Goal: Information Seeking & Learning: Learn about a topic

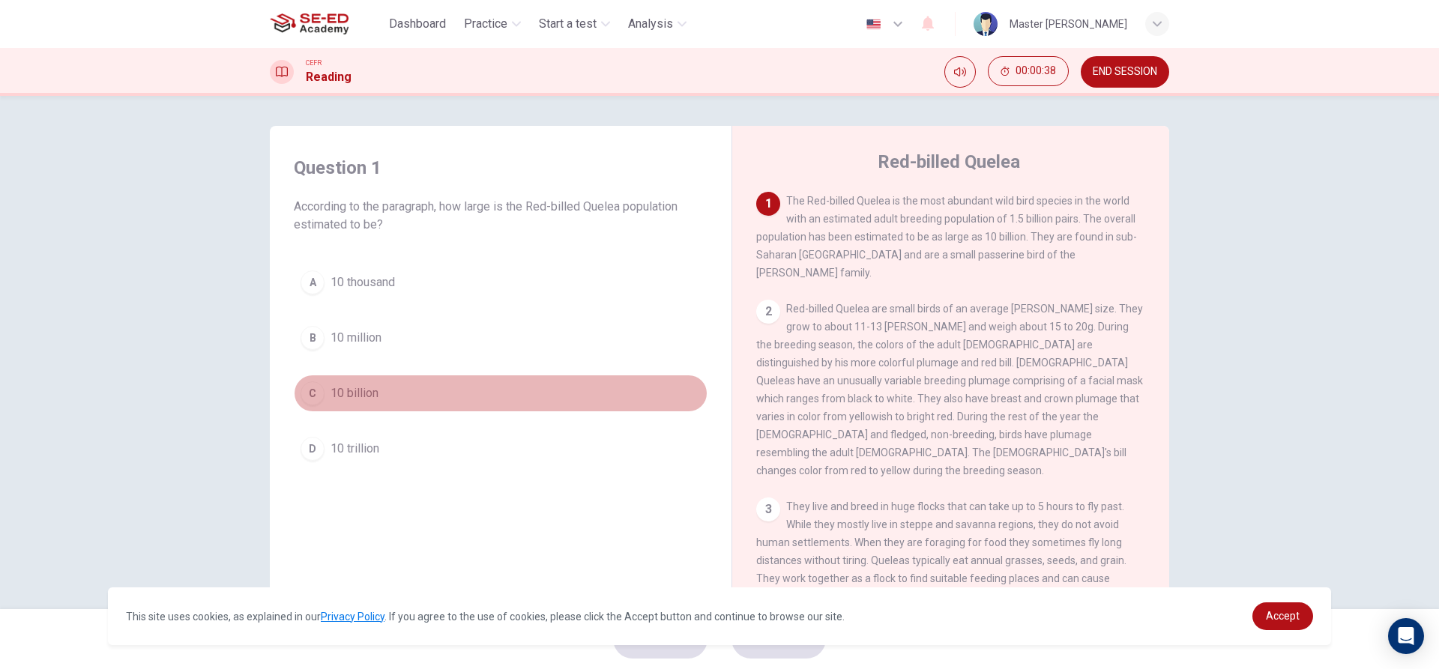
click at [337, 396] on span "10 billion" at bounding box center [355, 393] width 48 height 18
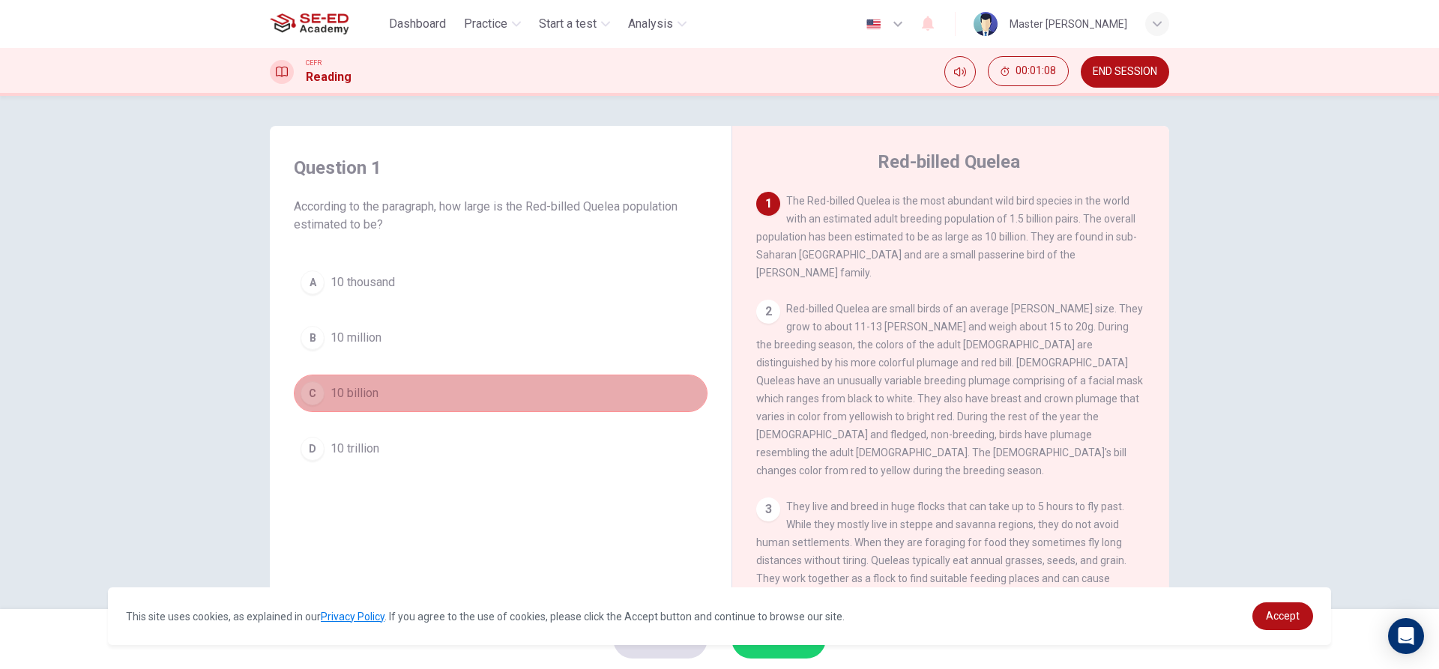
click at [310, 393] on div "C" at bounding box center [313, 394] width 24 height 24
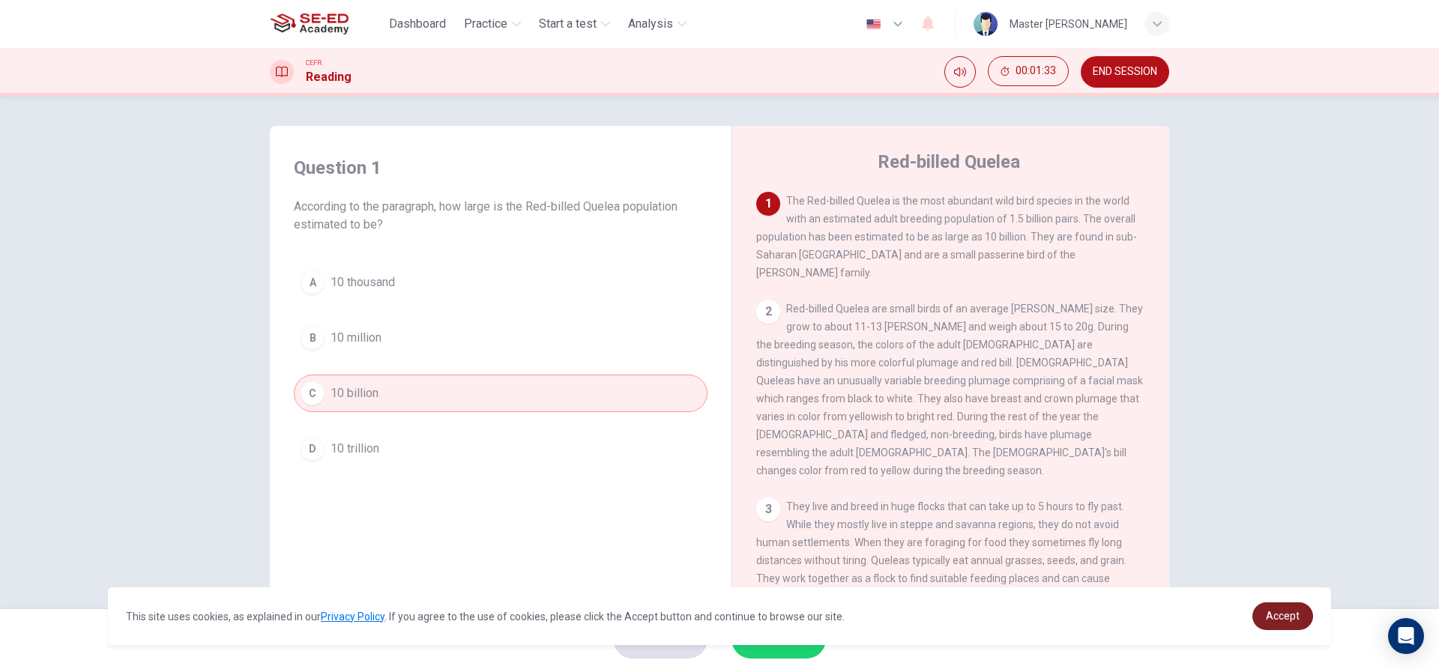
click at [1288, 620] on span "Accept" at bounding box center [1283, 616] width 34 height 12
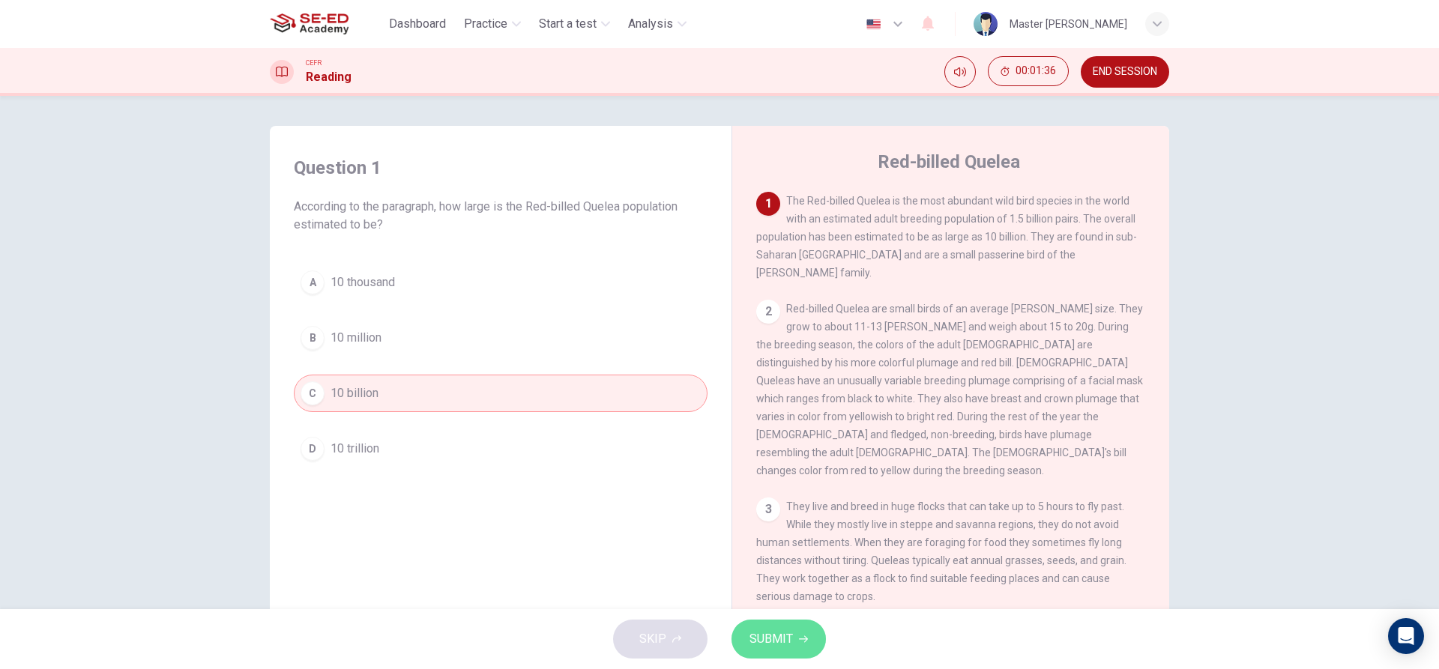
click at [781, 640] on span "SUBMIT" at bounding box center [771, 639] width 43 height 21
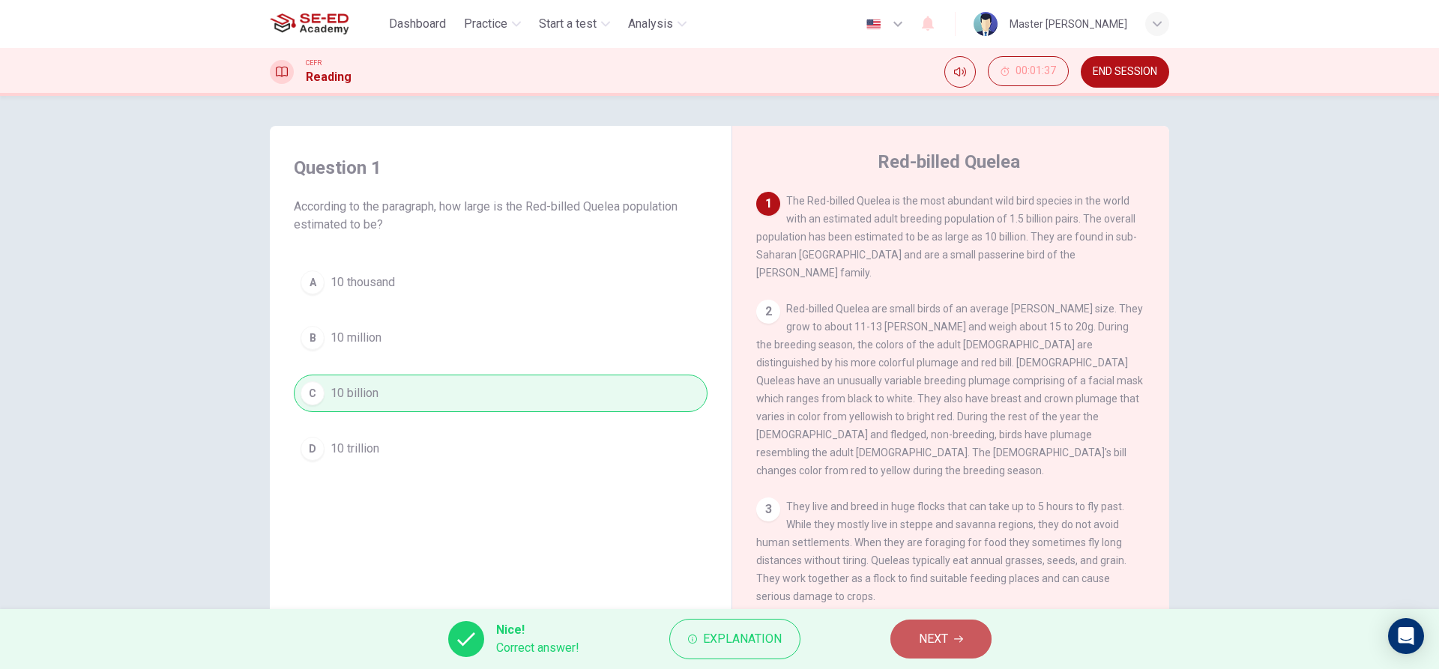
click at [944, 638] on span "NEXT" at bounding box center [933, 639] width 29 height 21
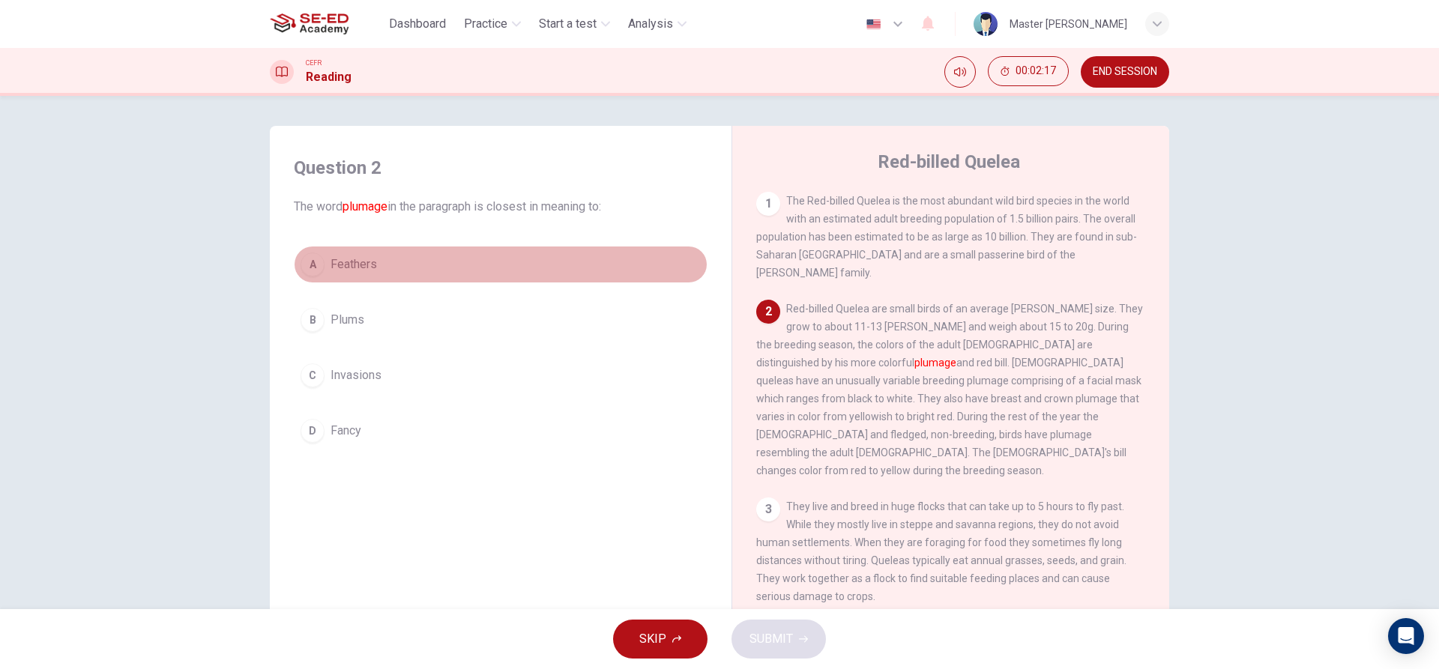
click at [361, 260] on span "Feathers" at bounding box center [354, 265] width 46 height 18
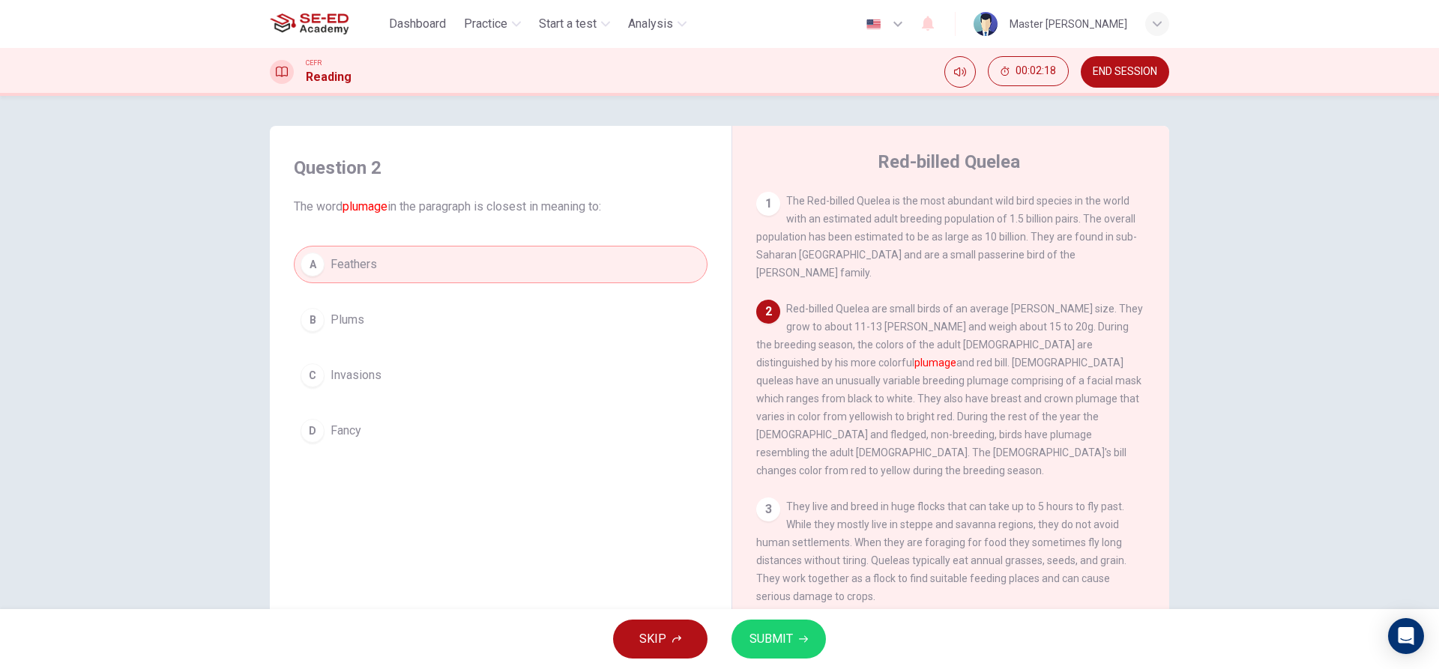
click at [787, 622] on button "SUBMIT" at bounding box center [779, 639] width 94 height 39
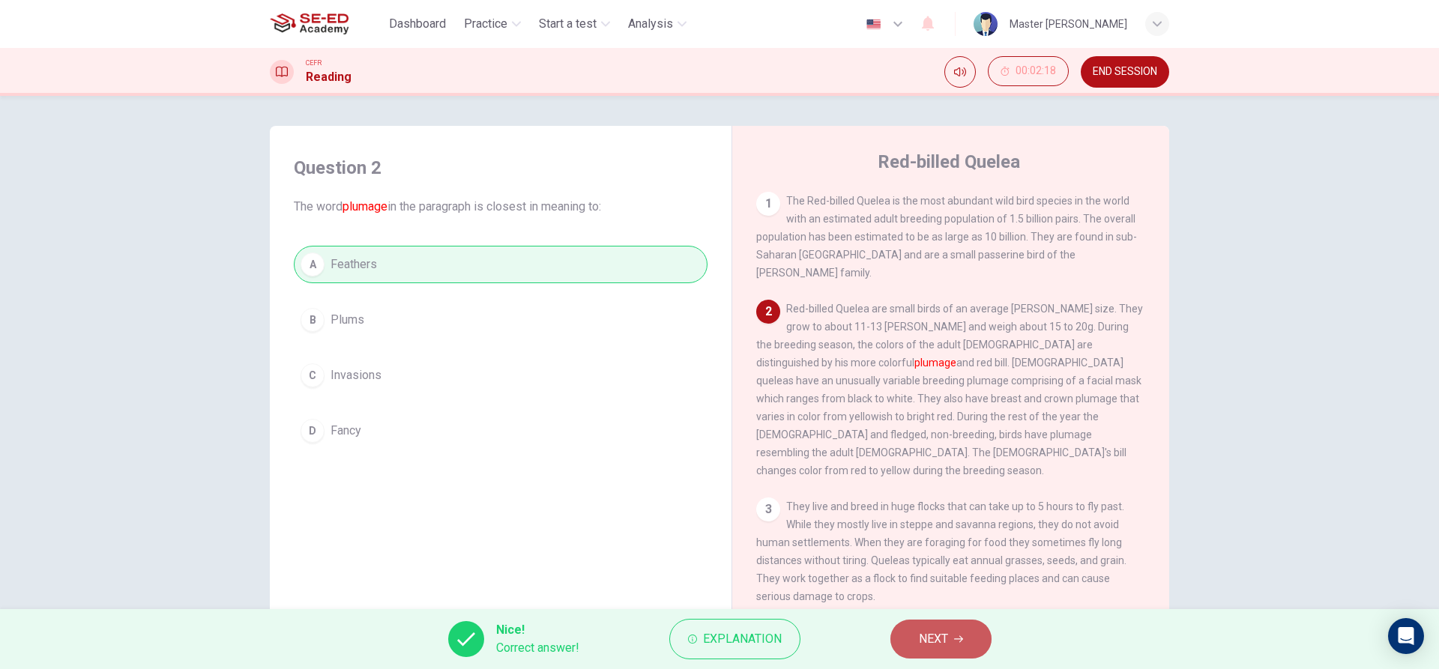
click at [929, 643] on span "NEXT" at bounding box center [933, 639] width 29 height 21
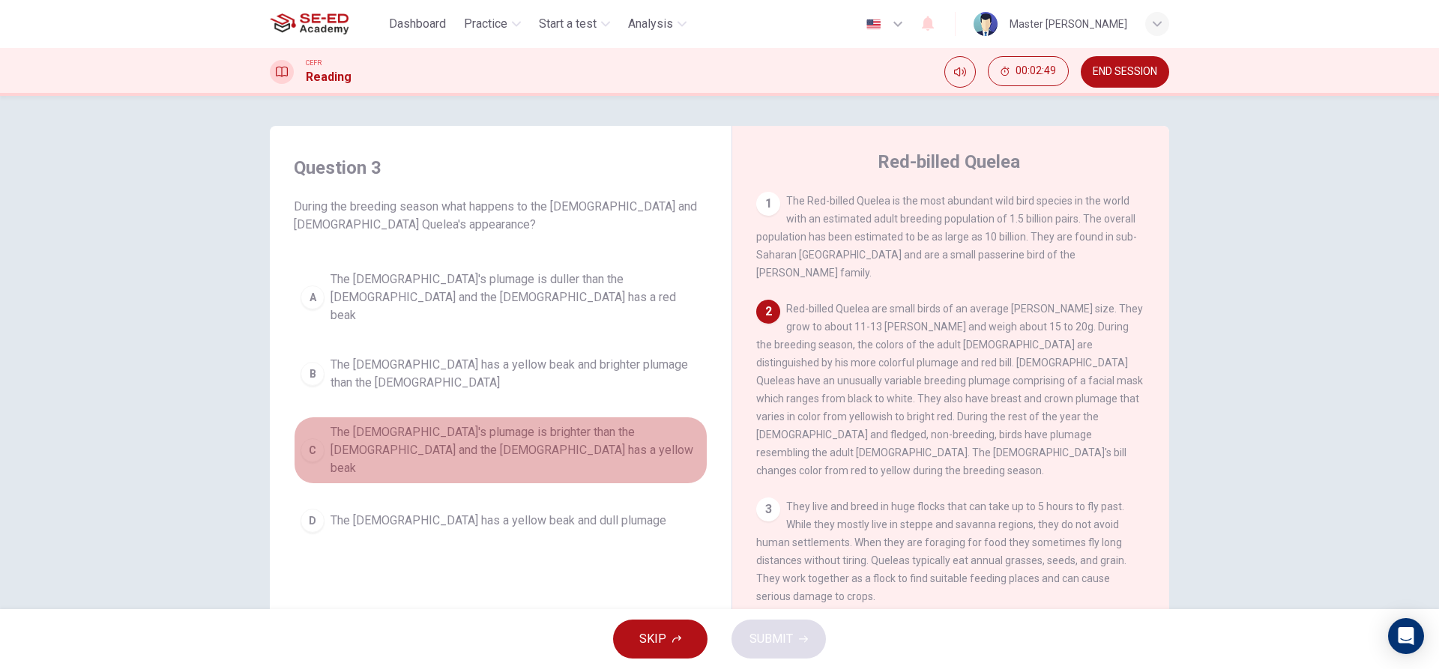
click at [304, 438] on div "C" at bounding box center [313, 450] width 24 height 24
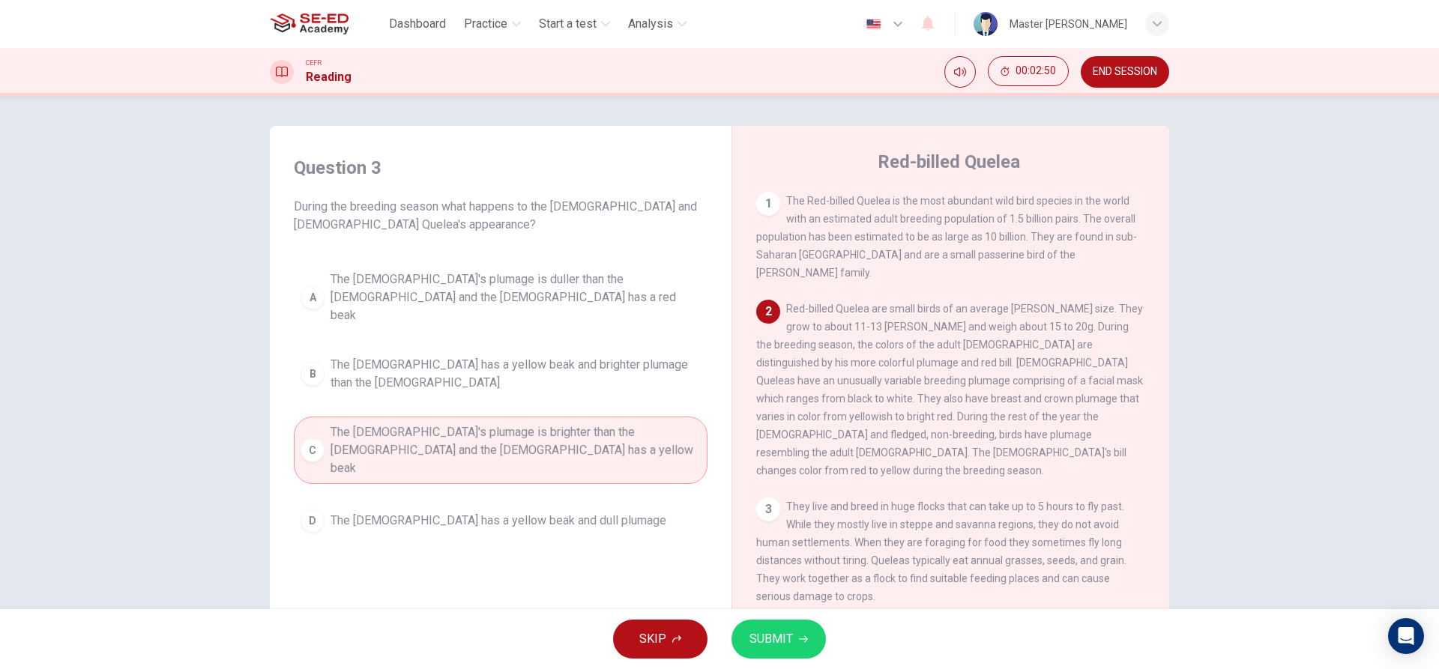
click at [793, 651] on button "SUBMIT" at bounding box center [779, 639] width 94 height 39
click at [793, 651] on div "Processing your response..." at bounding box center [719, 639] width 1439 height 60
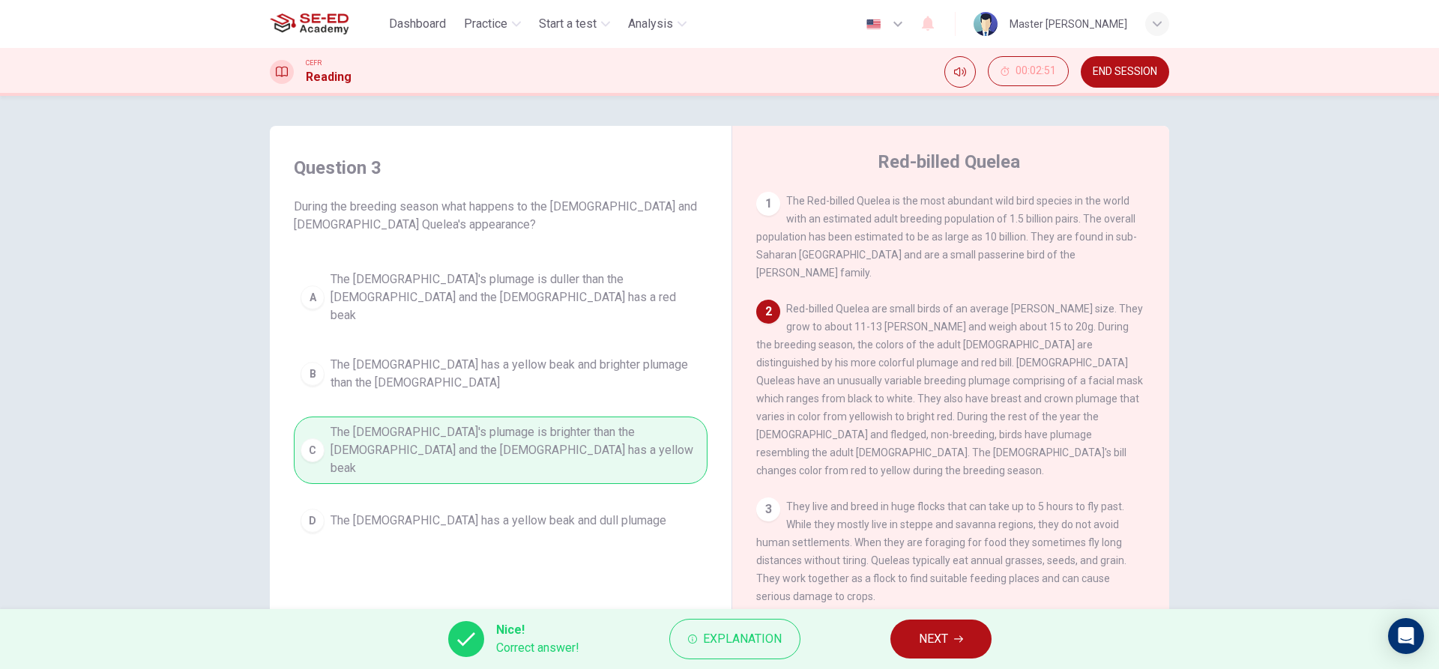
click at [923, 639] on span "NEXT" at bounding box center [933, 639] width 29 height 21
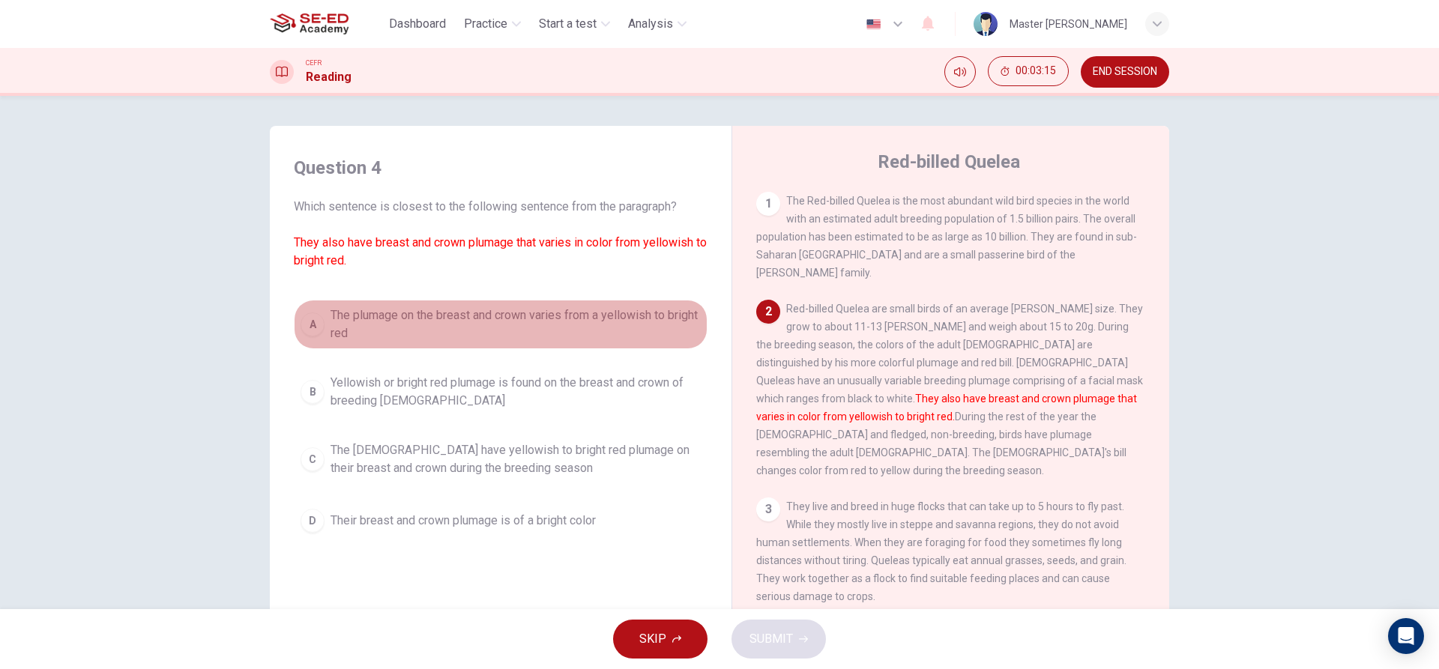
click at [387, 316] on span "The plumage on the breast and crown varies from a yellowish to bright red" at bounding box center [516, 325] width 370 height 36
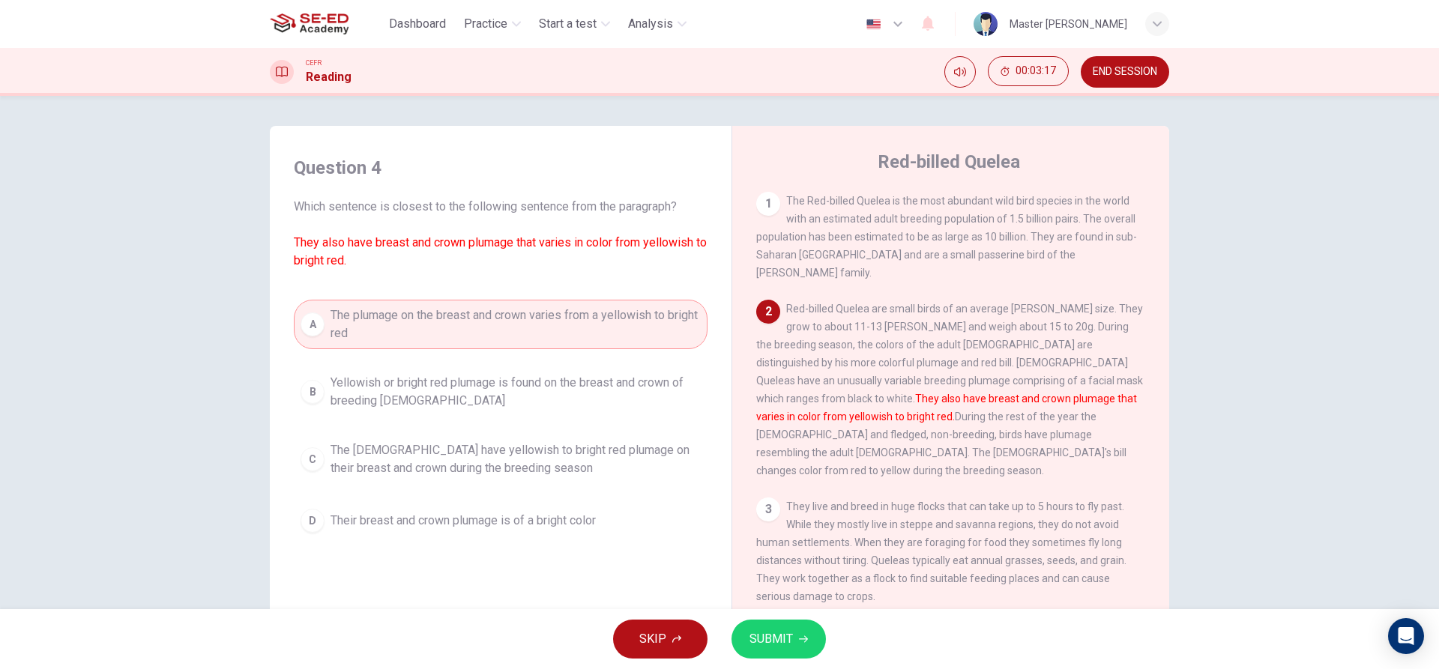
click at [780, 646] on span "SUBMIT" at bounding box center [771, 639] width 43 height 21
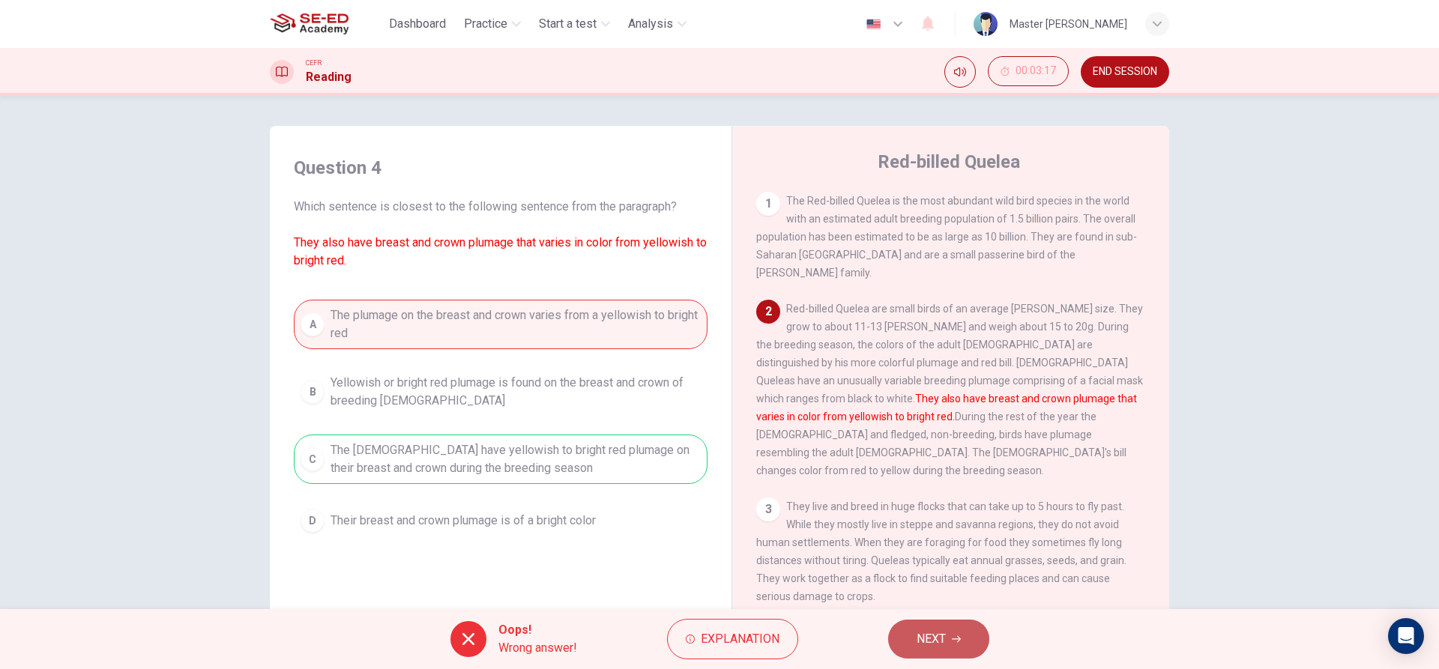
click at [956, 637] on icon "button" at bounding box center [956, 639] width 9 height 9
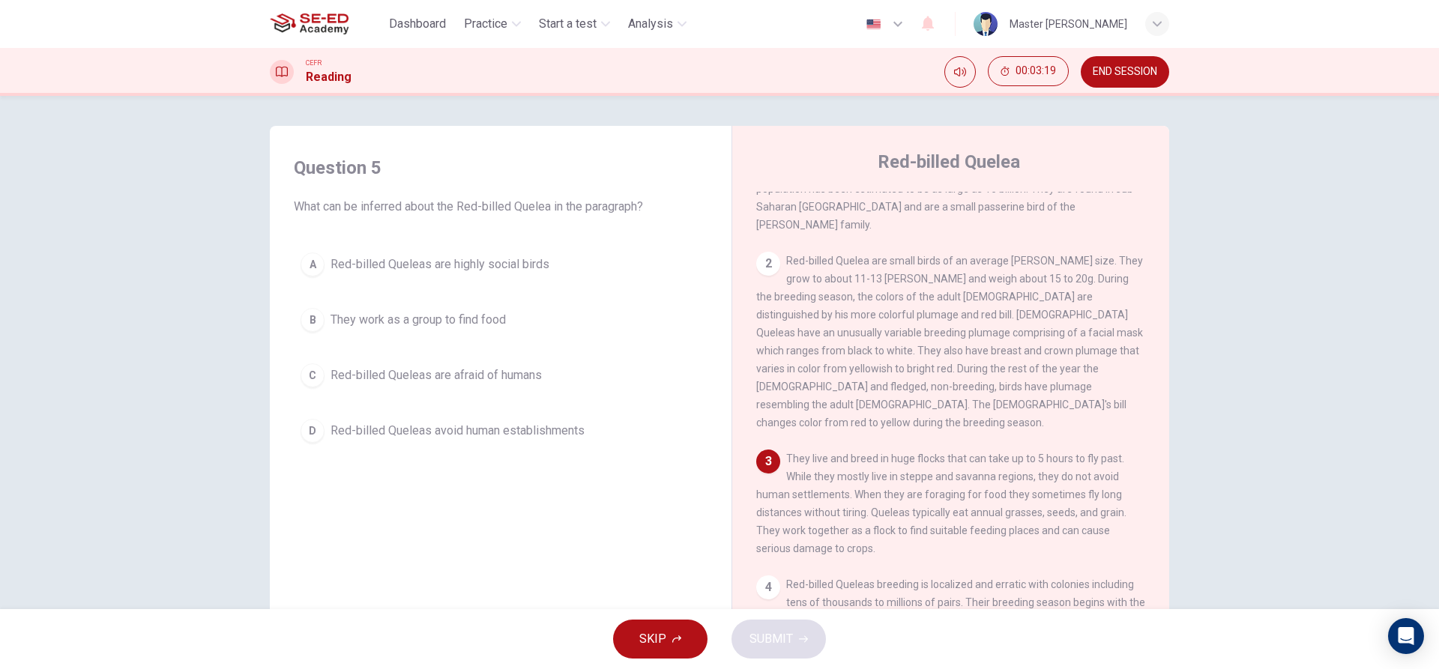
scroll to position [75, 0]
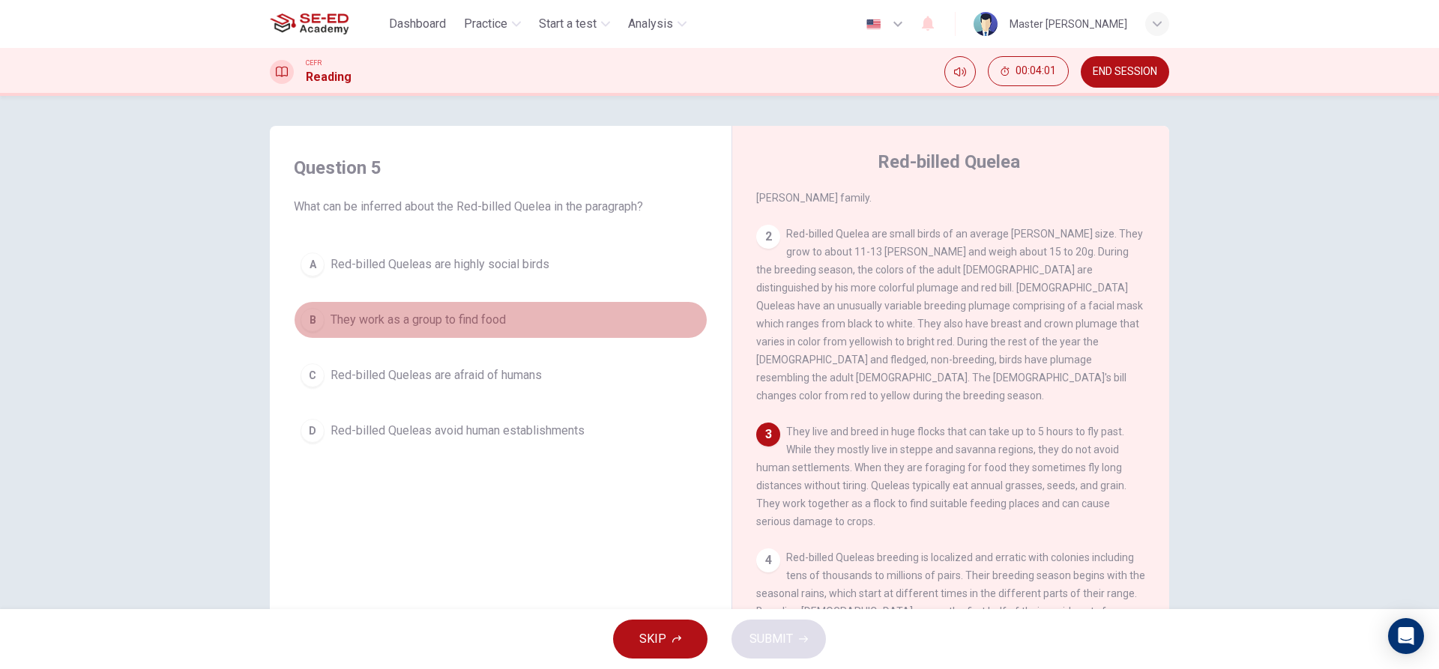
click at [463, 321] on span "They work as a group to find food" at bounding box center [418, 320] width 175 height 18
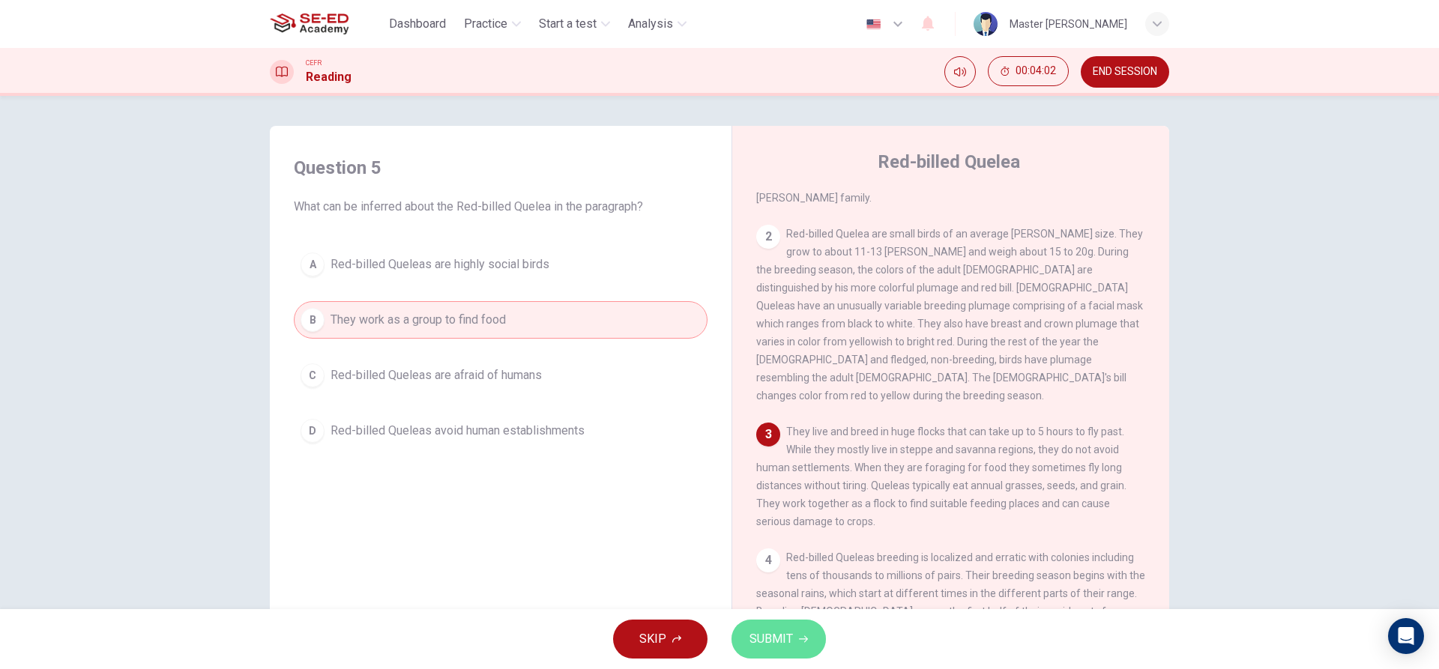
click at [801, 639] on icon "button" at bounding box center [803, 639] width 9 height 9
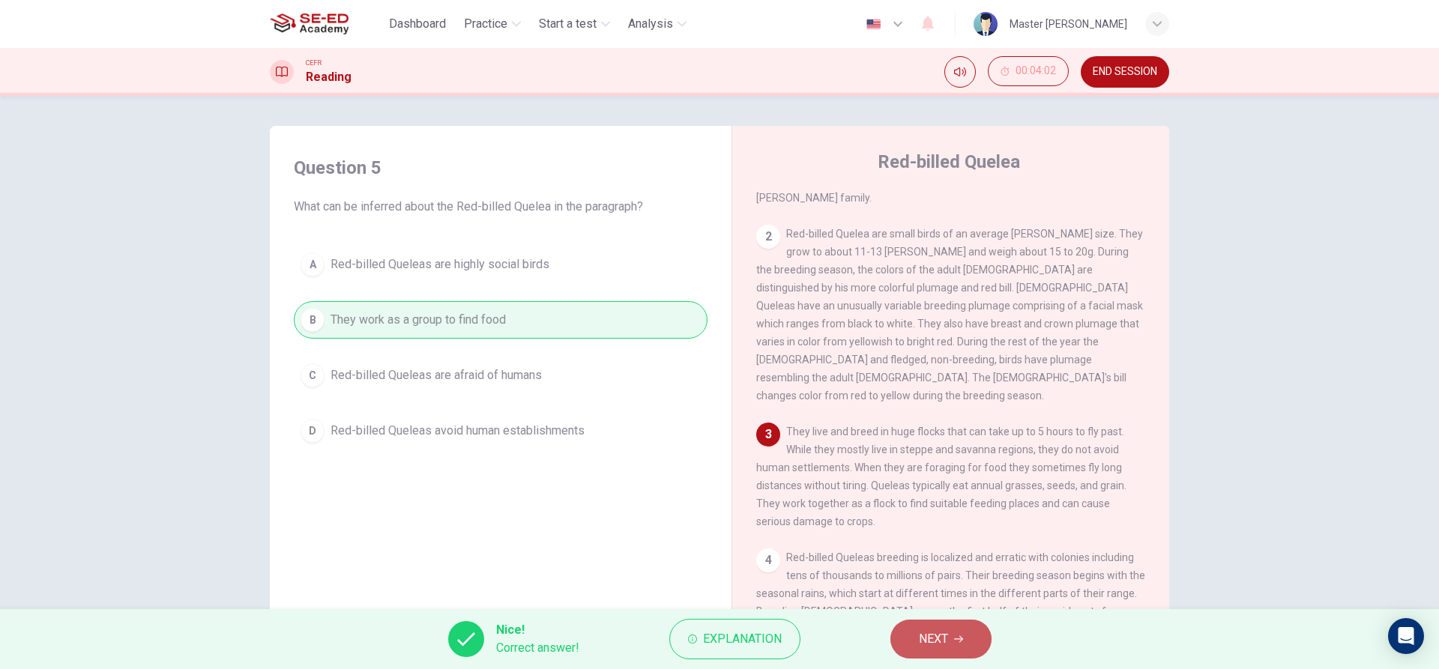
click at [978, 645] on button "NEXT" at bounding box center [940, 639] width 101 height 39
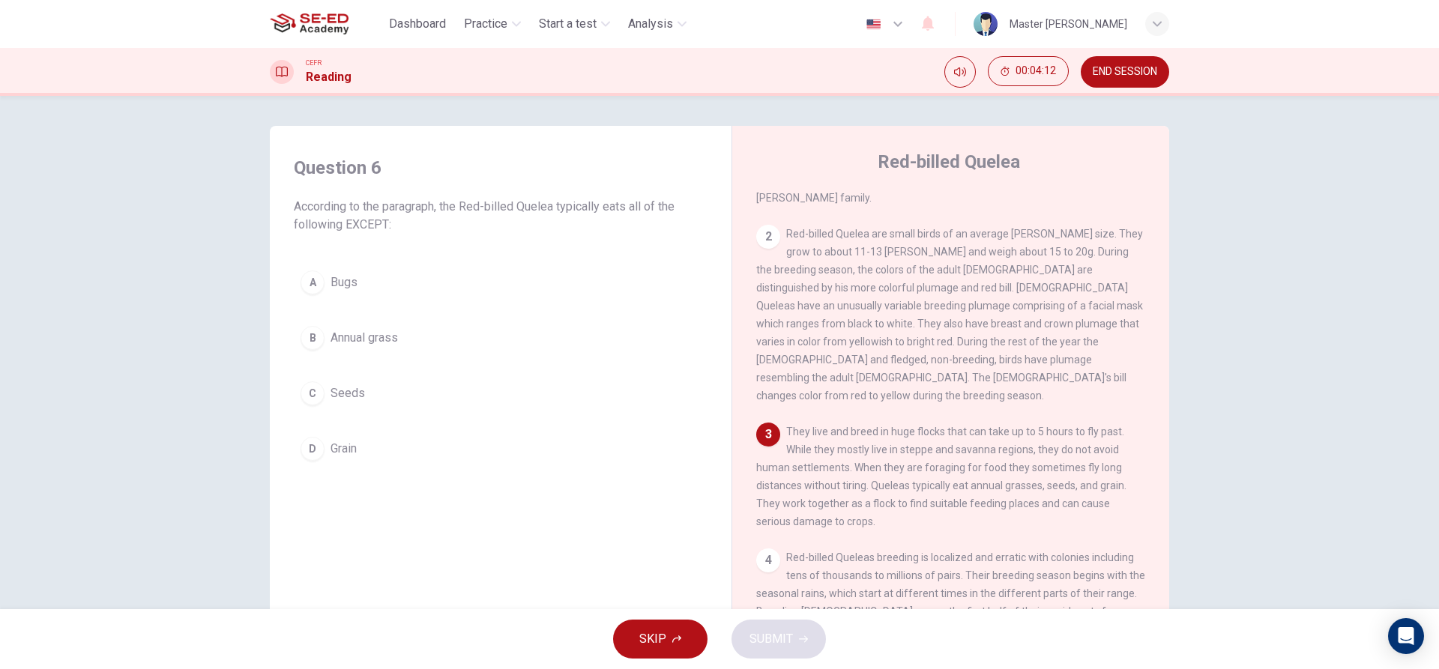
click at [315, 282] on div "A" at bounding box center [313, 283] width 24 height 24
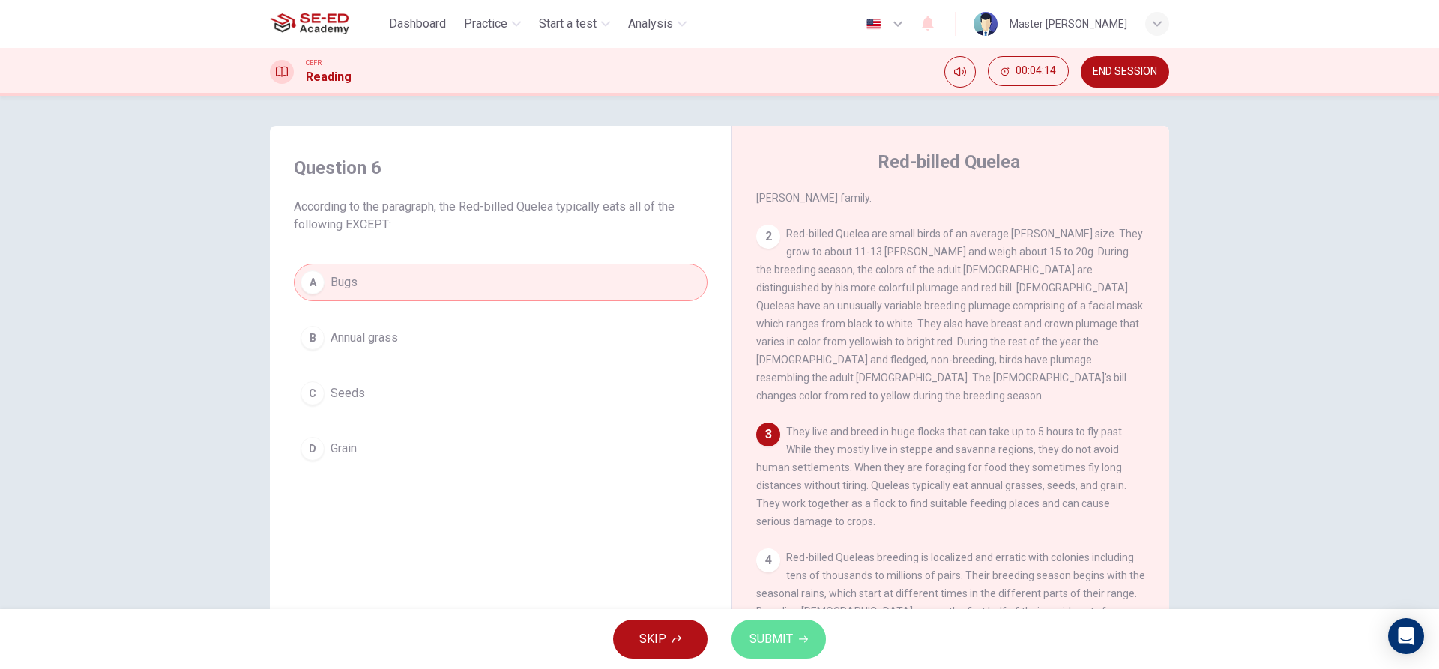
click at [792, 642] on button "SUBMIT" at bounding box center [779, 639] width 94 height 39
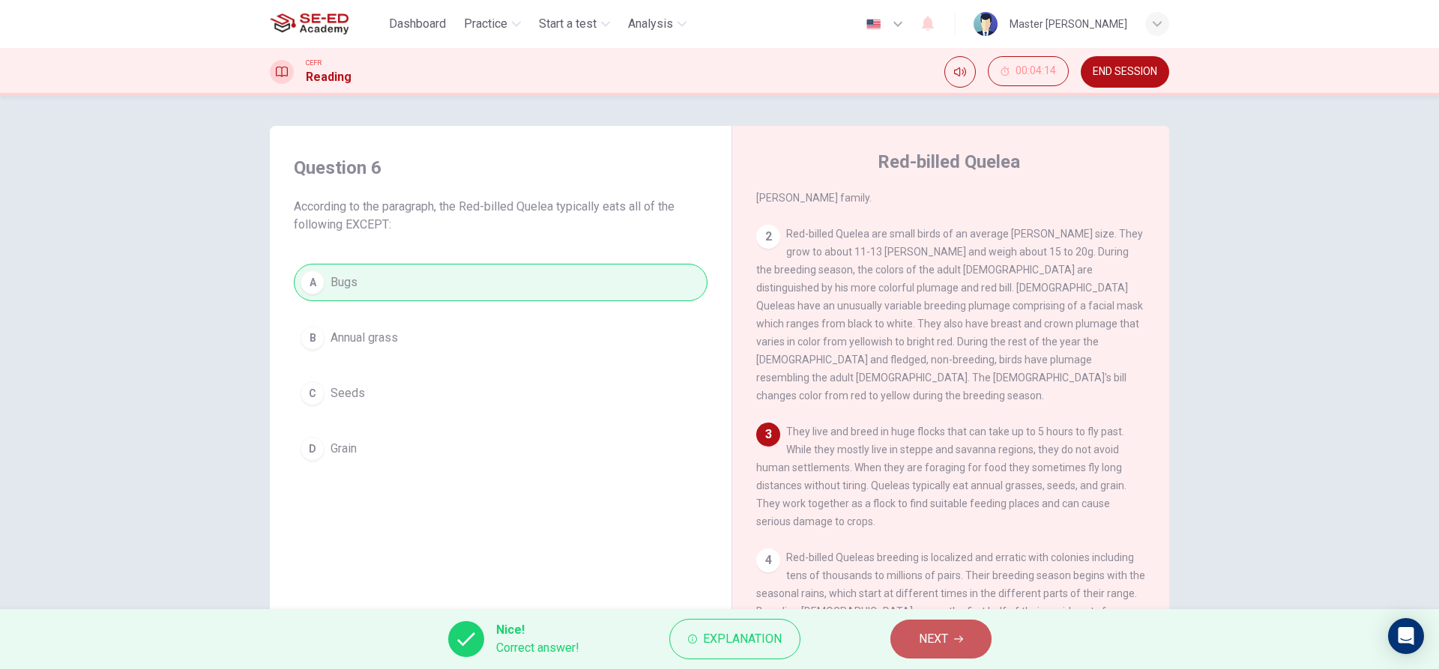
click at [961, 636] on icon "button" at bounding box center [958, 639] width 9 height 7
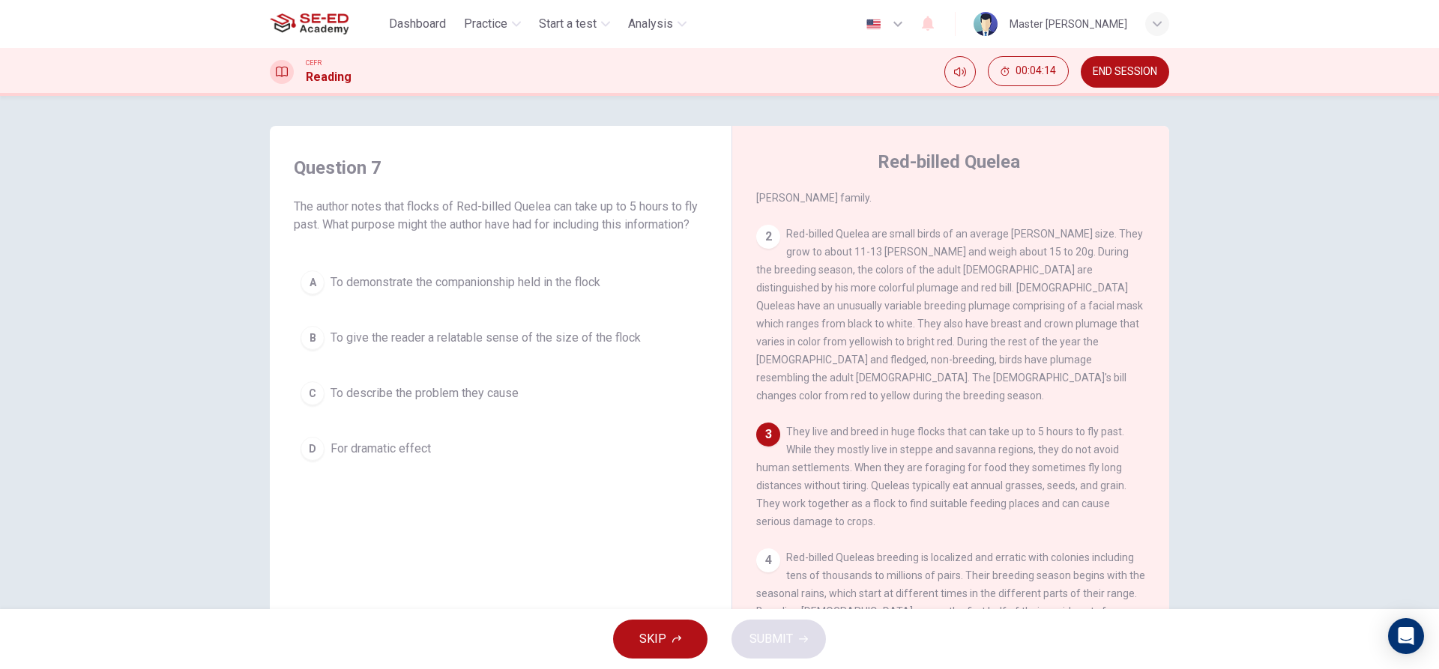
scroll to position [150, 0]
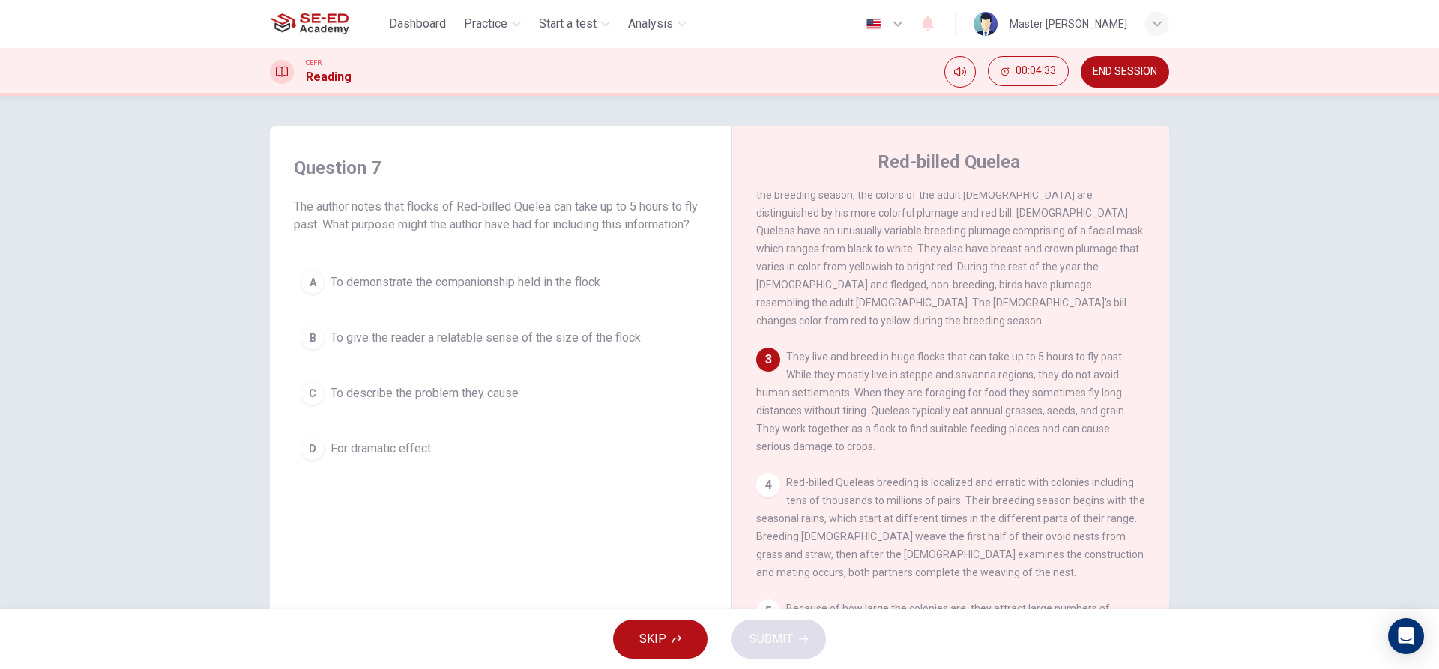
click at [533, 337] on span "To give the reader a relatable sense of the size of the flock" at bounding box center [486, 338] width 310 height 18
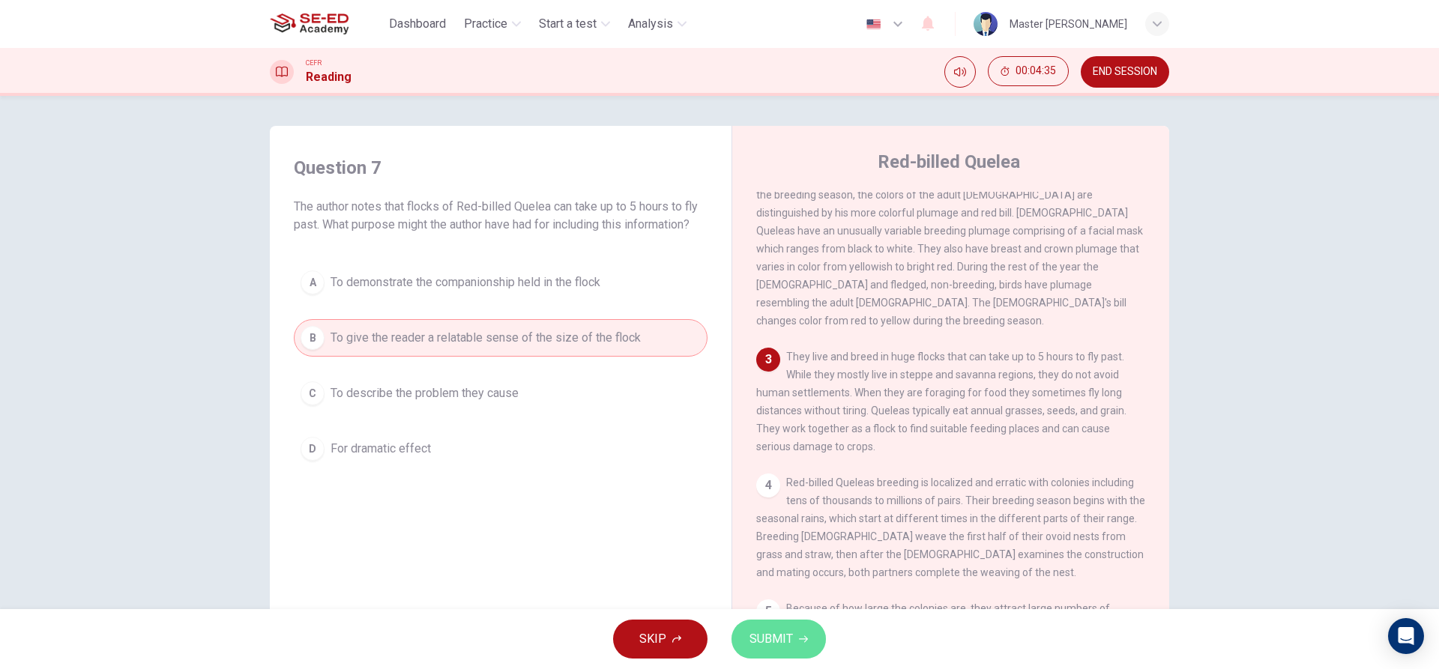
click at [800, 636] on icon "button" at bounding box center [803, 639] width 9 height 9
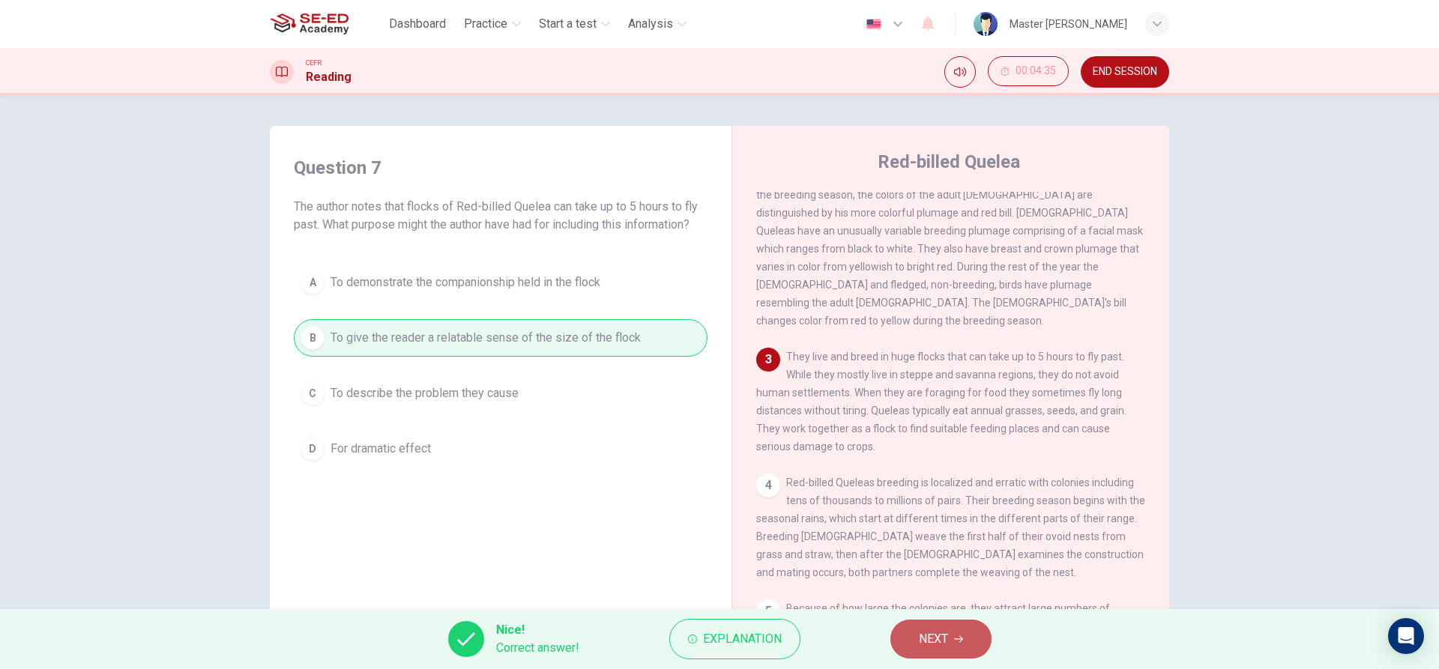
click at [950, 639] on button "NEXT" at bounding box center [940, 639] width 101 height 39
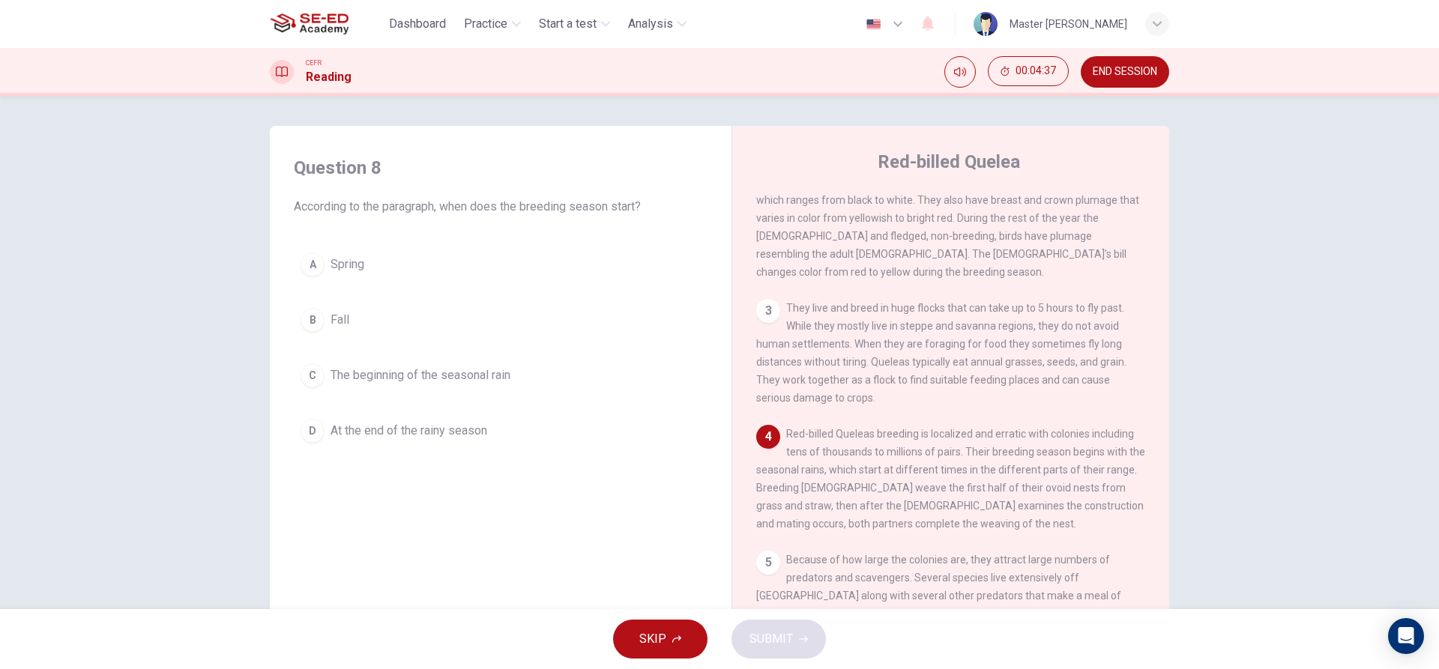
scroll to position [225, 0]
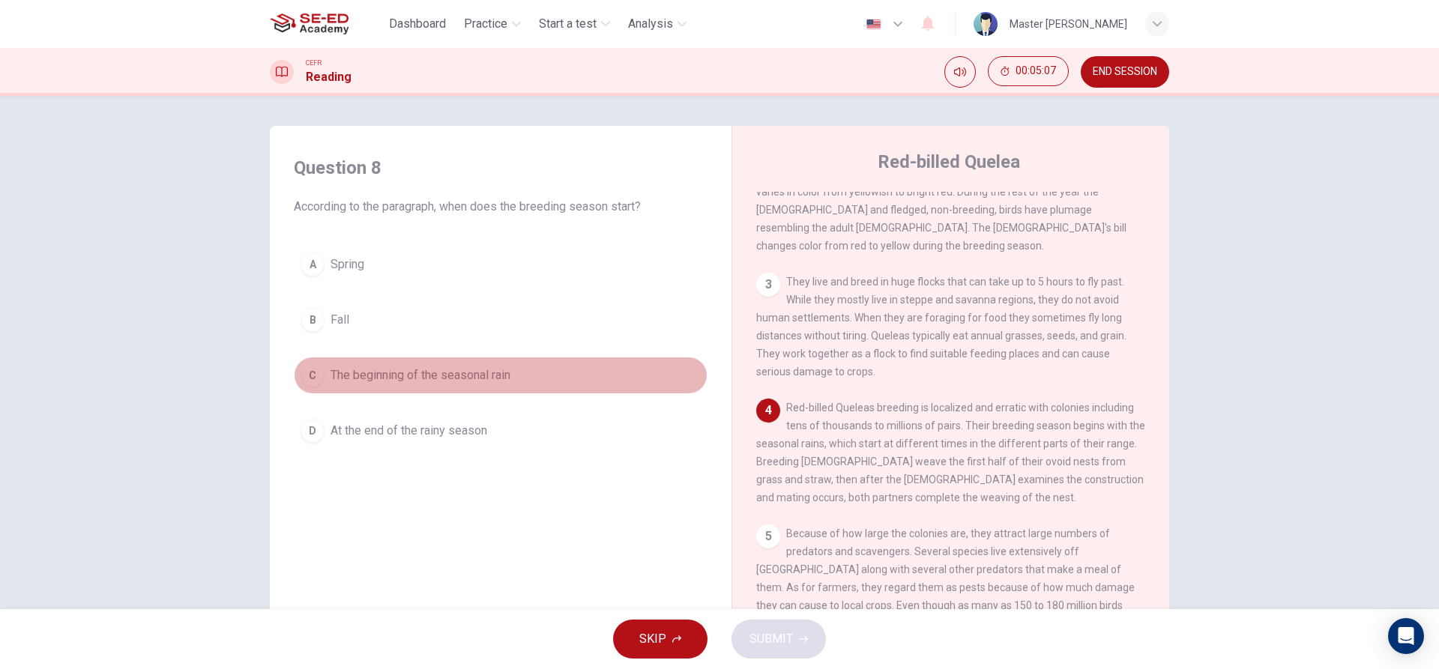
click at [482, 382] on span "The beginning of the seasonal rain" at bounding box center [421, 376] width 180 height 18
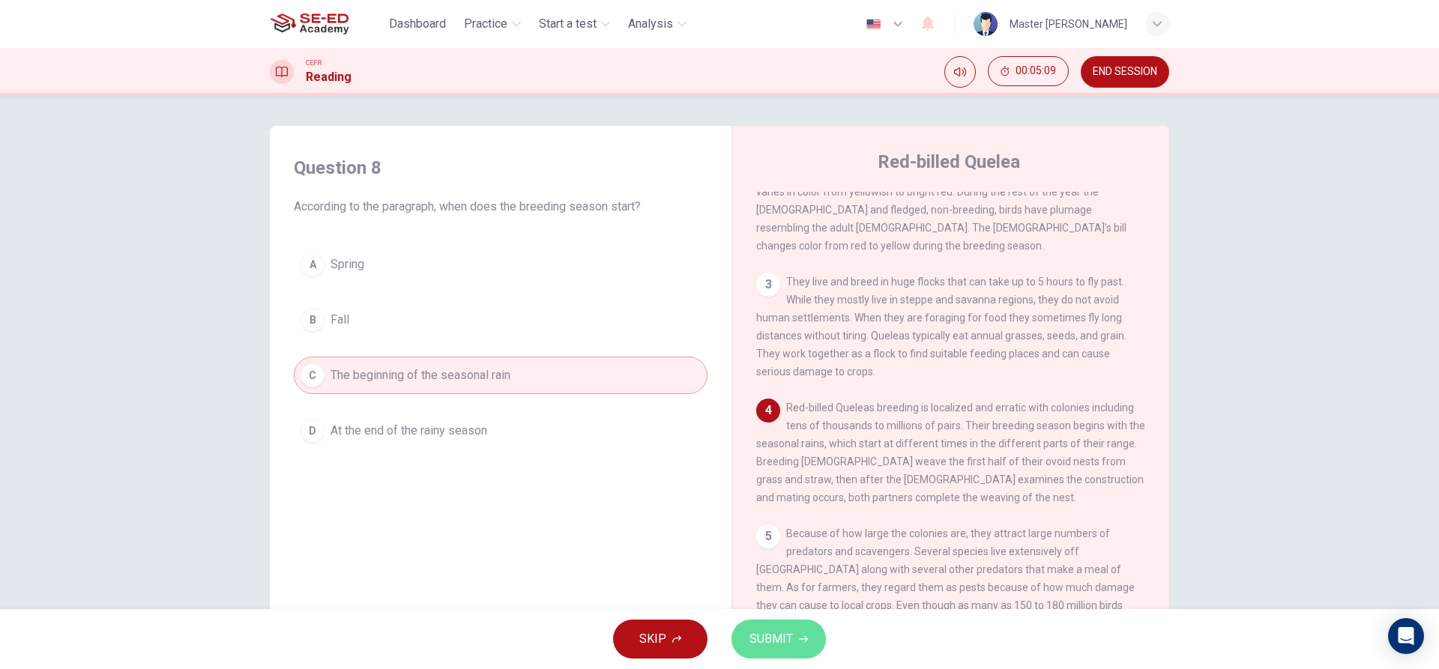
click at [780, 648] on span "SUBMIT" at bounding box center [771, 639] width 43 height 21
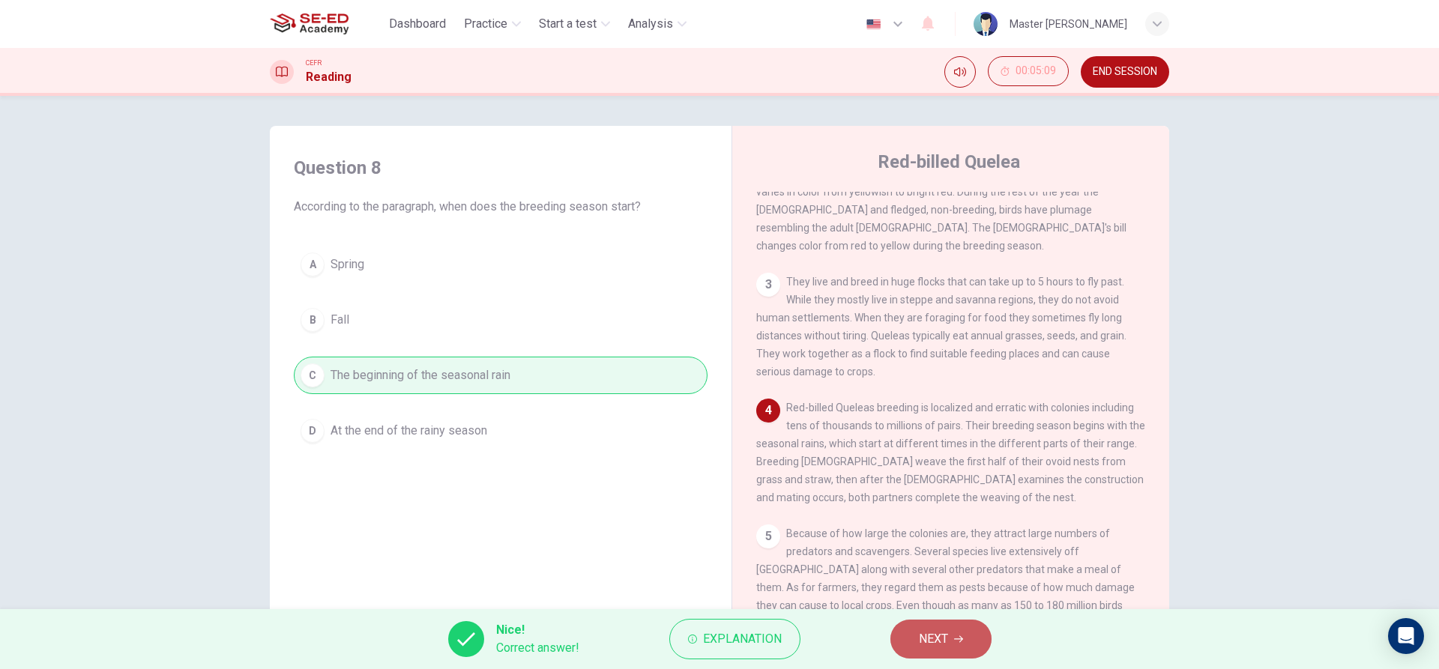
click at [938, 639] on span "NEXT" at bounding box center [933, 639] width 29 height 21
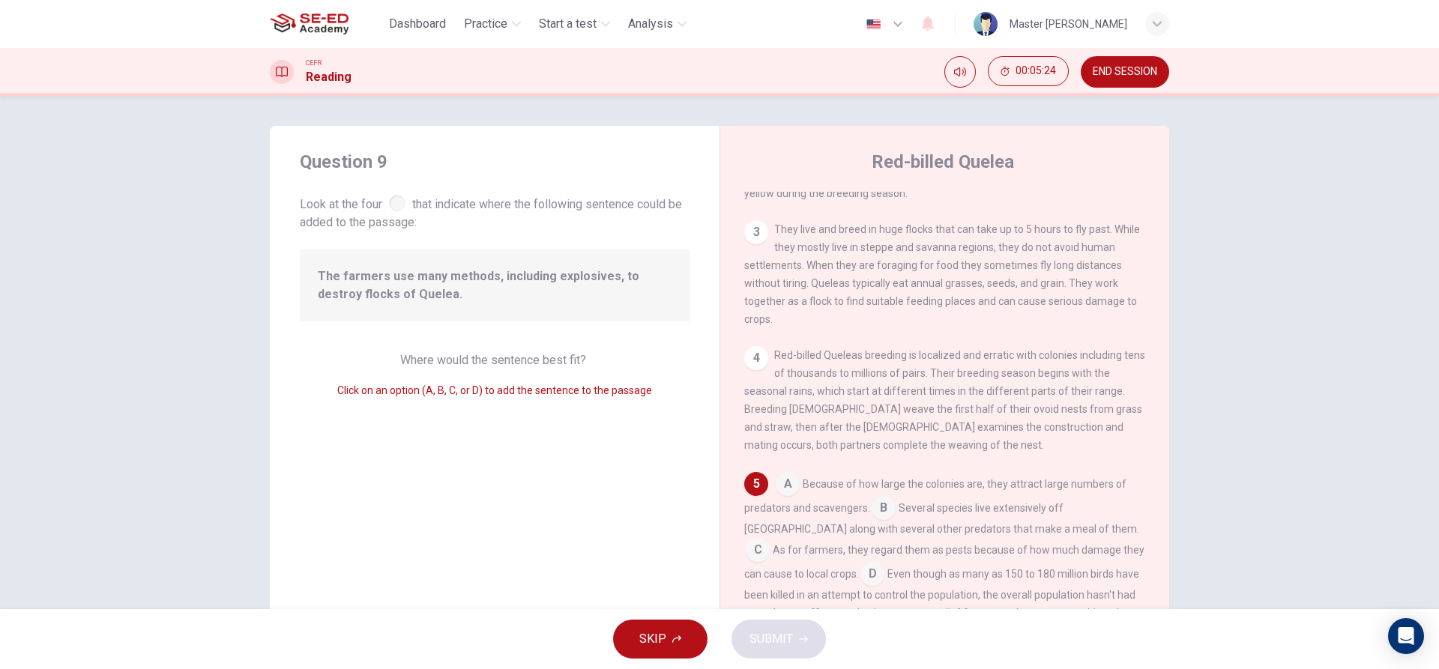
scroll to position [67, 0]
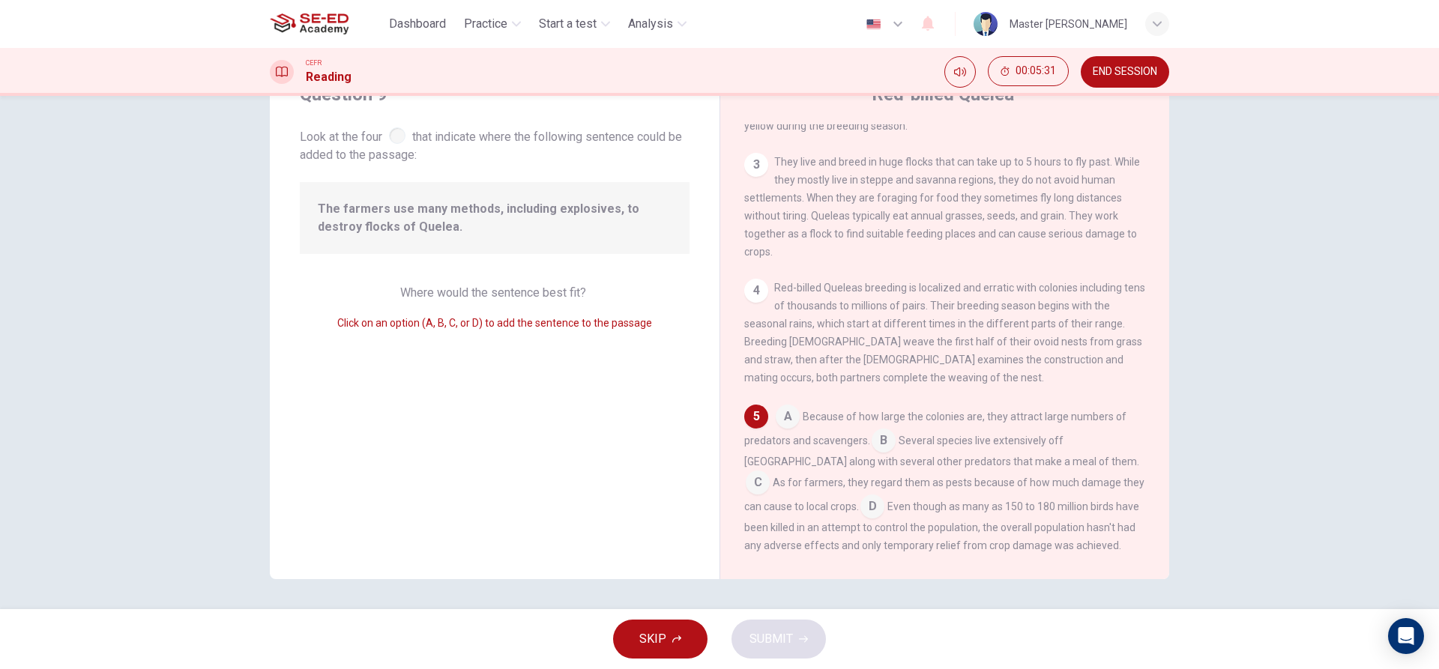
click at [770, 472] on input at bounding box center [758, 484] width 24 height 24
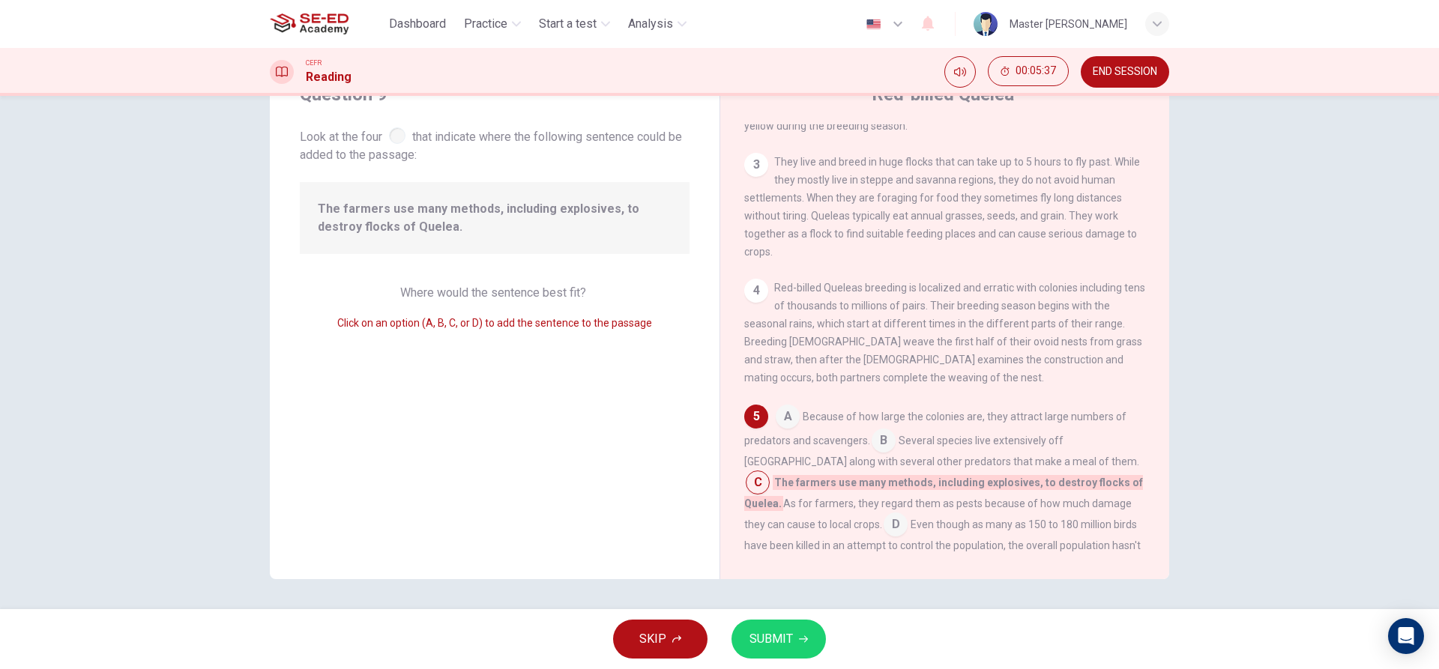
click at [810, 636] on button "SUBMIT" at bounding box center [779, 639] width 94 height 39
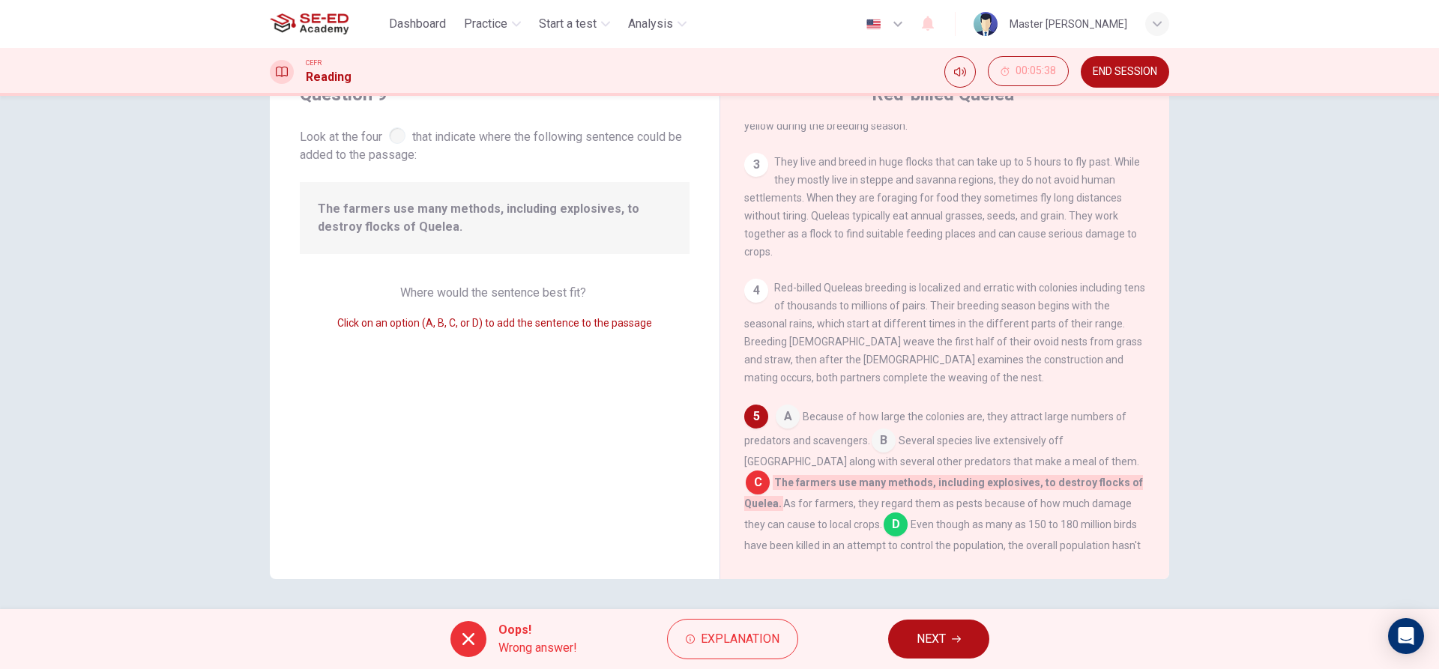
click at [921, 637] on span "NEXT" at bounding box center [931, 639] width 29 height 21
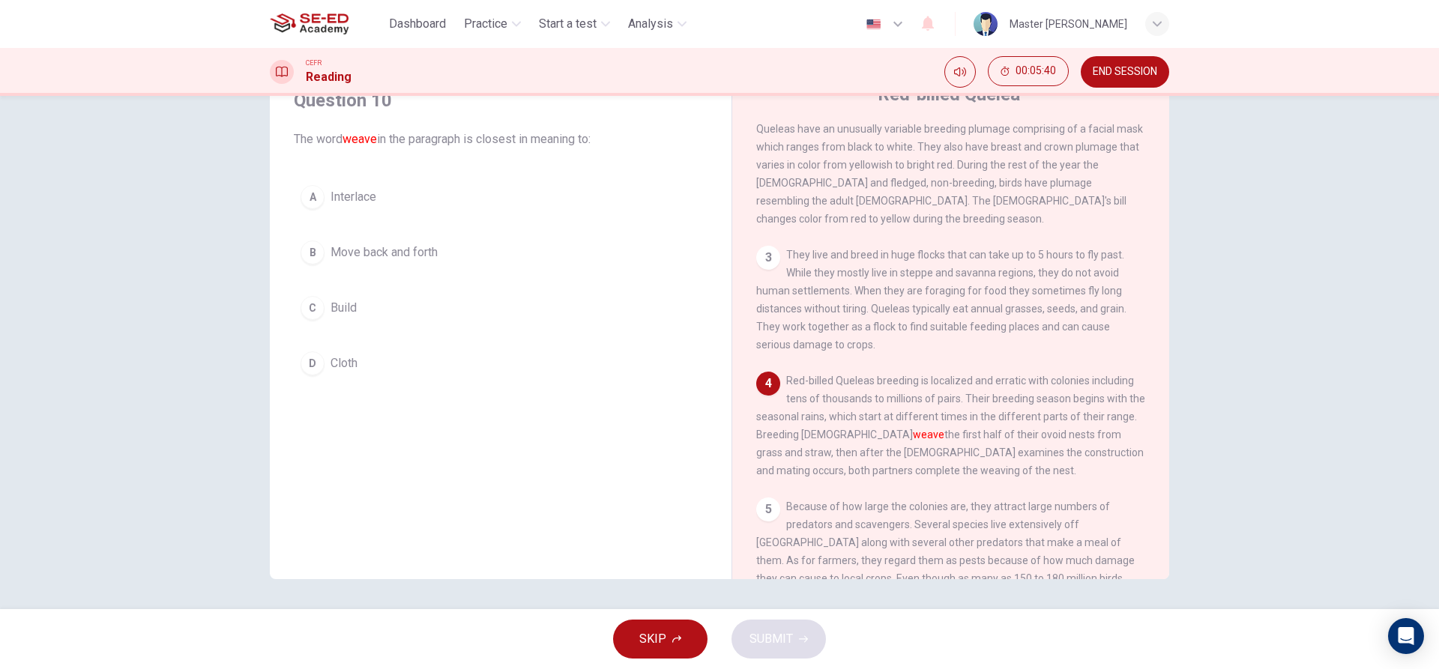
scroll to position [160, 0]
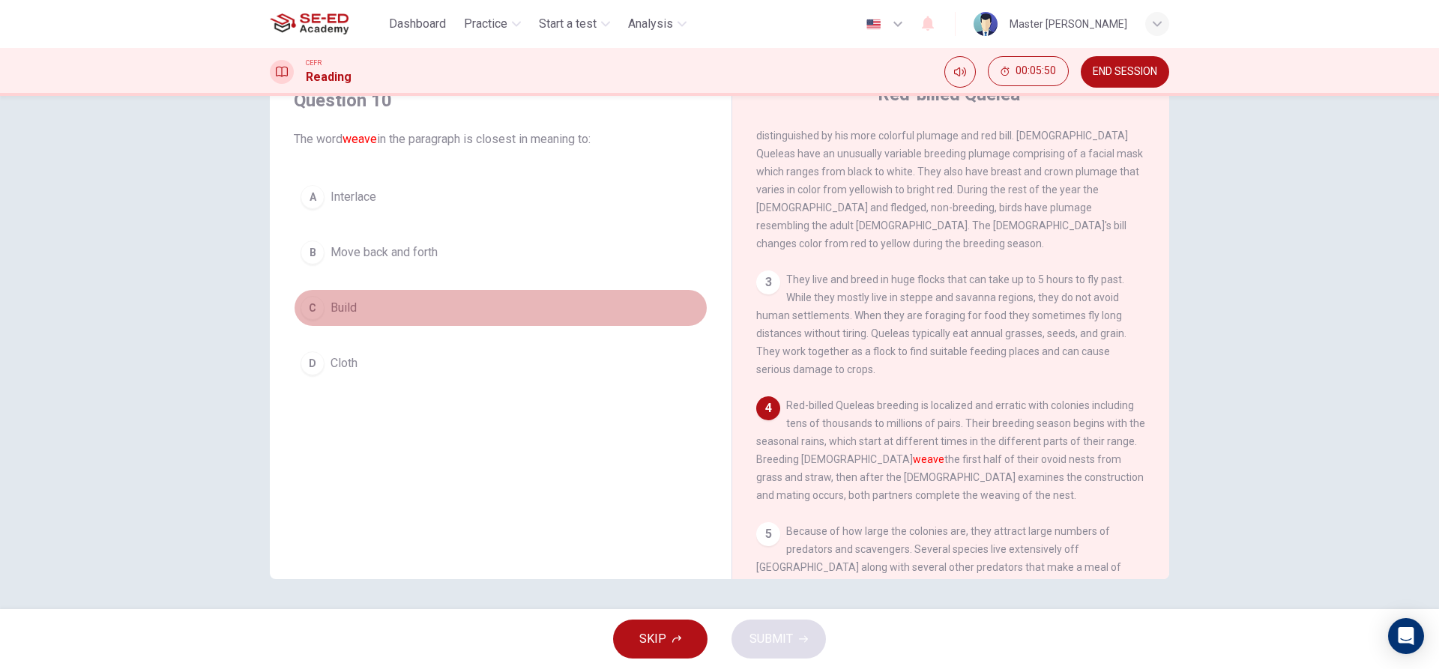
click at [311, 310] on div "C" at bounding box center [313, 308] width 24 height 24
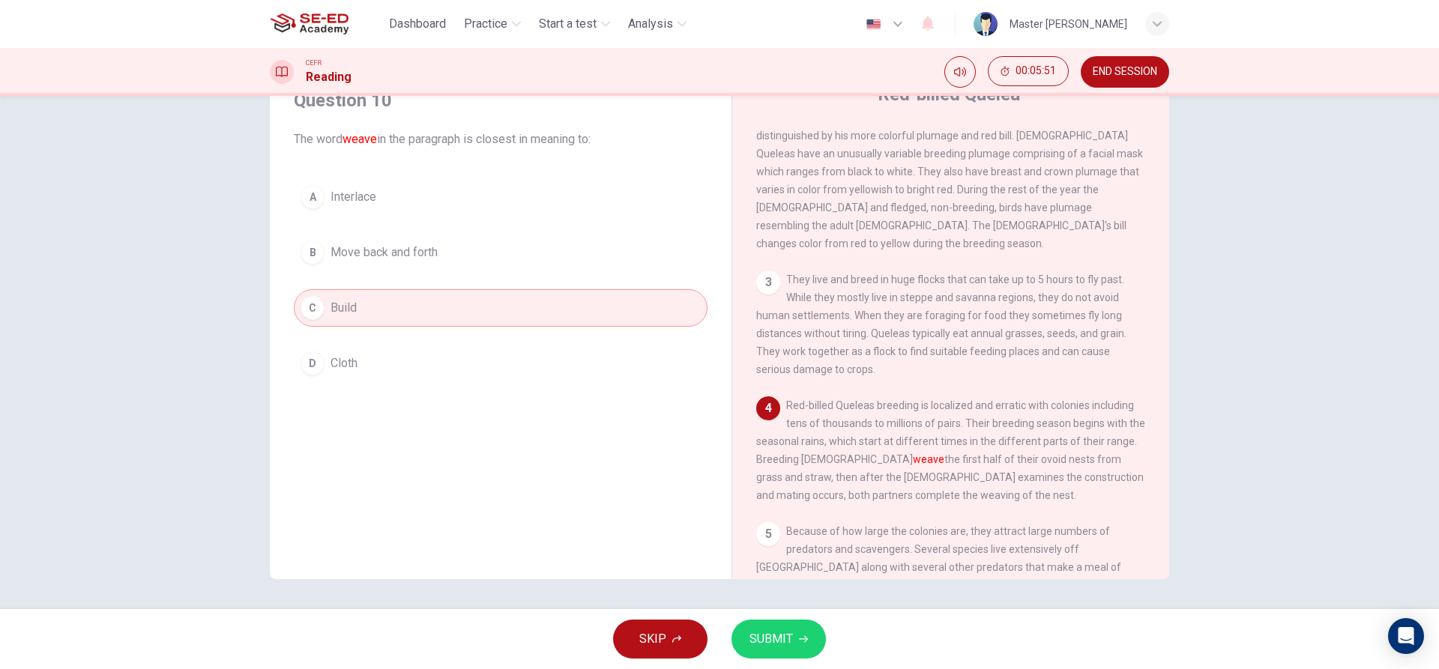
click at [807, 644] on button "SUBMIT" at bounding box center [779, 639] width 94 height 39
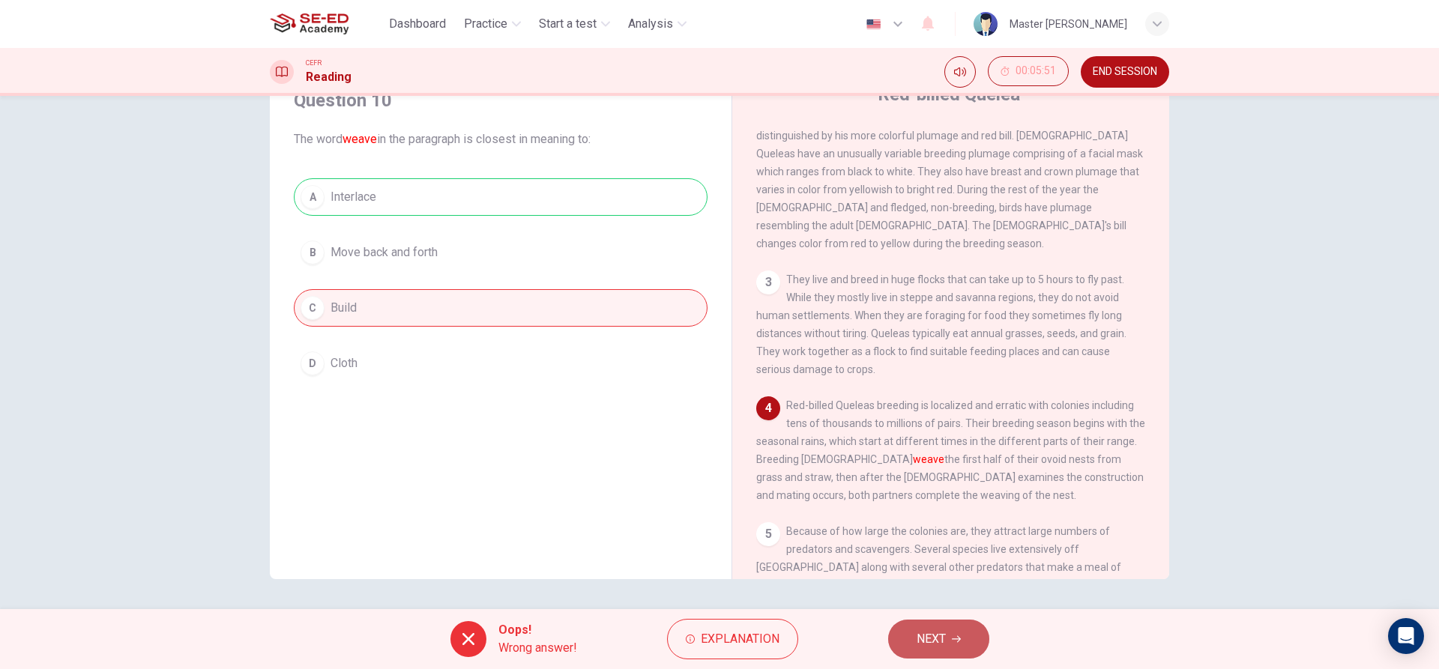
click at [938, 641] on span "NEXT" at bounding box center [931, 639] width 29 height 21
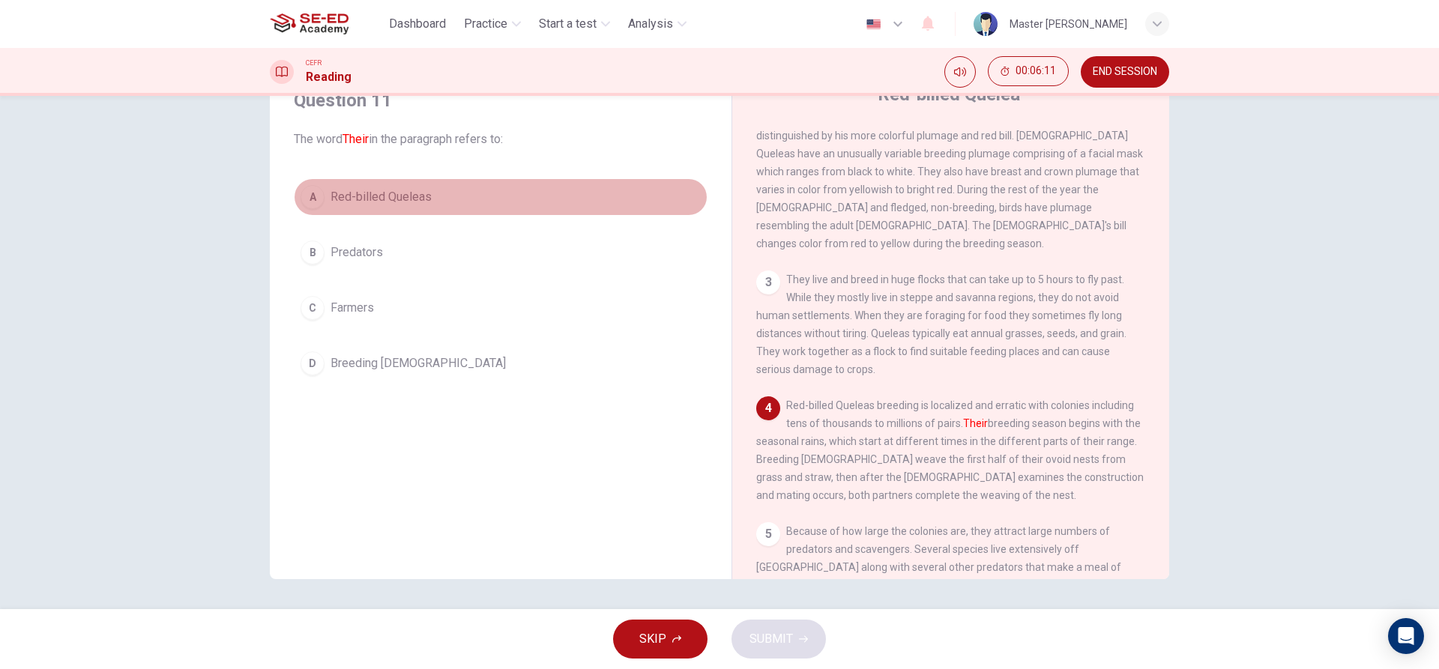
click at [352, 202] on span "Red-billed Queleas" at bounding box center [381, 197] width 101 height 18
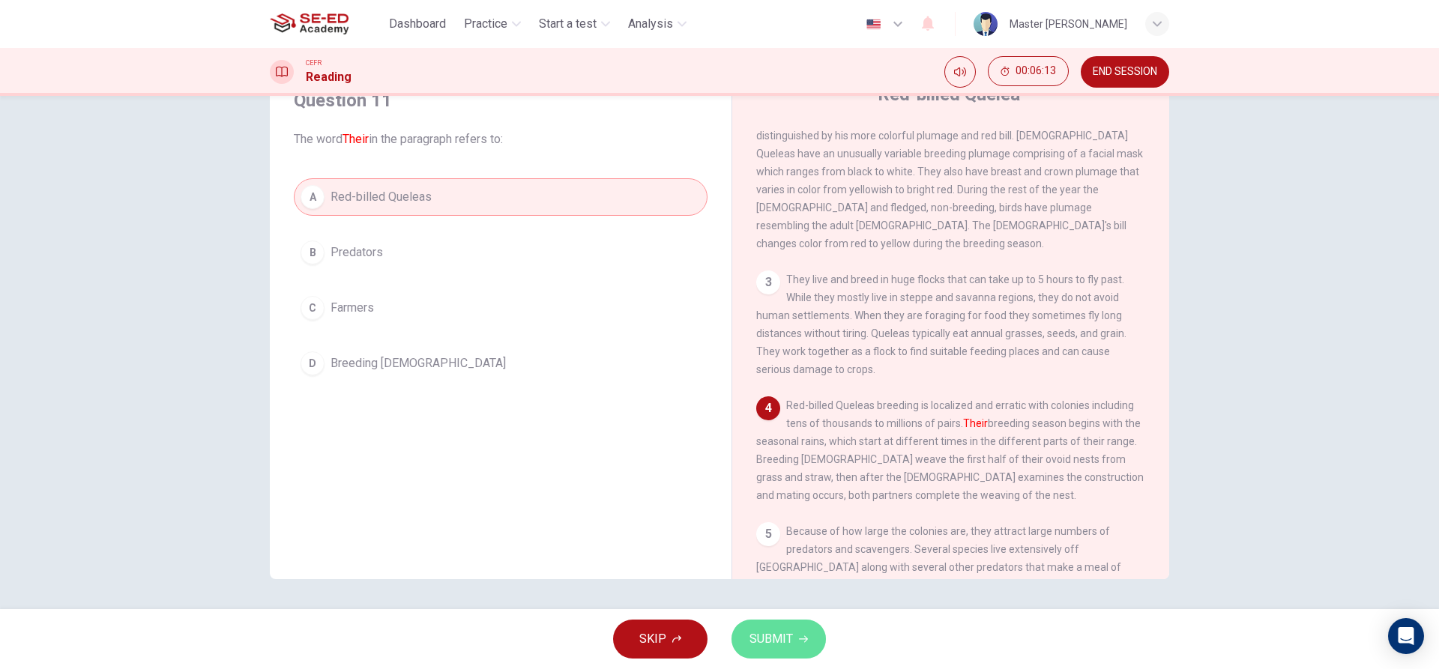
click at [805, 654] on button "SUBMIT" at bounding box center [779, 639] width 94 height 39
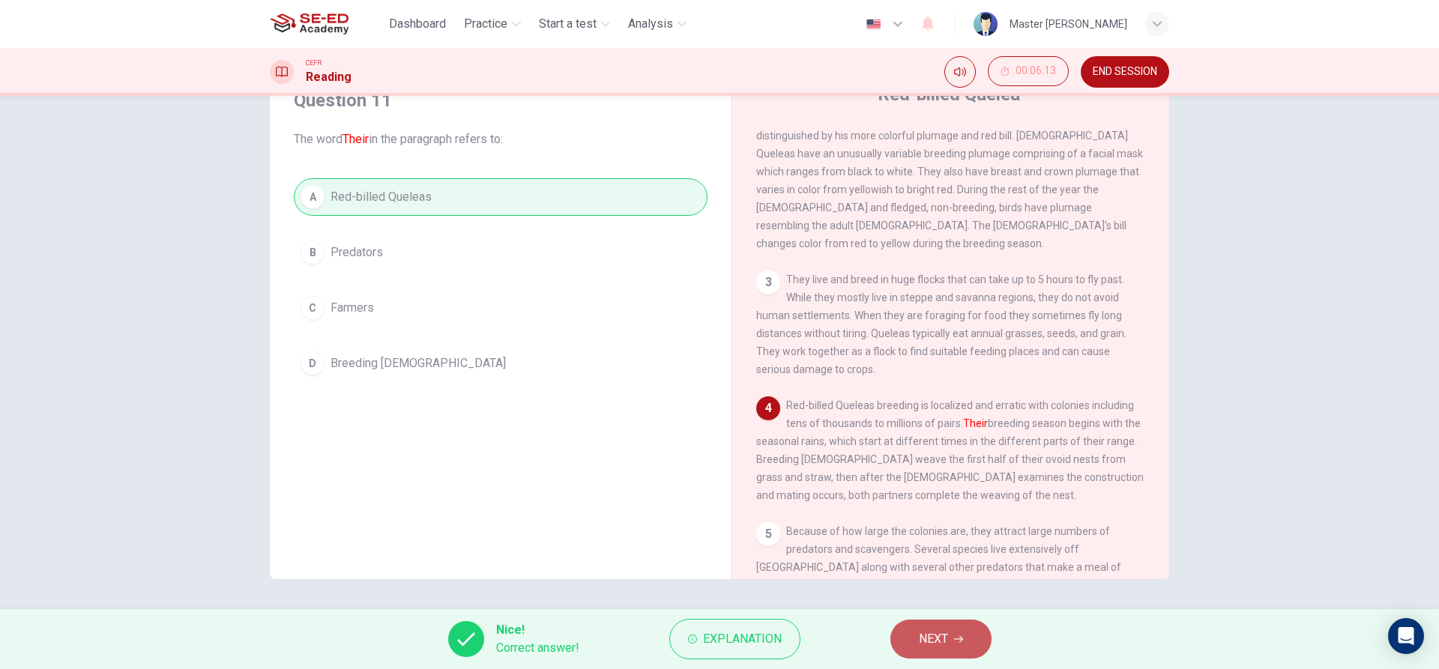
drag, startPoint x: 938, startPoint y: 636, endPoint x: 939, endPoint y: 627, distance: 9.1
click at [938, 632] on span "NEXT" at bounding box center [933, 639] width 29 height 21
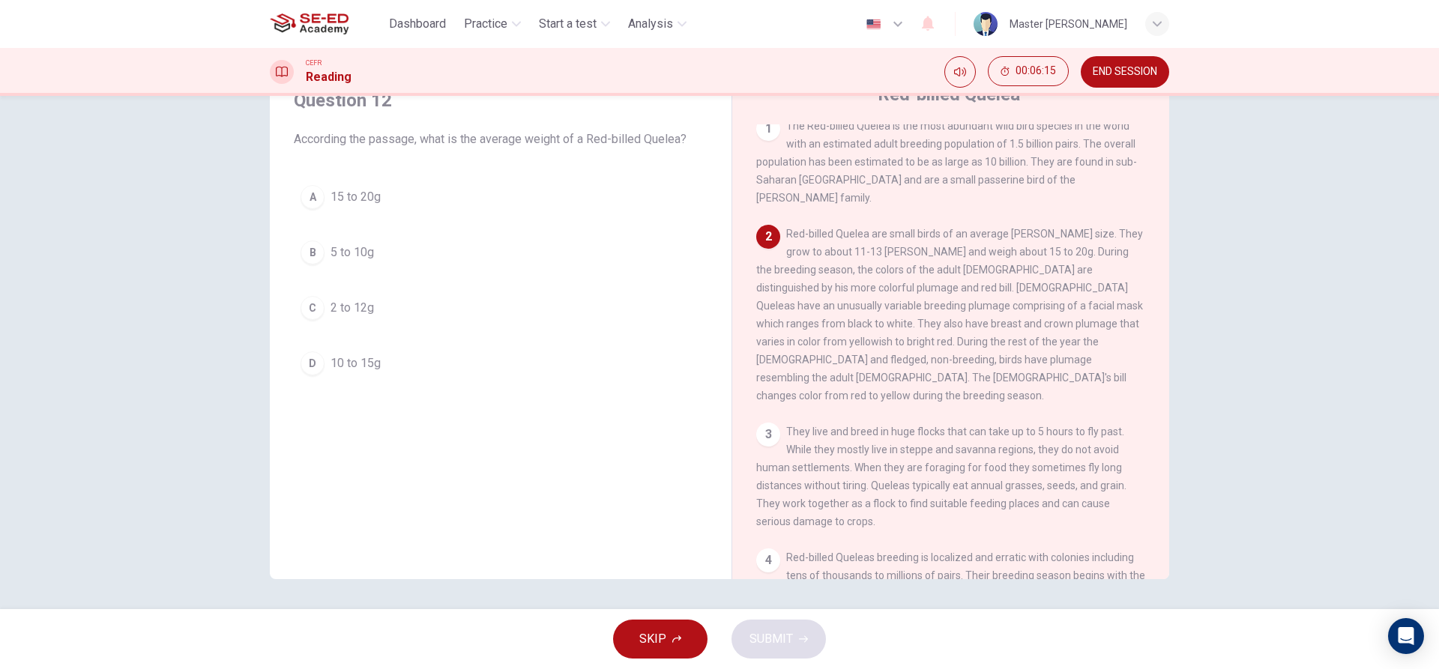
scroll to position [0, 0]
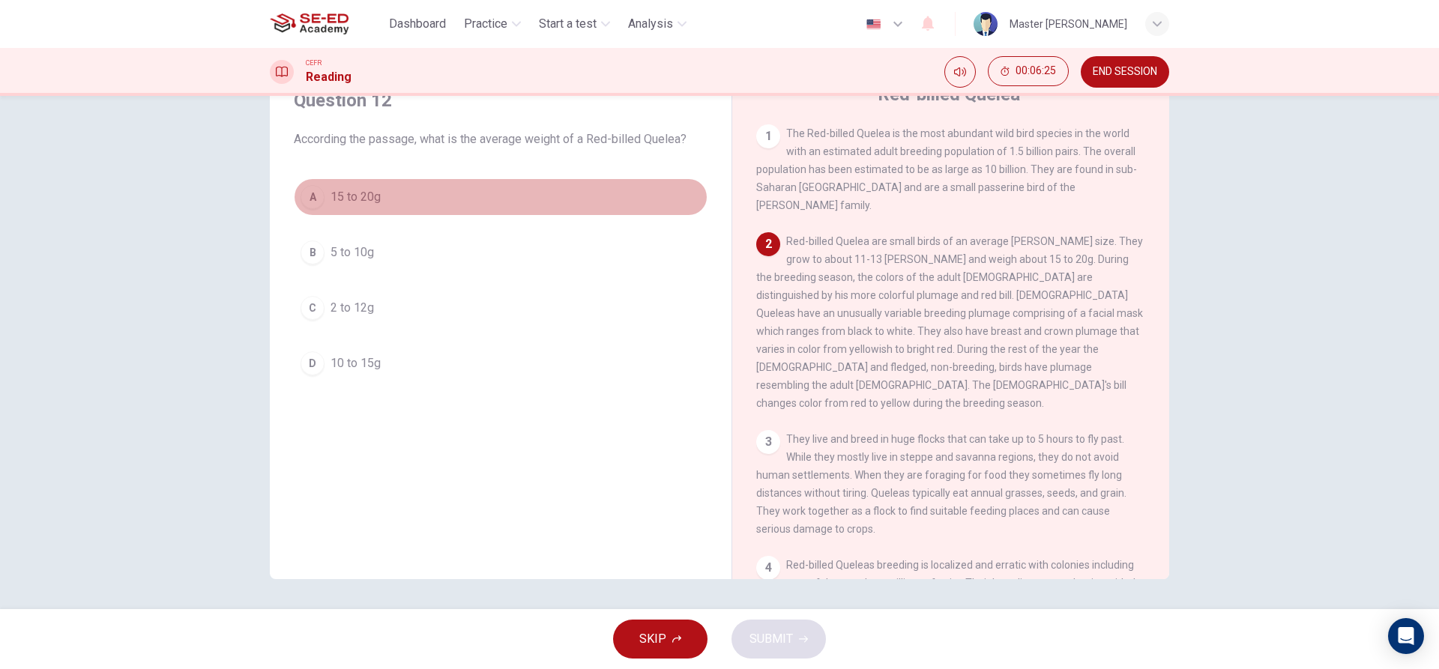
click at [346, 202] on span "15 to 20g" at bounding box center [356, 197] width 50 height 18
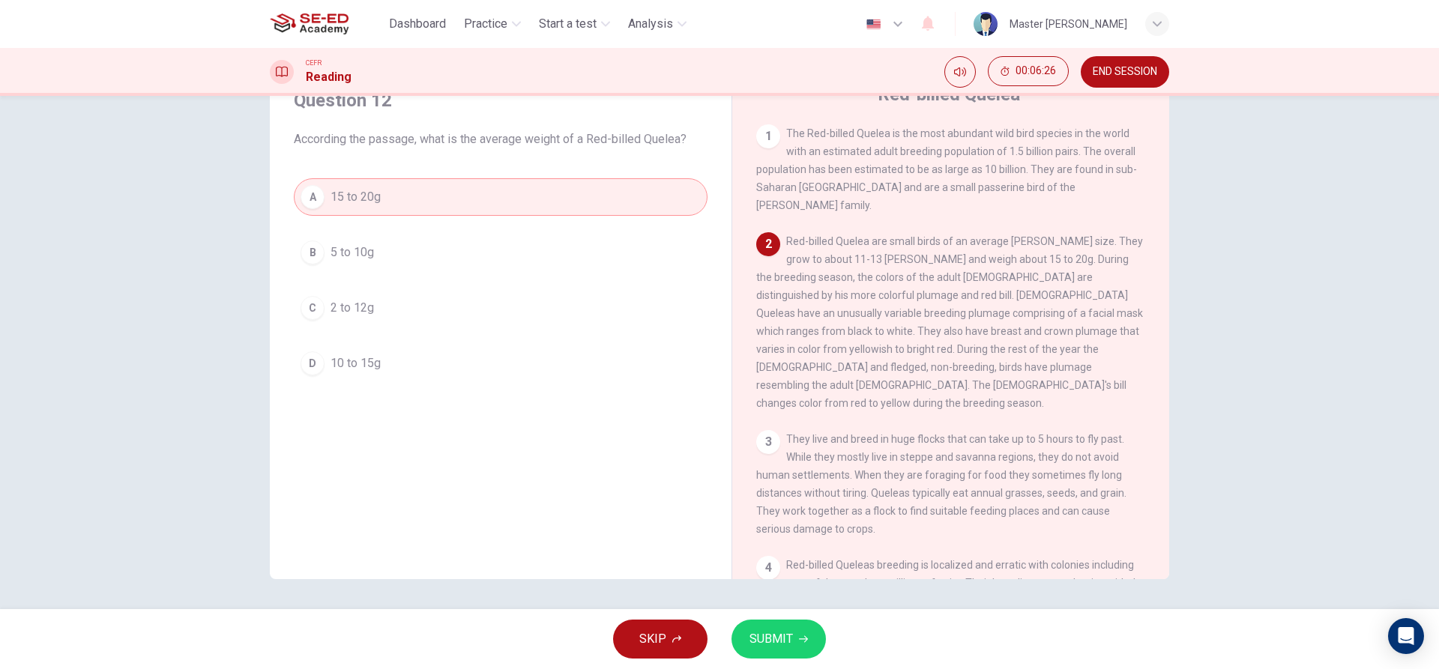
click at [781, 642] on span "SUBMIT" at bounding box center [771, 639] width 43 height 21
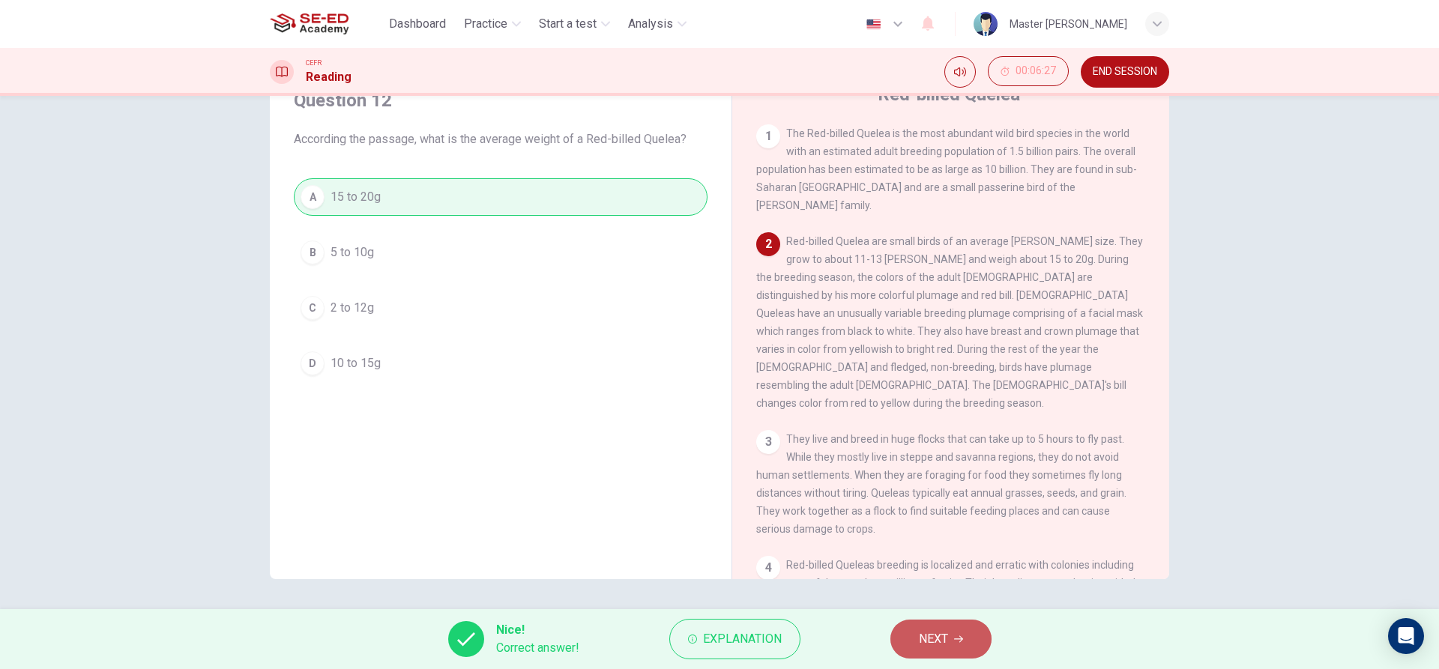
click at [948, 644] on span "NEXT" at bounding box center [933, 639] width 29 height 21
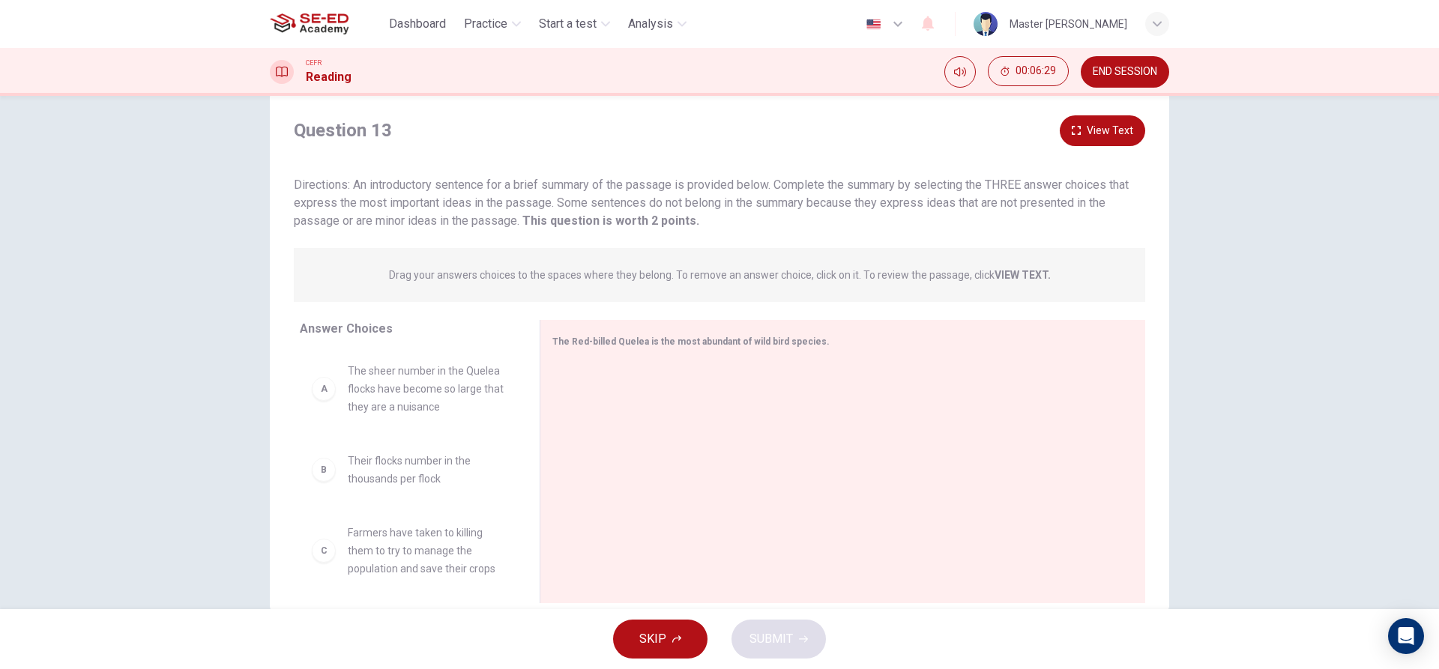
scroll to position [67, 0]
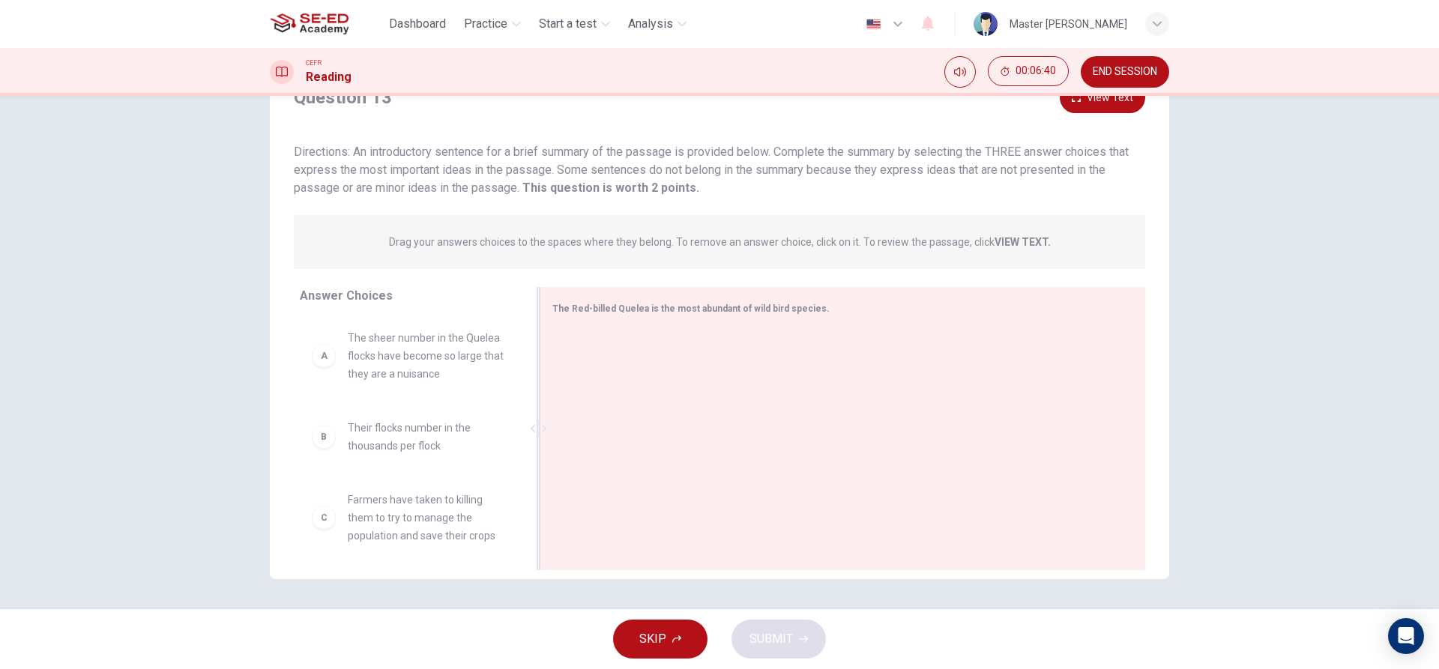
drag, startPoint x: 516, startPoint y: 377, endPoint x: 528, endPoint y: 423, distance: 47.5
click at [528, 423] on div "Answer Choices A The sheer number in the Quelea flocks have become so large tha…" at bounding box center [719, 432] width 899 height 291
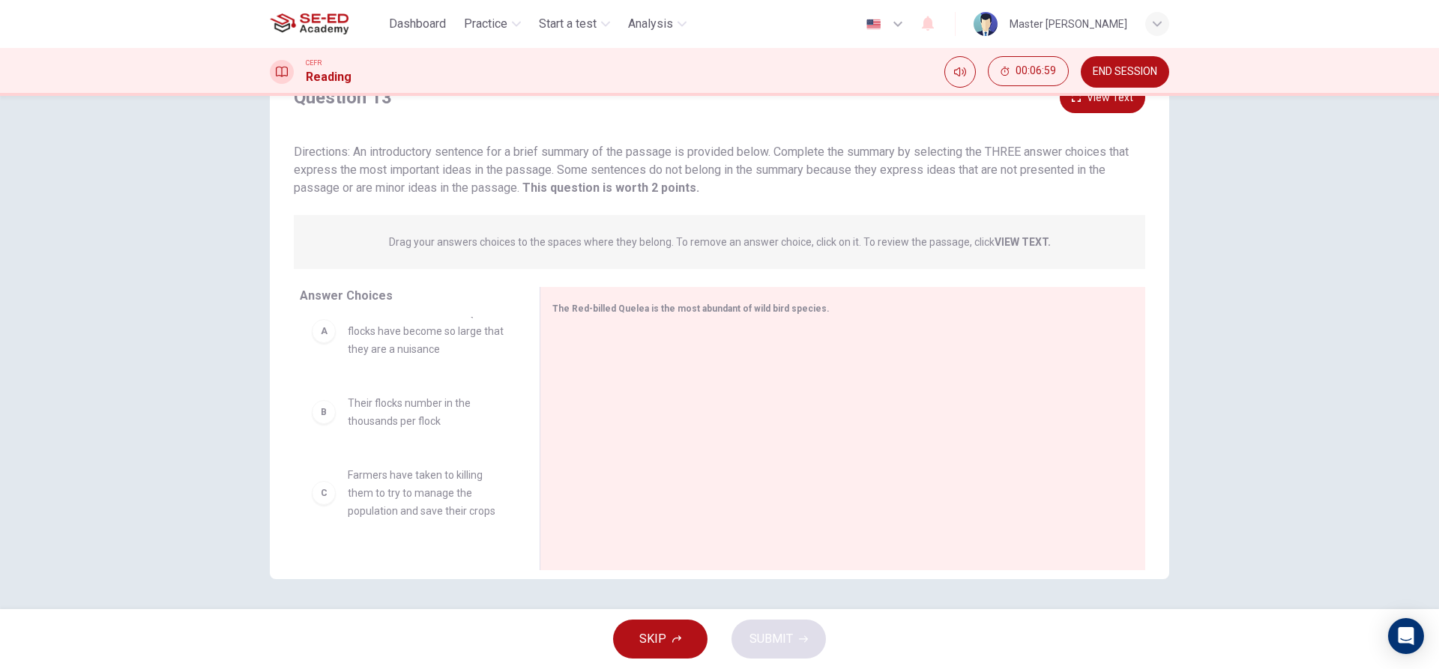
scroll to position [10, 0]
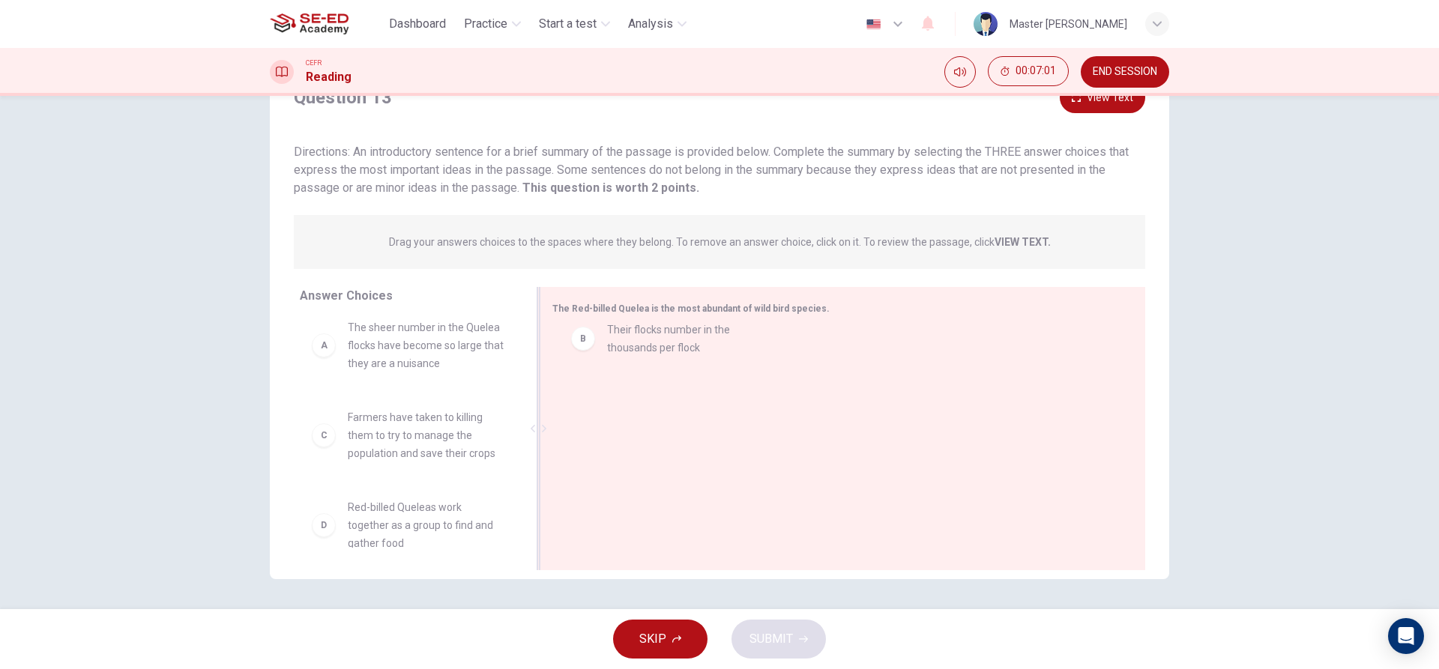
drag, startPoint x: 417, startPoint y: 430, endPoint x: 688, endPoint y: 342, distance: 284.7
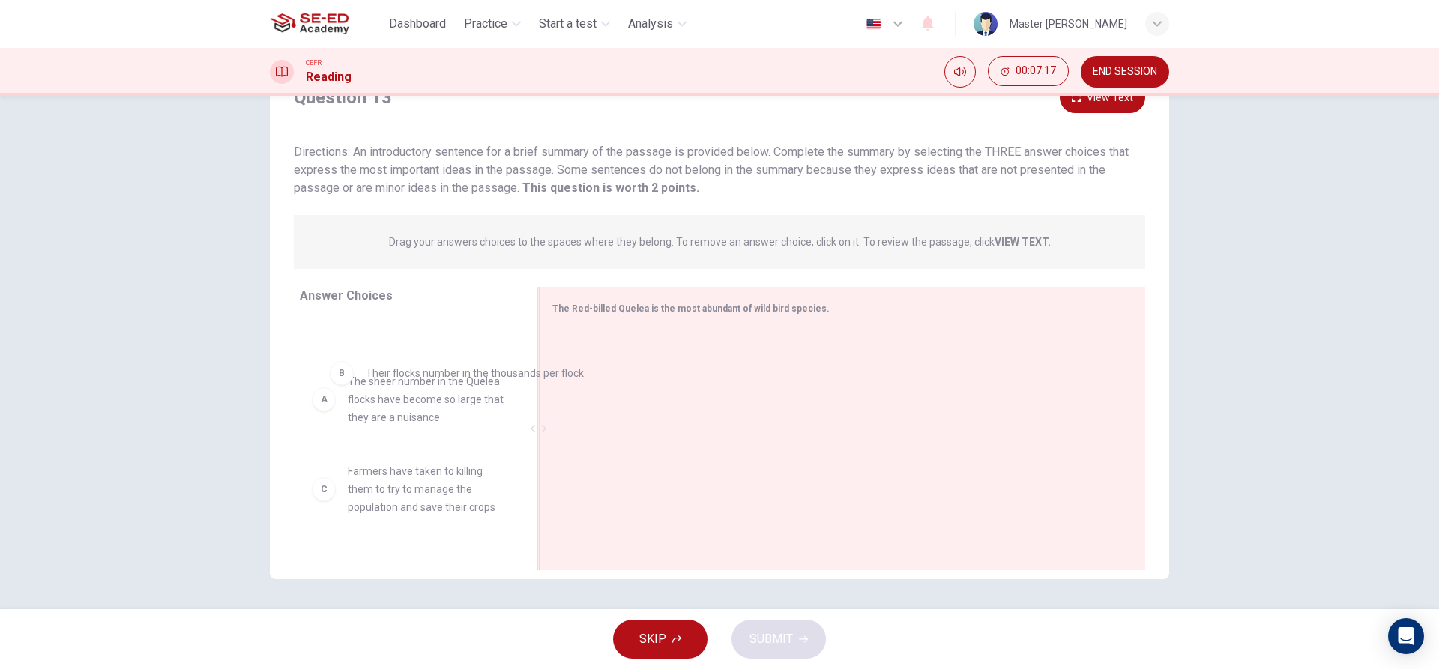
scroll to position [0, 0]
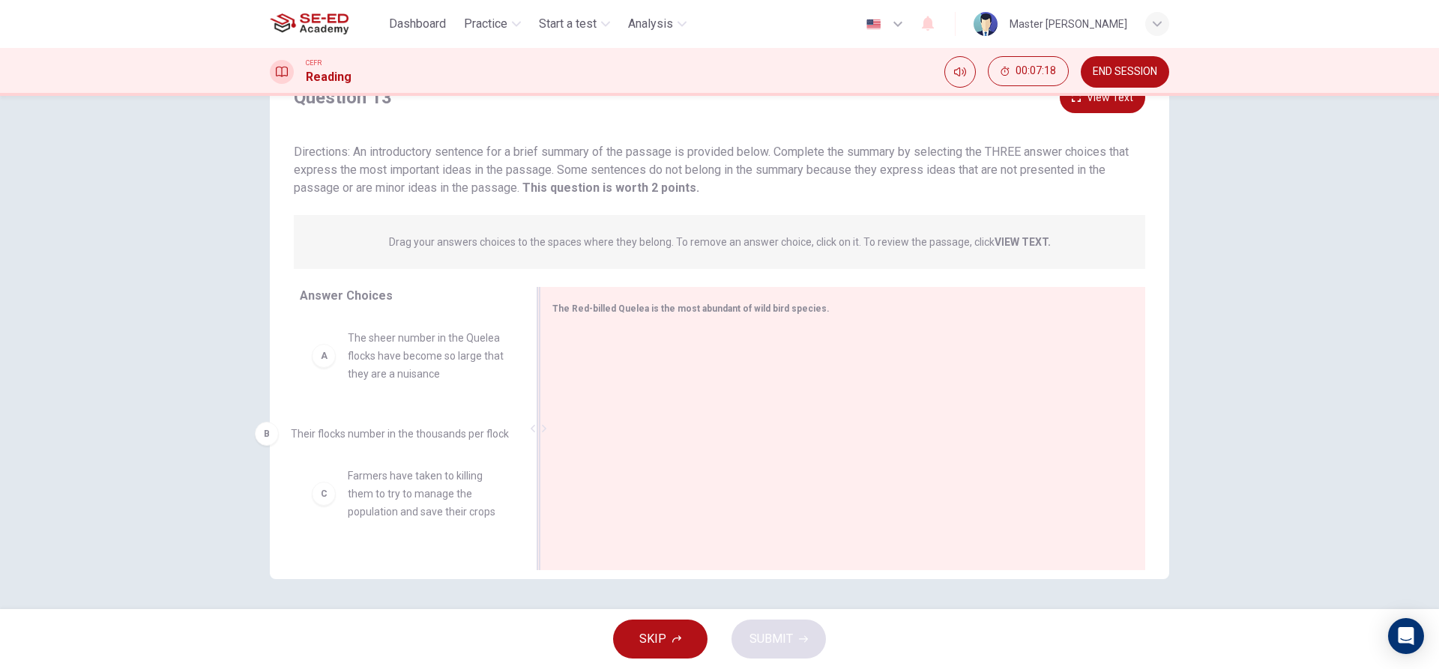
drag, startPoint x: 720, startPoint y: 358, endPoint x: 411, endPoint y: 441, distance: 320.7
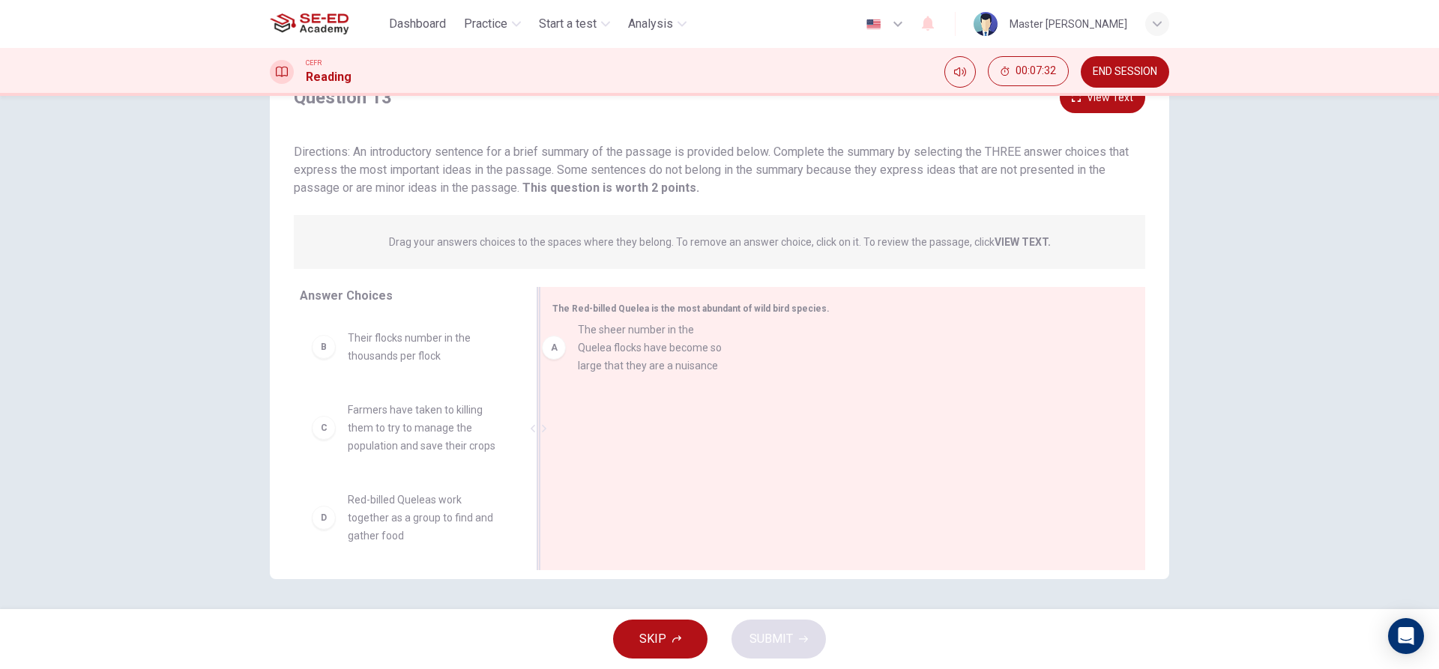
drag, startPoint x: 438, startPoint y: 361, endPoint x: 681, endPoint y: 353, distance: 243.0
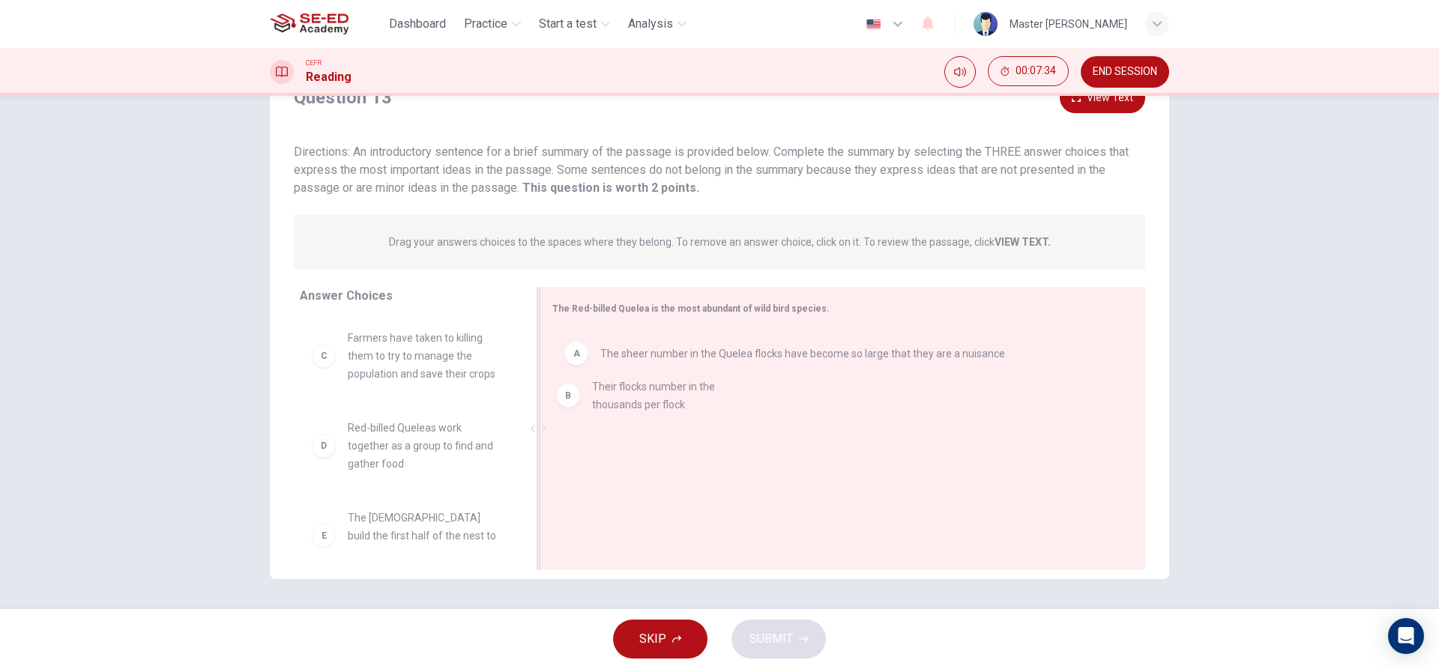
drag, startPoint x: 382, startPoint y: 365, endPoint x: 648, endPoint y: 416, distance: 270.9
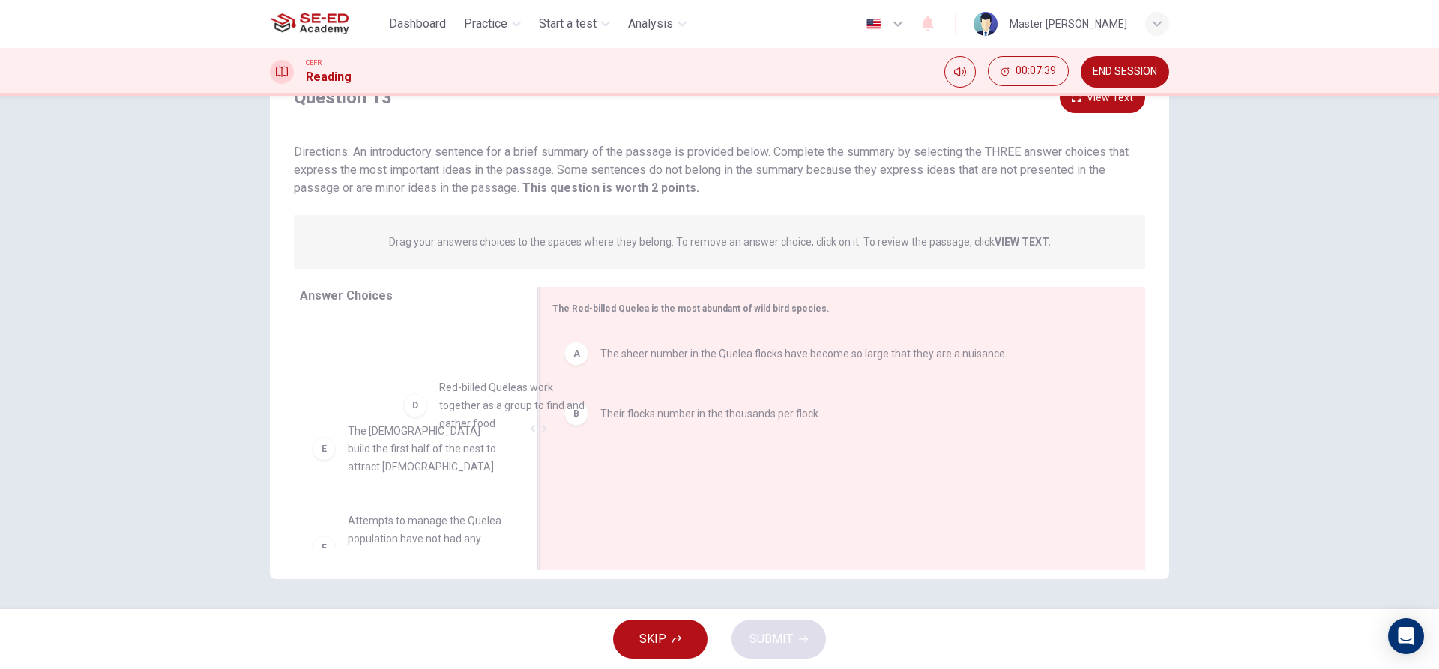
scroll to position [74, 0]
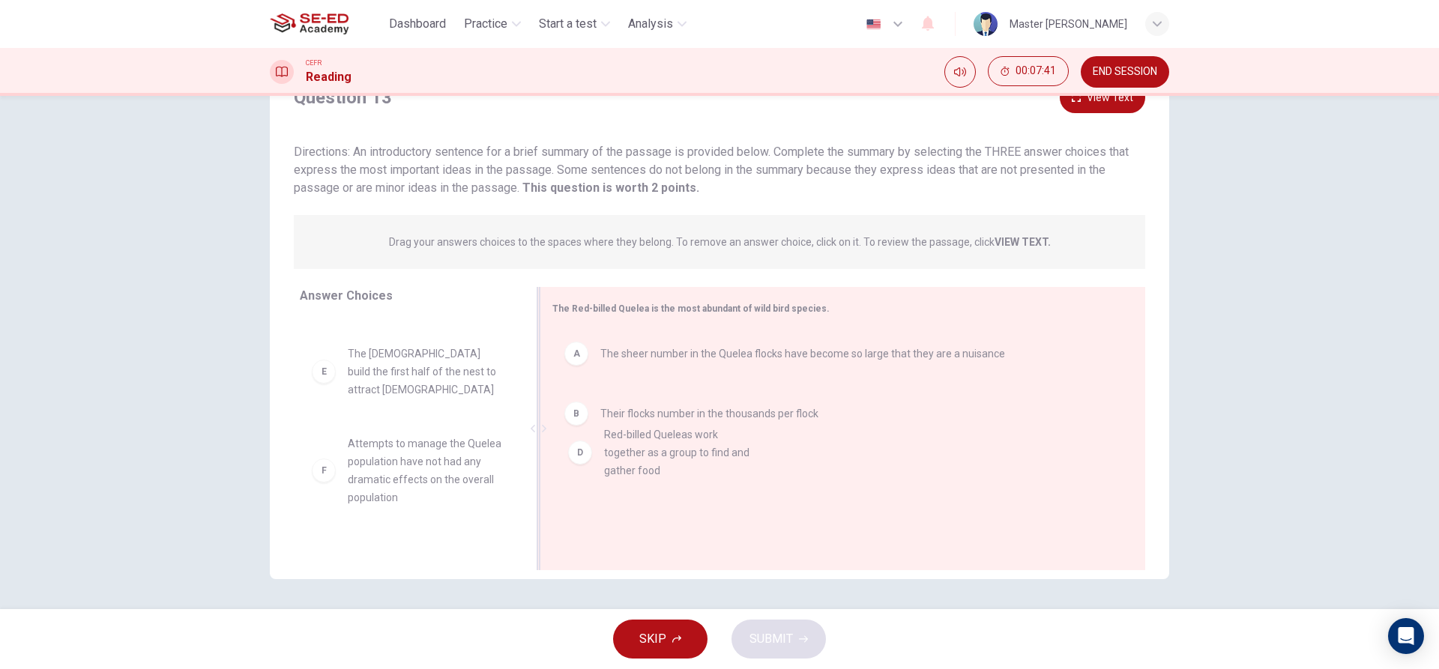
drag, startPoint x: 426, startPoint y: 384, endPoint x: 693, endPoint y: 469, distance: 280.2
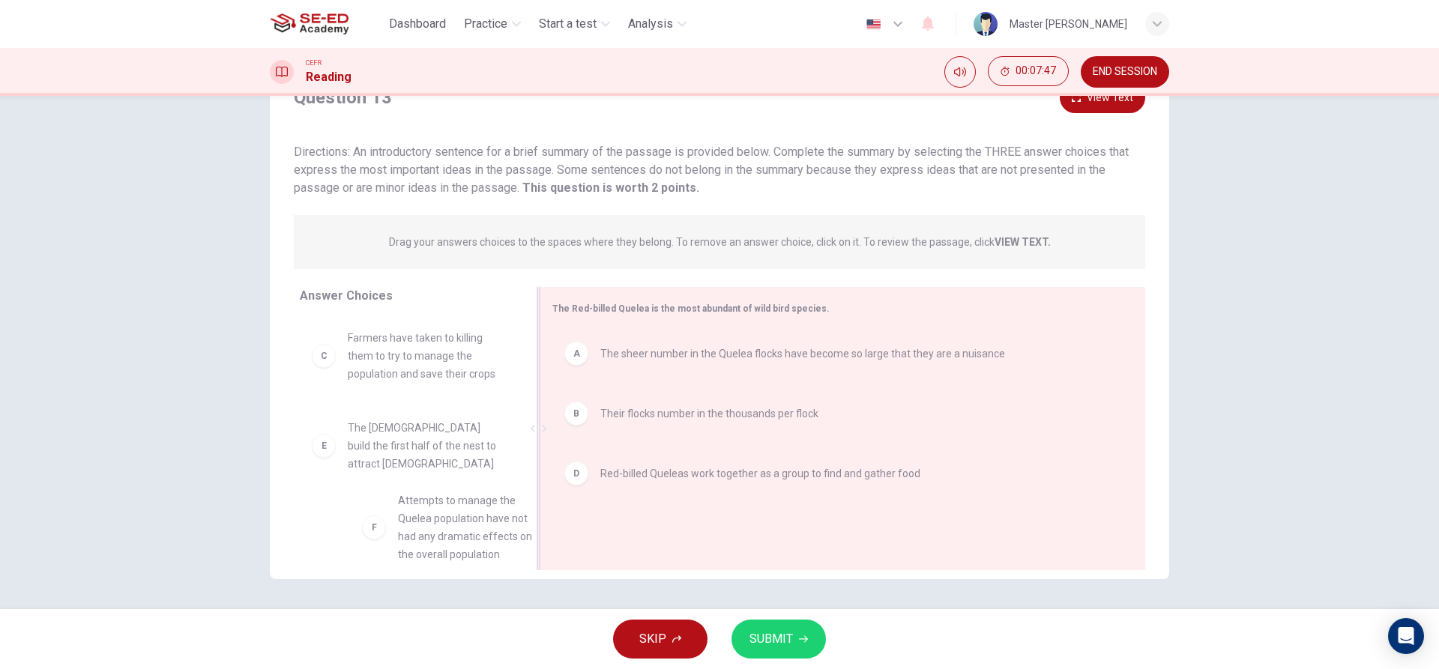
scroll to position [4, 0]
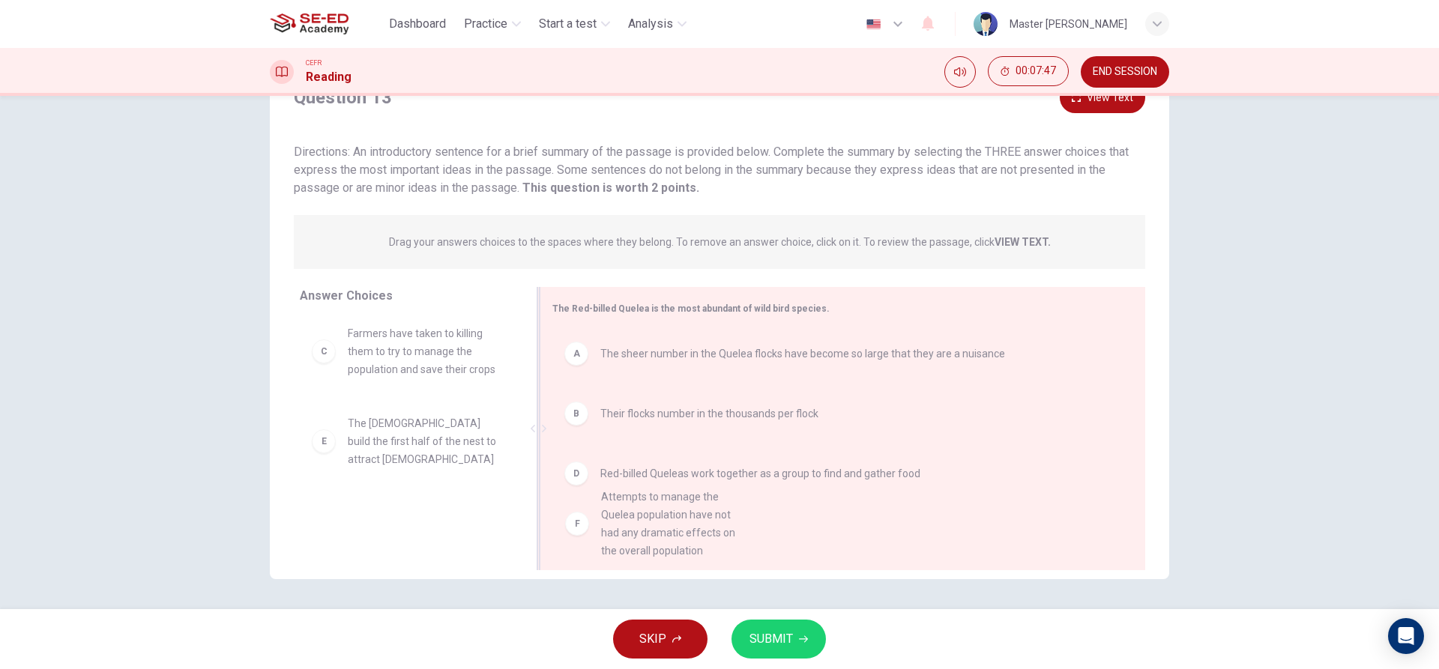
drag, startPoint x: 461, startPoint y: 529, endPoint x: 741, endPoint y: 516, distance: 280.6
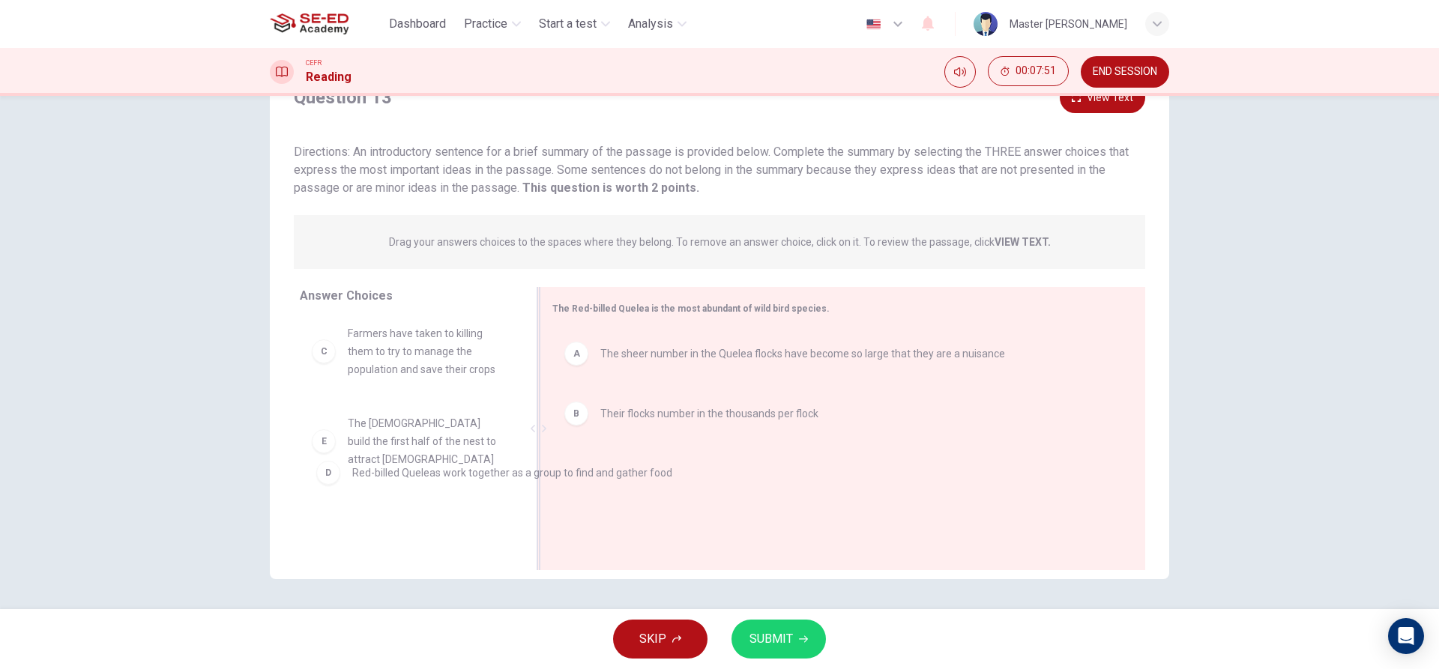
drag, startPoint x: 619, startPoint y: 475, endPoint x: 360, endPoint y: 475, distance: 259.3
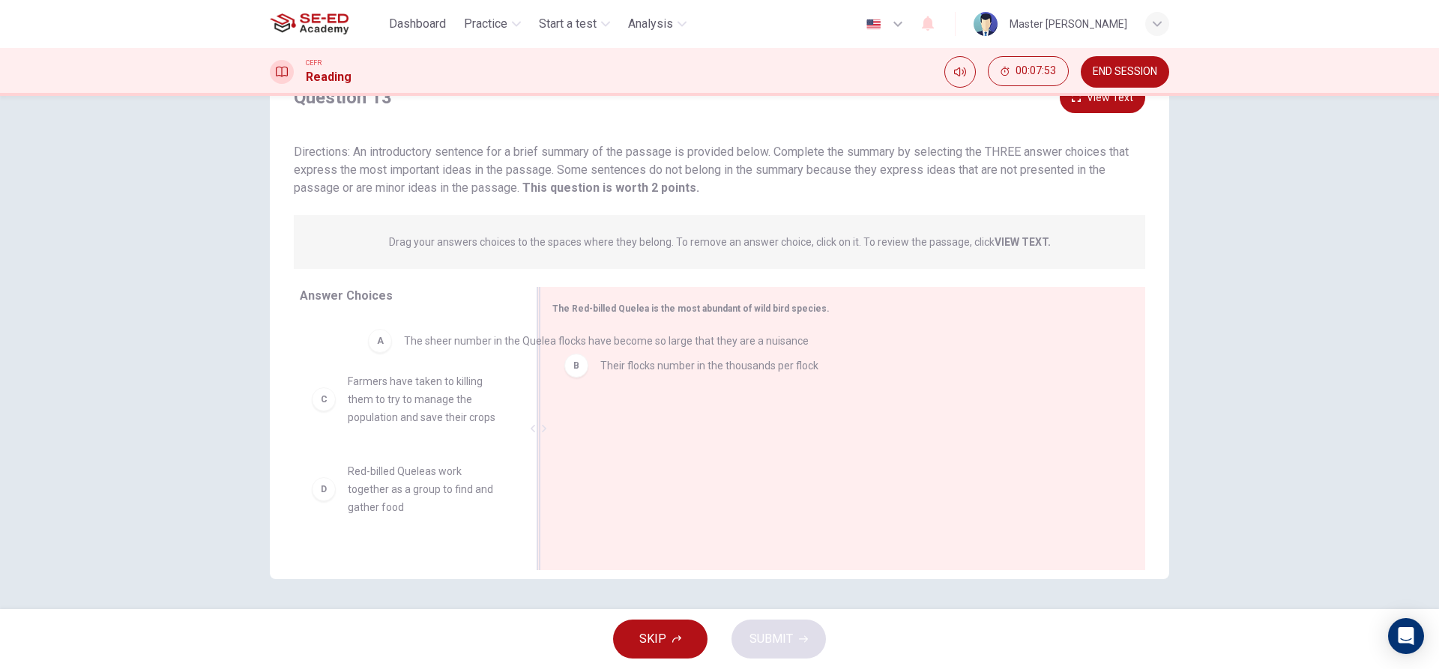
scroll to position [0, 0]
drag, startPoint x: 660, startPoint y: 363, endPoint x: 463, endPoint y: 347, distance: 197.7
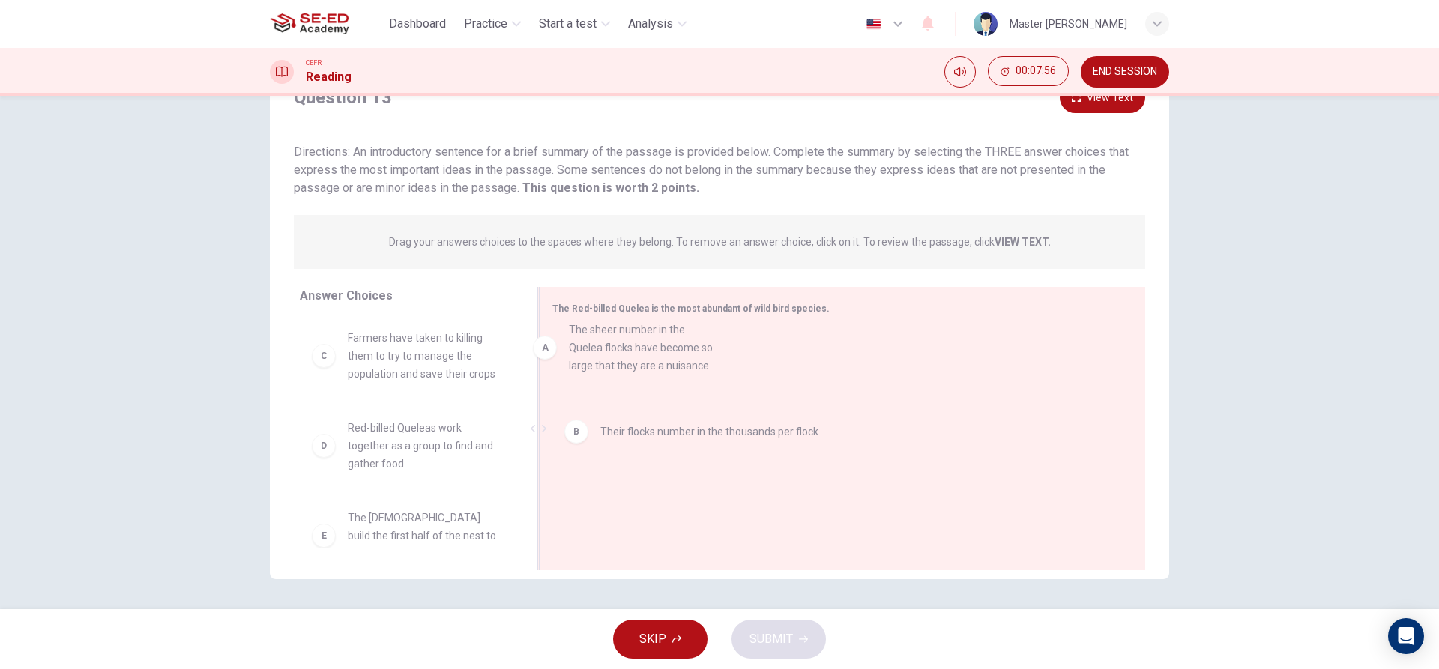
drag, startPoint x: 450, startPoint y: 349, endPoint x: 684, endPoint y: 340, distance: 234.0
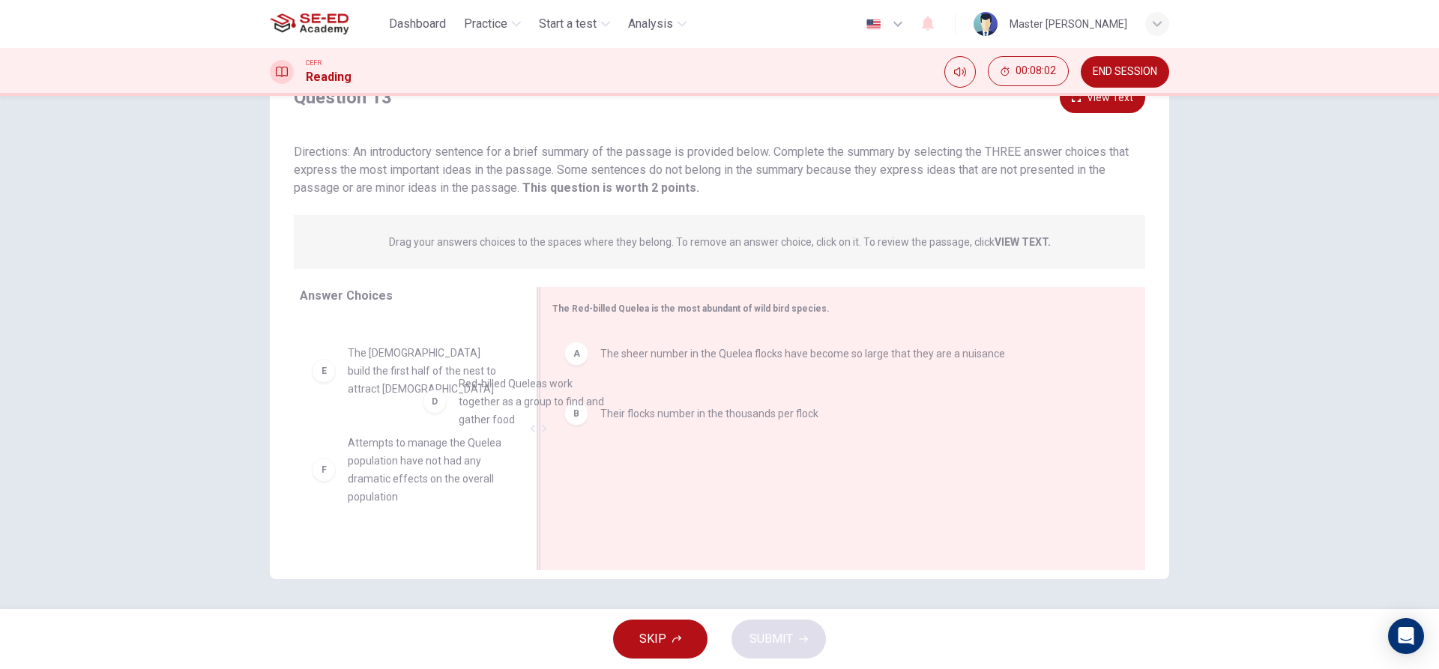
scroll to position [74, 0]
drag, startPoint x: 432, startPoint y: 386, endPoint x: 699, endPoint y: 468, distance: 280.0
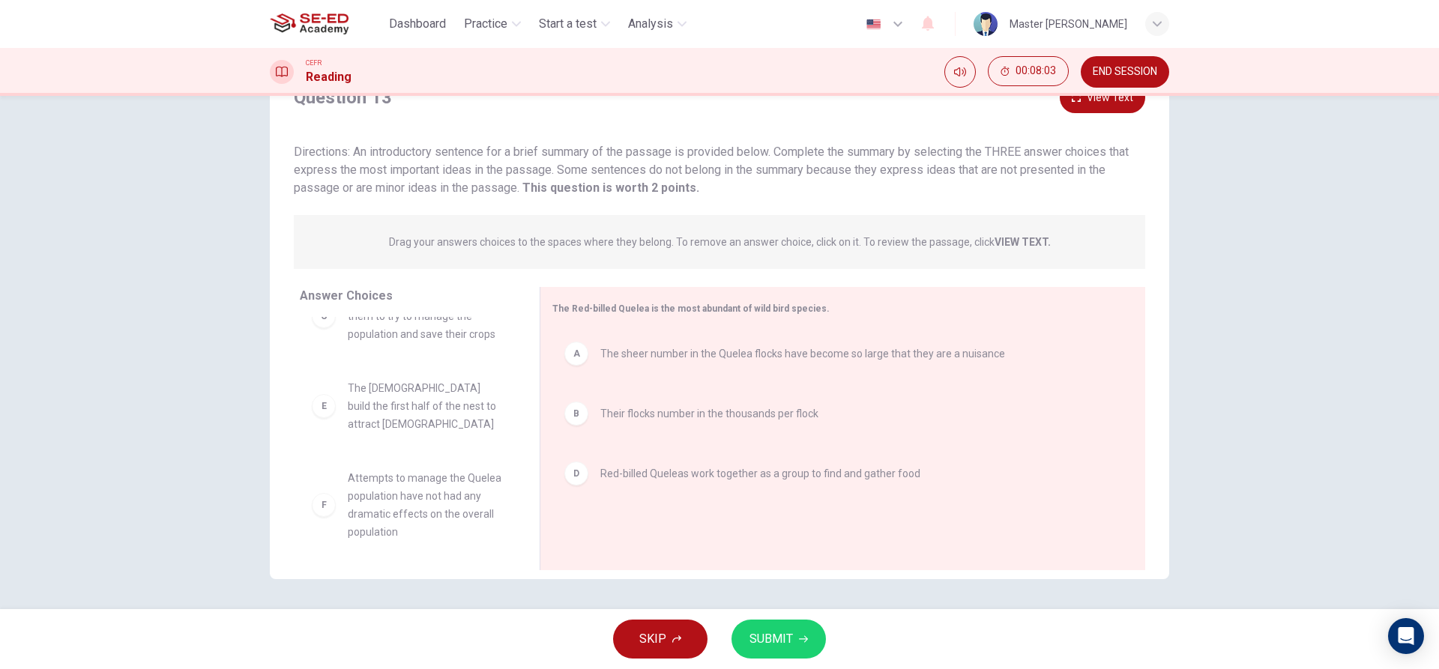
scroll to position [27, 0]
click at [781, 651] on button "SUBMIT" at bounding box center [779, 639] width 94 height 39
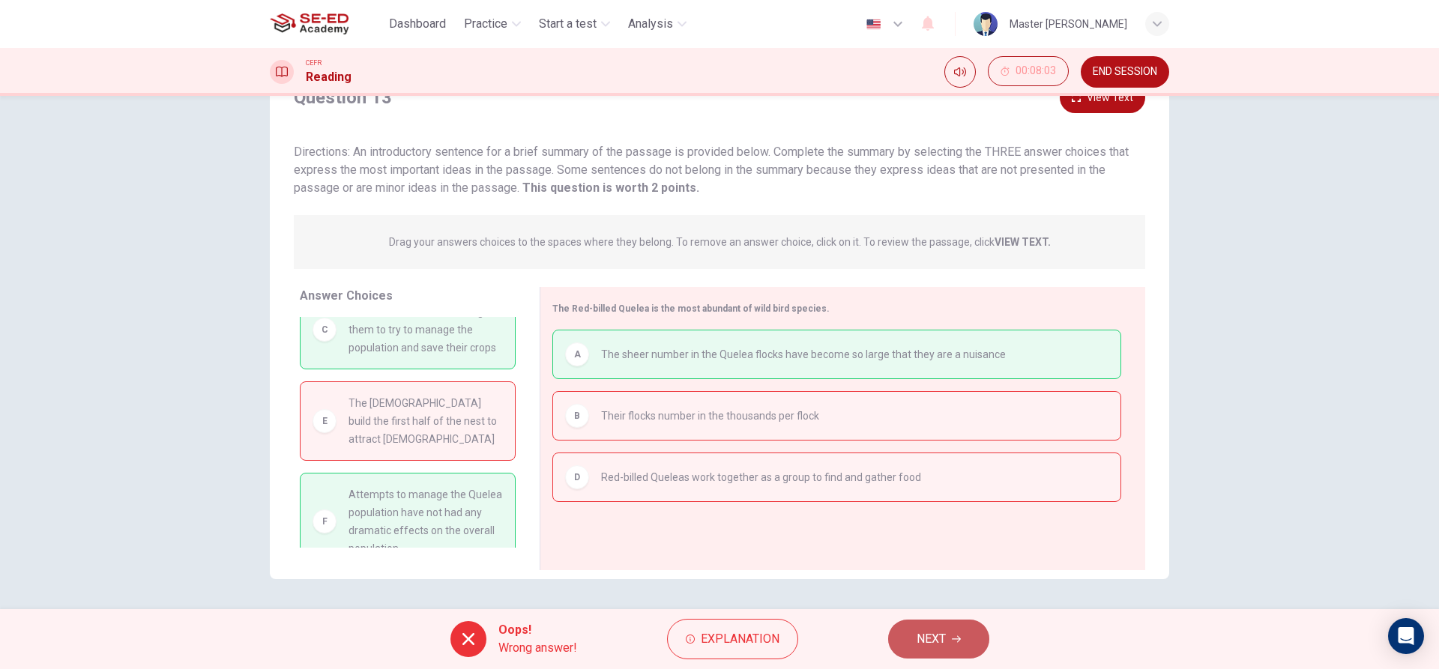
click at [965, 632] on button "NEXT" at bounding box center [938, 639] width 101 height 39
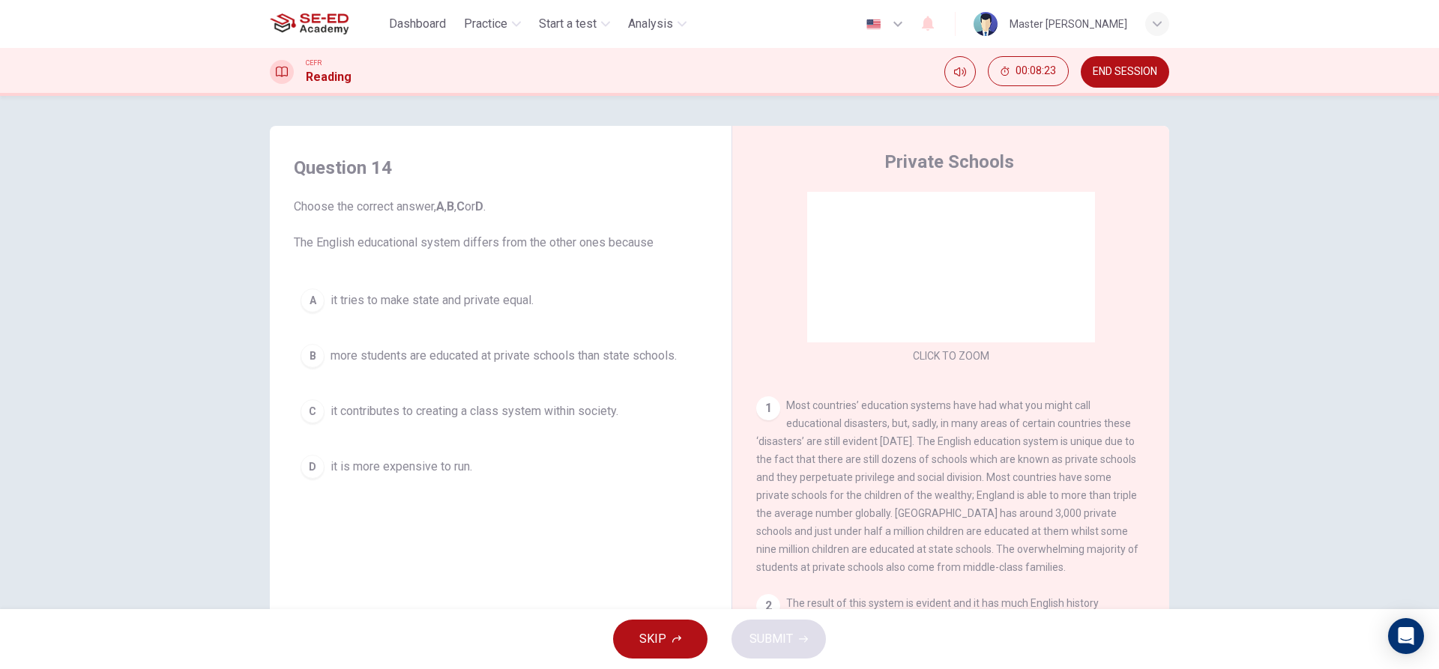
scroll to position [137, 0]
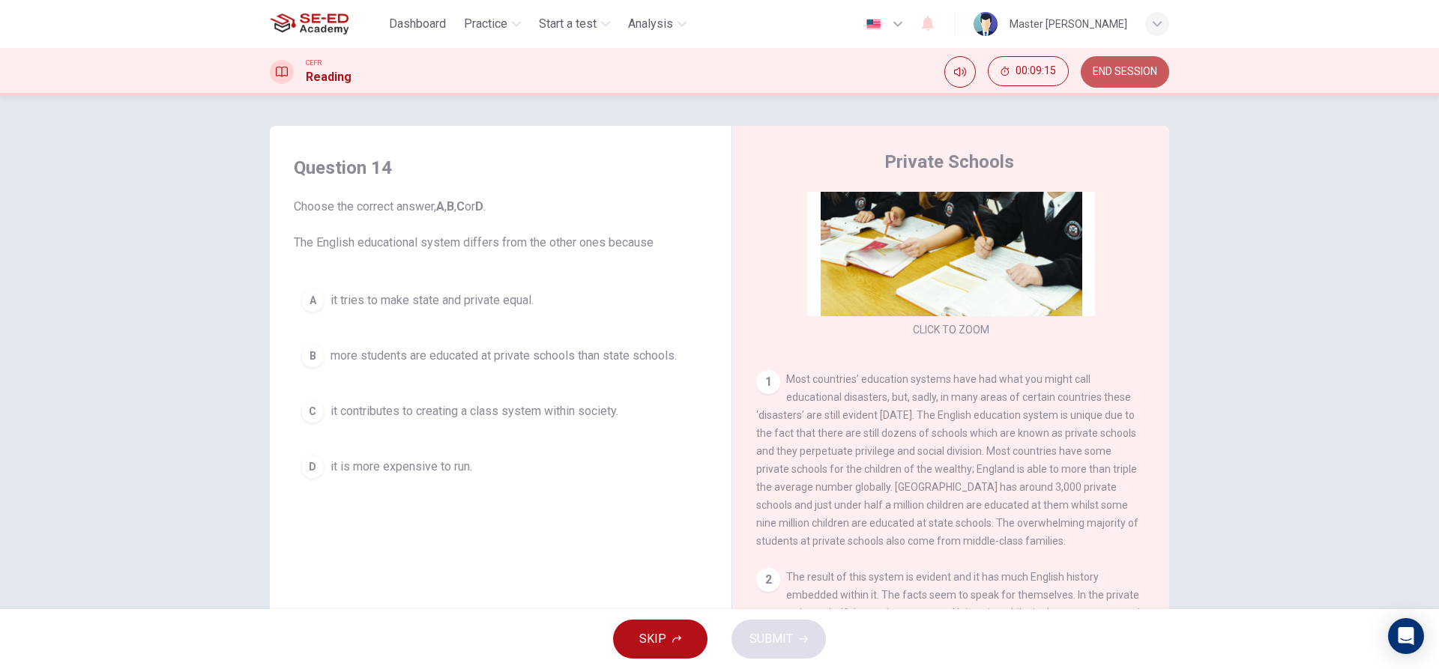
click at [1115, 76] on span "END SESSION" at bounding box center [1125, 72] width 64 height 12
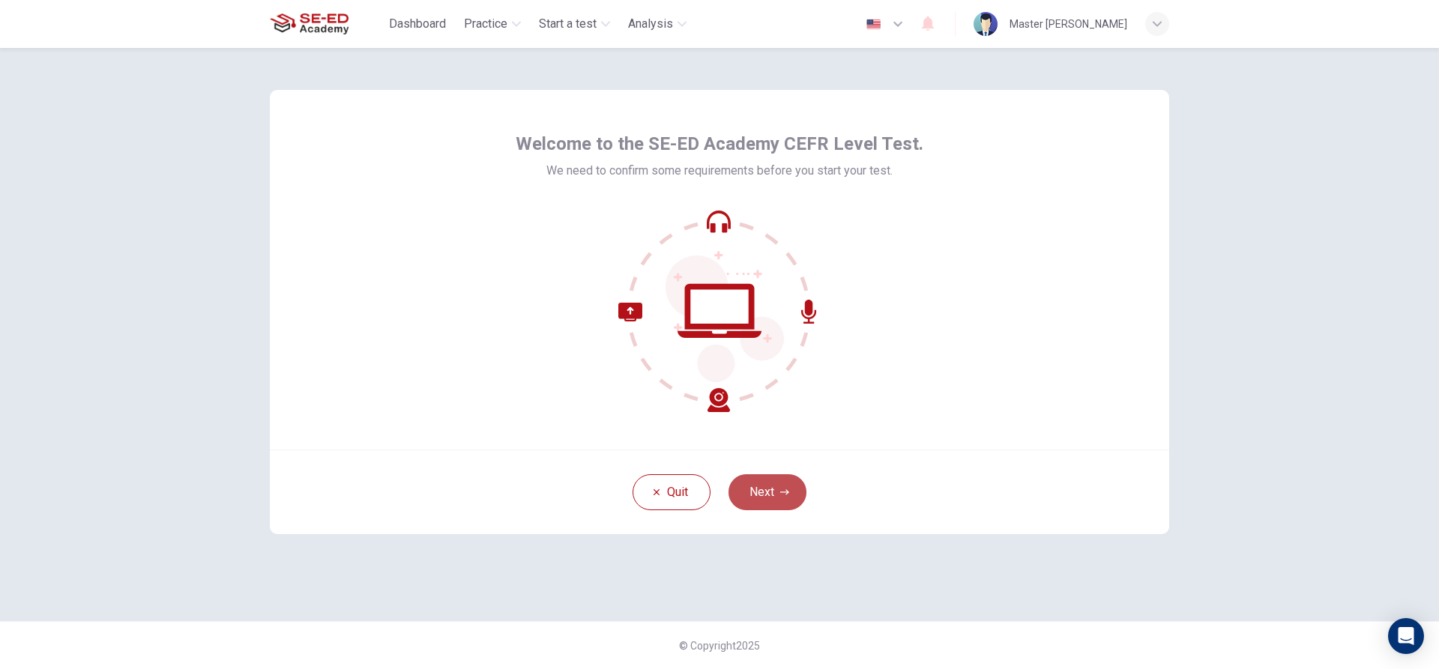
click at [766, 498] on button "Next" at bounding box center [768, 492] width 78 height 36
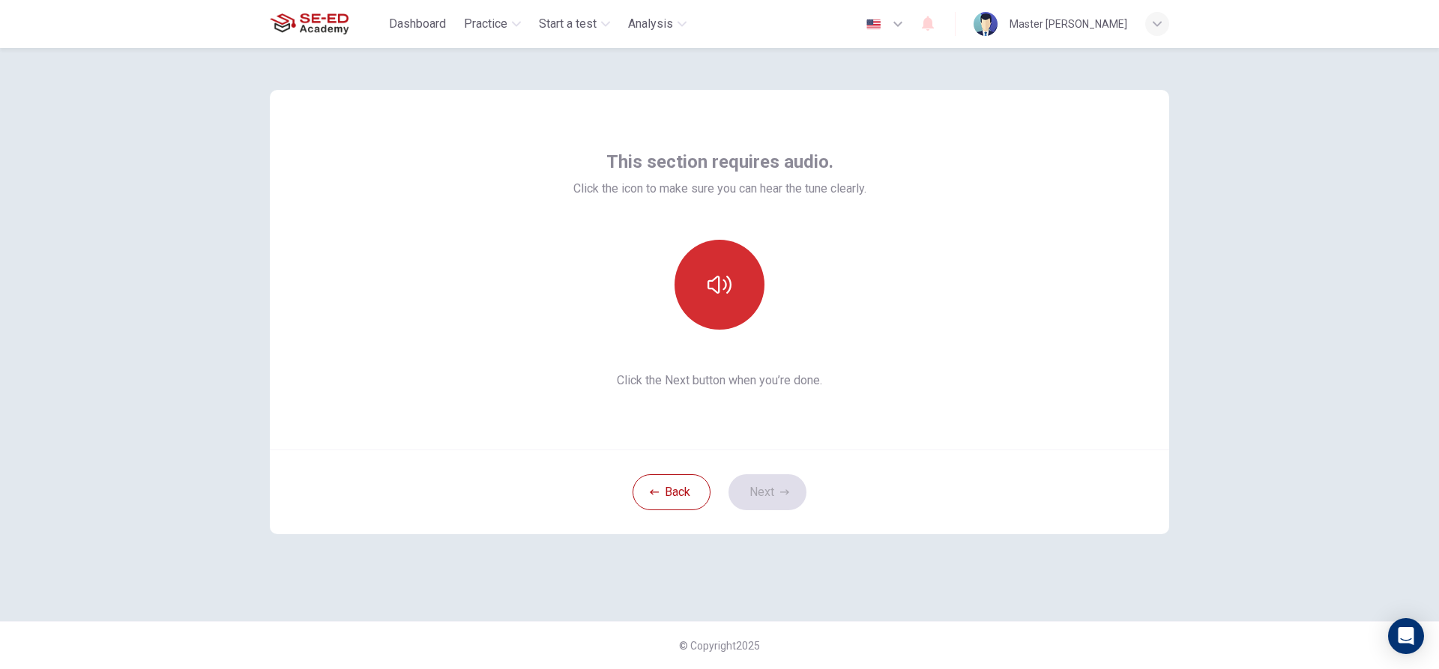
click at [705, 322] on button "button" at bounding box center [720, 285] width 90 height 90
click at [782, 490] on icon "button" at bounding box center [784, 492] width 9 height 9
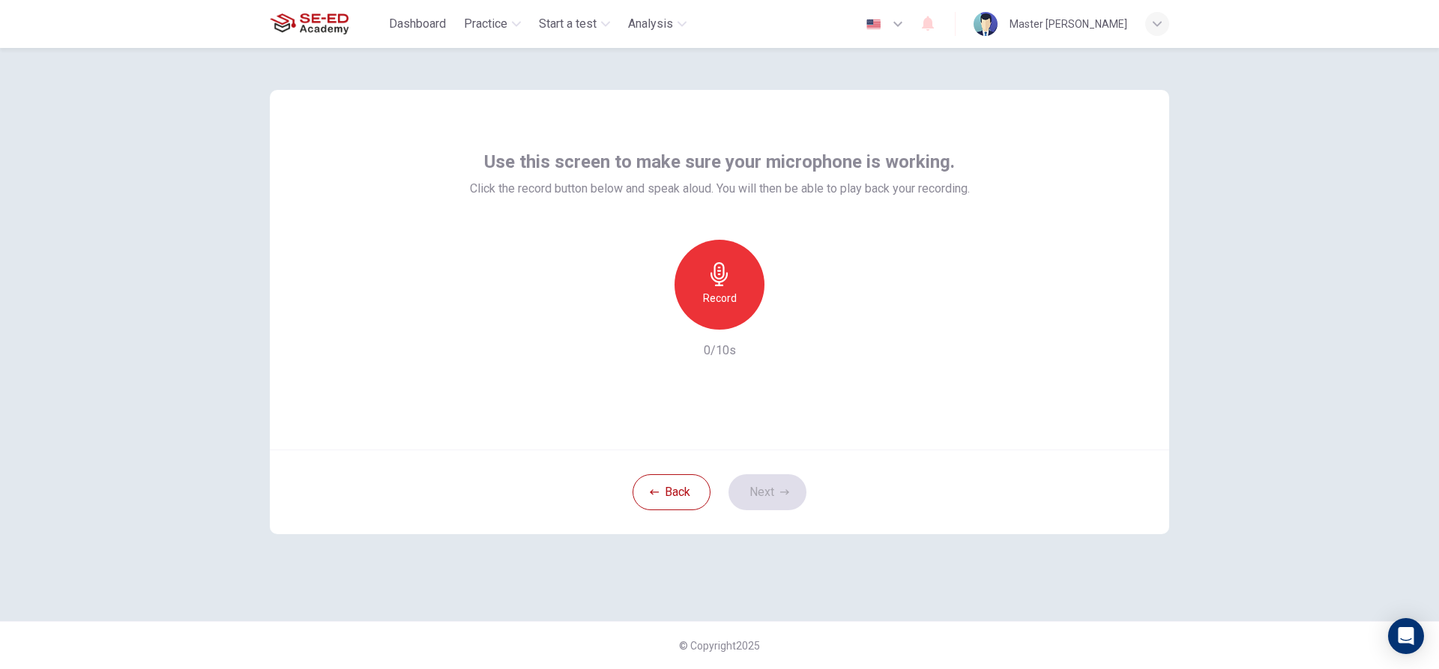
click at [714, 295] on h6 "Record" at bounding box center [720, 298] width 34 height 18
click at [741, 277] on div "Stop" at bounding box center [720, 285] width 90 height 90
click at [796, 320] on div "button" at bounding box center [788, 318] width 24 height 24
click at [773, 493] on button "Next" at bounding box center [768, 492] width 78 height 36
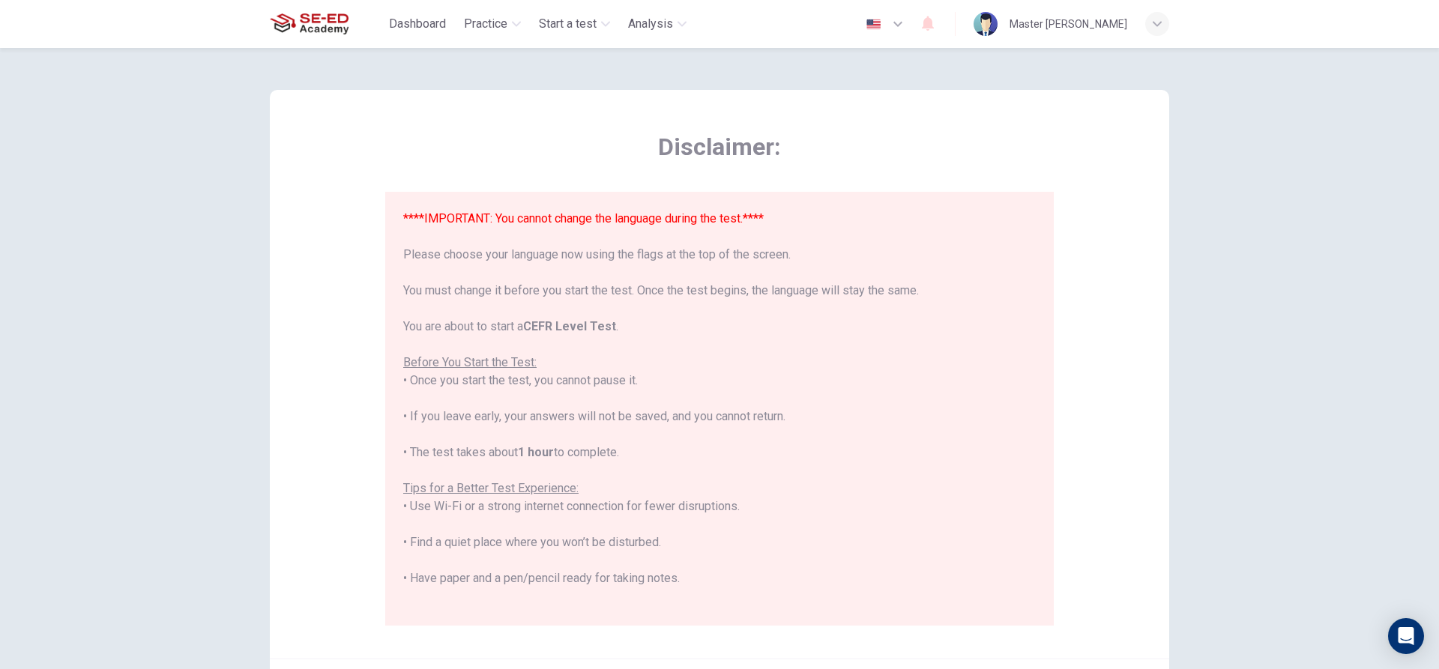
click at [907, 22] on icon "button" at bounding box center [898, 24] width 18 height 18
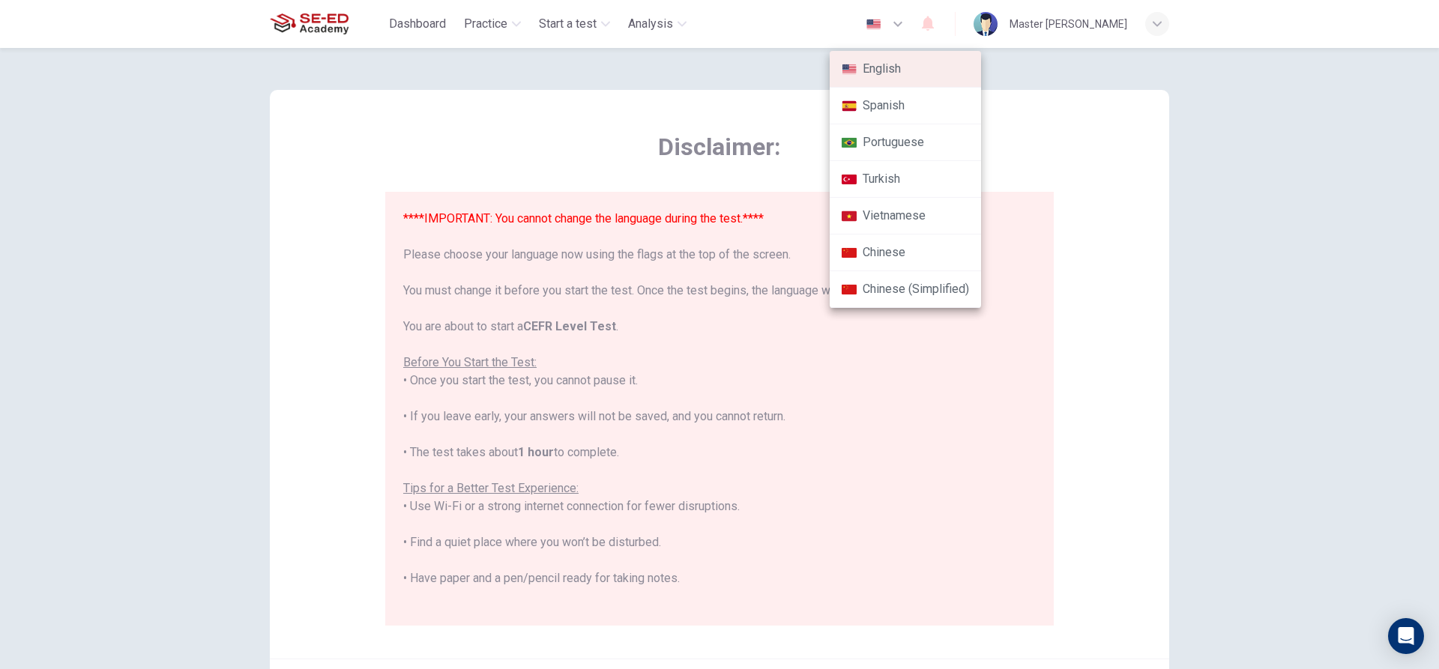
click at [917, 22] on div at bounding box center [719, 334] width 1439 height 669
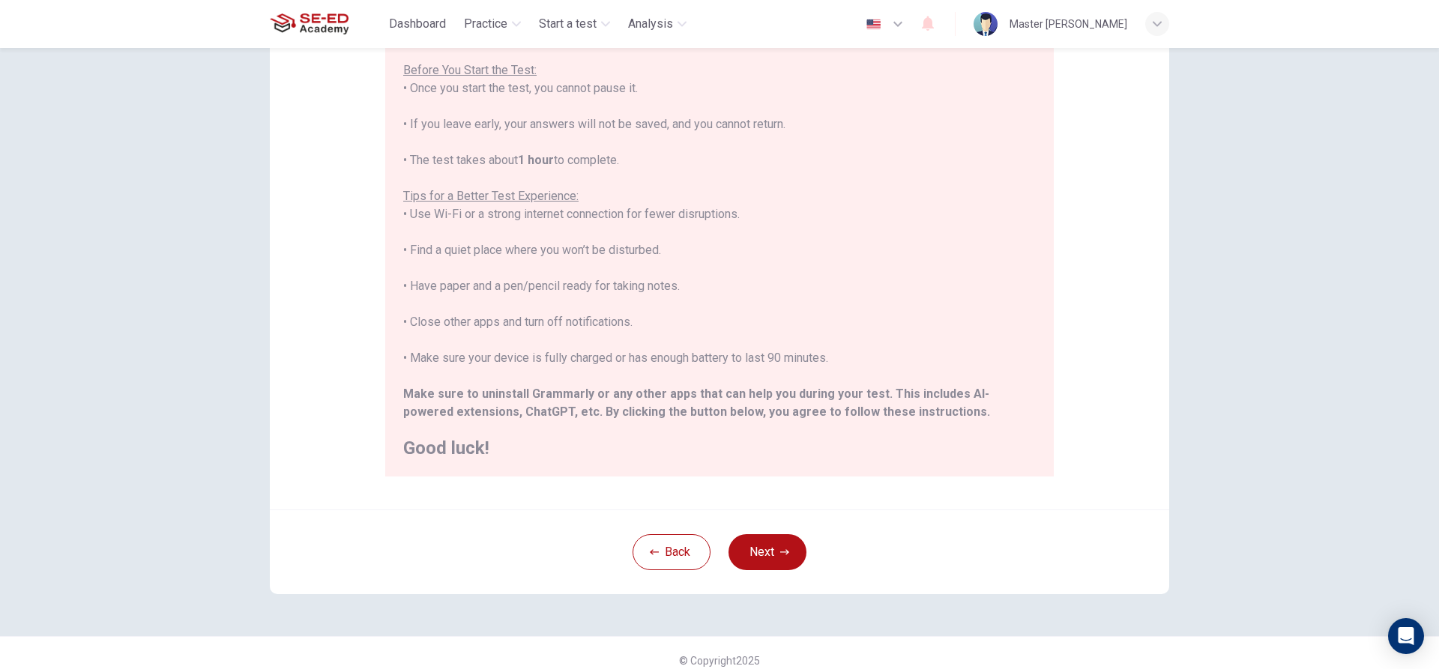
scroll to position [164, 0]
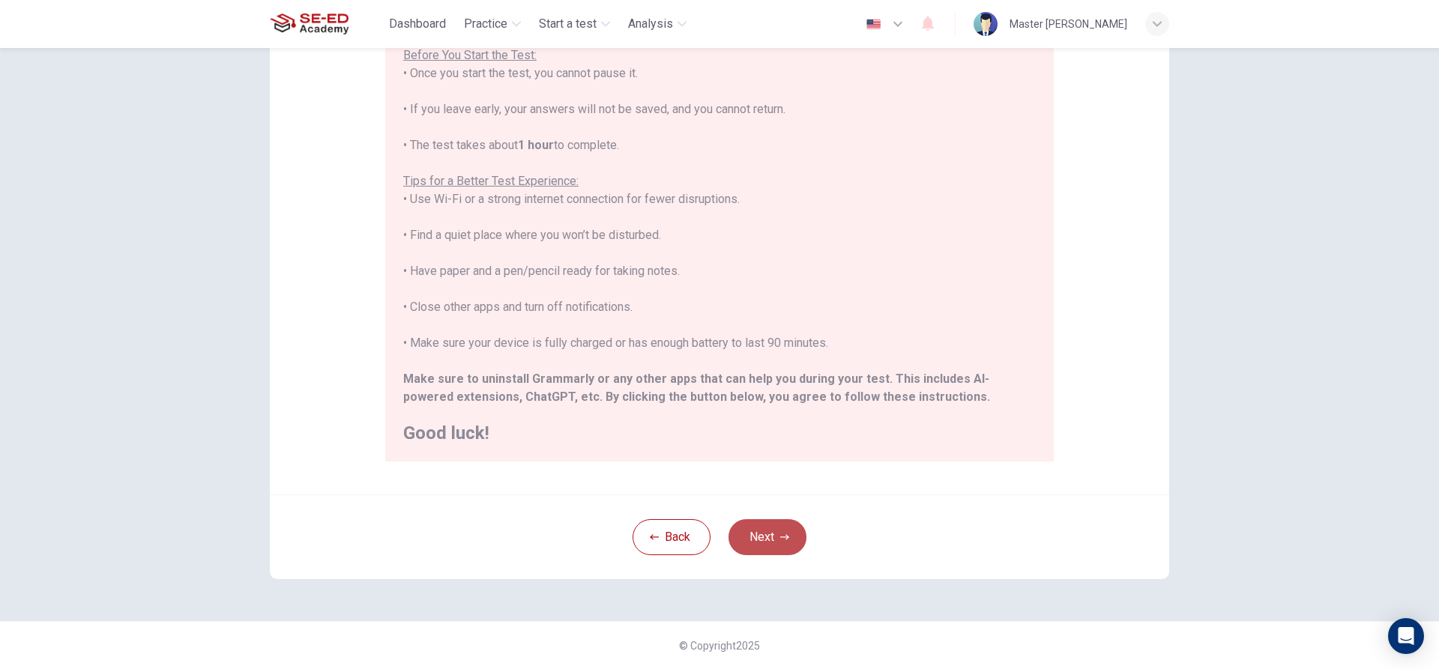
click at [758, 537] on button "Next" at bounding box center [768, 537] width 78 height 36
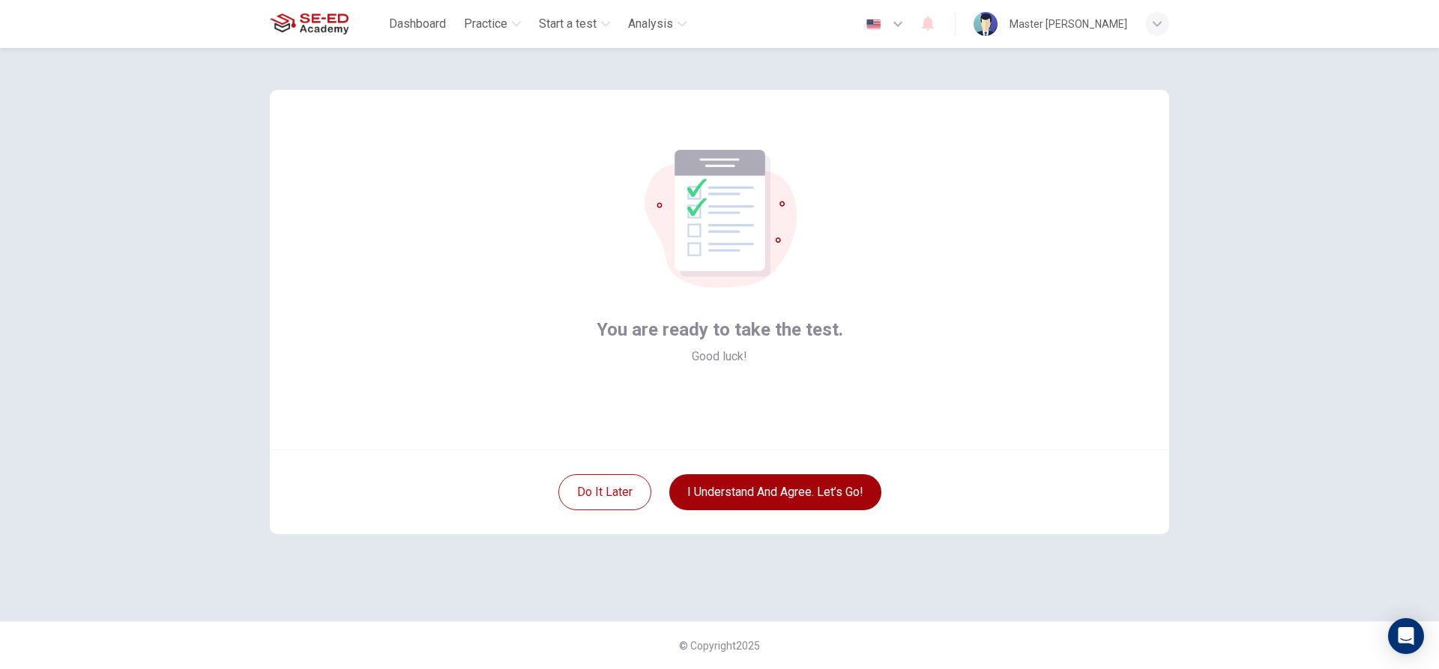
click at [824, 495] on button "I understand and agree. Let’s go!" at bounding box center [775, 492] width 212 height 36
click at [800, 493] on button "I understand and agree. Let’s go!" at bounding box center [775, 492] width 212 height 36
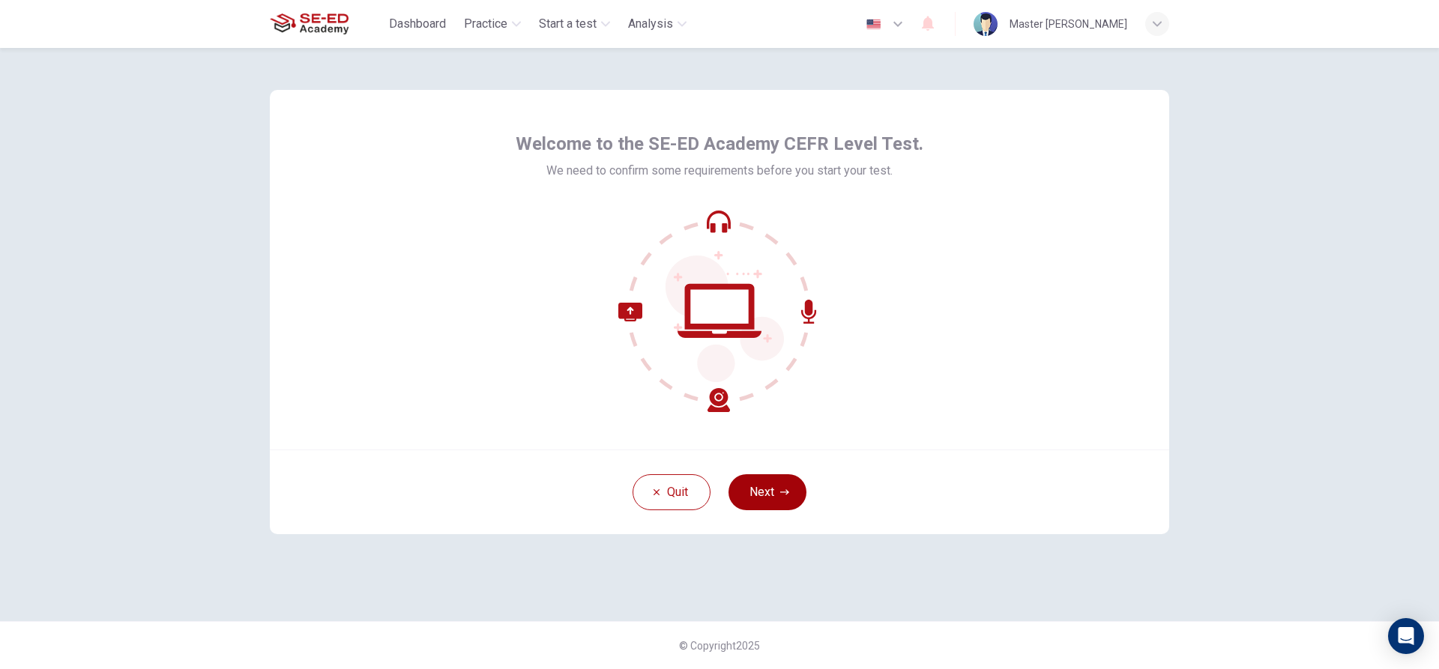
click at [785, 486] on button "Next" at bounding box center [768, 492] width 78 height 36
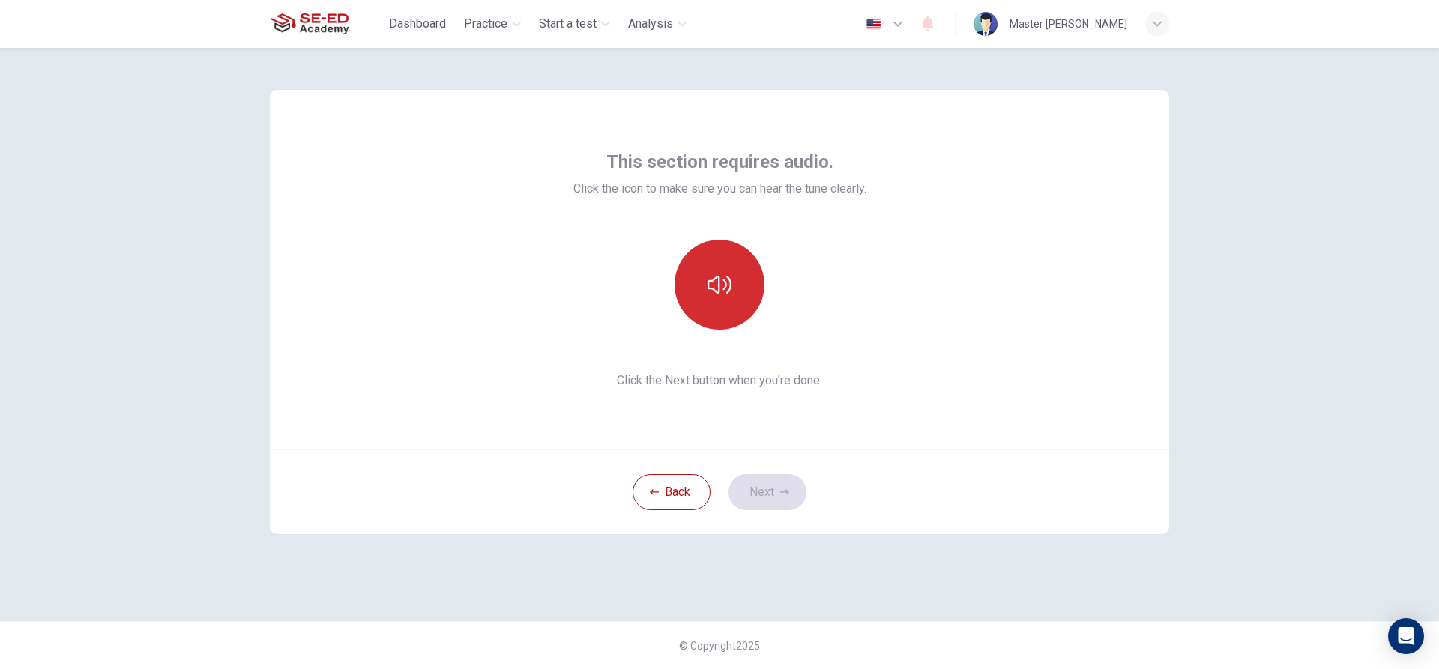
click at [723, 310] on button "button" at bounding box center [720, 285] width 90 height 90
click at [789, 494] on button "Next" at bounding box center [768, 492] width 78 height 36
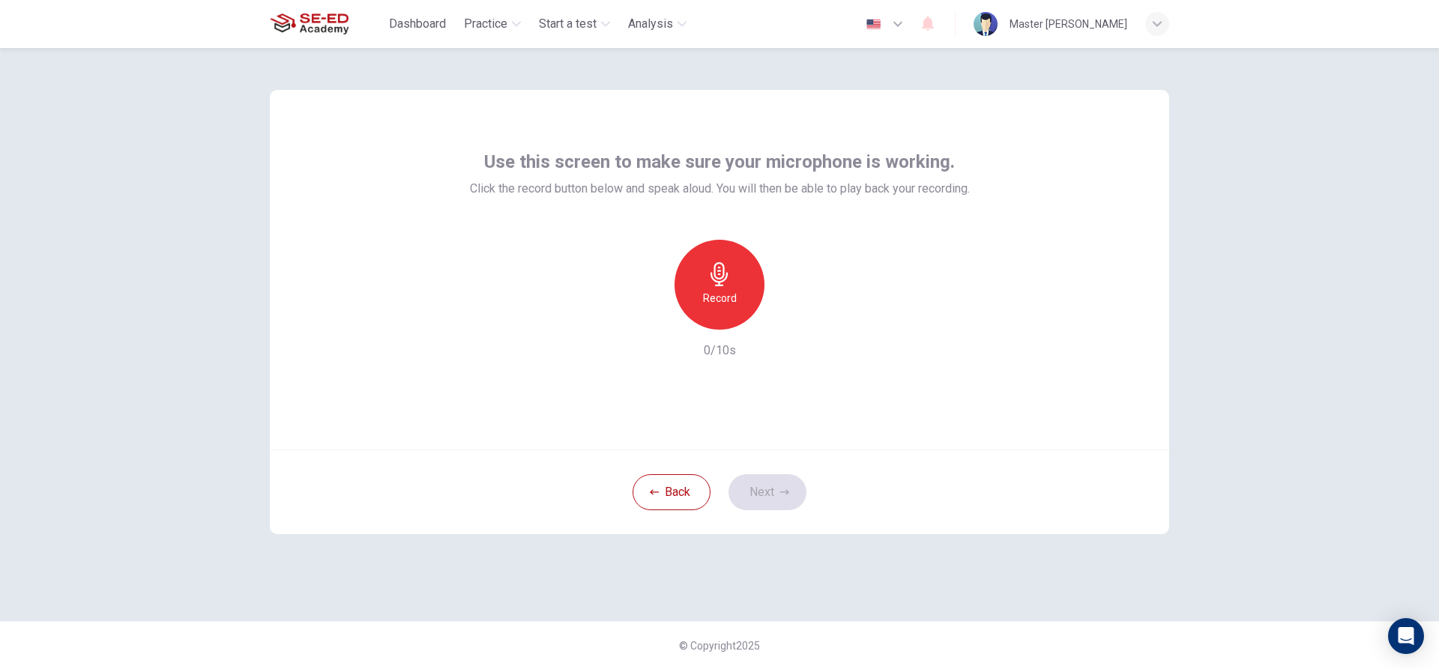
click at [728, 282] on icon "button" at bounding box center [720, 274] width 24 height 24
click at [734, 292] on div "Stop" at bounding box center [720, 285] width 90 height 90
click at [788, 312] on icon "button" at bounding box center [788, 317] width 15 height 15
click at [762, 483] on button "Next" at bounding box center [768, 492] width 78 height 36
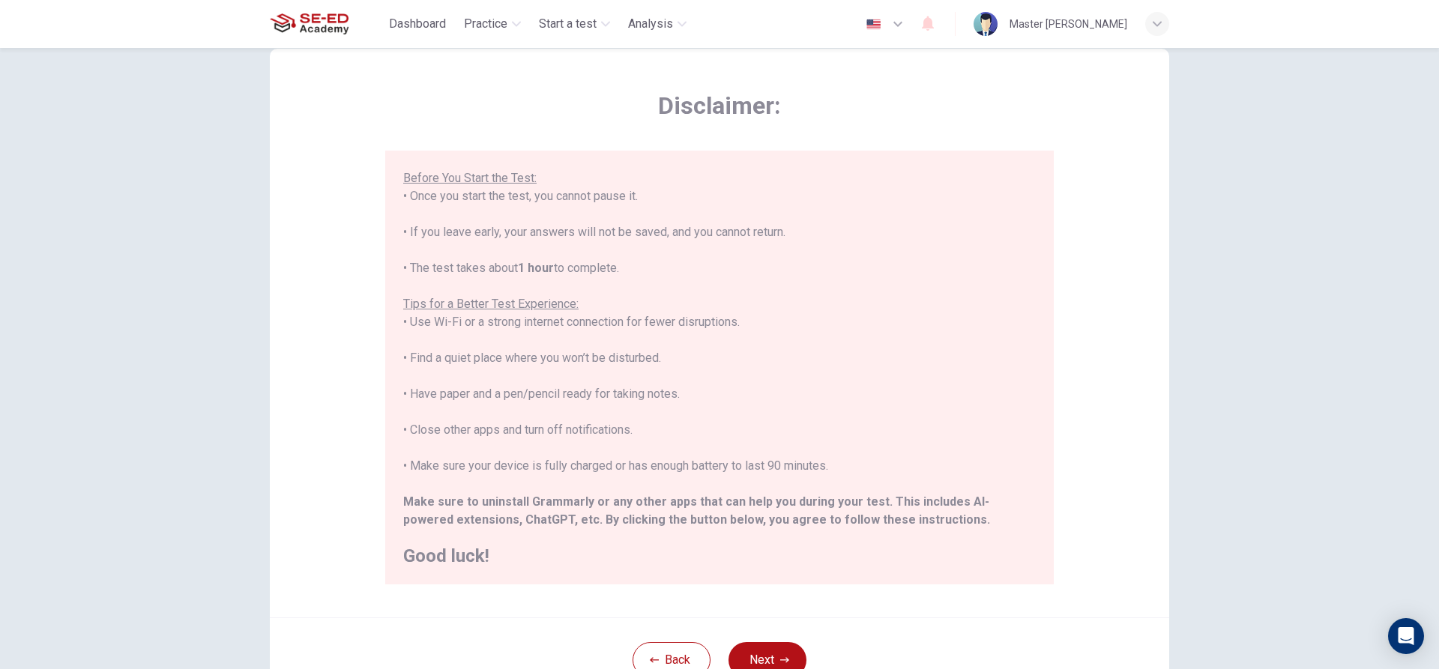
scroll to position [75, 0]
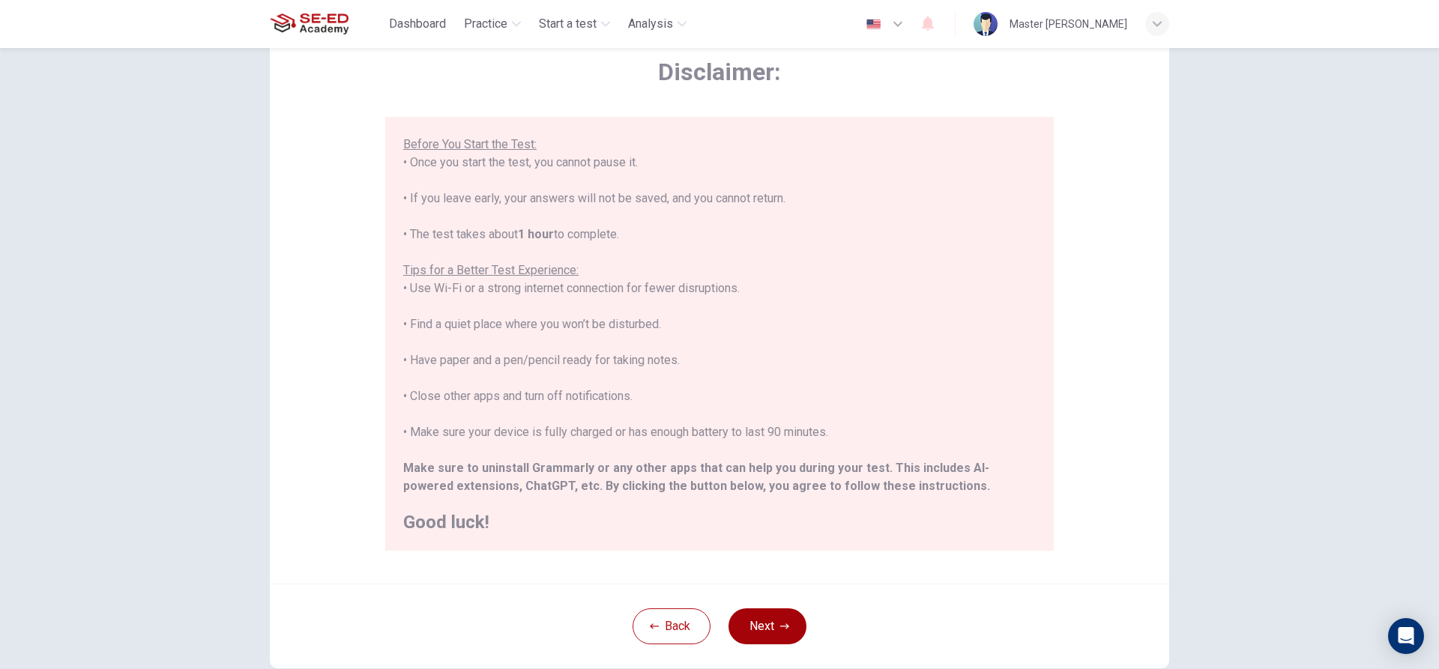
click at [782, 629] on icon "button" at bounding box center [784, 626] width 9 height 5
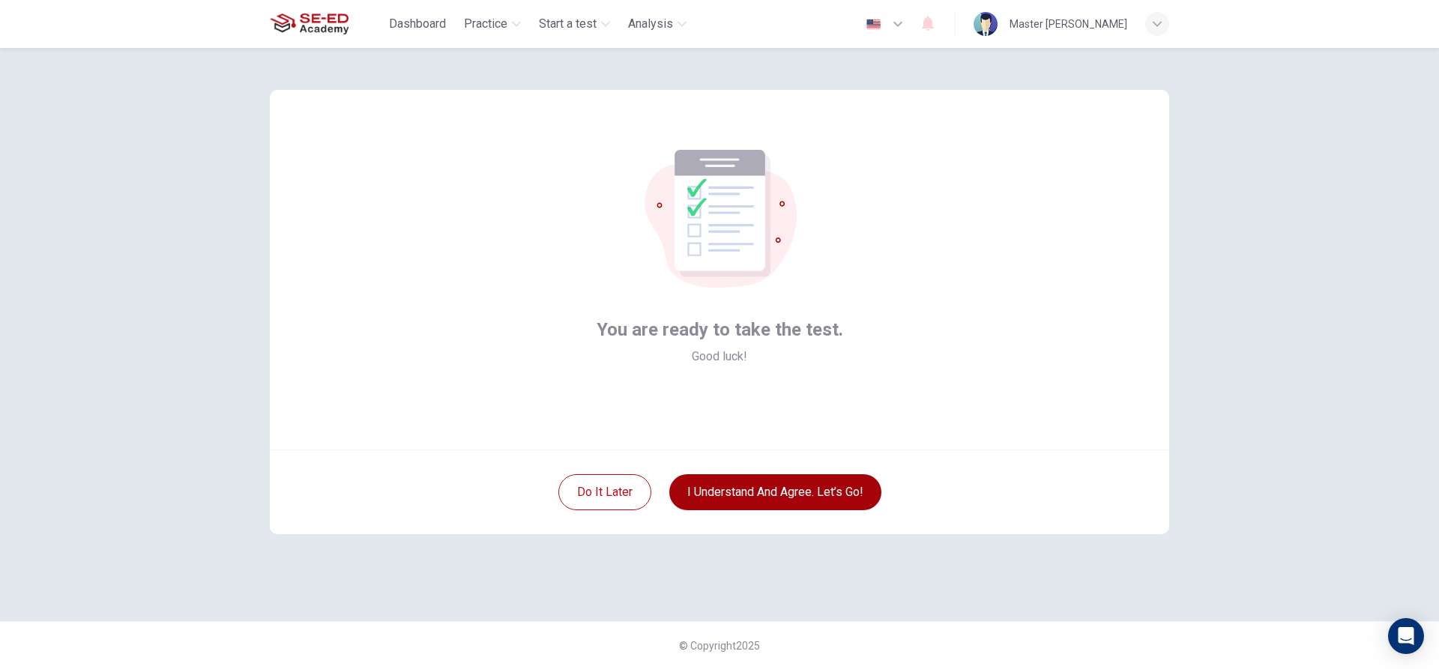
scroll to position [0, 0]
click at [790, 492] on button "I understand and agree. Let’s go!" at bounding box center [775, 492] width 212 height 36
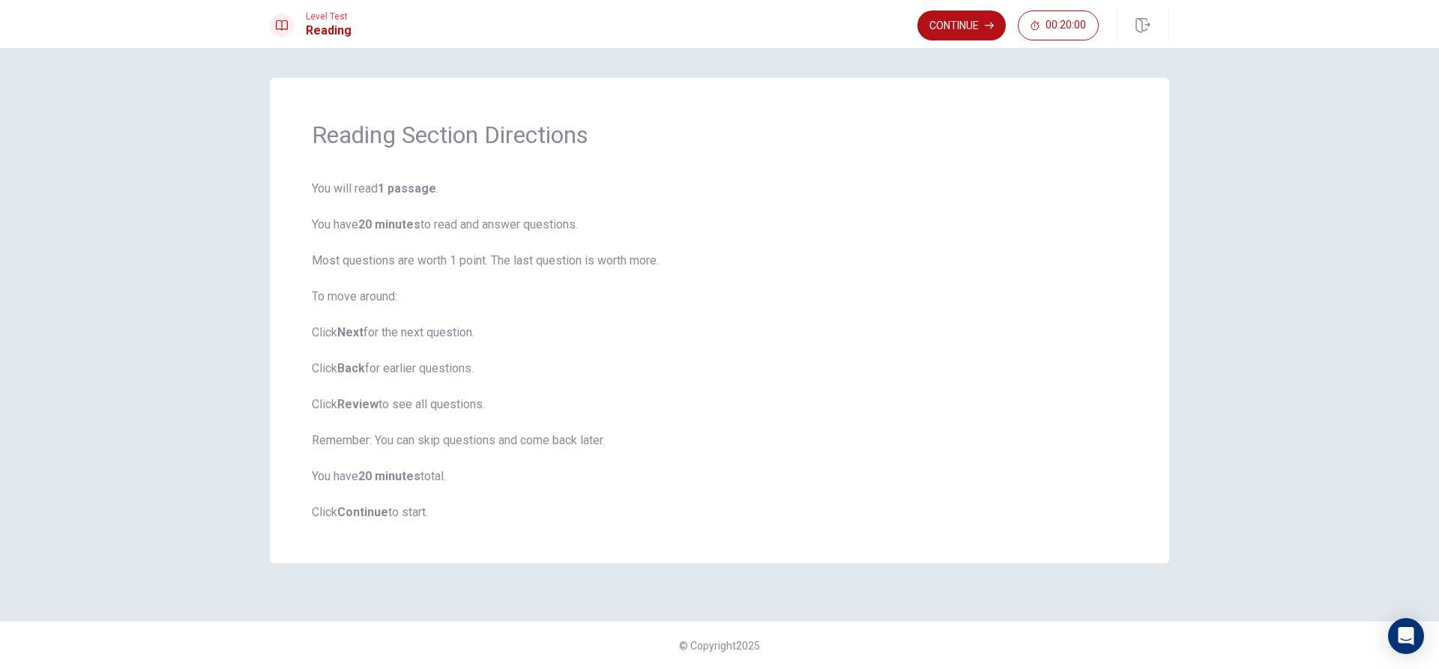
click at [370, 513] on b "Continue" at bounding box center [362, 512] width 51 height 14
click at [980, 23] on button "Continue" at bounding box center [961, 25] width 88 height 30
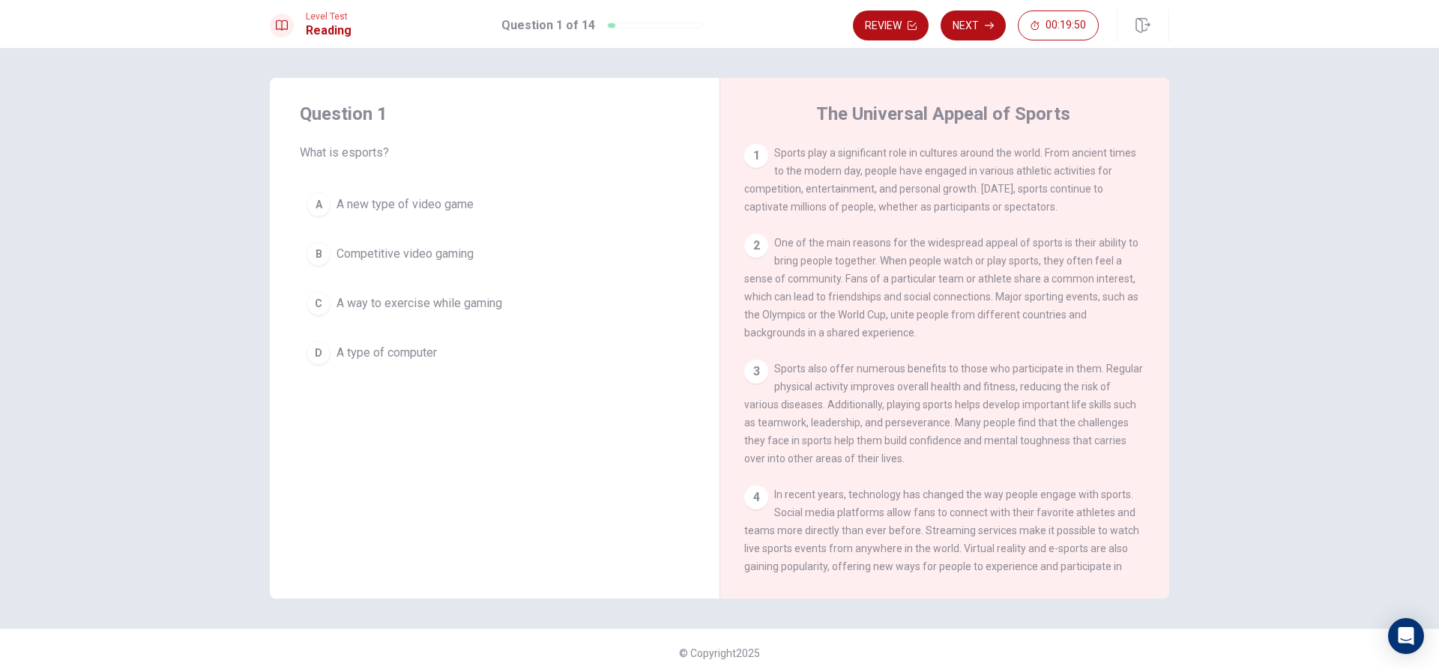
click at [360, 249] on span "Competitive video gaming" at bounding box center [405, 254] width 137 height 18
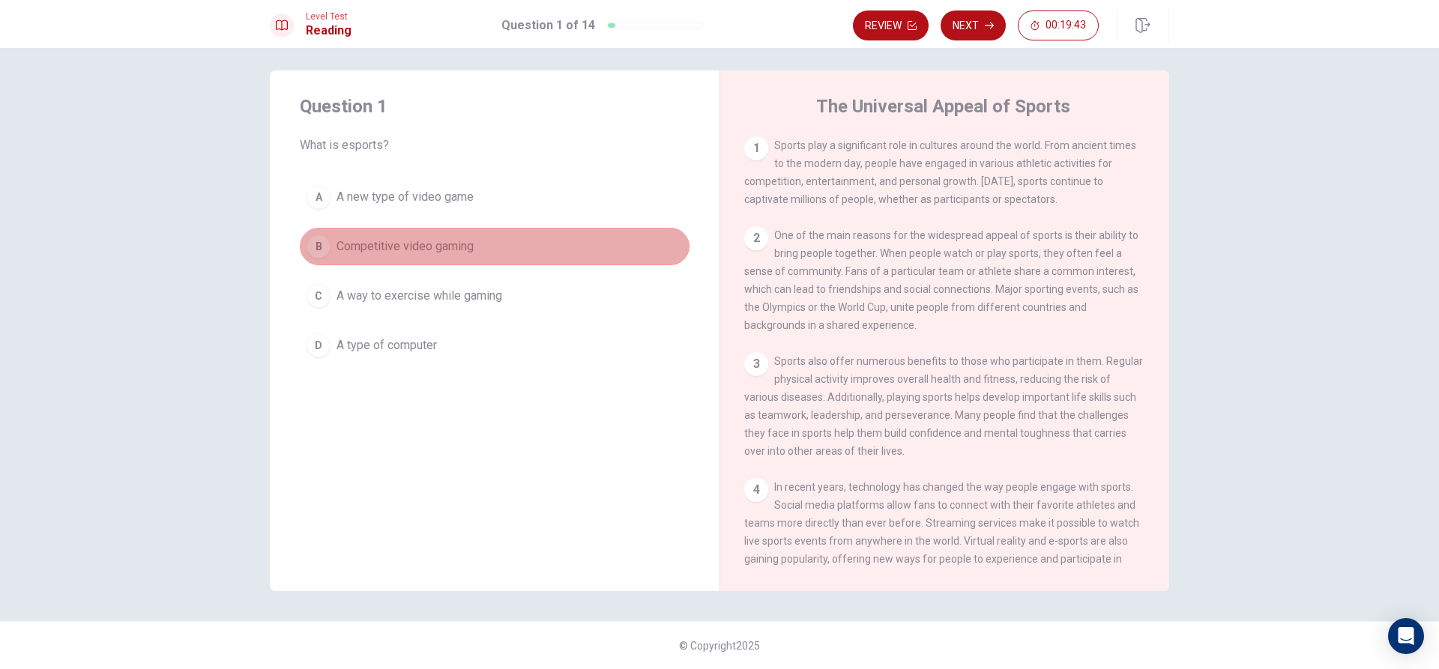
click at [509, 249] on button "B Competitive video gaming" at bounding box center [495, 246] width 390 height 37
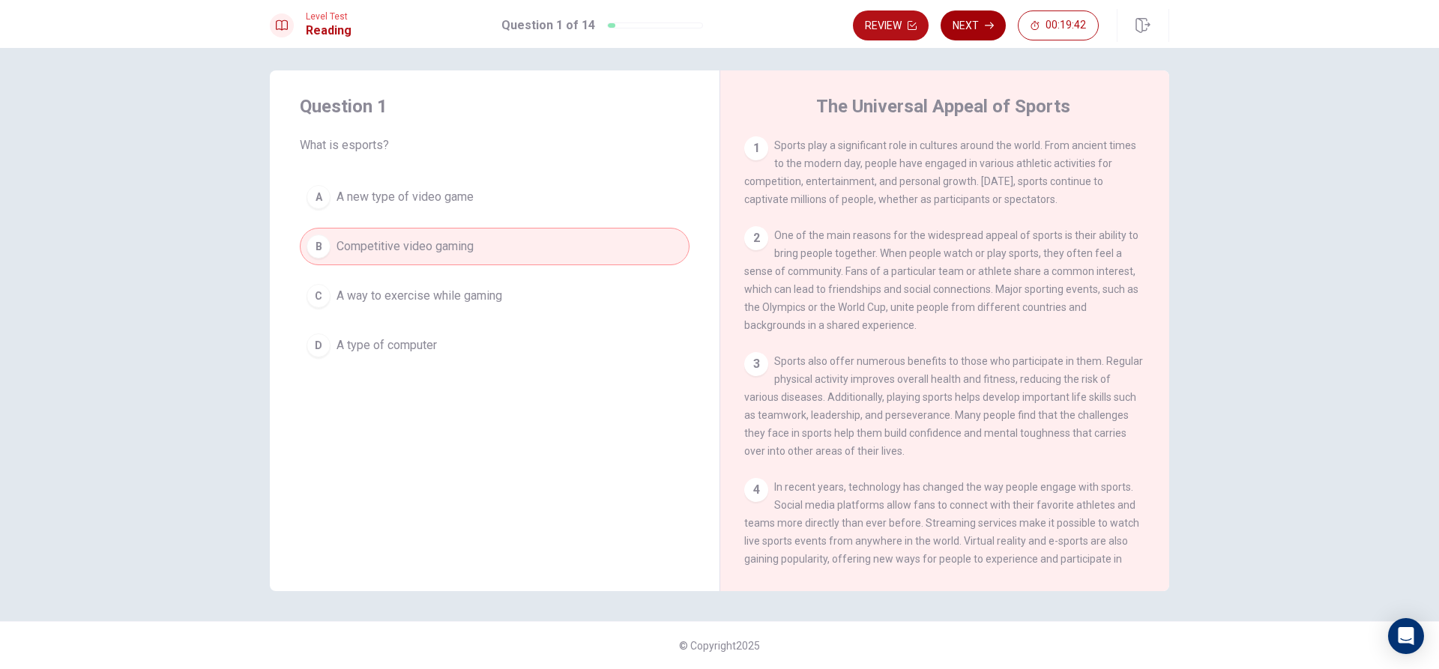
click at [984, 25] on button "Next" at bounding box center [973, 25] width 65 height 30
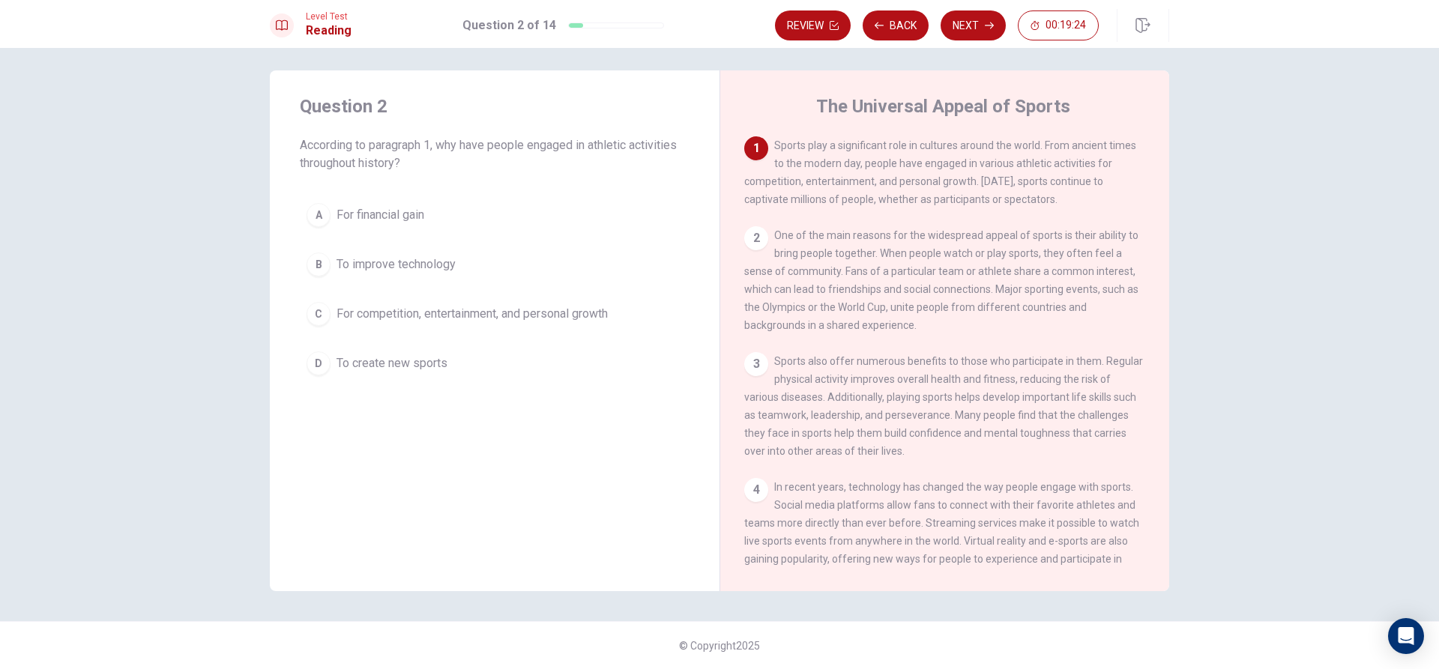
click at [528, 313] on span "For competition, entertainment, and personal growth" at bounding box center [472, 314] width 271 height 18
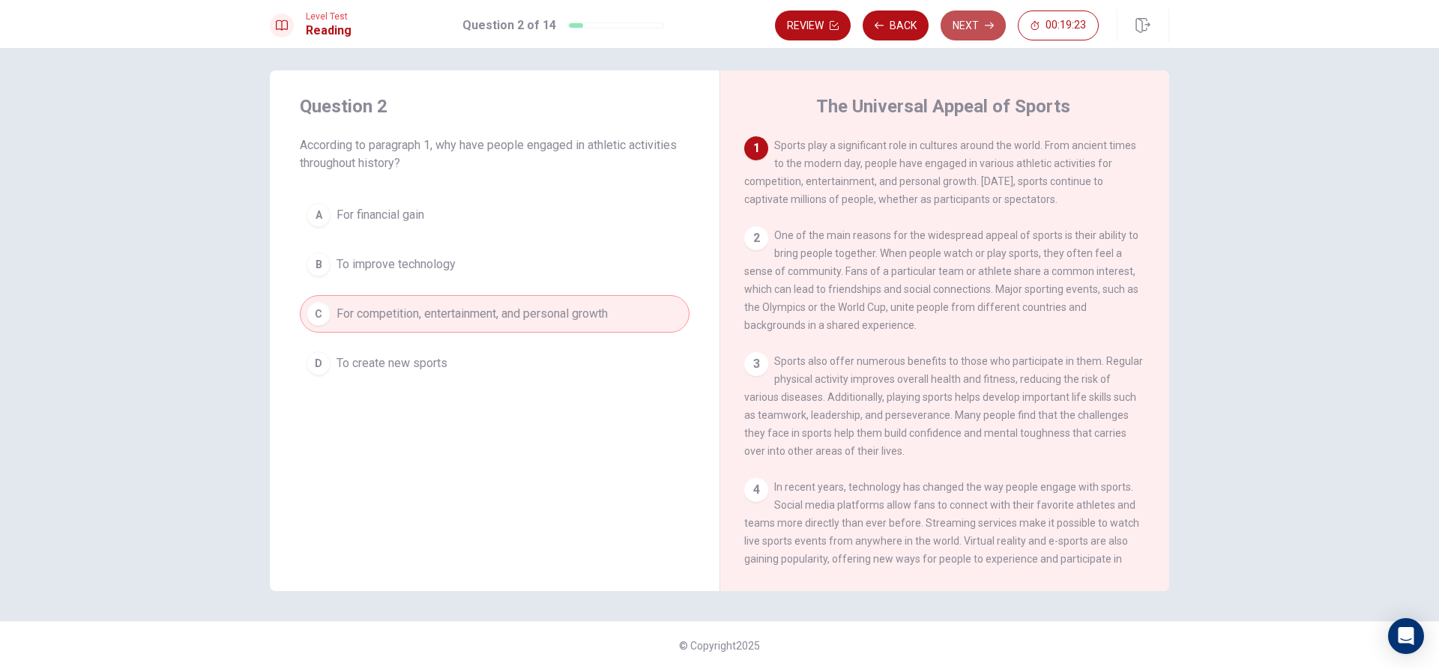
click at [962, 28] on button "Next" at bounding box center [973, 25] width 65 height 30
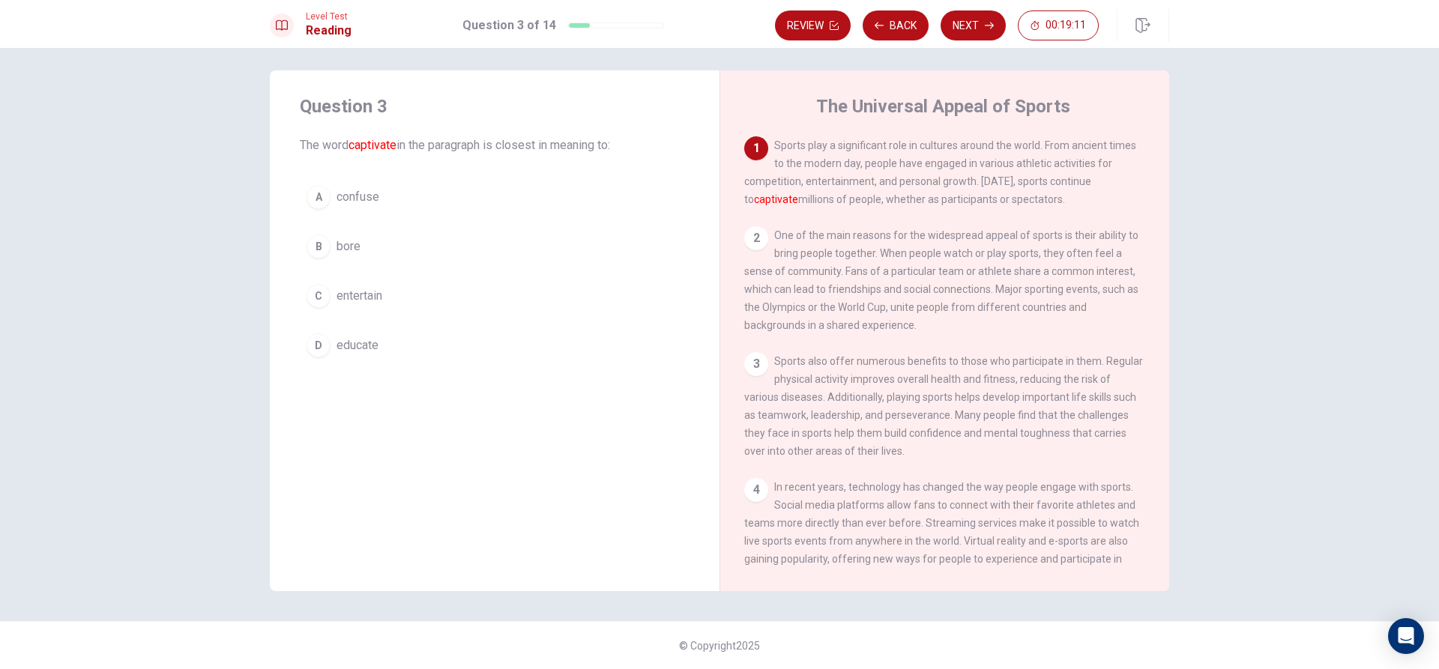
click at [358, 293] on span "entertain" at bounding box center [360, 296] width 46 height 18
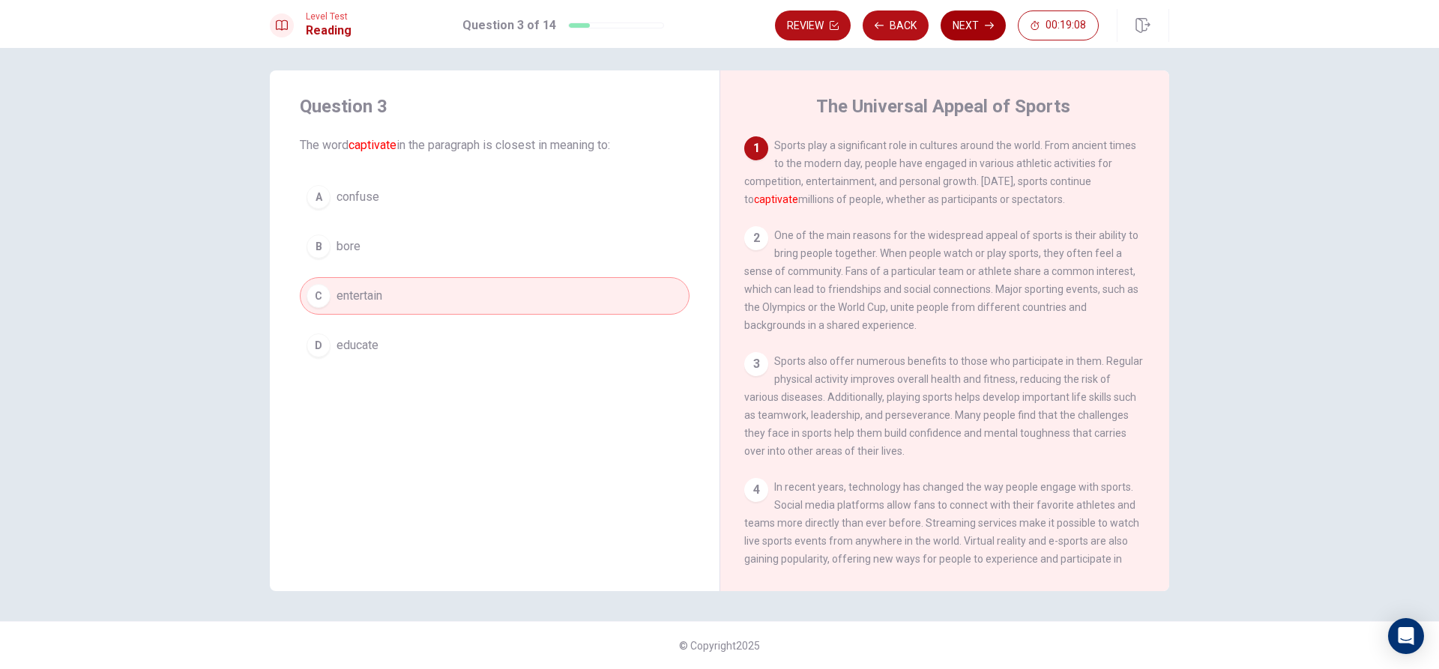
click at [972, 27] on button "Next" at bounding box center [973, 25] width 65 height 30
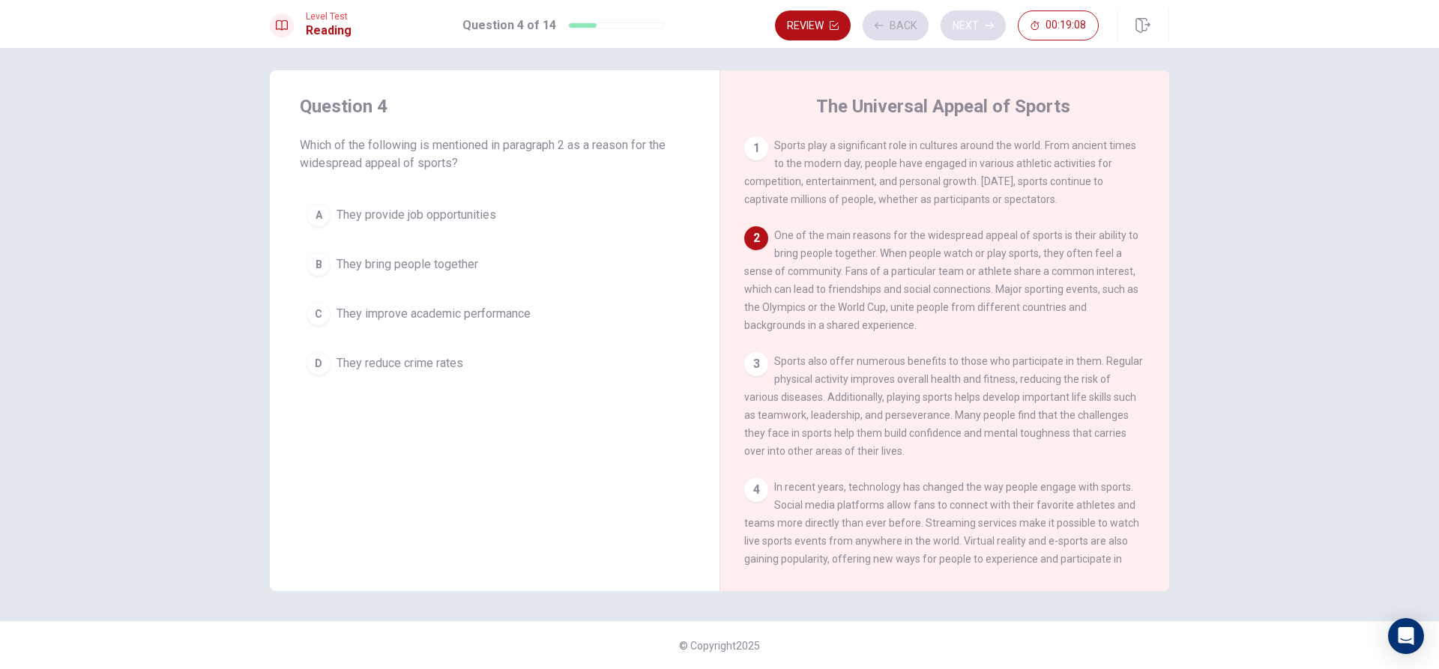
scroll to position [93, 0]
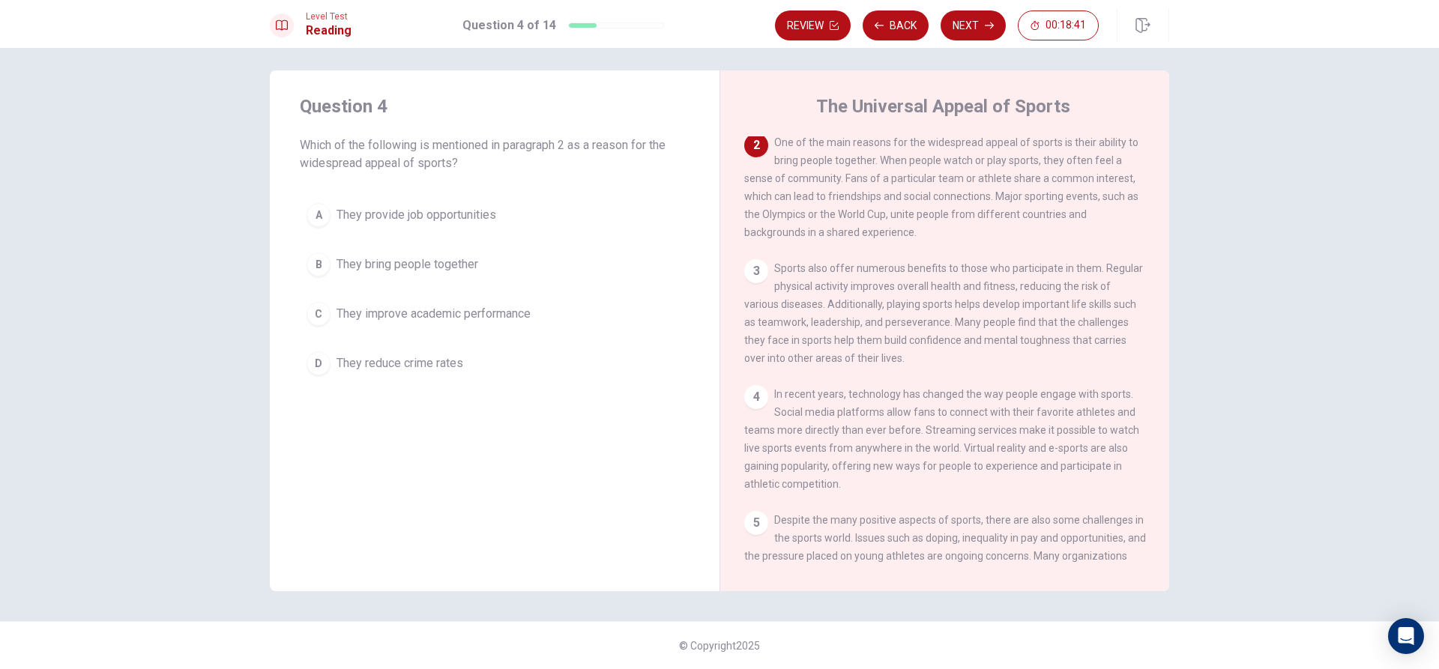
click at [384, 268] on span "They bring people together" at bounding box center [408, 265] width 142 height 18
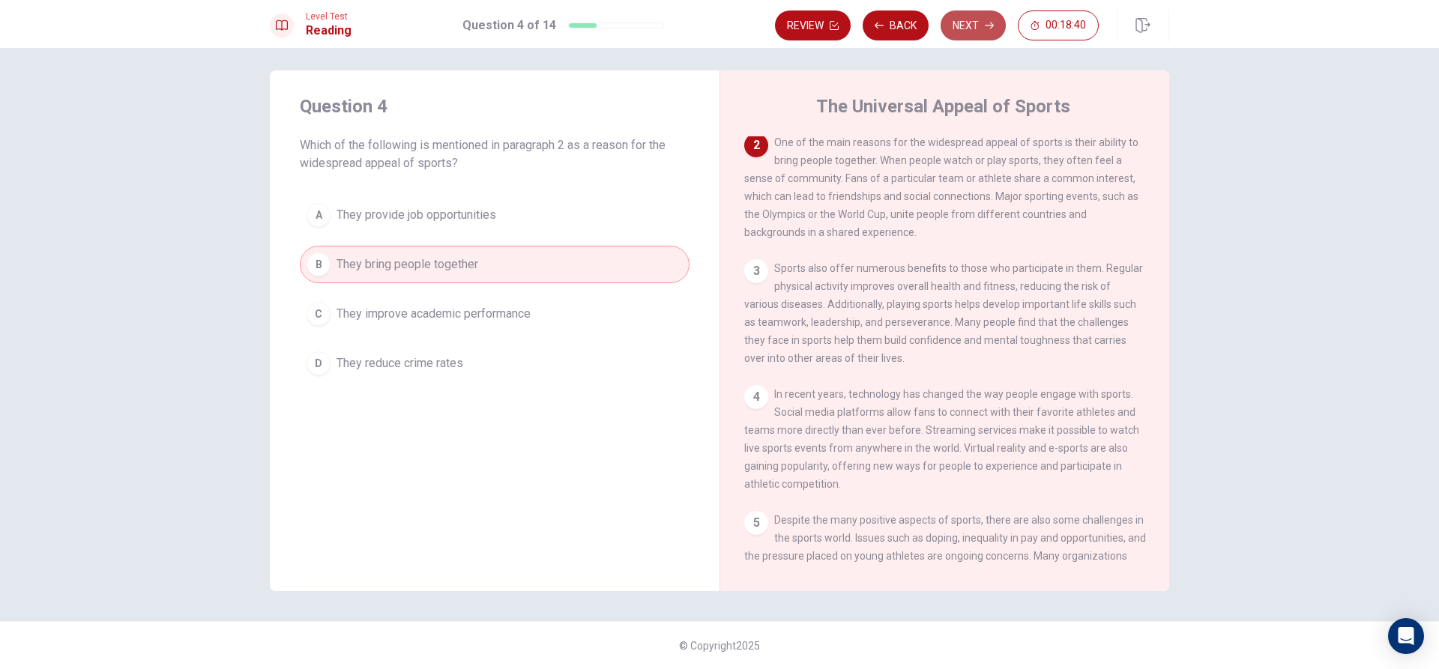
click at [964, 19] on button "Next" at bounding box center [973, 25] width 65 height 30
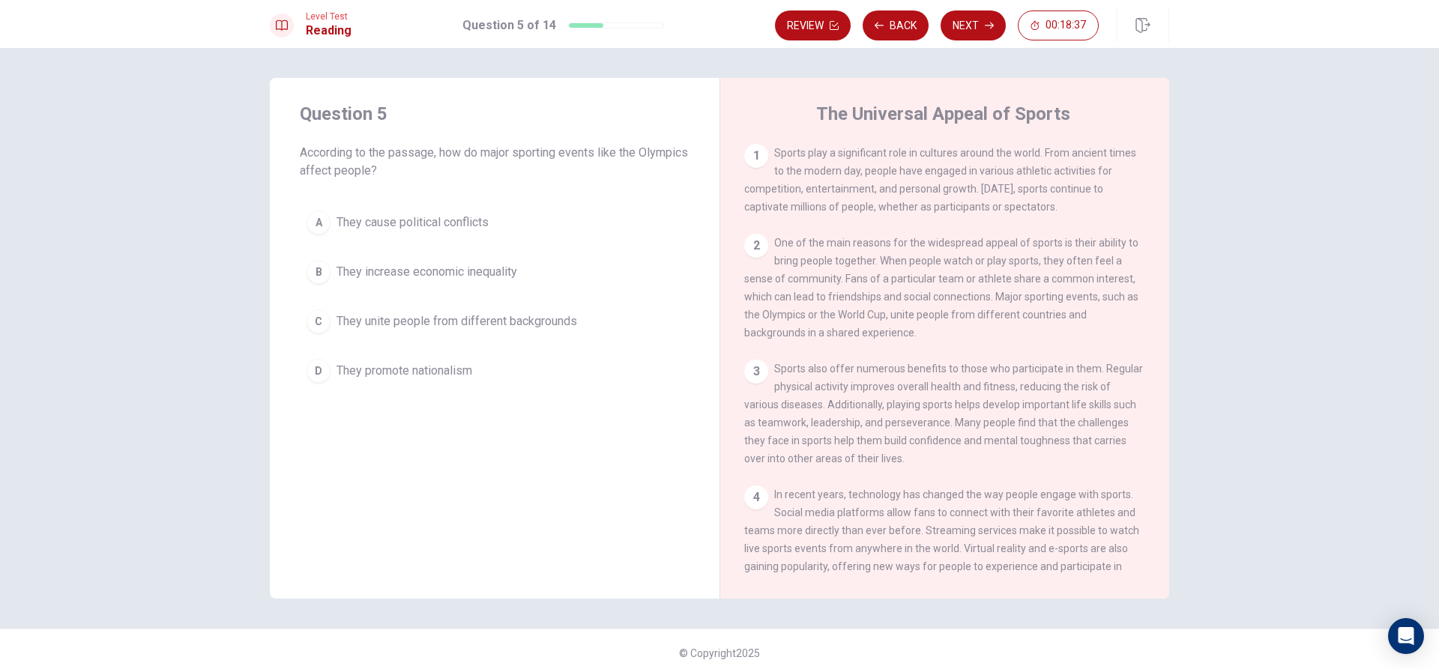
scroll to position [7, 0]
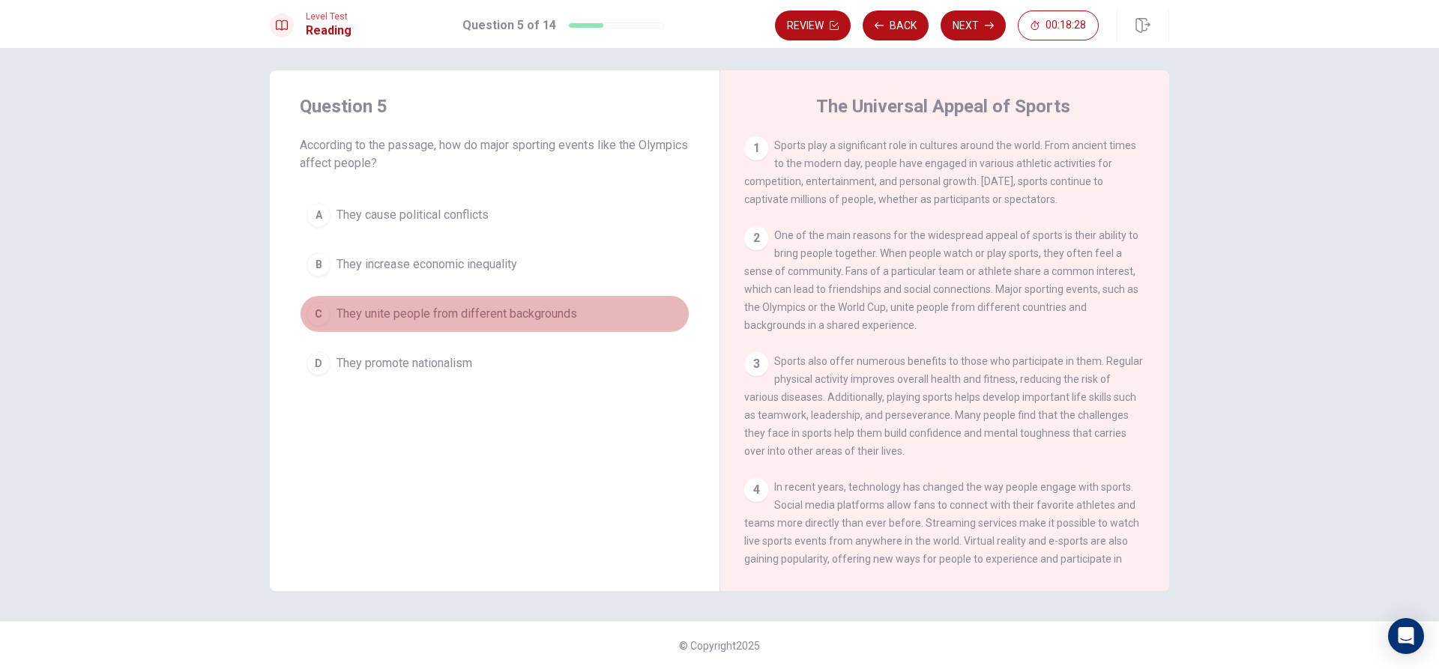
click at [414, 319] on span "They unite people from different backgrounds" at bounding box center [457, 314] width 241 height 18
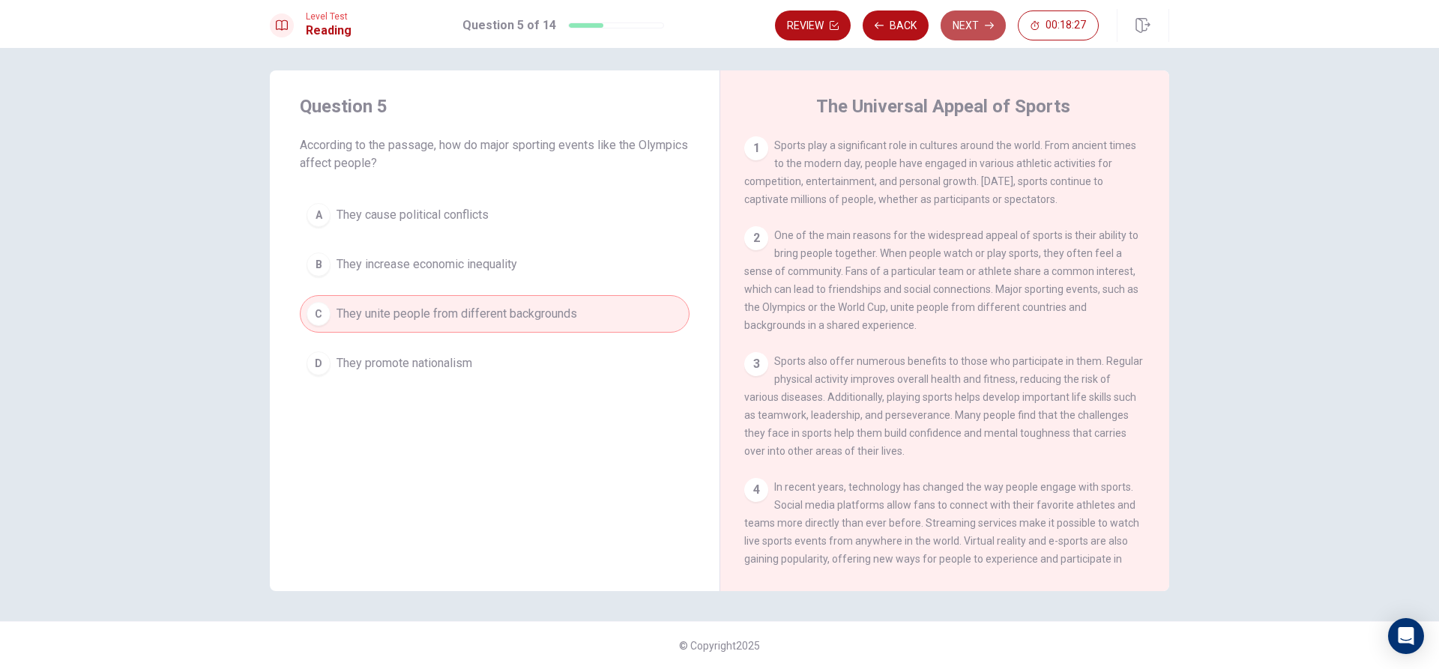
click at [986, 31] on button "Next" at bounding box center [973, 25] width 65 height 30
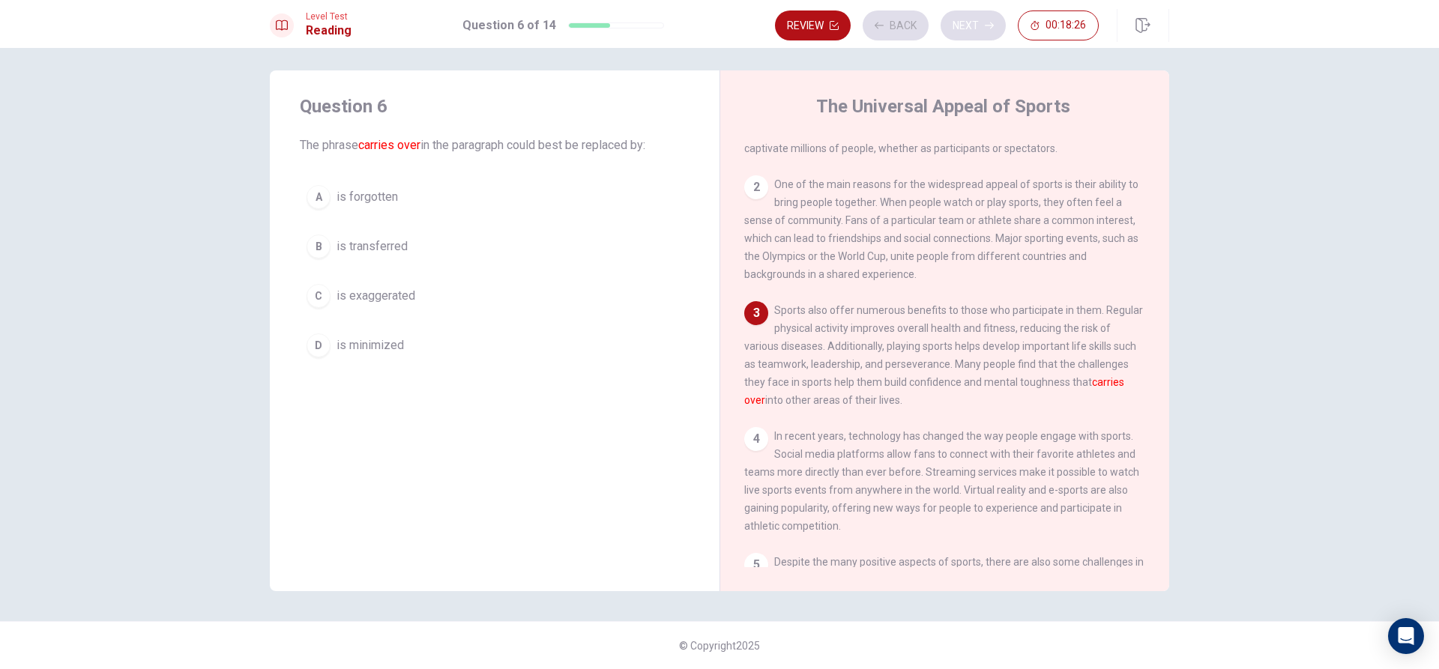
scroll to position [55, 0]
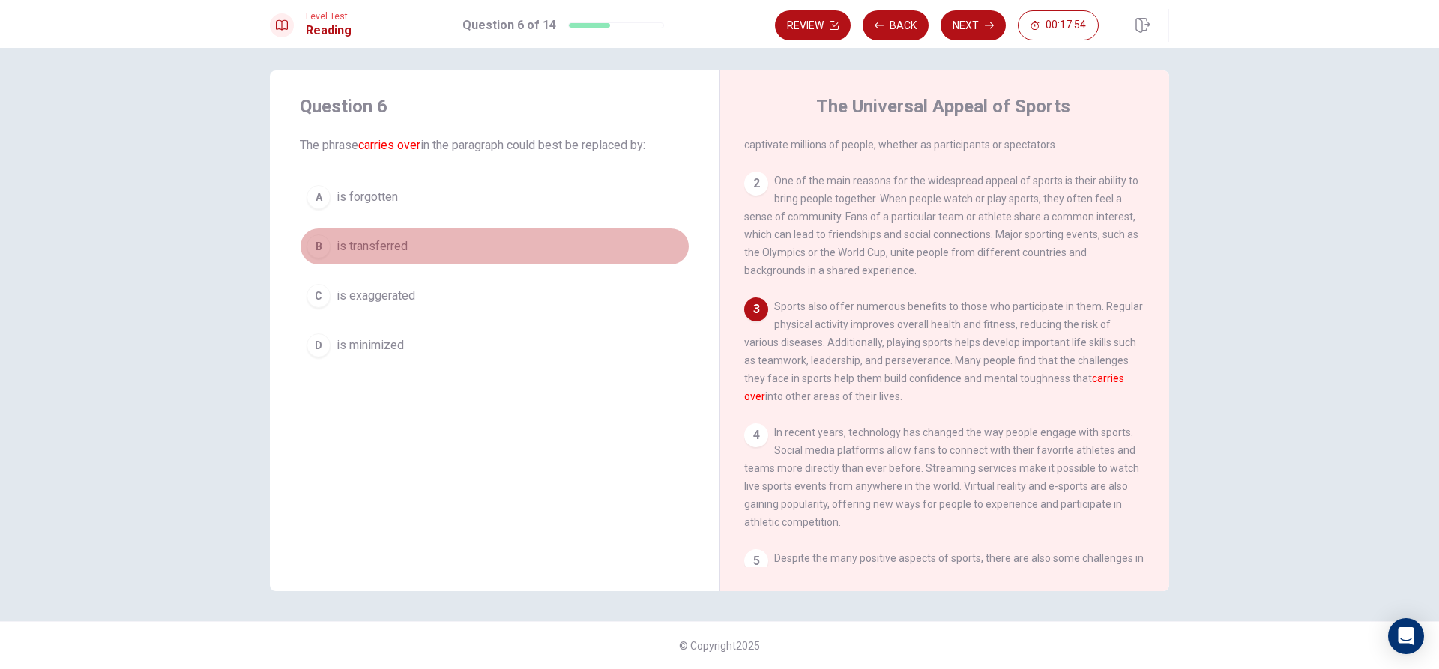
click at [376, 247] on span "is transferred" at bounding box center [372, 247] width 71 height 18
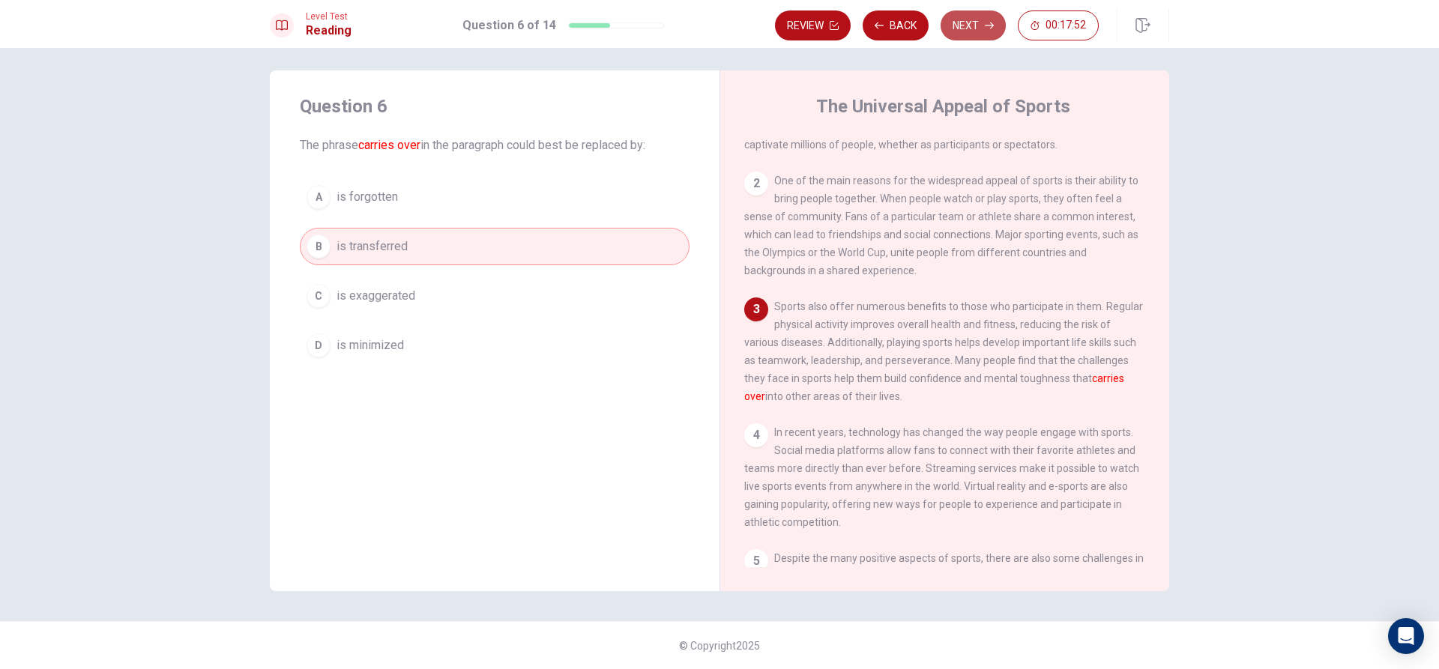
click at [977, 26] on button "Next" at bounding box center [973, 25] width 65 height 30
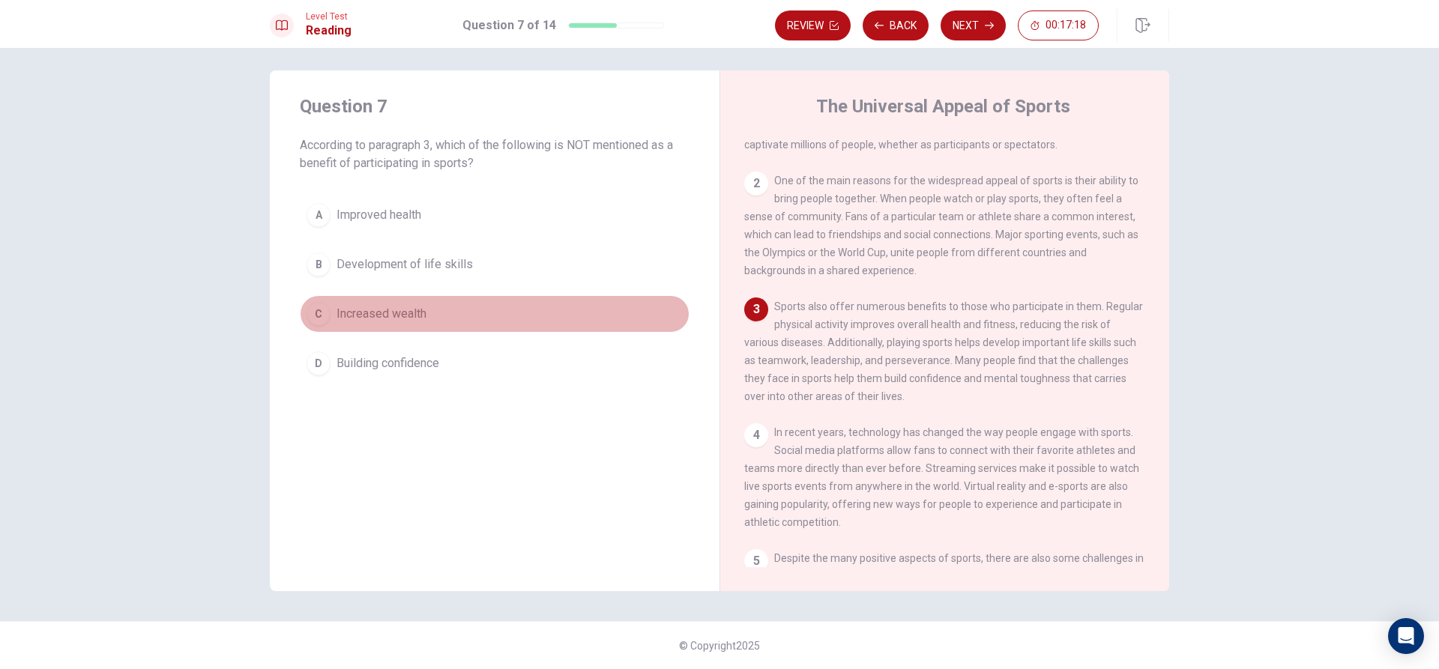
click at [351, 311] on span "Increased wealth" at bounding box center [382, 314] width 90 height 18
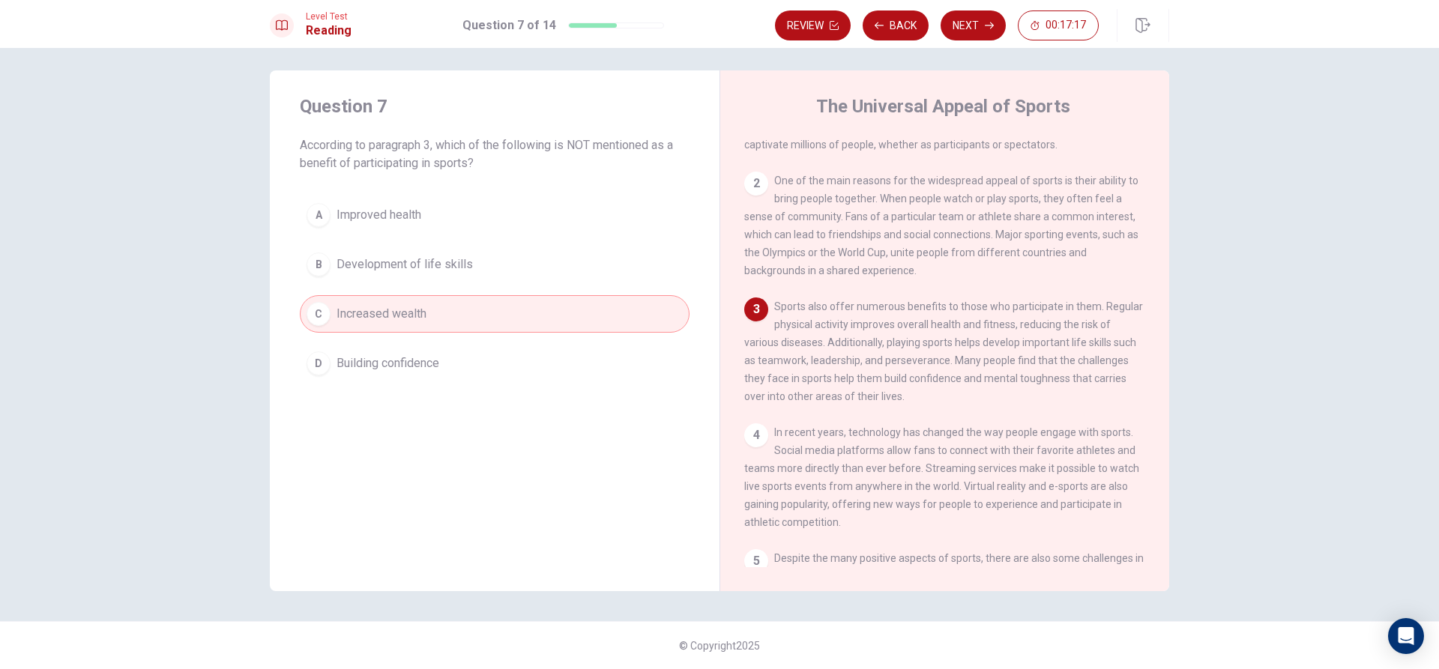
click at [953, 44] on div "Level Test Reading Question 7 of 14 Review Back Next 00:17:17" at bounding box center [719, 24] width 1439 height 48
click at [956, 34] on button "Next" at bounding box center [973, 25] width 65 height 30
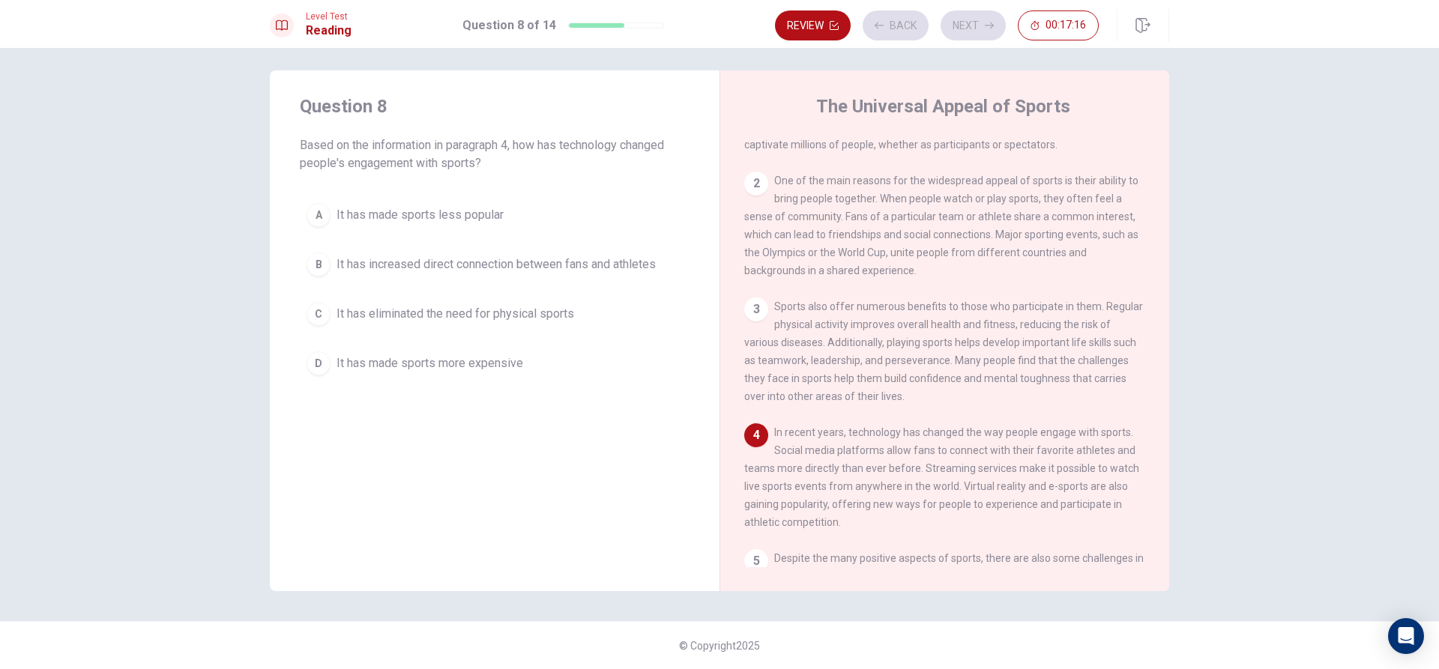
scroll to position [185, 0]
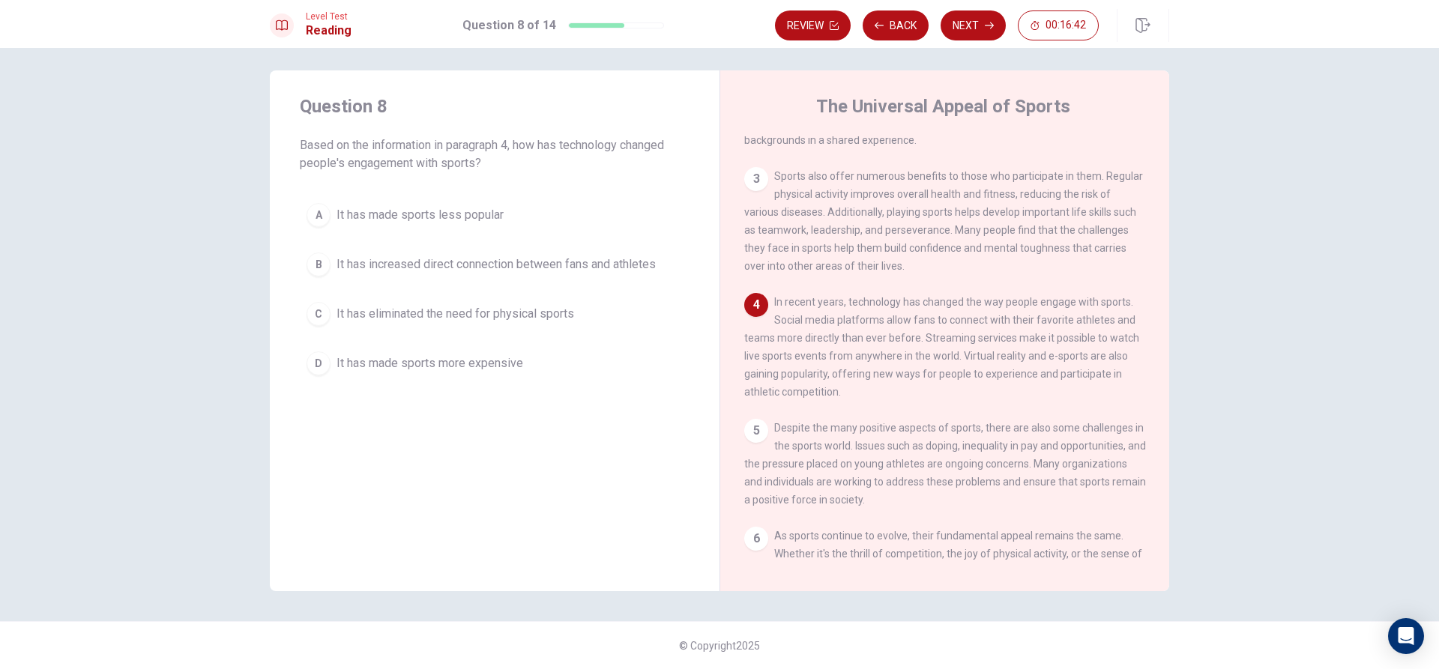
click at [439, 268] on span "It has increased direct connection between fans and athletes" at bounding box center [496, 265] width 319 height 18
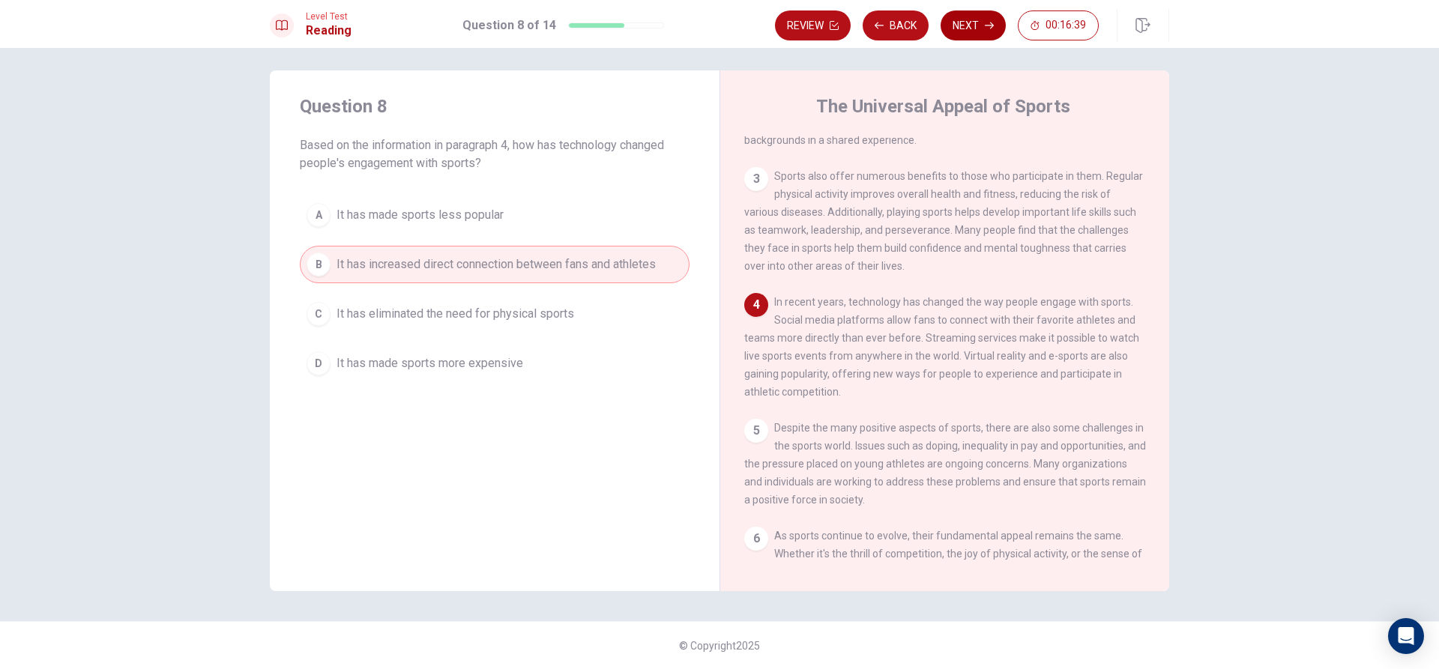
click at [968, 33] on button "Next" at bounding box center [973, 25] width 65 height 30
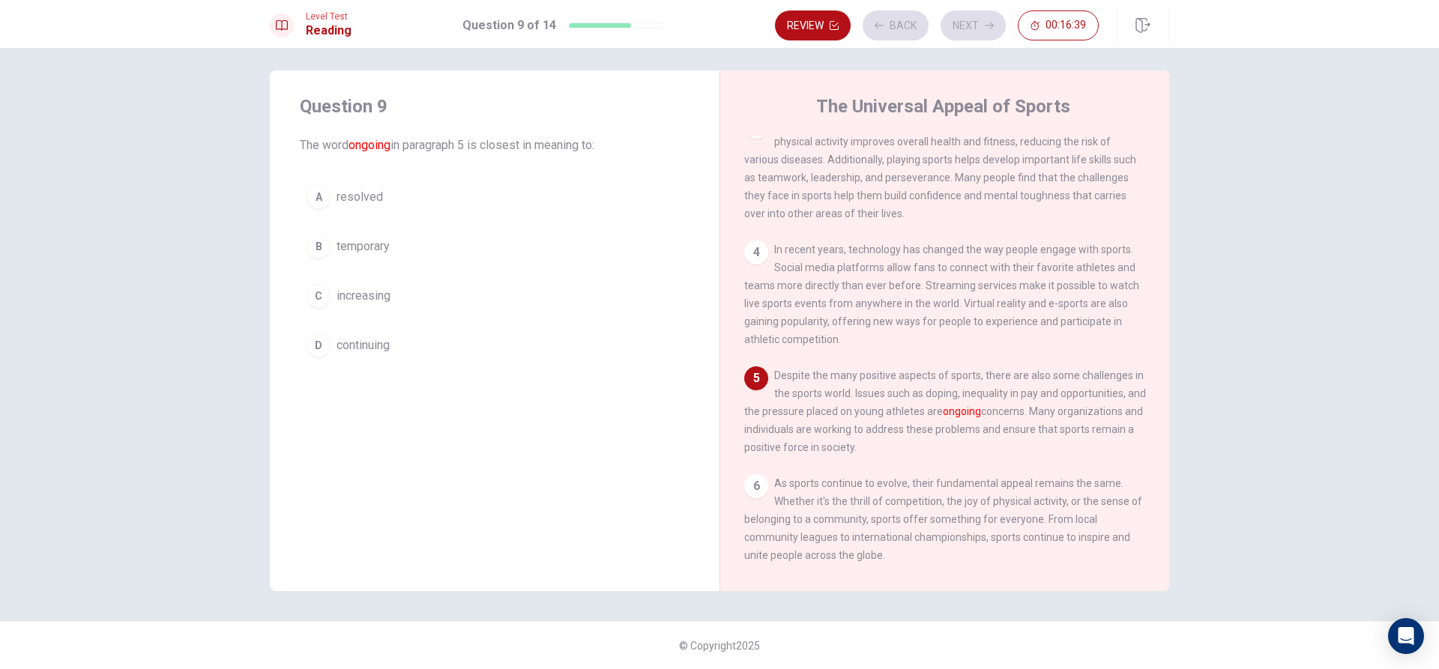
scroll to position [277, 0]
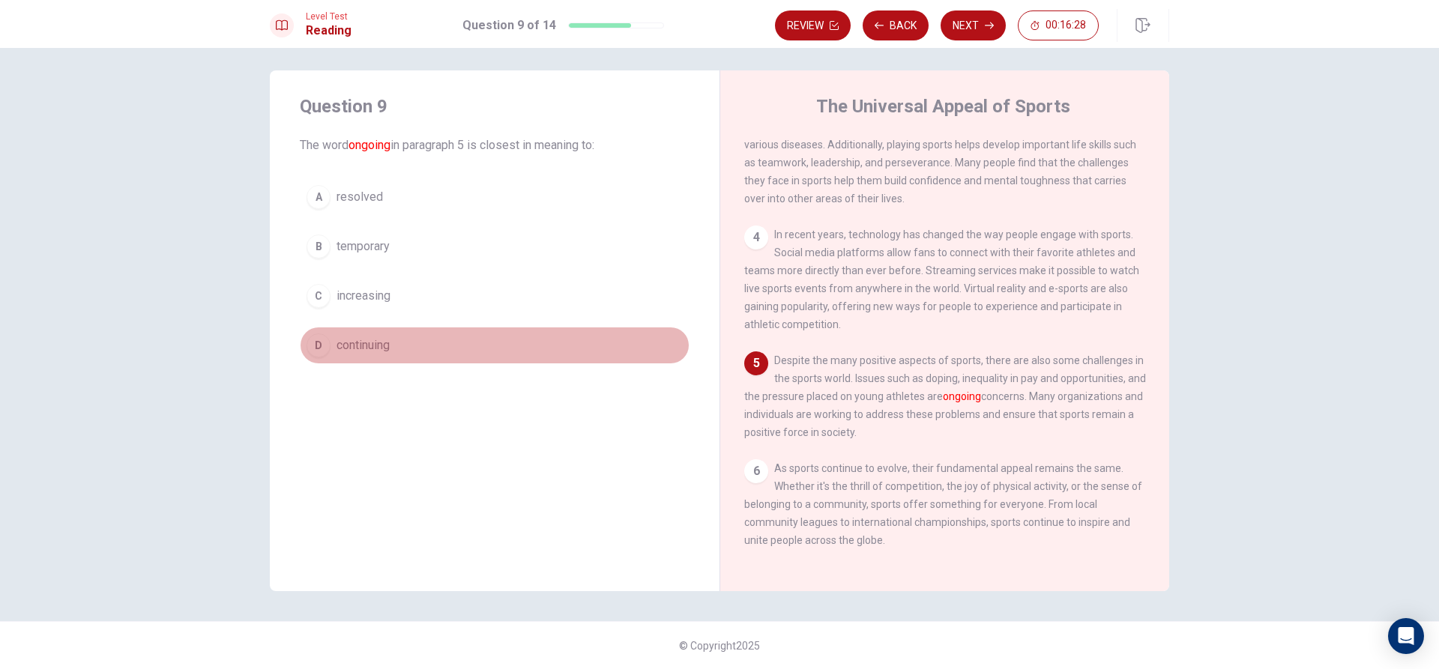
click at [358, 343] on span "continuing" at bounding box center [363, 346] width 53 height 18
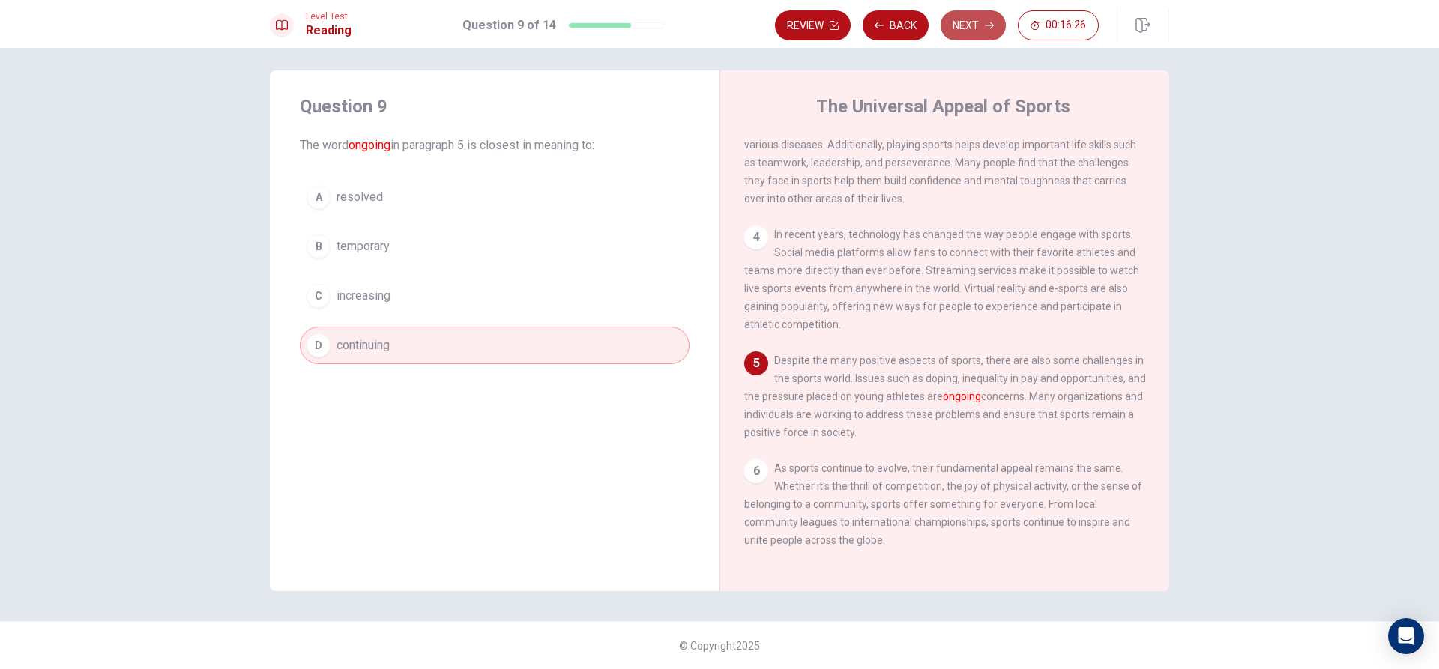
click at [977, 22] on button "Next" at bounding box center [973, 25] width 65 height 30
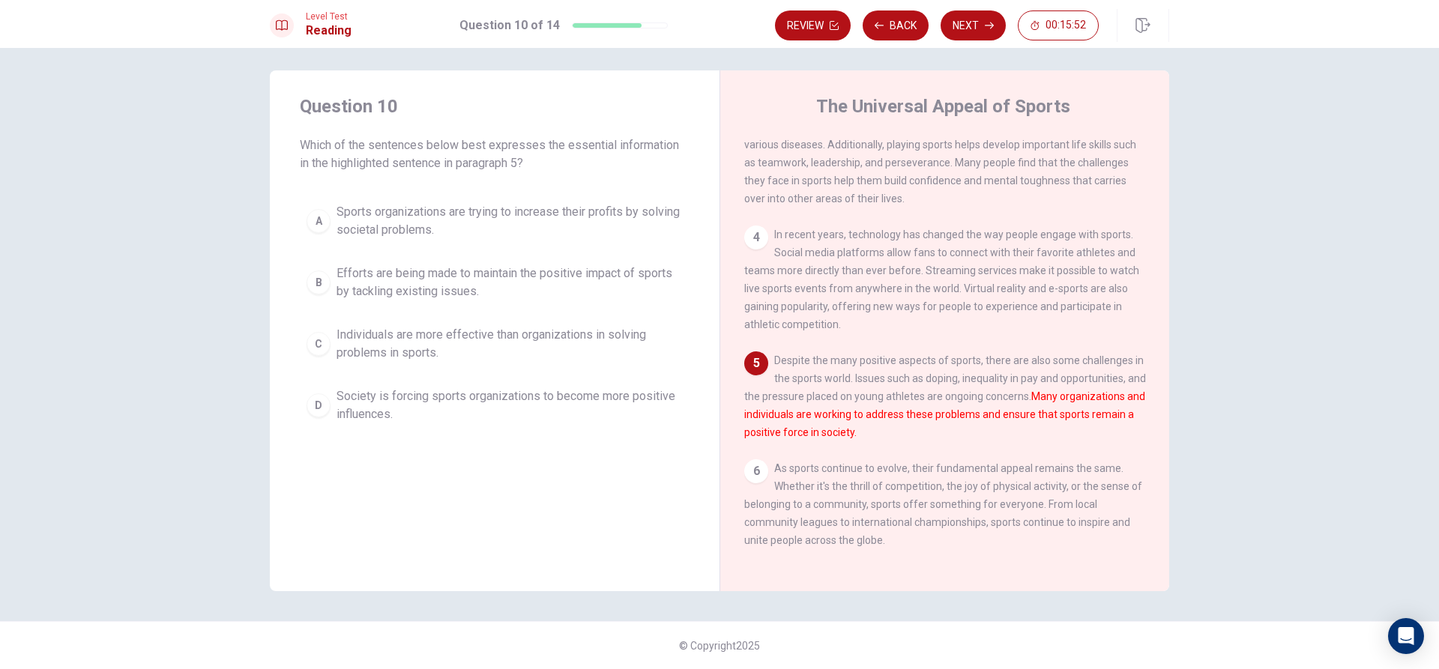
click at [436, 283] on span "Efforts are being made to maintain the positive impact of sports by tackling ex…" at bounding box center [510, 283] width 346 height 36
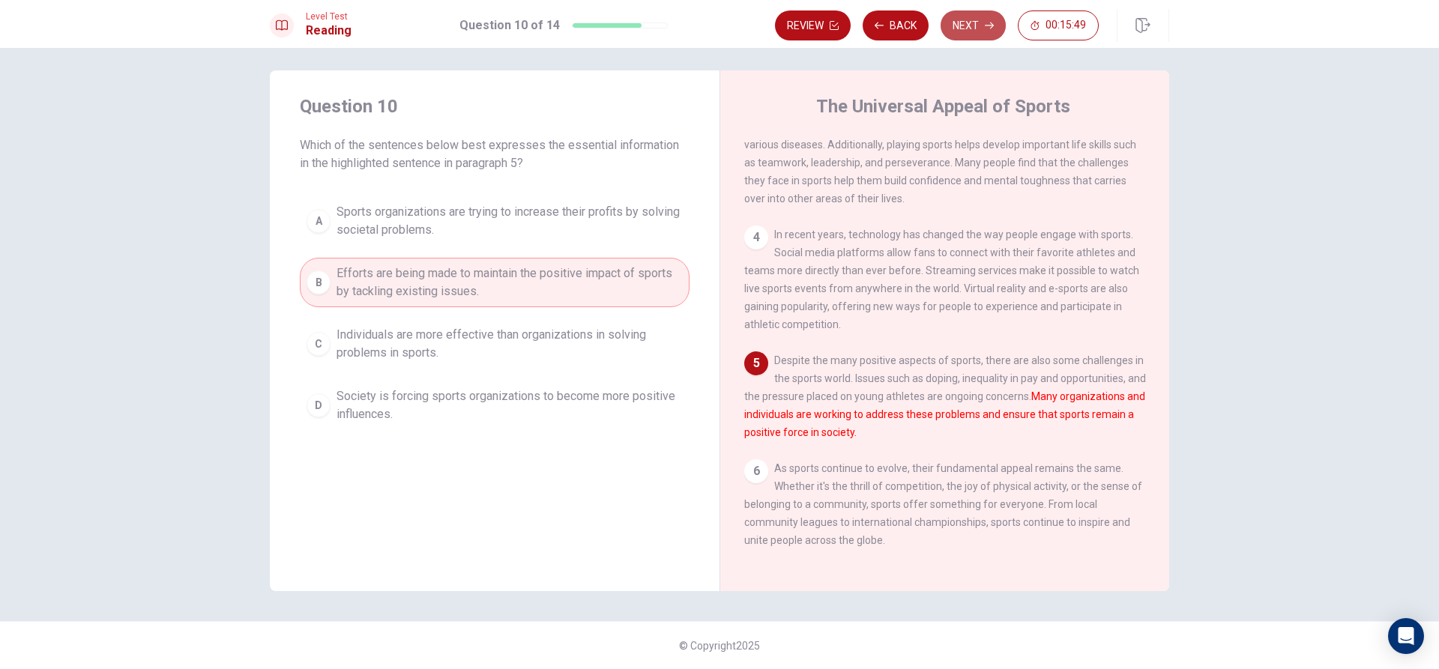
click at [967, 19] on button "Next" at bounding box center [973, 25] width 65 height 30
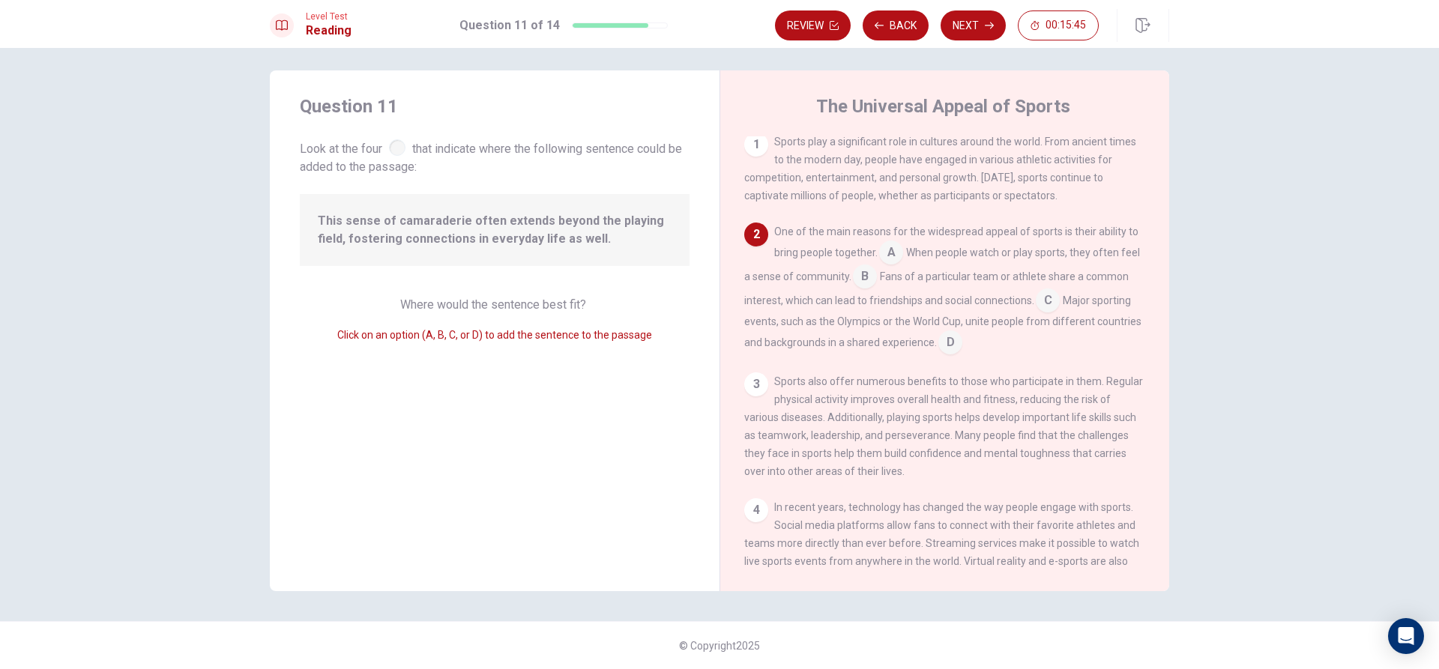
scroll to position [0, 0]
click at [941, 347] on input at bounding box center [950, 348] width 24 height 24
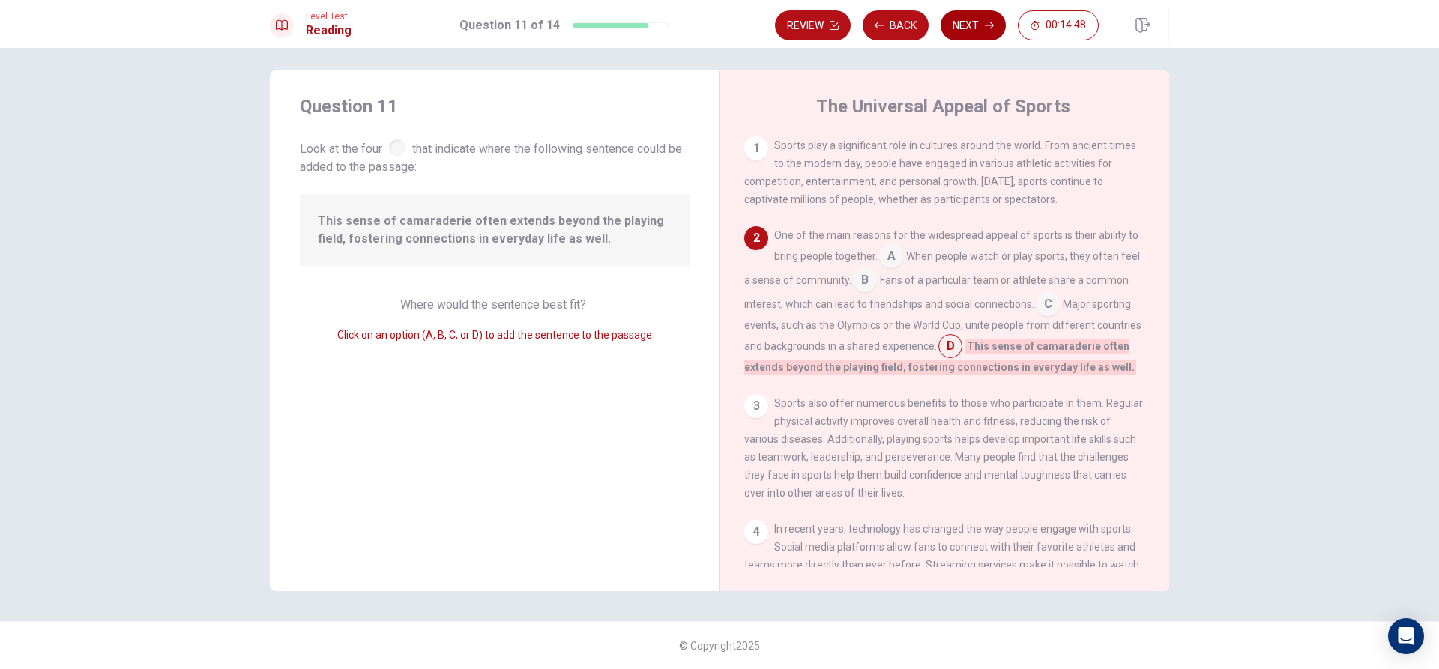
click at [972, 25] on button "Next" at bounding box center [973, 25] width 65 height 30
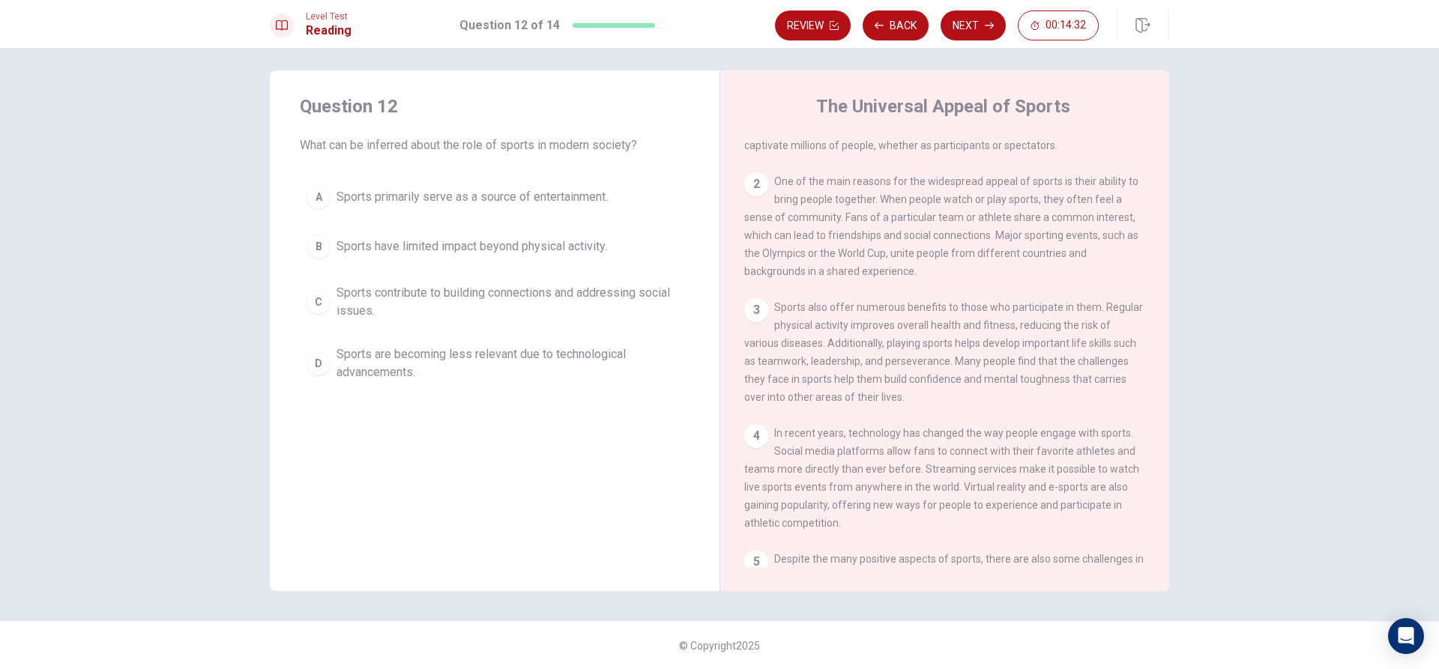
scroll to position [52, 0]
click at [373, 301] on span "Sports contribute to building connections and addressing social issues." at bounding box center [510, 302] width 346 height 36
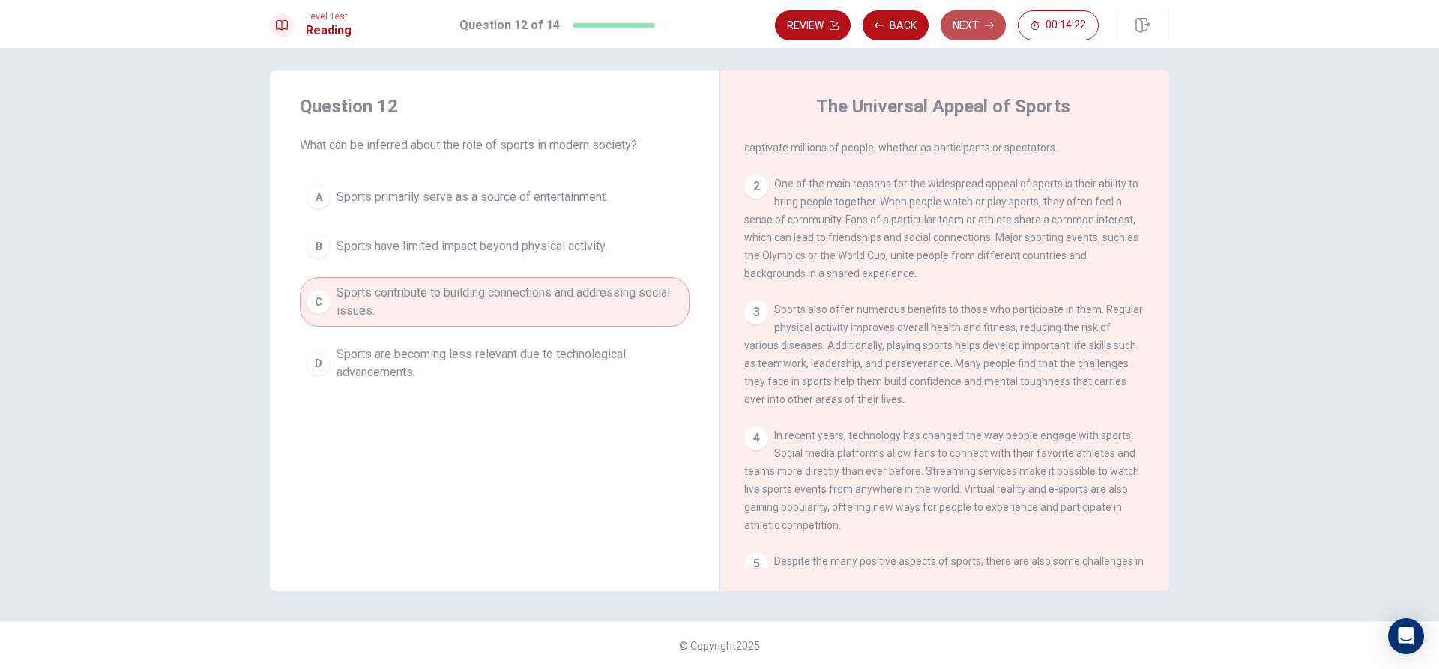
click at [990, 31] on button "Next" at bounding box center [973, 25] width 65 height 30
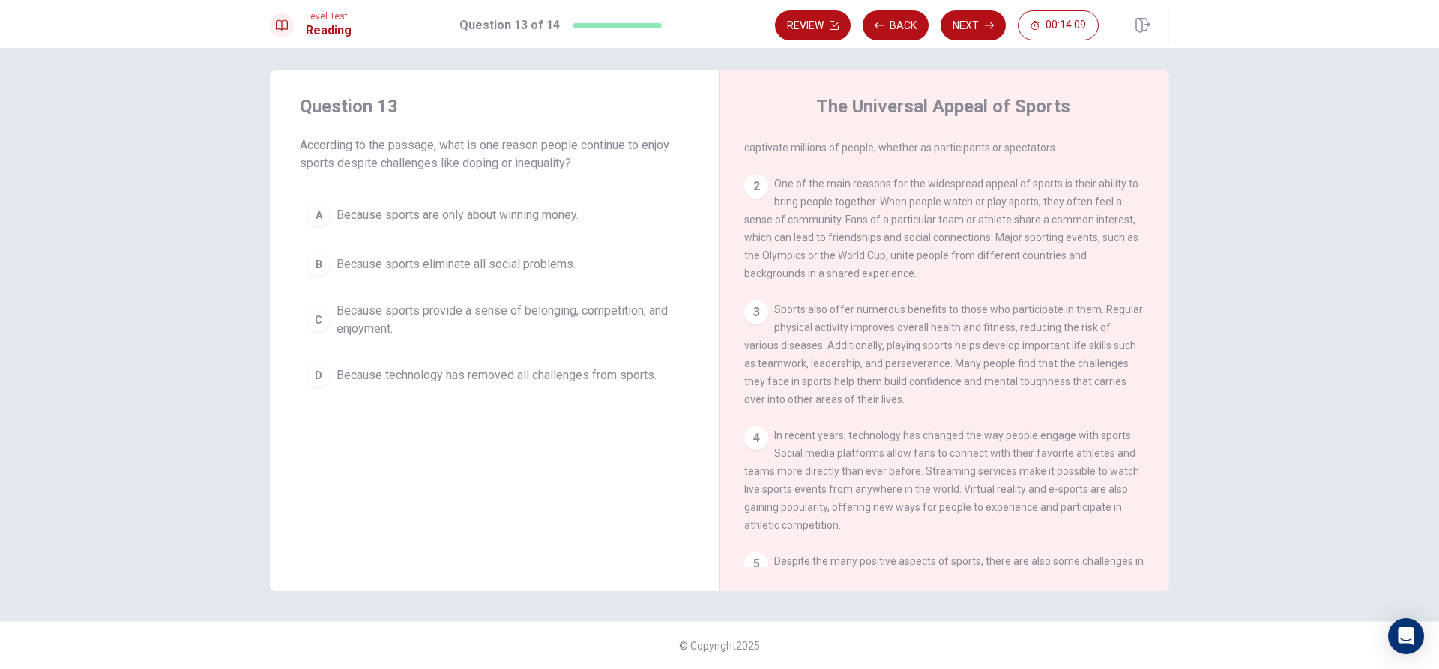
click at [366, 326] on span "Because sports provide a sense of belonging, competition, and enjoyment." at bounding box center [510, 320] width 346 height 36
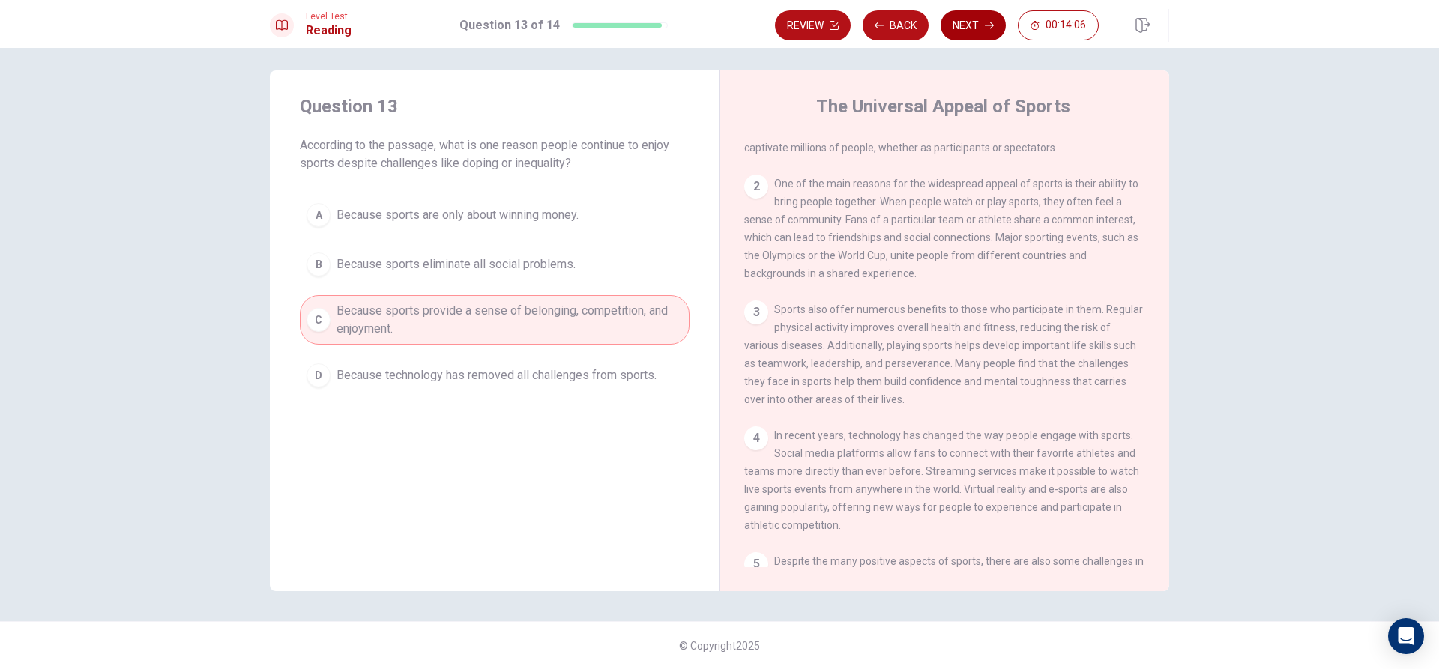
click at [960, 31] on button "Next" at bounding box center [973, 25] width 65 height 30
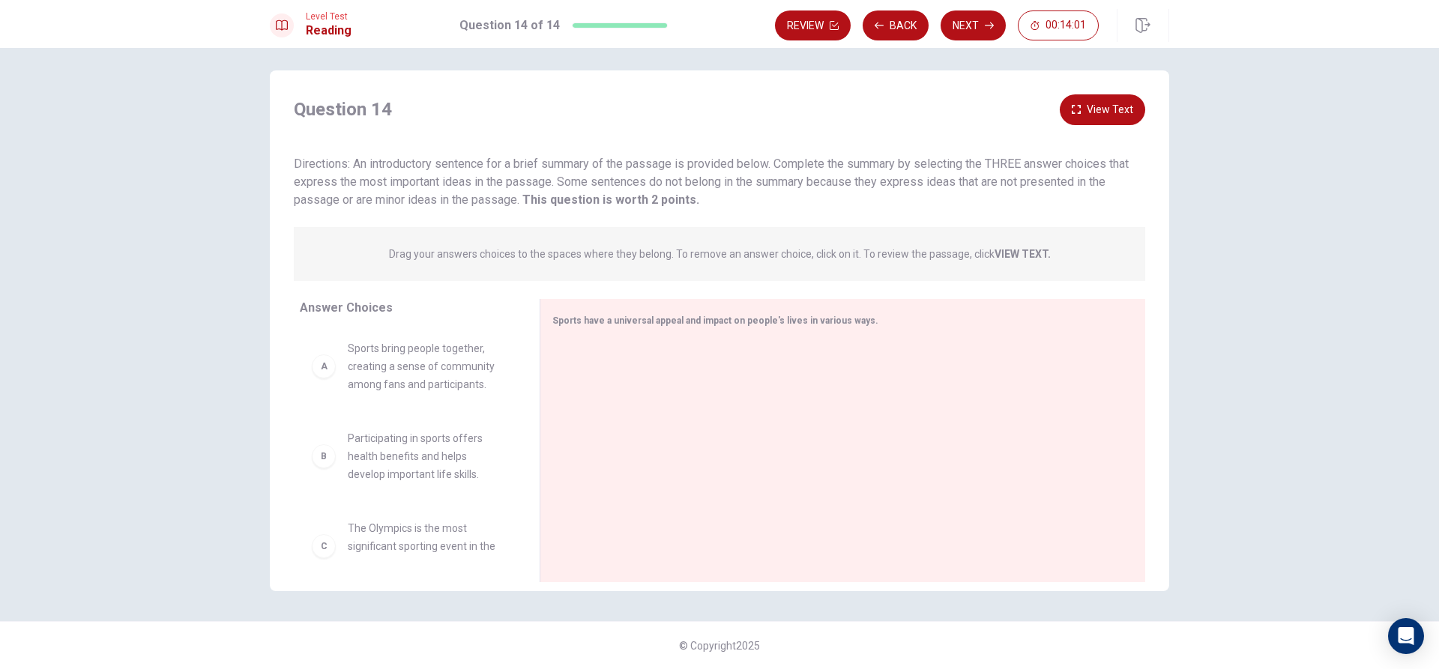
scroll to position [0, 0]
drag, startPoint x: 432, startPoint y: 378, endPoint x: 675, endPoint y: 367, distance: 243.1
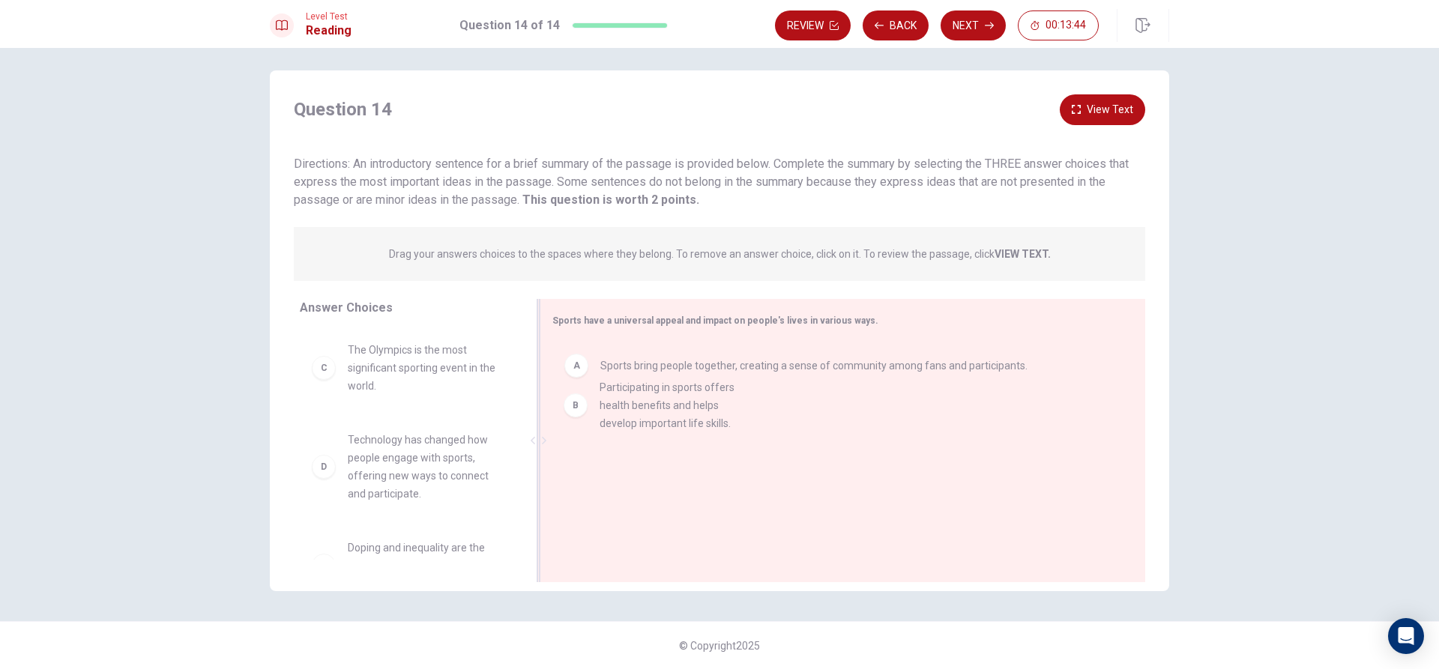
drag, startPoint x: 414, startPoint y: 374, endPoint x: 675, endPoint y: 411, distance: 262.8
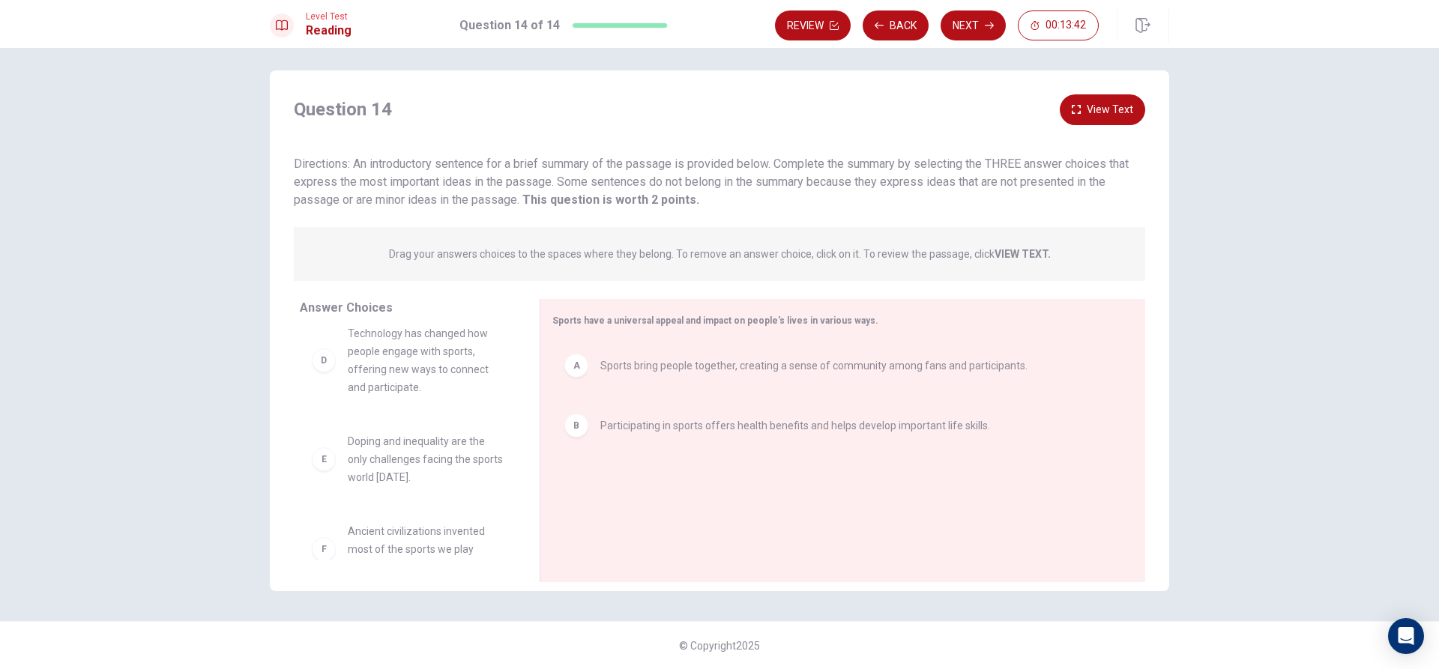
scroll to position [135, 0]
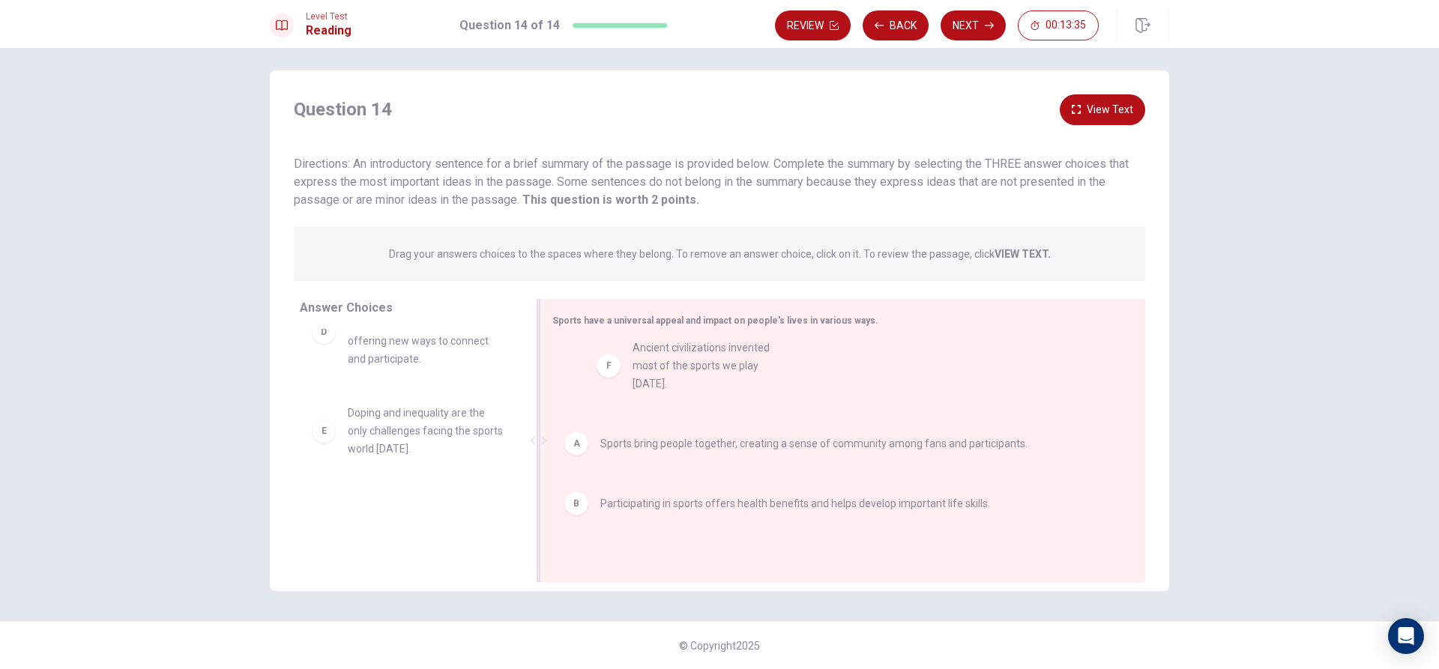
drag, startPoint x: 418, startPoint y: 521, endPoint x: 705, endPoint y: 365, distance: 326.7
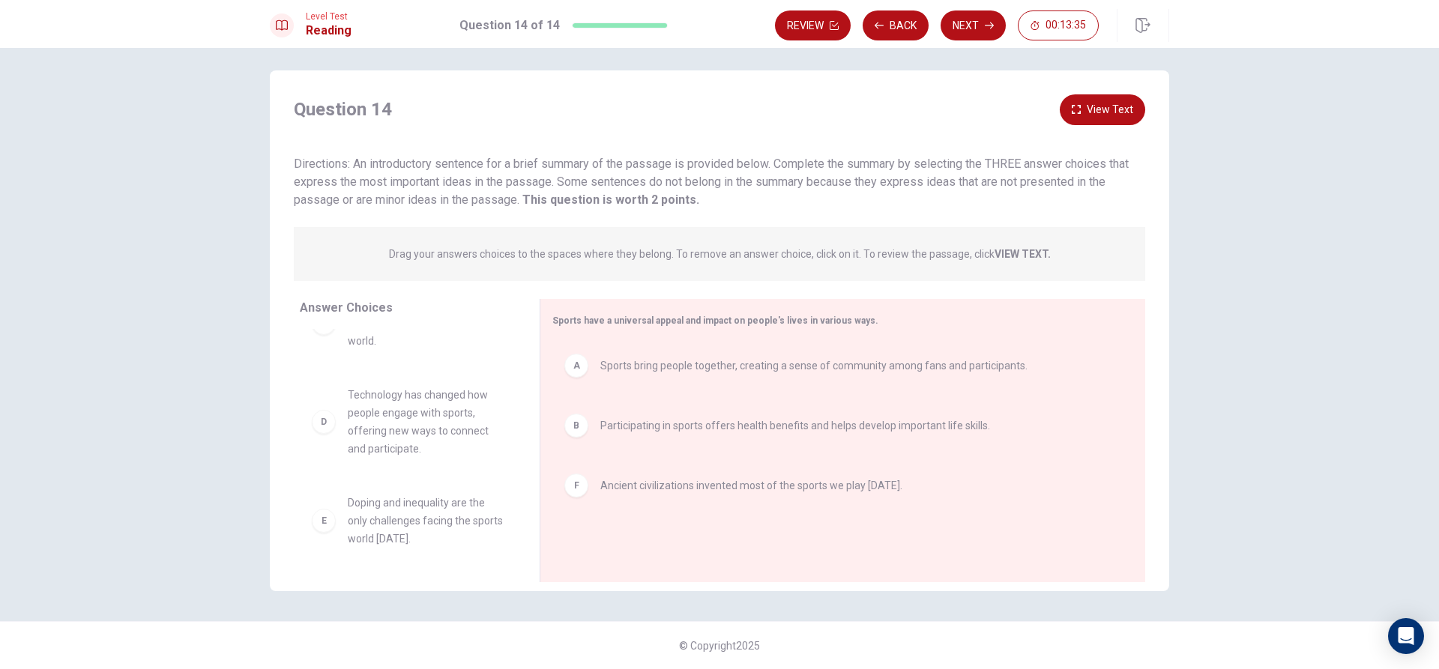
scroll to position [45, 0]
click at [977, 25] on button "Next" at bounding box center [973, 25] width 65 height 30
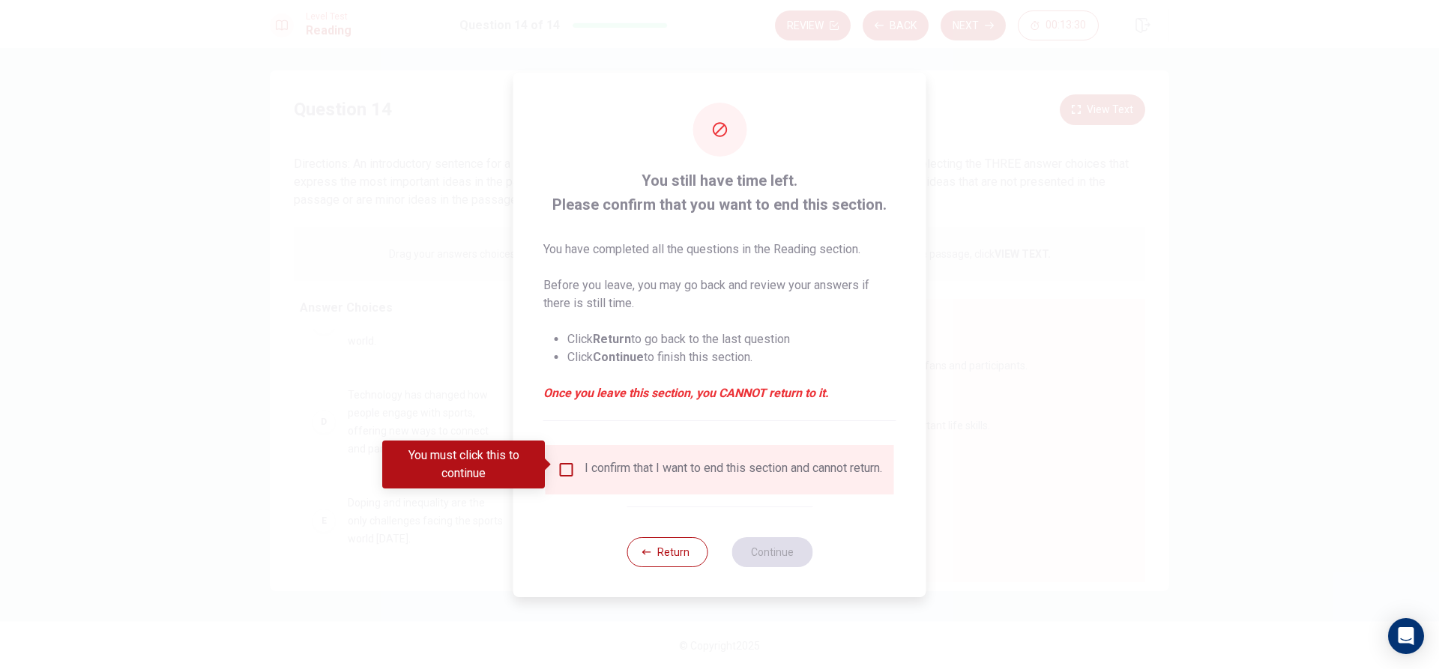
click at [566, 467] on input "You must click this to continue" at bounding box center [567, 470] width 18 height 18
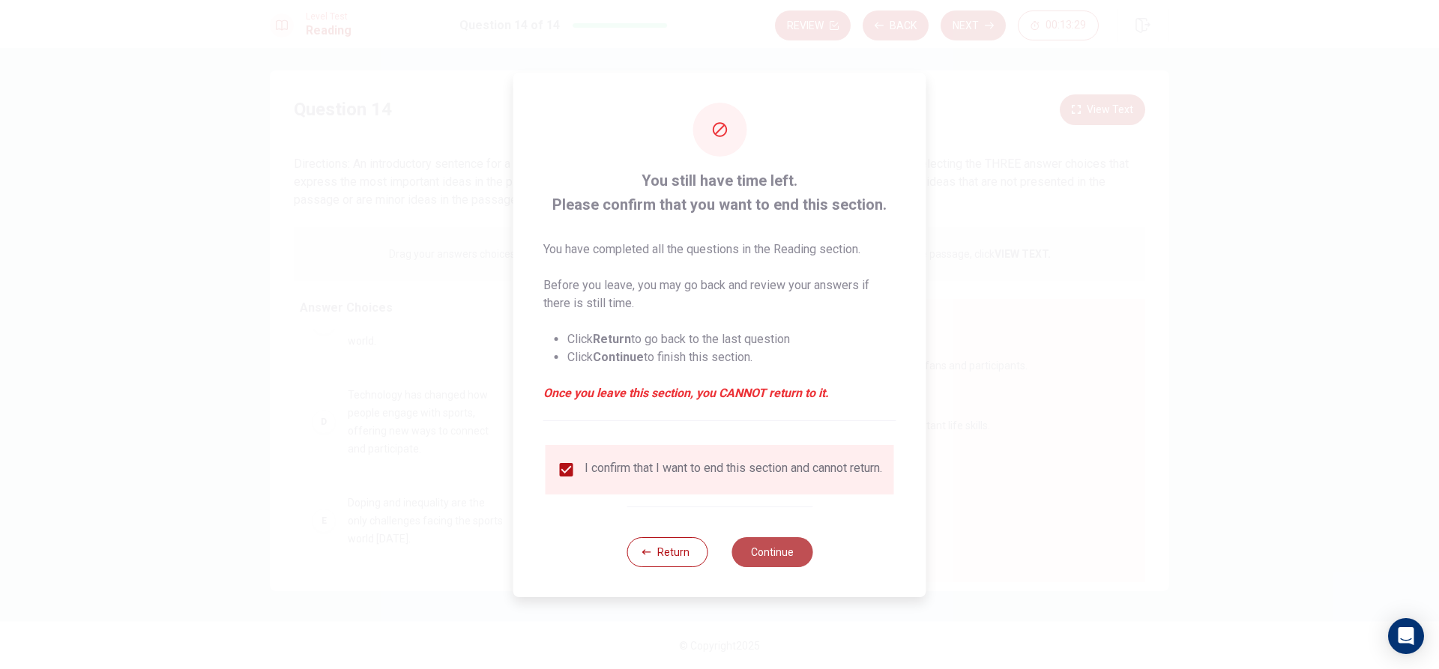
click at [765, 557] on button "Continue" at bounding box center [772, 552] width 81 height 30
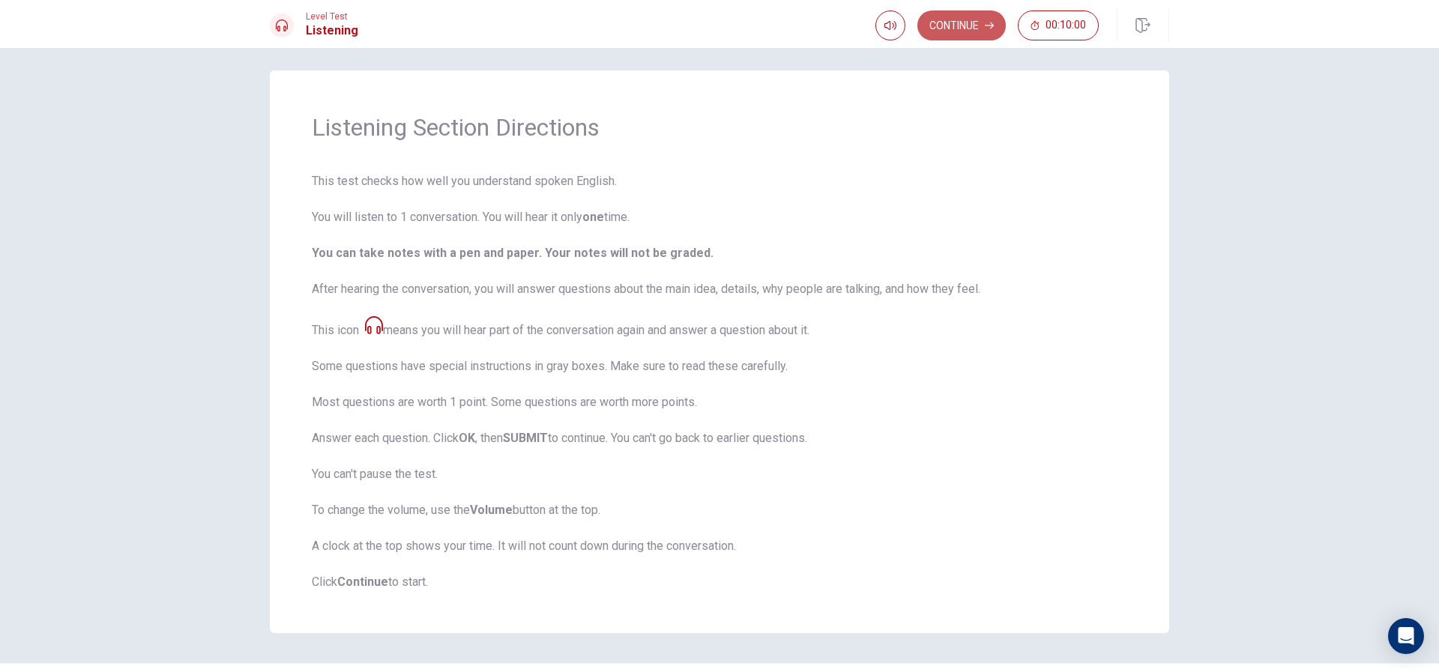
click at [944, 25] on button "Continue" at bounding box center [961, 25] width 88 height 30
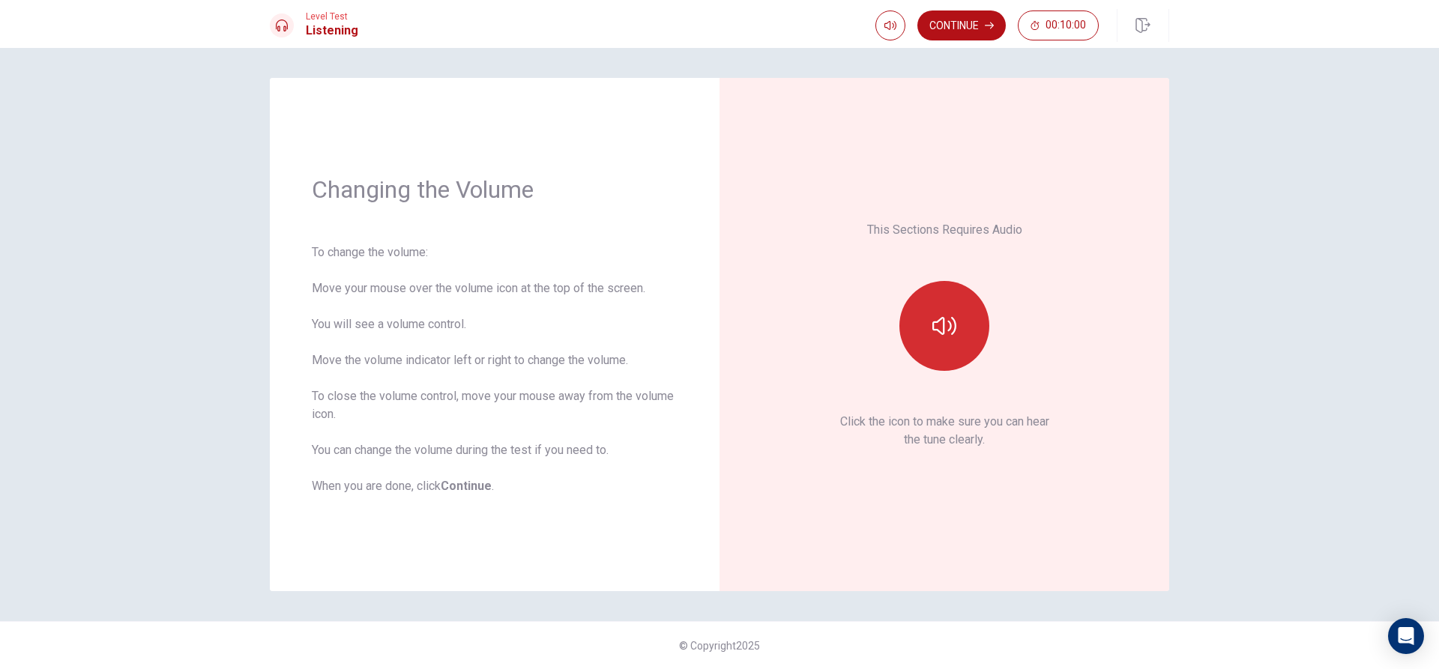
click at [962, 352] on button "button" at bounding box center [944, 326] width 90 height 90
click at [962, 24] on button "Continue" at bounding box center [961, 25] width 88 height 30
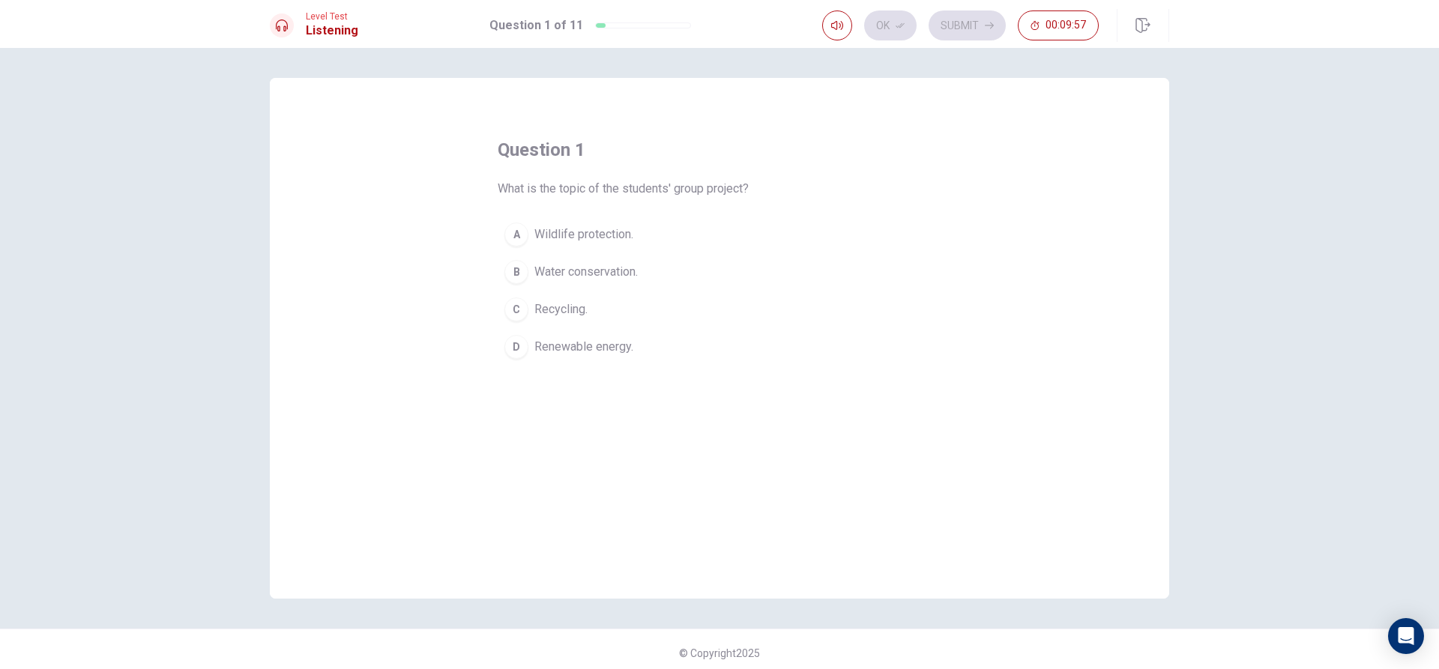
click at [546, 347] on span "Renewable energy." at bounding box center [583, 347] width 99 height 18
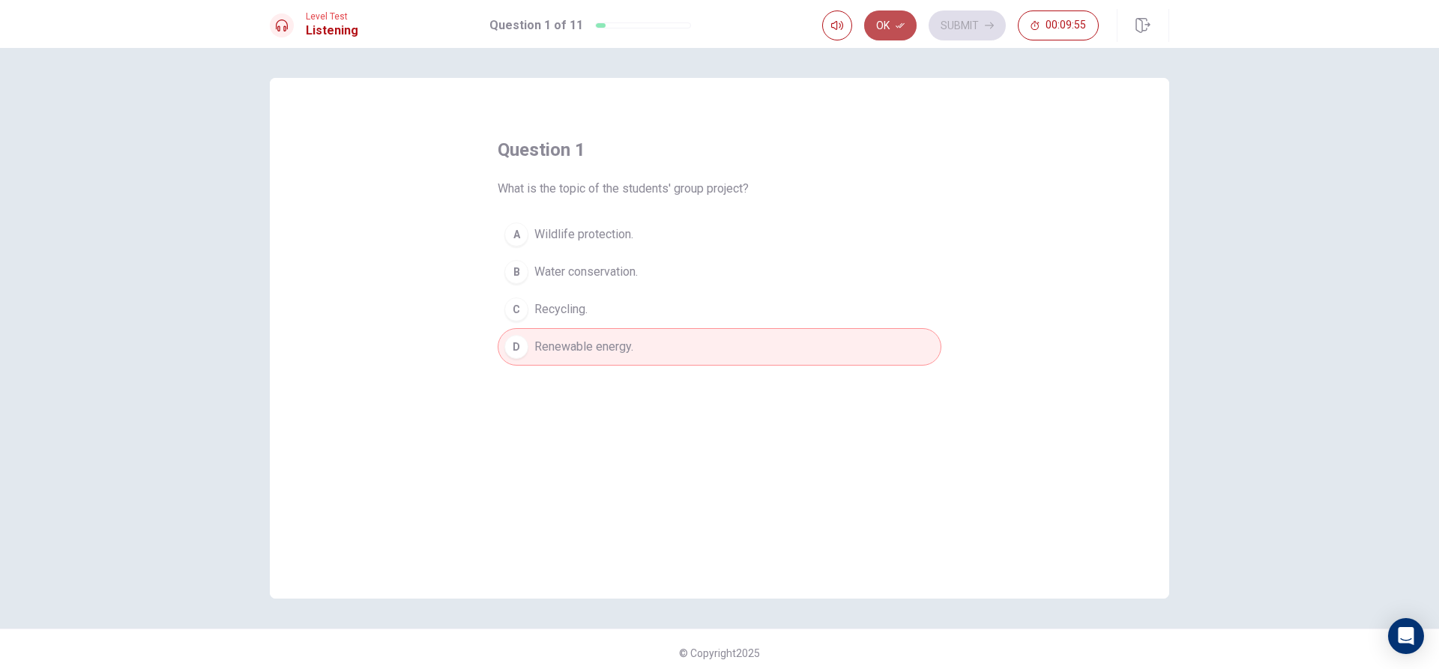
click at [889, 21] on button "Ok" at bounding box center [890, 25] width 52 height 30
click at [945, 19] on button "Submit" at bounding box center [967, 25] width 77 height 30
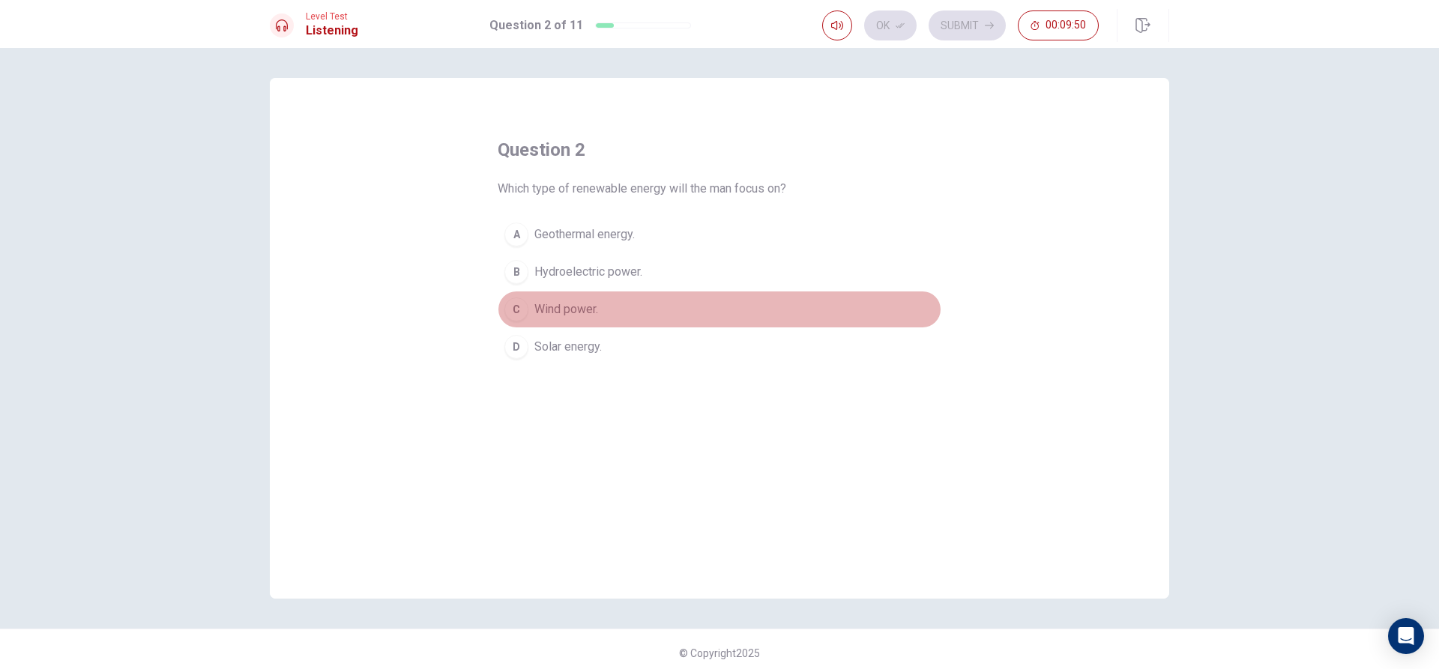
click at [539, 313] on span "Wind power." at bounding box center [566, 310] width 64 height 18
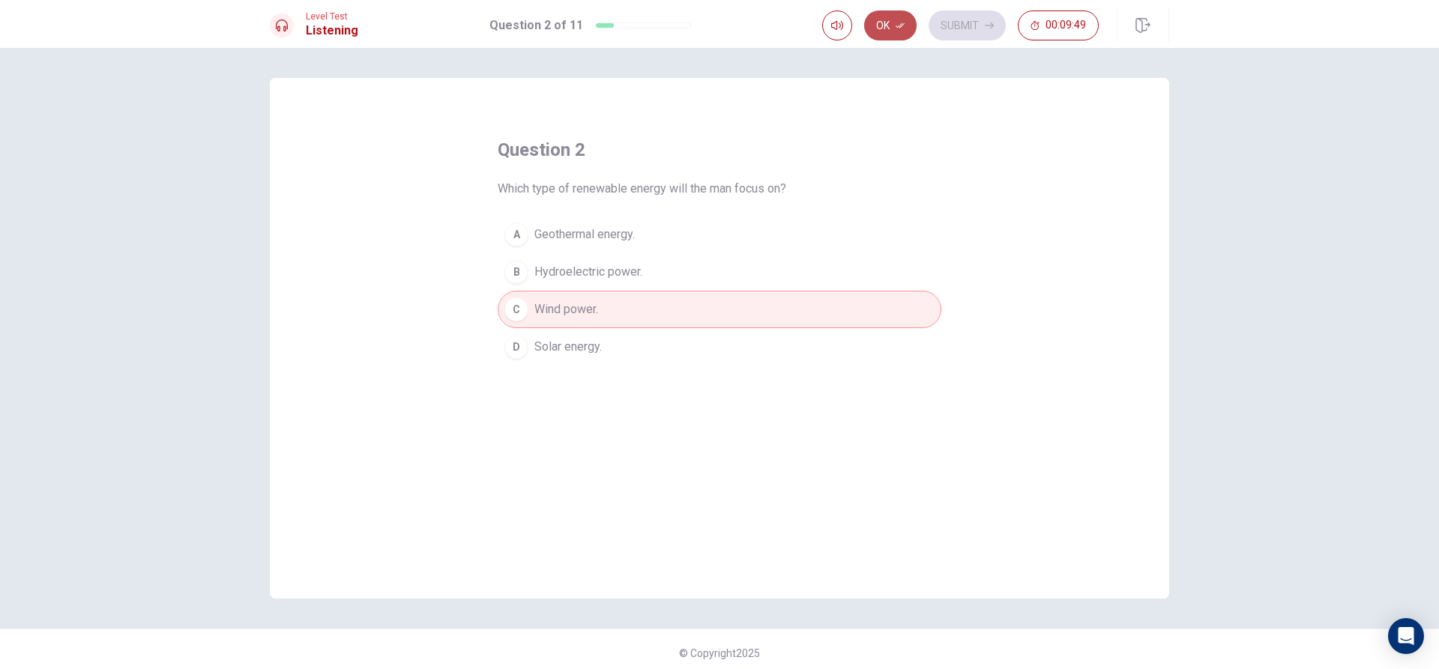
click at [897, 31] on button "Ok" at bounding box center [890, 25] width 52 height 30
click at [959, 18] on button "Submit" at bounding box center [967, 25] width 77 height 30
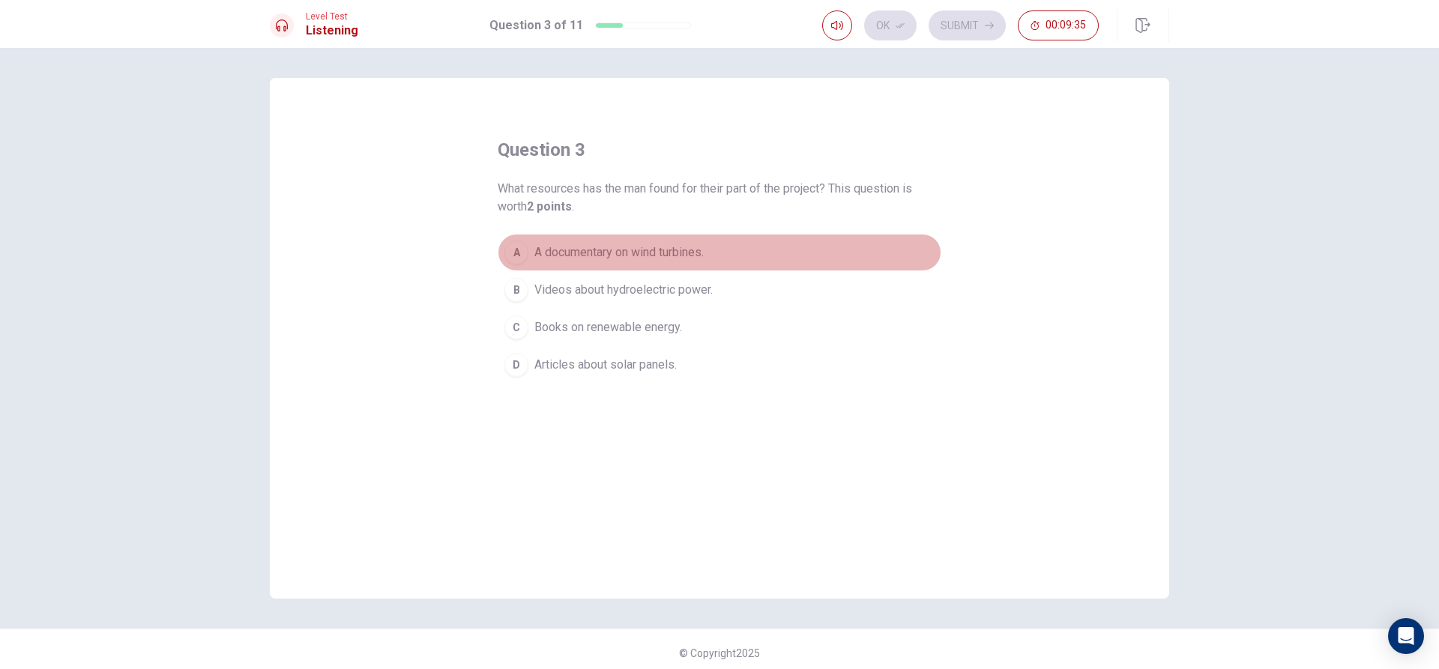
click at [541, 259] on span "A documentary on wind turbines." at bounding box center [618, 253] width 169 height 18
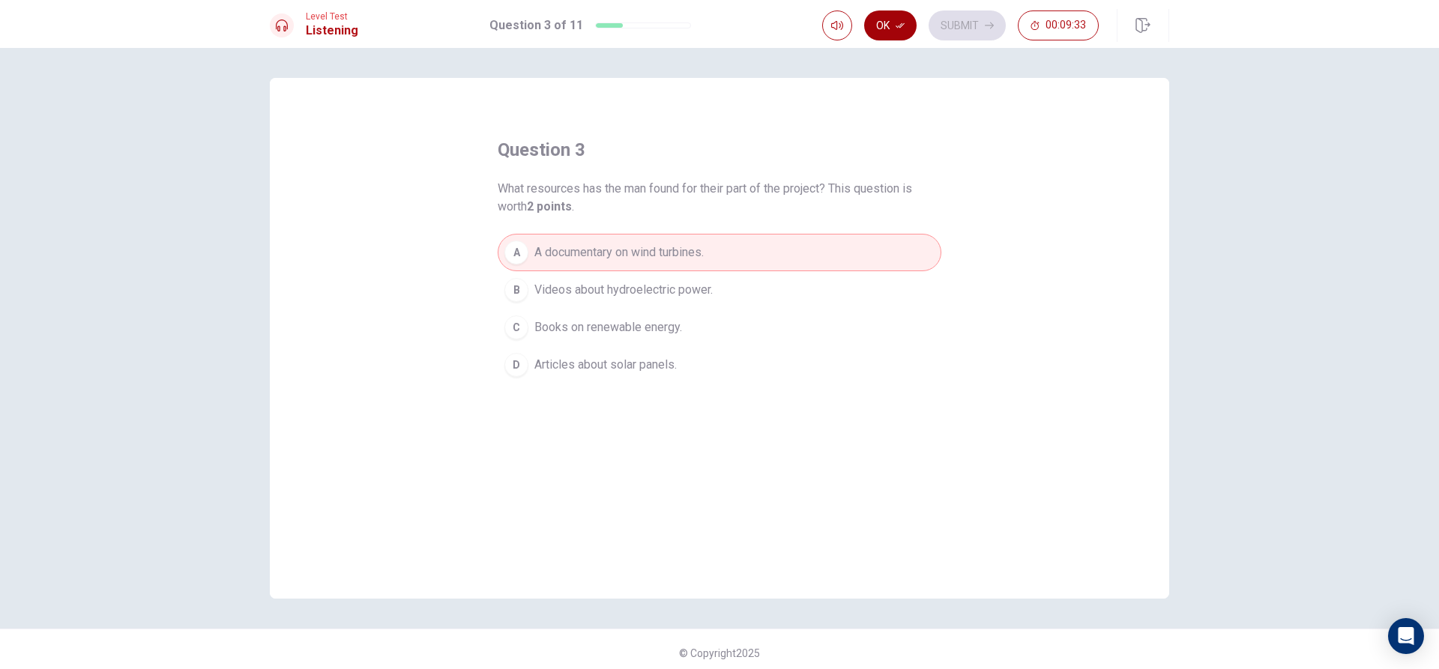
click at [893, 27] on button "Ok" at bounding box center [890, 25] width 52 height 30
click at [955, 22] on button "Submit" at bounding box center [967, 25] width 77 height 30
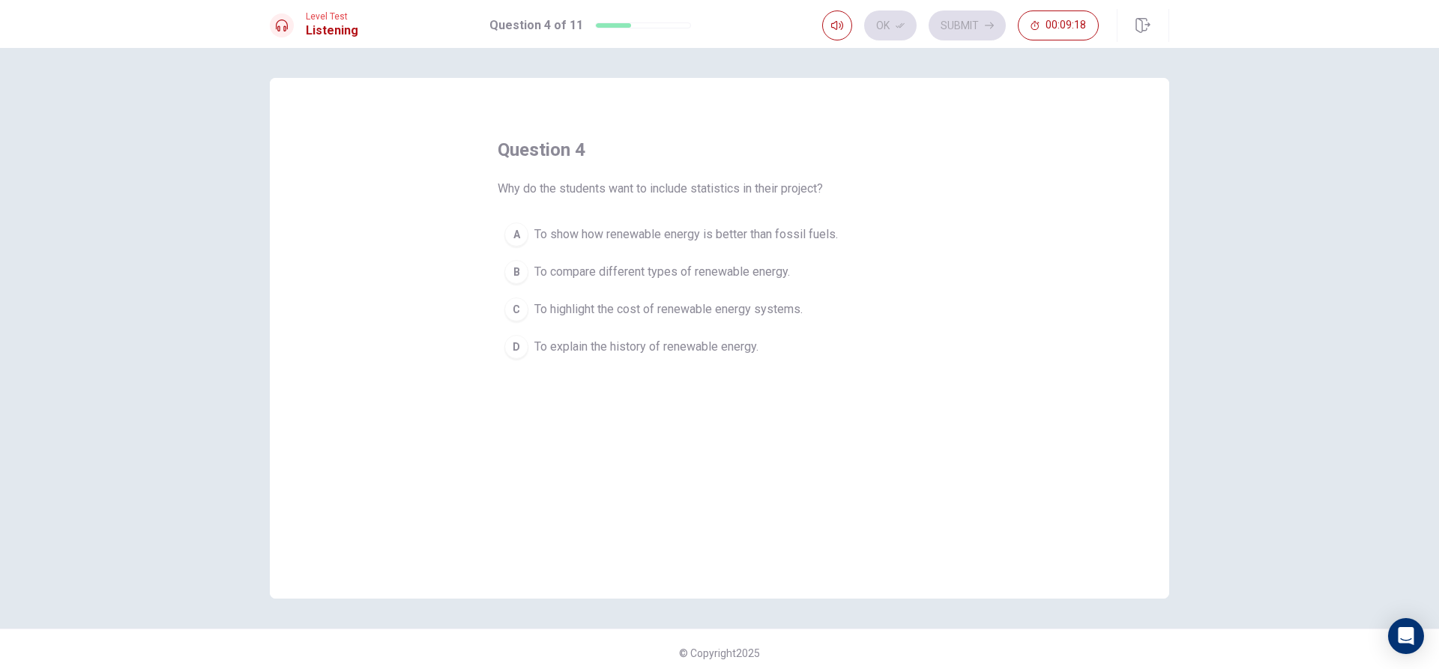
click at [672, 271] on span "To compare different types of renewable energy." at bounding box center [662, 272] width 256 height 18
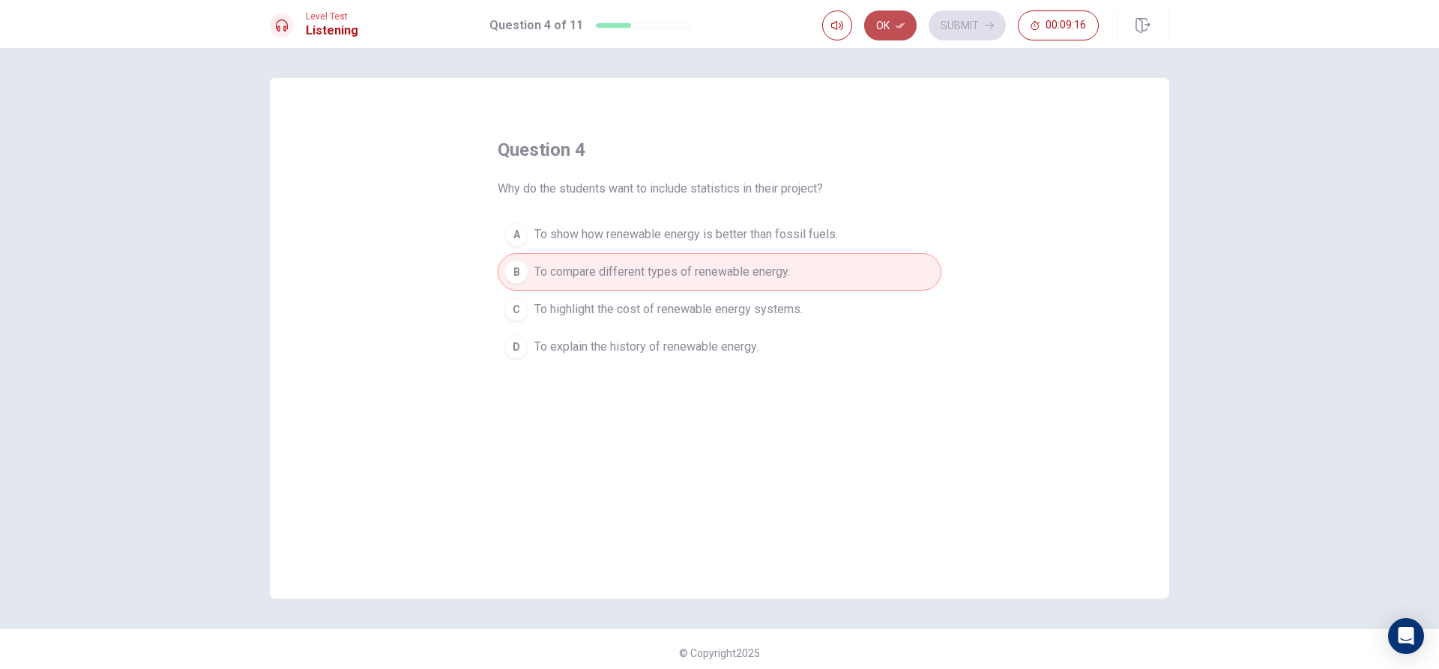
click at [890, 25] on button "Ok" at bounding box center [890, 25] width 52 height 30
click at [981, 30] on button "Submit" at bounding box center [967, 25] width 77 height 30
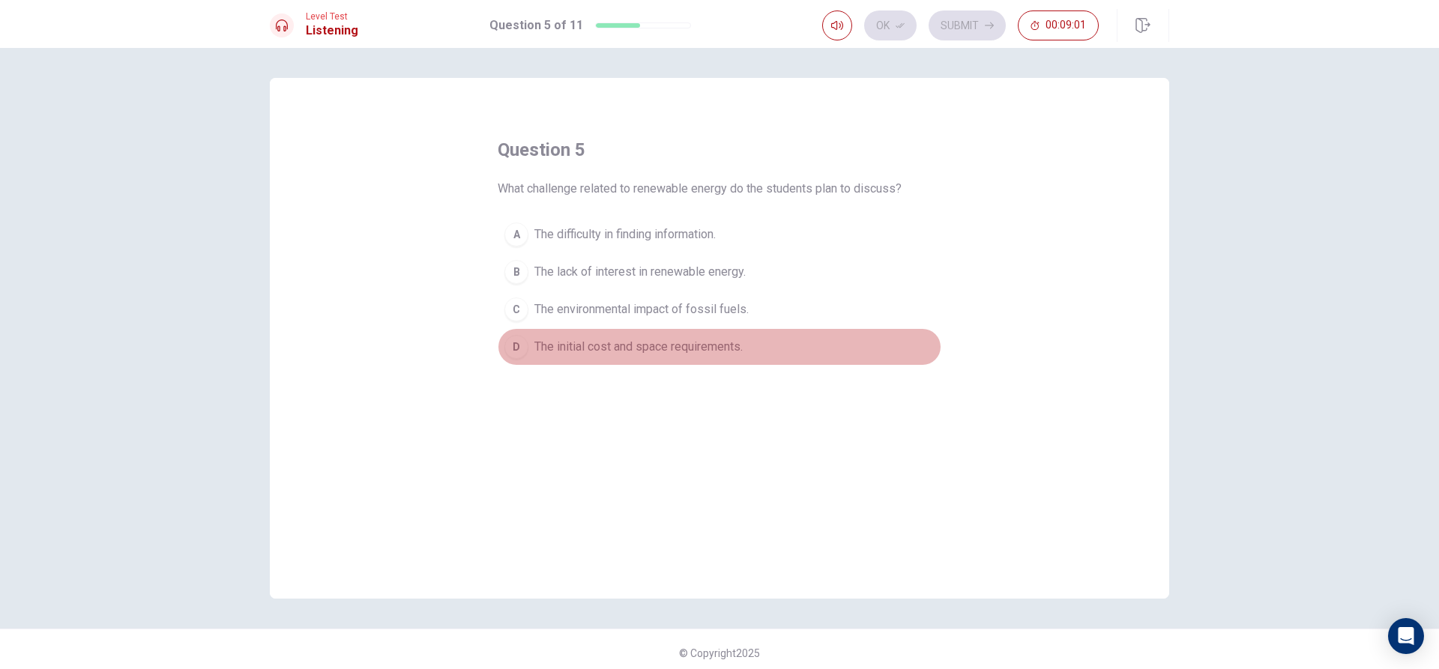
click at [615, 346] on span "The initial cost and space requirements." at bounding box center [638, 347] width 208 height 18
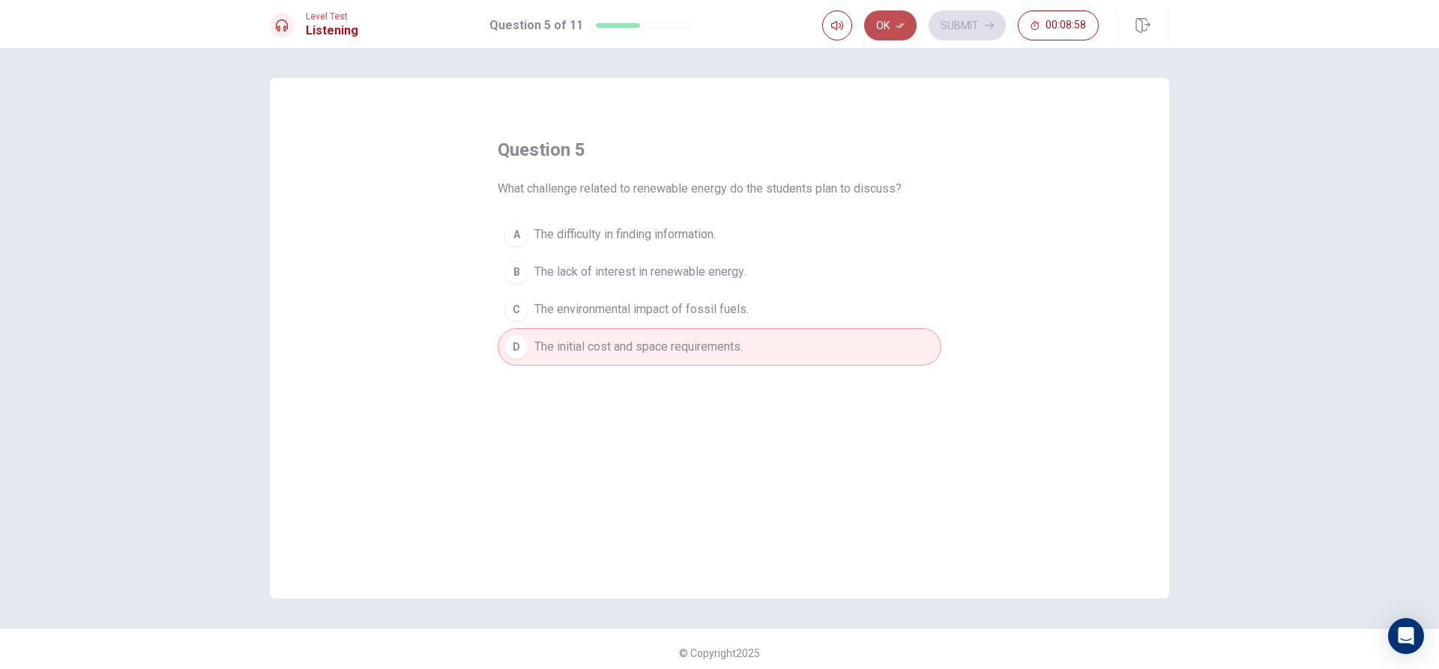
click at [883, 25] on button "Ok" at bounding box center [890, 25] width 52 height 30
click at [969, 23] on button "Submit" at bounding box center [967, 25] width 77 height 30
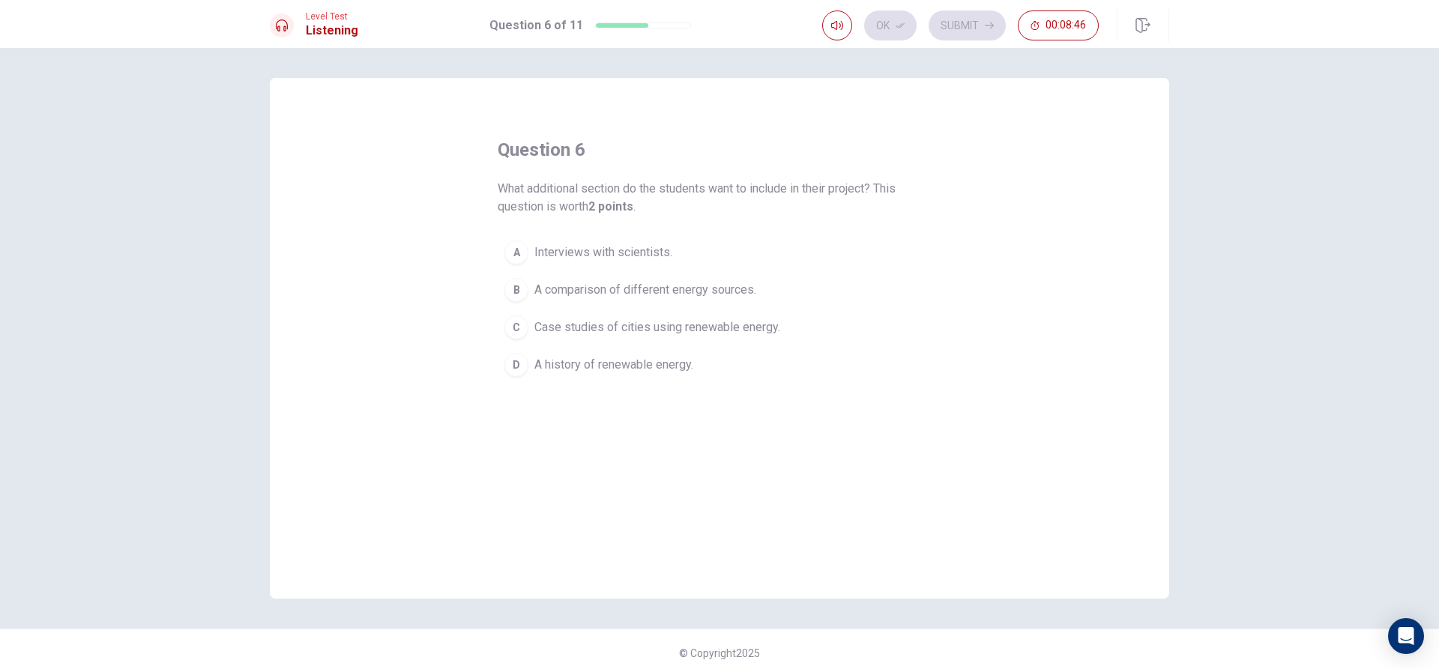
click at [567, 328] on span "Case studies of cities using renewable energy." at bounding box center [657, 328] width 246 height 18
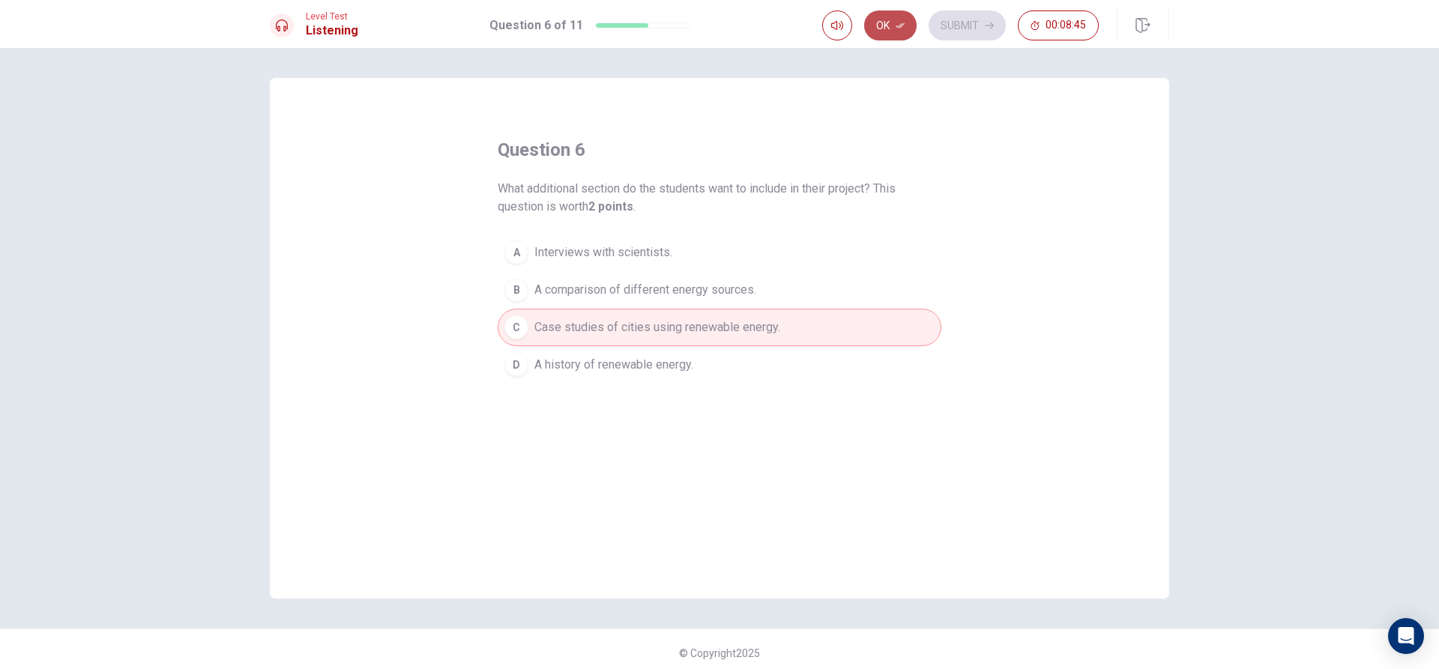
click at [904, 27] on icon "button" at bounding box center [900, 25] width 9 height 9
click at [958, 22] on button "Submit" at bounding box center [967, 25] width 77 height 30
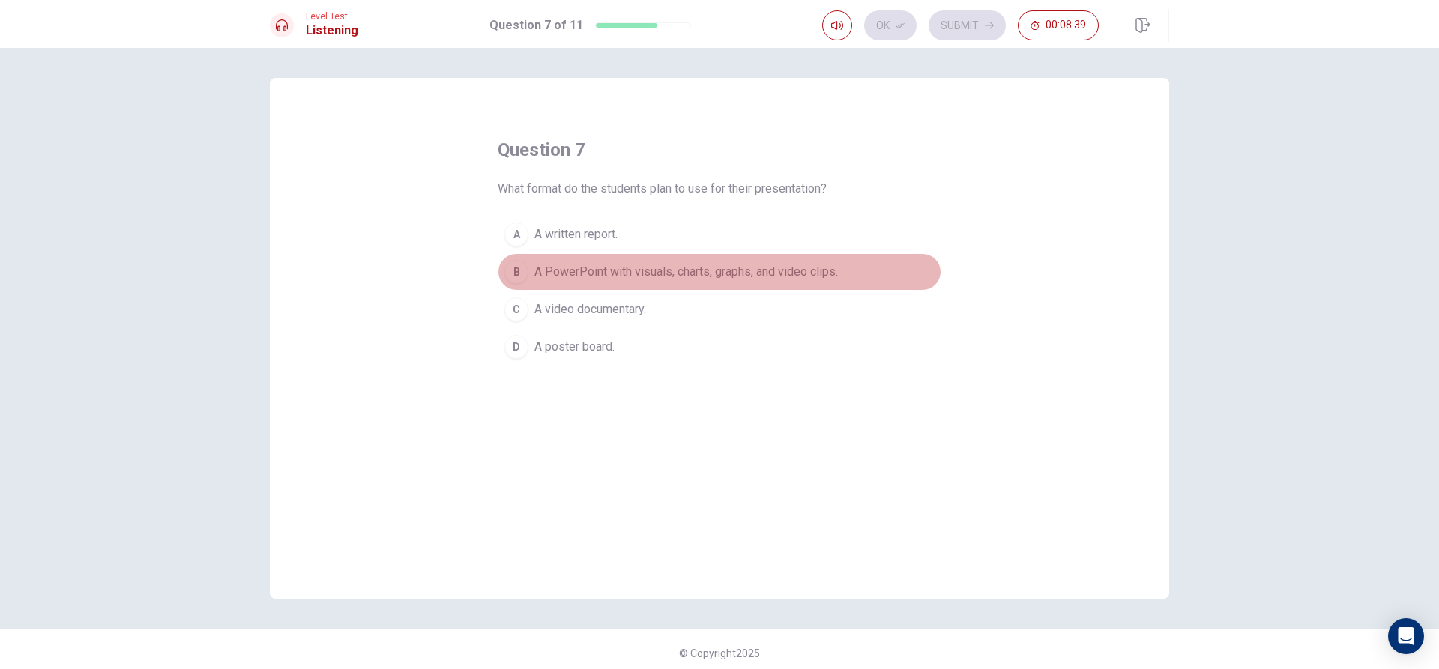
click at [753, 276] on span "A PowerPoint with visuals, charts, graphs, and video clips." at bounding box center [686, 272] width 304 height 18
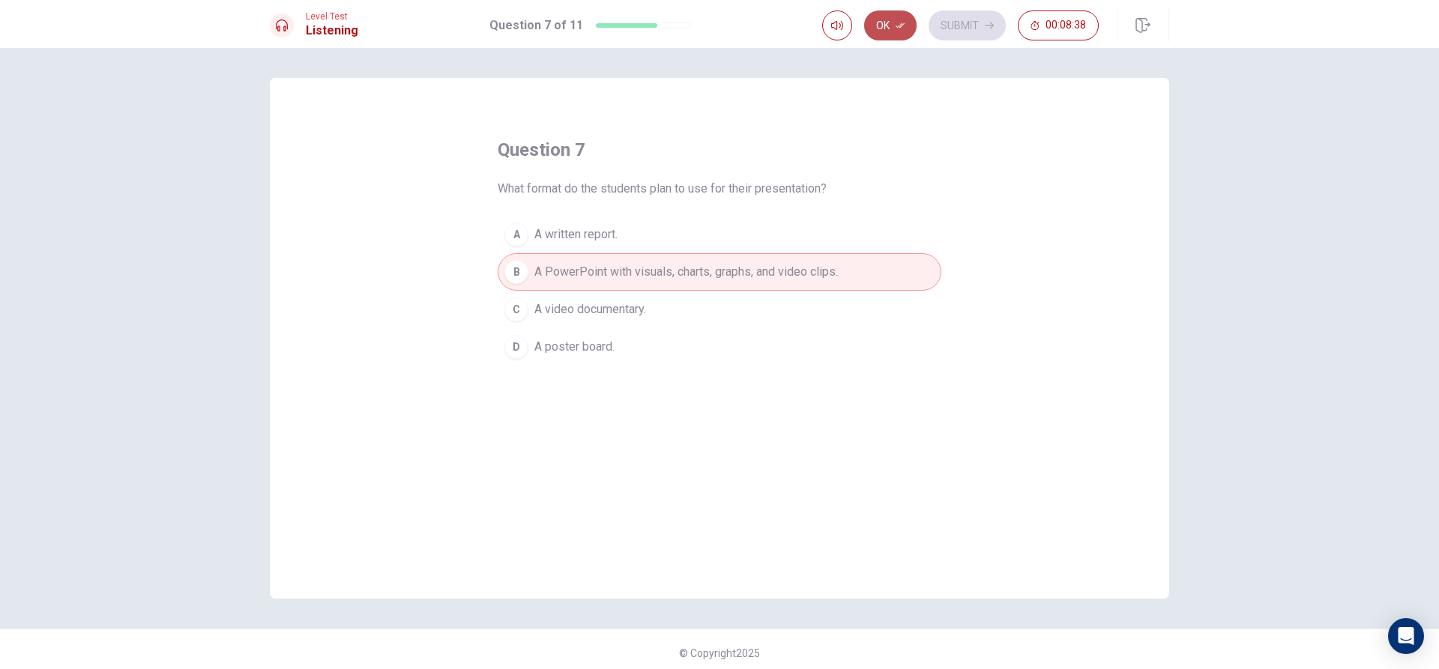
click at [895, 33] on button "Ok" at bounding box center [890, 25] width 52 height 30
click at [957, 28] on button "Submit" at bounding box center [967, 25] width 77 height 30
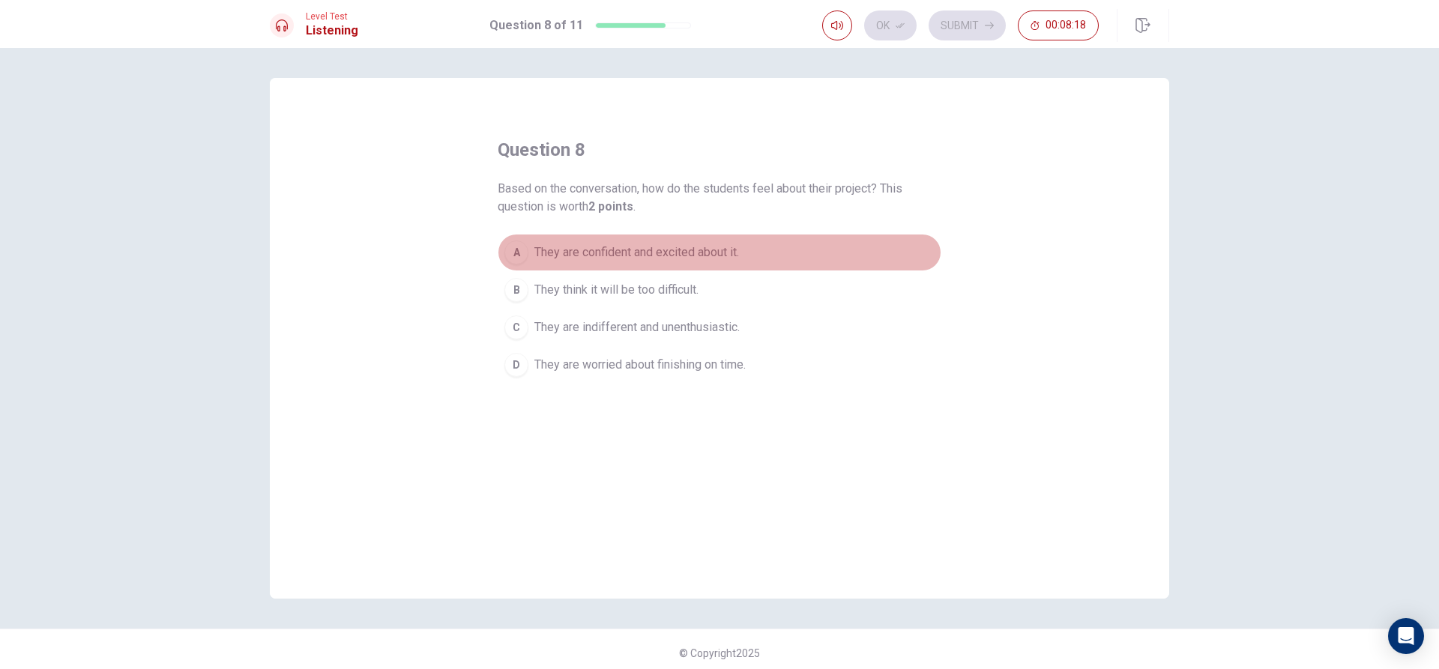
click at [607, 259] on span "They are confident and excited about it." at bounding box center [636, 253] width 205 height 18
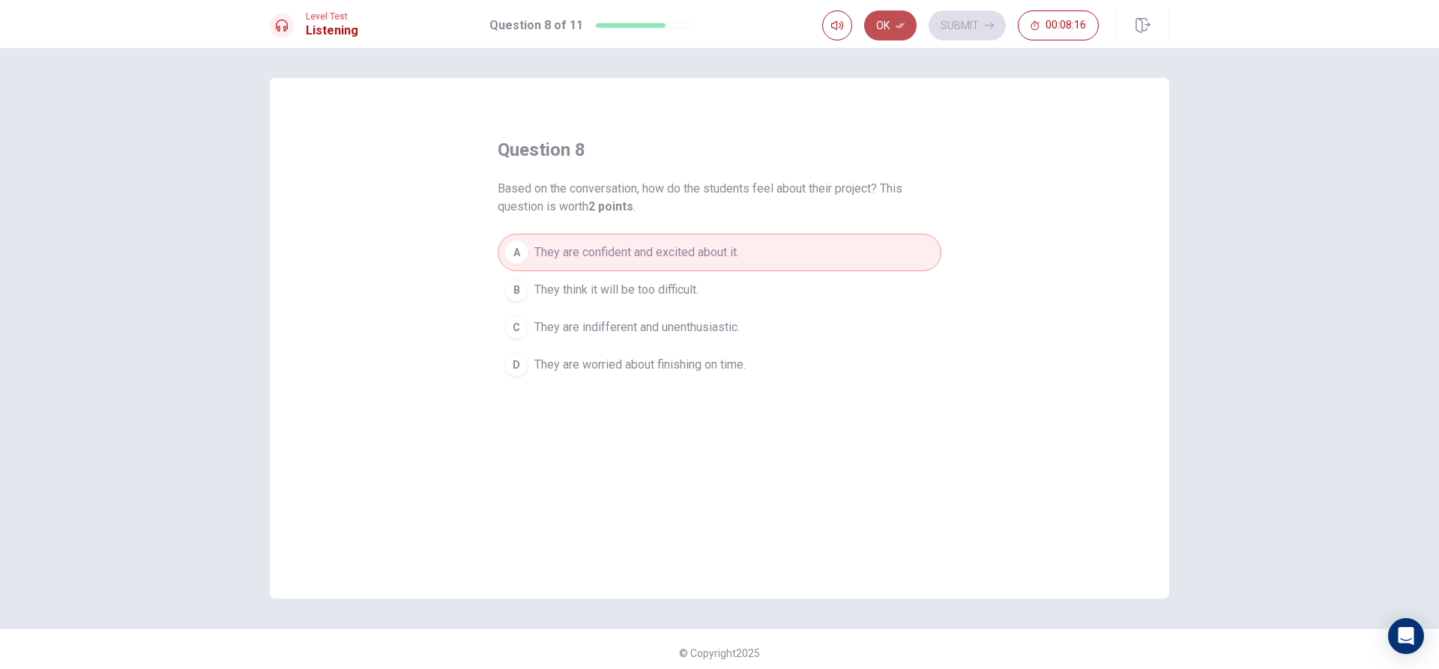
click at [898, 34] on button "Ok" at bounding box center [890, 25] width 52 height 30
click at [965, 25] on button "Submit" at bounding box center [967, 25] width 77 height 30
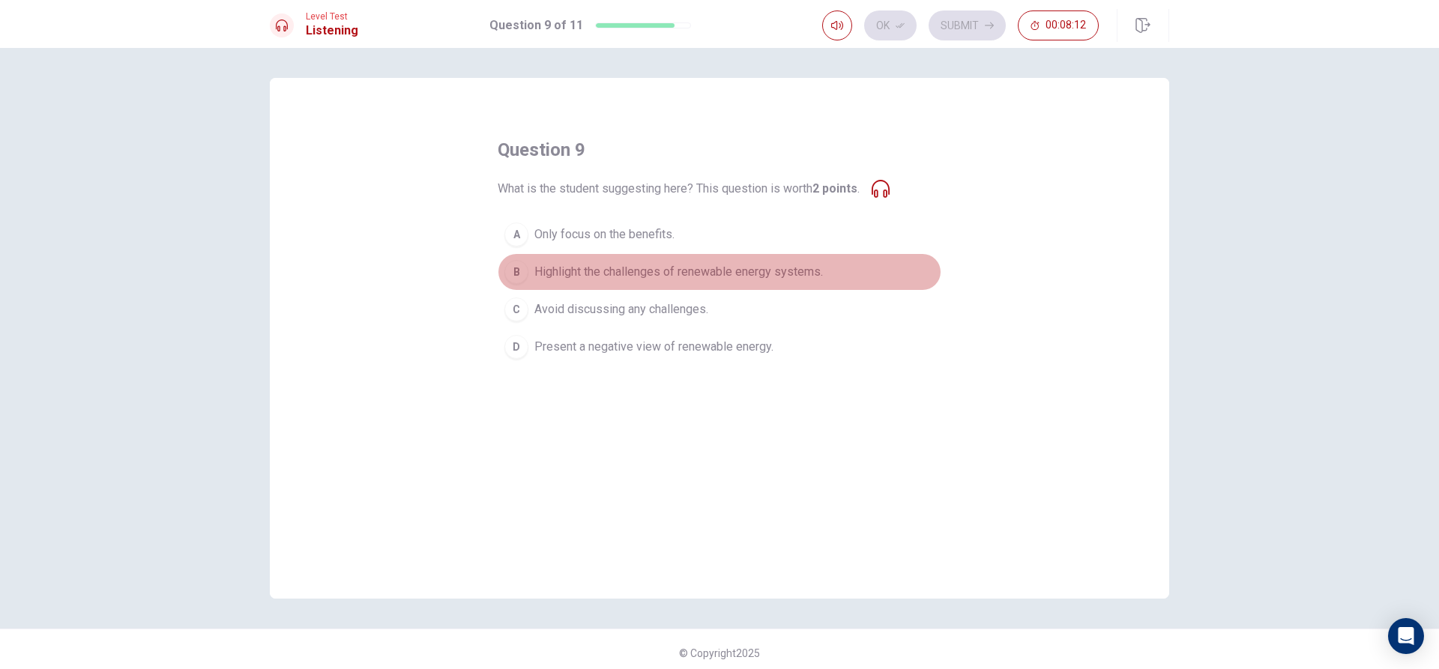
click at [607, 274] on span "Highlight the challenges of renewable energy systems." at bounding box center [678, 272] width 289 height 18
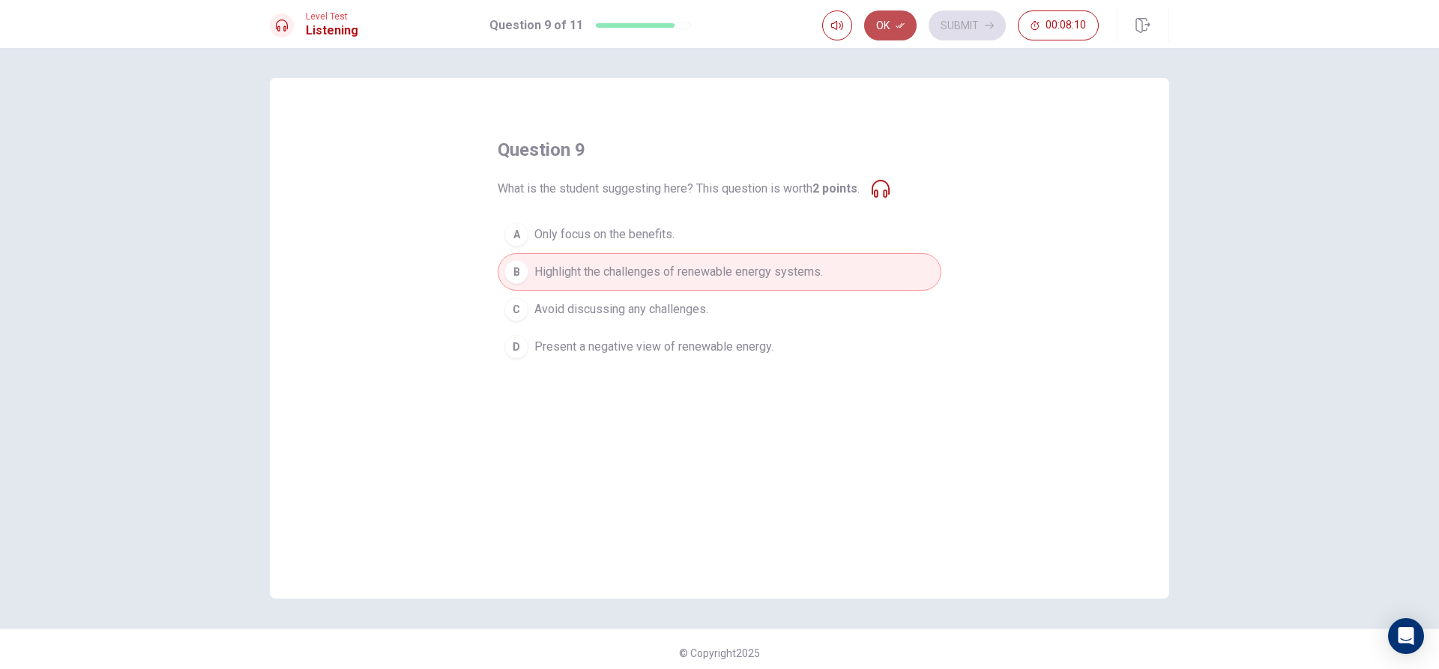
click at [913, 30] on button "Ok" at bounding box center [890, 25] width 52 height 30
click at [964, 24] on button "Submit" at bounding box center [967, 25] width 77 height 30
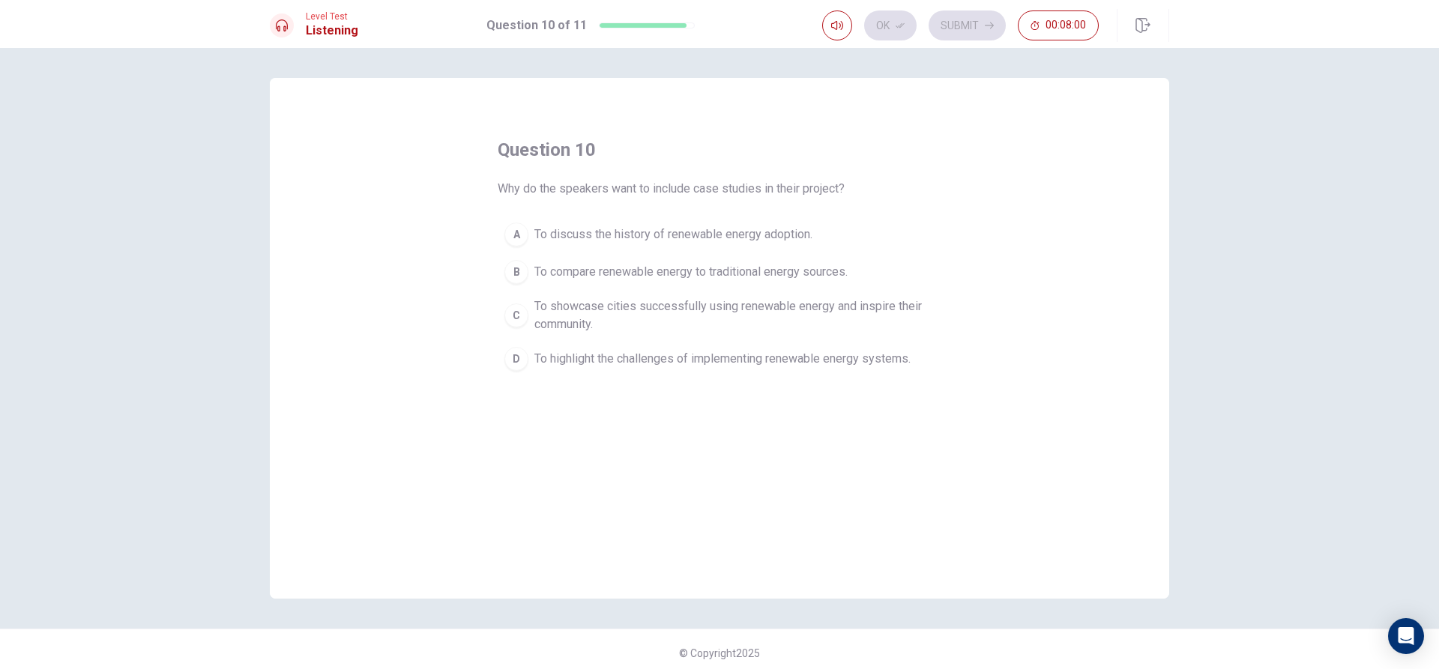
click at [561, 316] on span "To showcase cities successfully using renewable energy and inspire their commun…" at bounding box center [734, 316] width 400 height 36
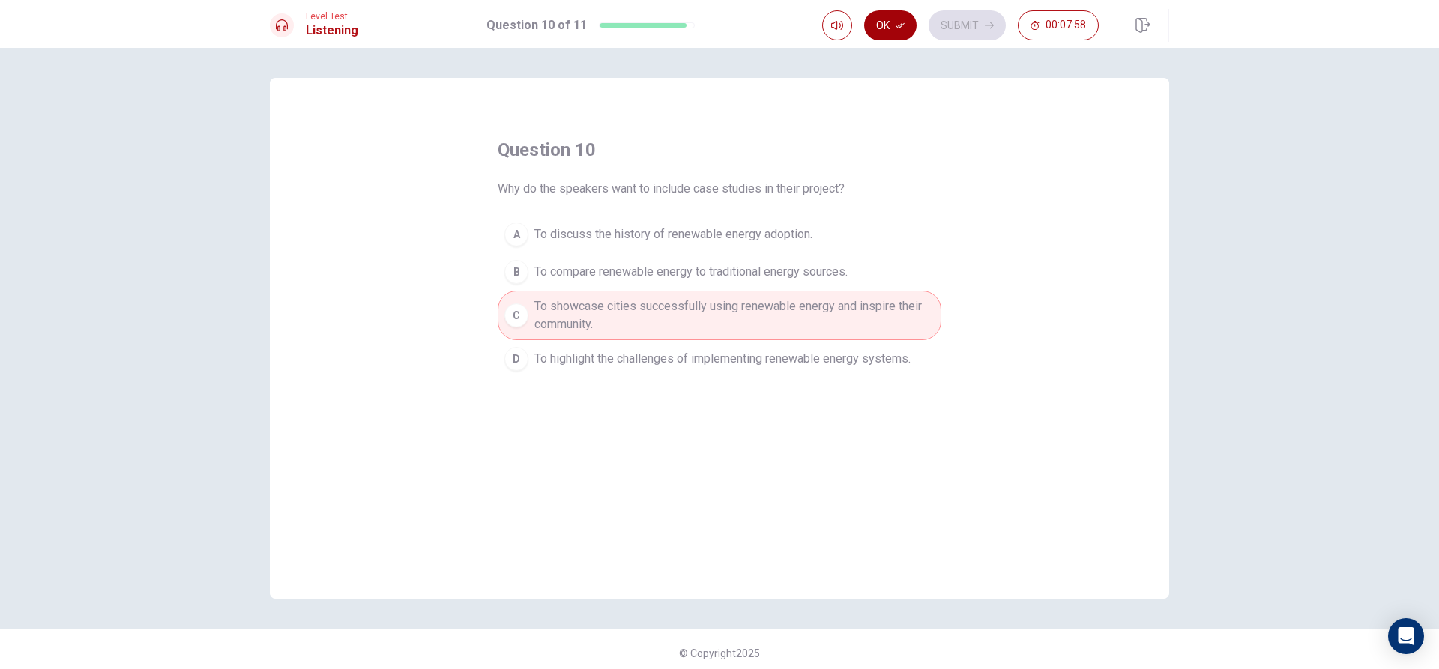
click at [875, 31] on button "Ok" at bounding box center [890, 25] width 52 height 30
click at [949, 29] on button "Submit" at bounding box center [967, 25] width 77 height 30
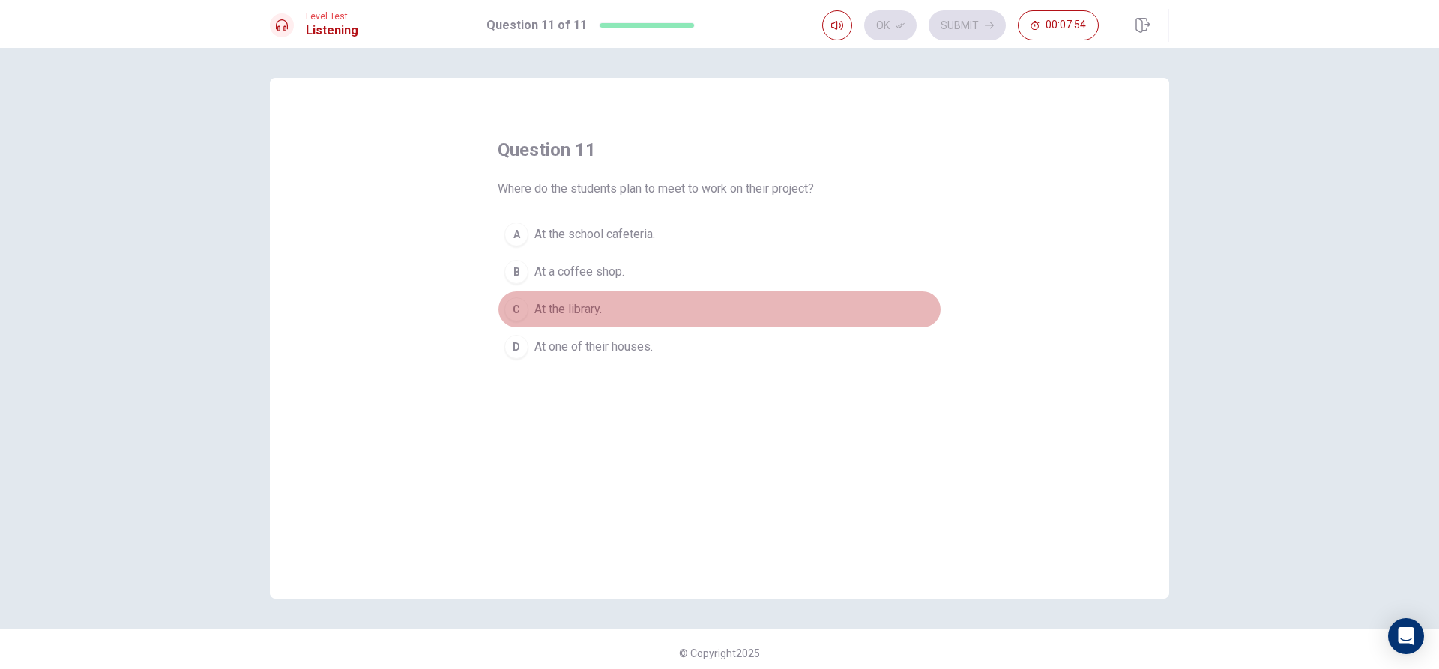
click at [559, 309] on span "At the library." at bounding box center [567, 310] width 67 height 18
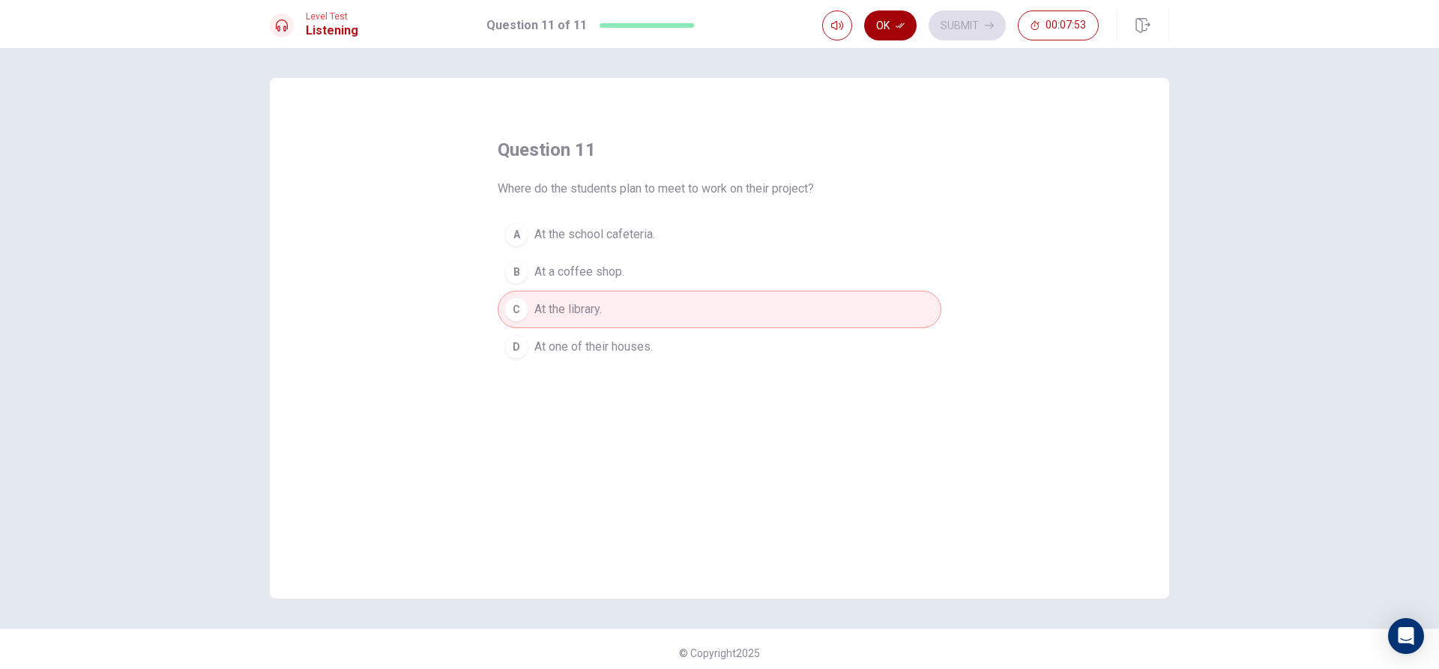
click at [909, 27] on button "Ok" at bounding box center [890, 25] width 52 height 30
click at [954, 33] on button "Submit" at bounding box center [967, 25] width 77 height 30
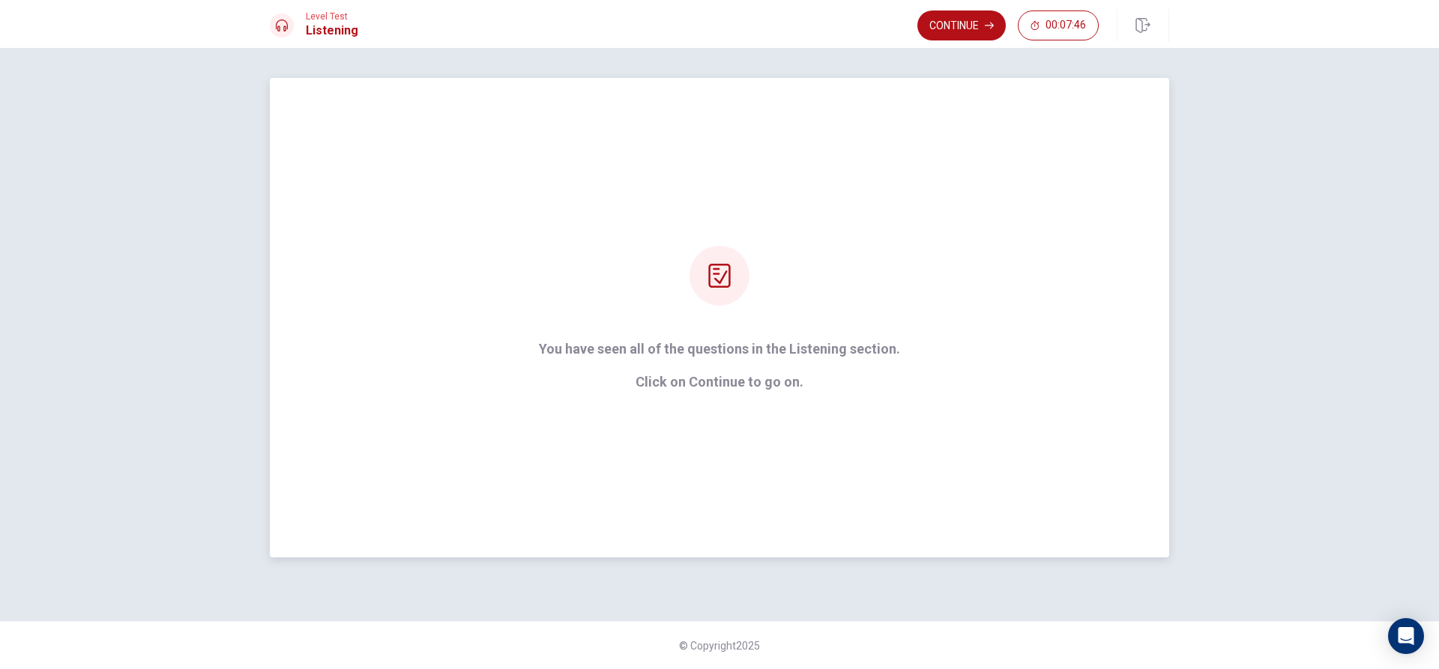
click at [711, 386] on p "Click on Continue to go on." at bounding box center [719, 382] width 361 height 15
click at [968, 37] on button "Continue" at bounding box center [961, 25] width 88 height 30
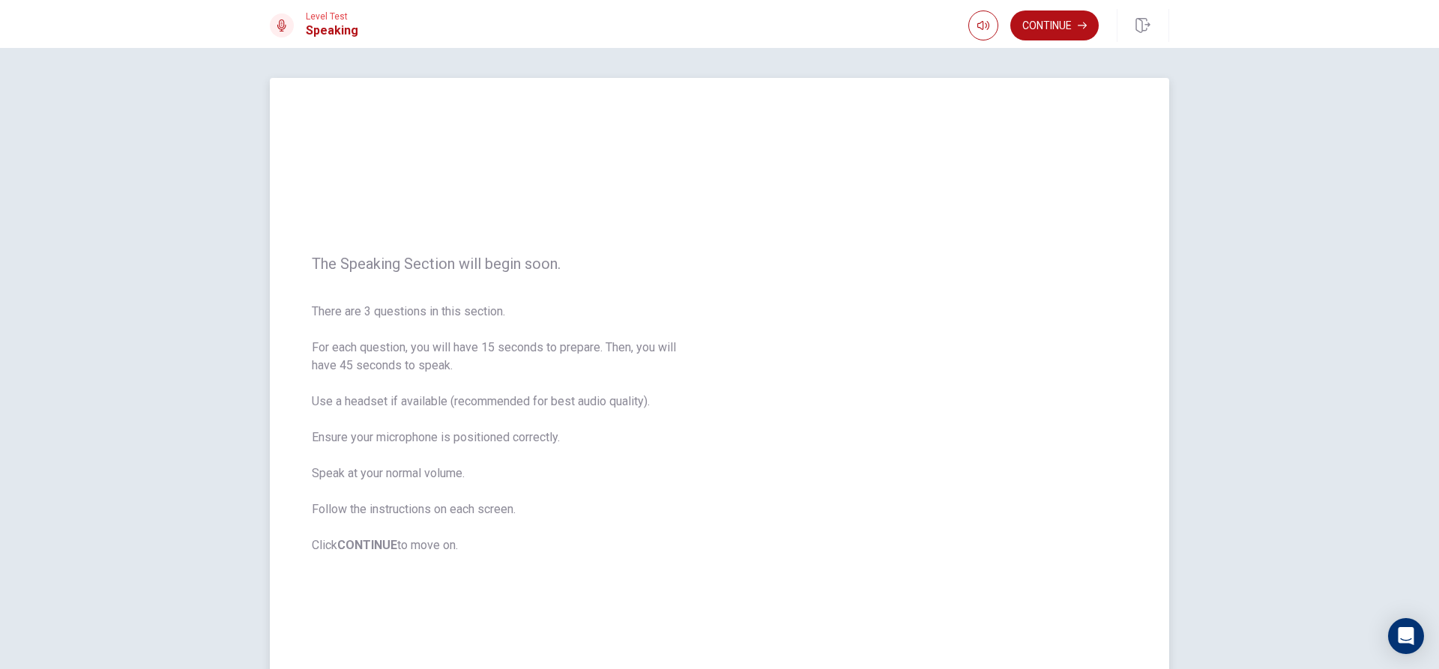
scroll to position [75, 0]
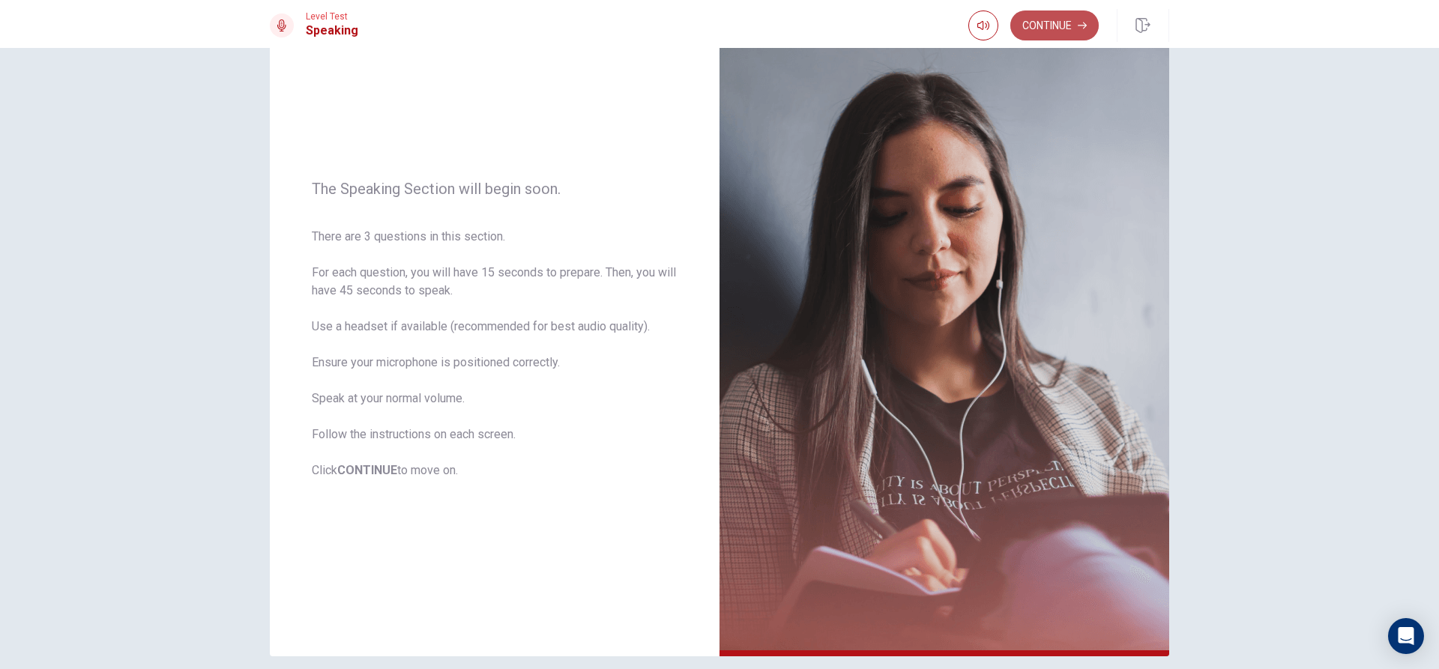
click at [1040, 35] on button "Continue" at bounding box center [1054, 25] width 88 height 30
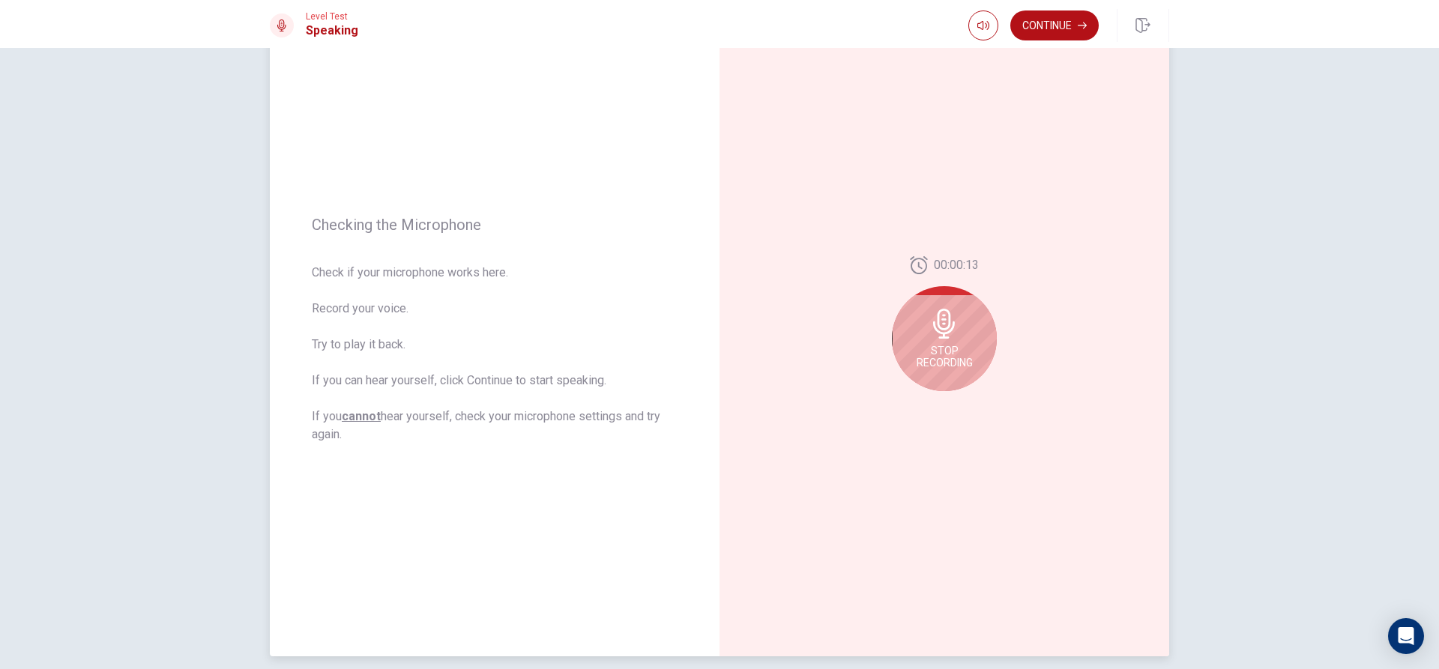
click at [927, 340] on div "Stop Recording" at bounding box center [944, 338] width 105 height 105
click at [938, 334] on icon at bounding box center [943, 328] width 22 height 30
click at [923, 400] on icon "Record Again" at bounding box center [927, 403] width 9 height 9
click at [948, 341] on div "Stop Recording" at bounding box center [944, 338] width 105 height 105
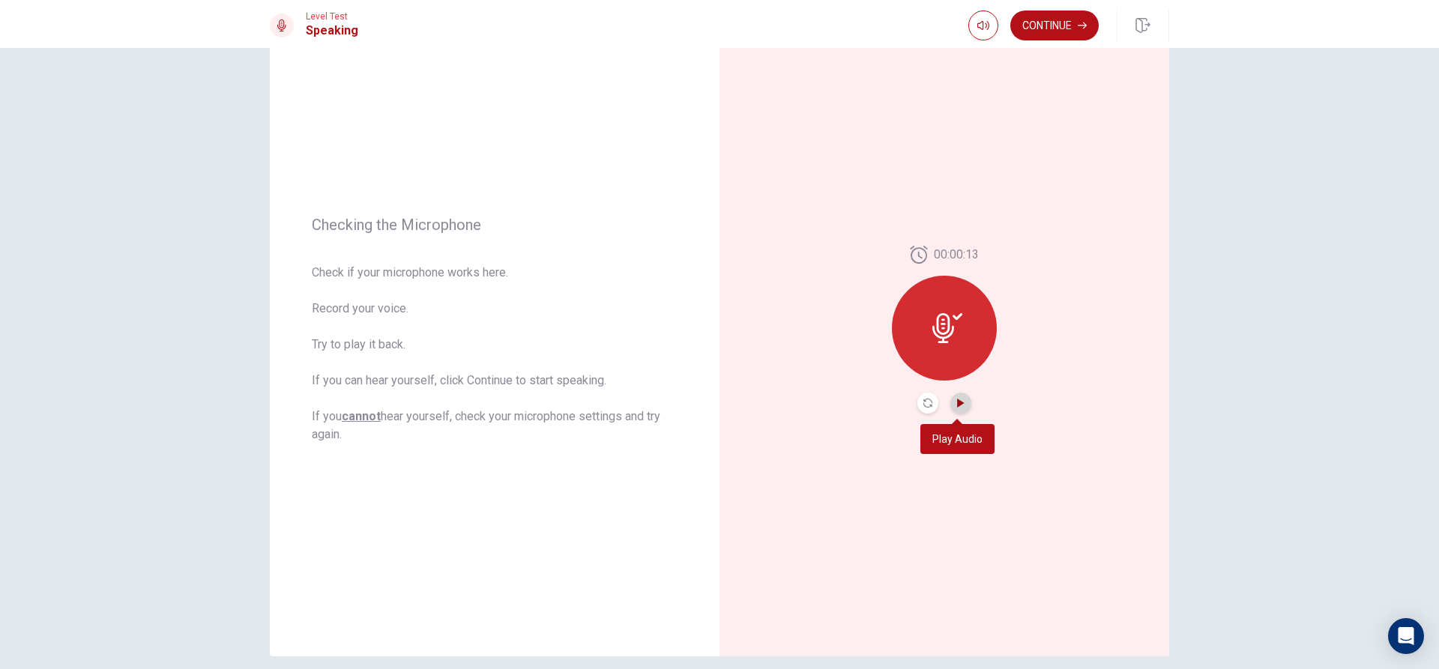
click at [959, 405] on icon "Play Audio" at bounding box center [960, 403] width 9 height 9
click at [959, 405] on icon "Pause Audio" at bounding box center [960, 403] width 7 height 9
click at [950, 405] on button "Play Audio" at bounding box center [960, 403] width 21 height 21
click at [951, 406] on button "Play Audio" at bounding box center [960, 403] width 21 height 21
click at [959, 403] on icon "Play Audio" at bounding box center [960, 403] width 7 height 9
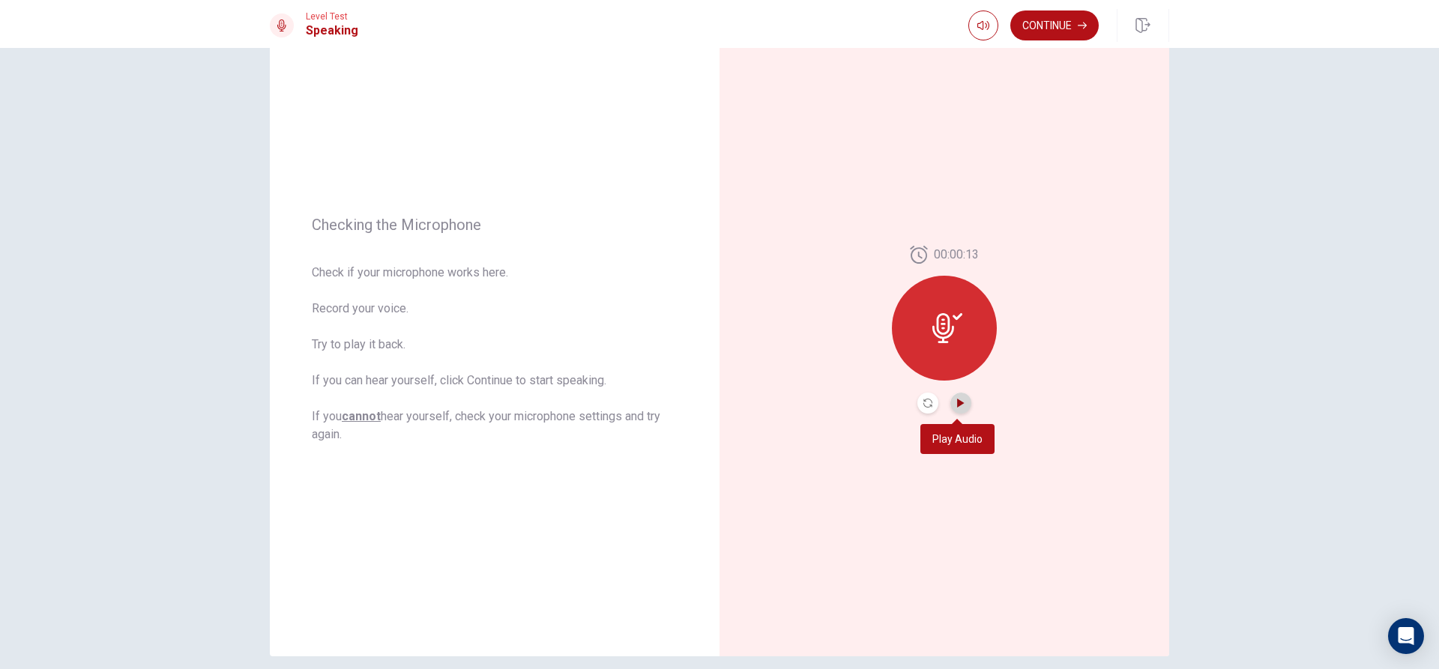
click at [959, 408] on button "Play Audio" at bounding box center [960, 403] width 21 height 21
click at [952, 408] on button "Play Audio" at bounding box center [960, 403] width 21 height 21
click at [1029, 20] on button "Continue" at bounding box center [1054, 25] width 88 height 30
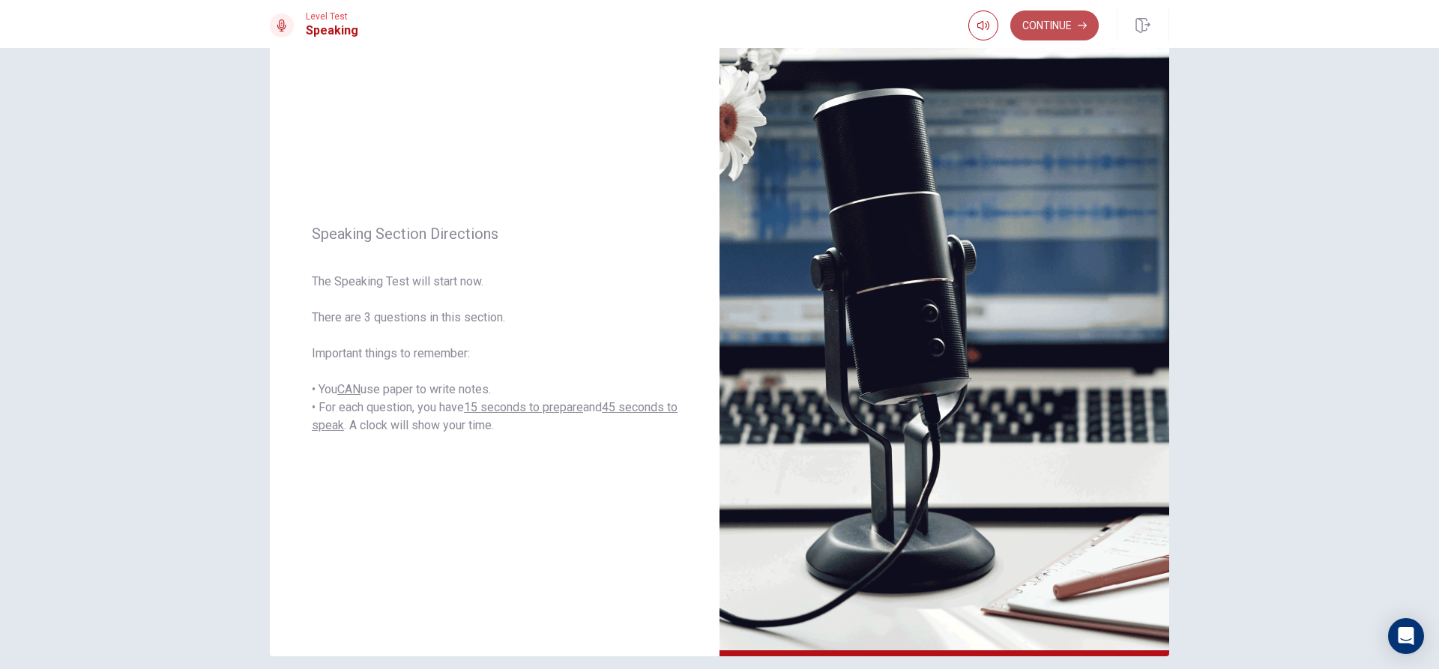
click at [1032, 28] on button "Continue" at bounding box center [1054, 25] width 88 height 30
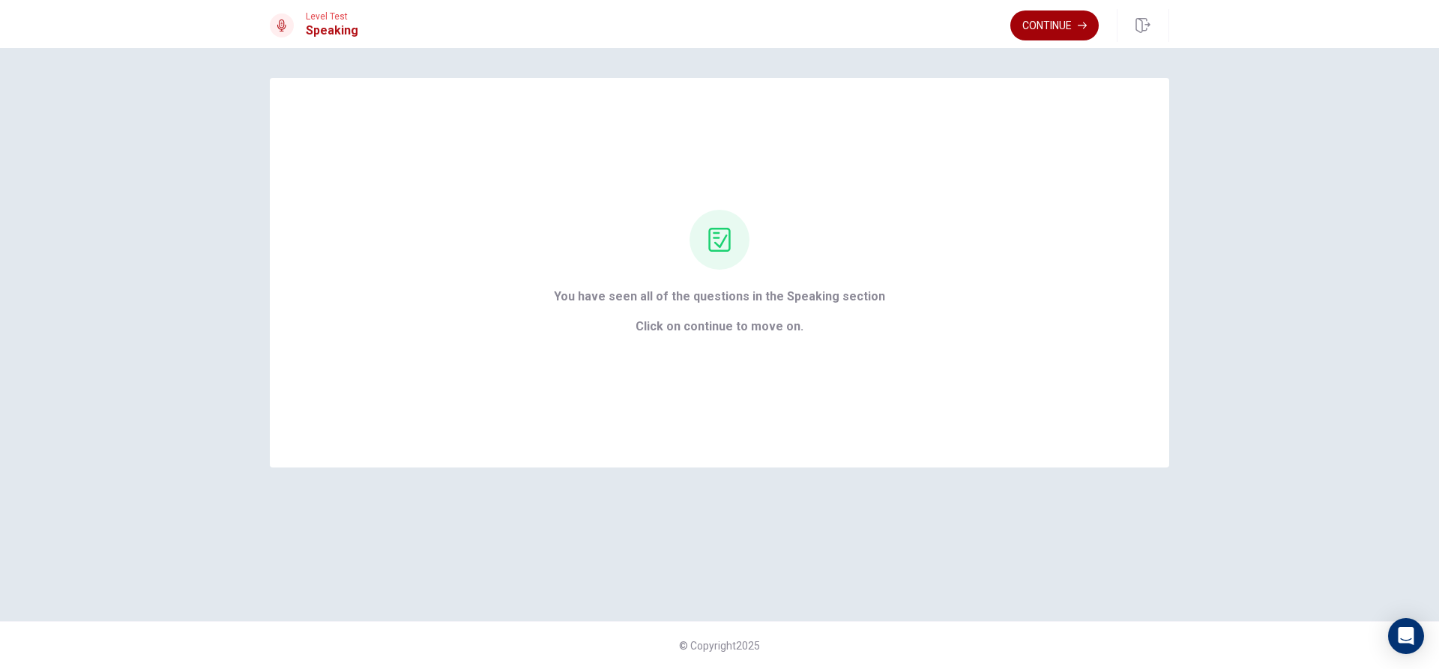
click at [1056, 28] on button "Continue" at bounding box center [1054, 25] width 88 height 30
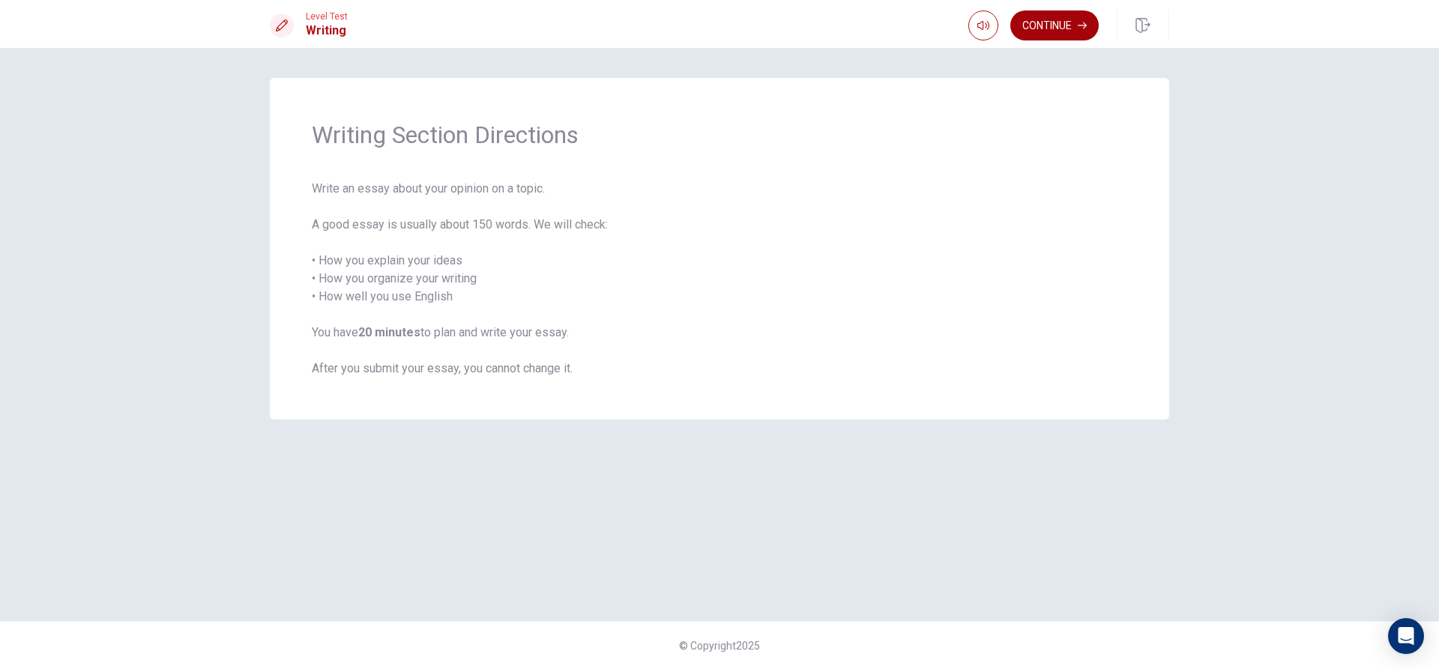
click at [1041, 31] on button "Continue" at bounding box center [1054, 25] width 88 height 30
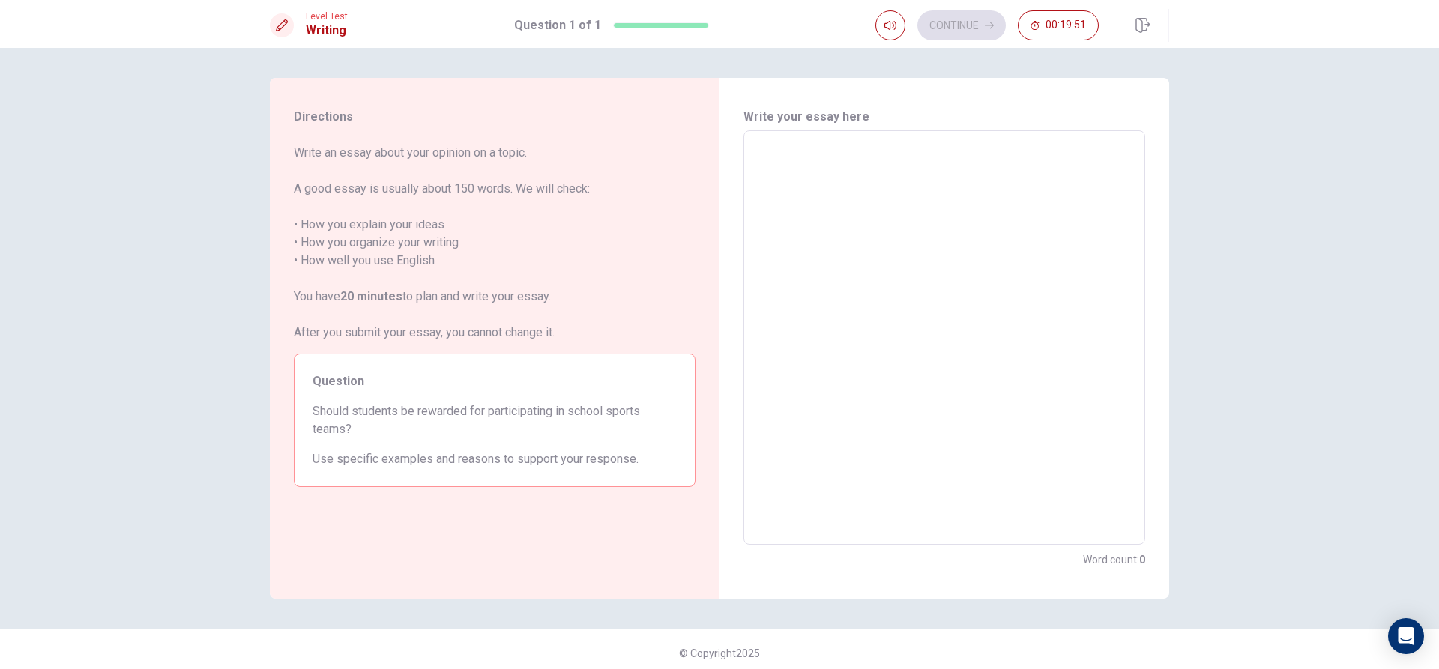
click at [814, 166] on textarea at bounding box center [944, 338] width 381 height 390
type textarea "Y"
type textarea "x"
type textarea "Ye"
type textarea "x"
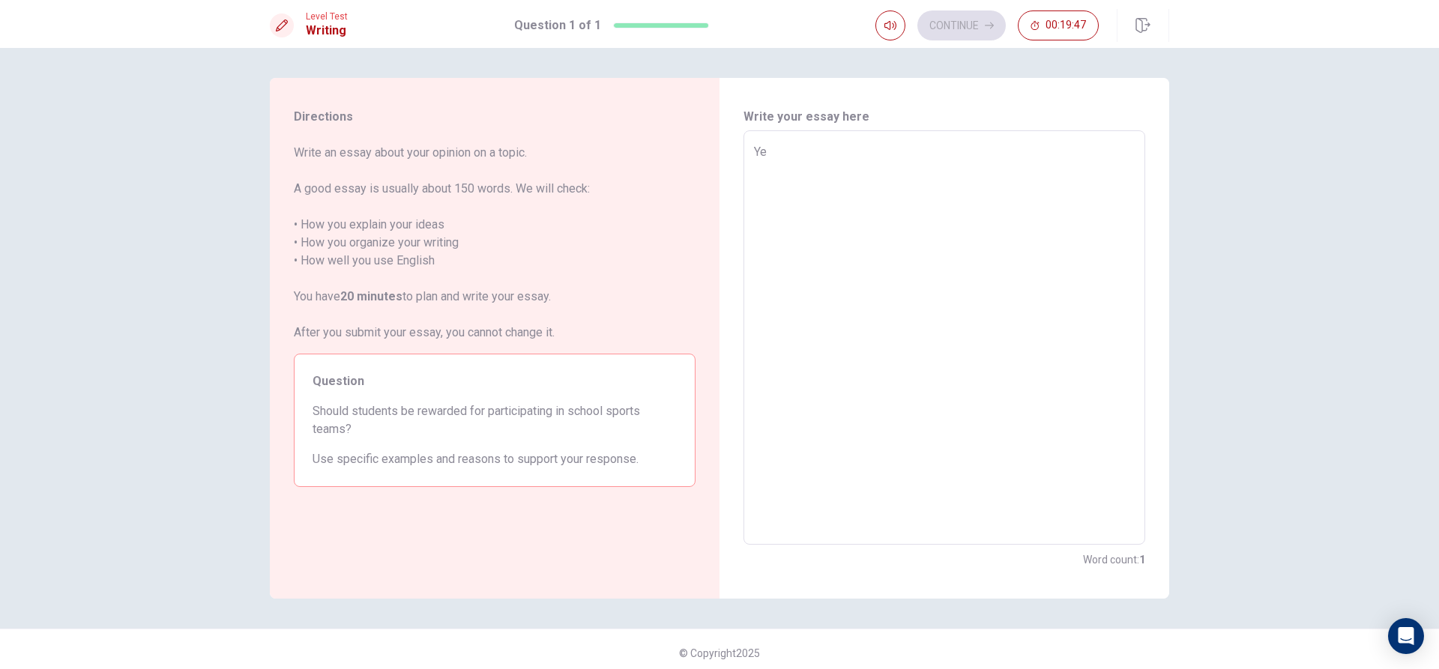
type textarea "Yes"
type textarea "x"
type textarea "Yes,"
type textarea "x"
type textarea "Yes,"
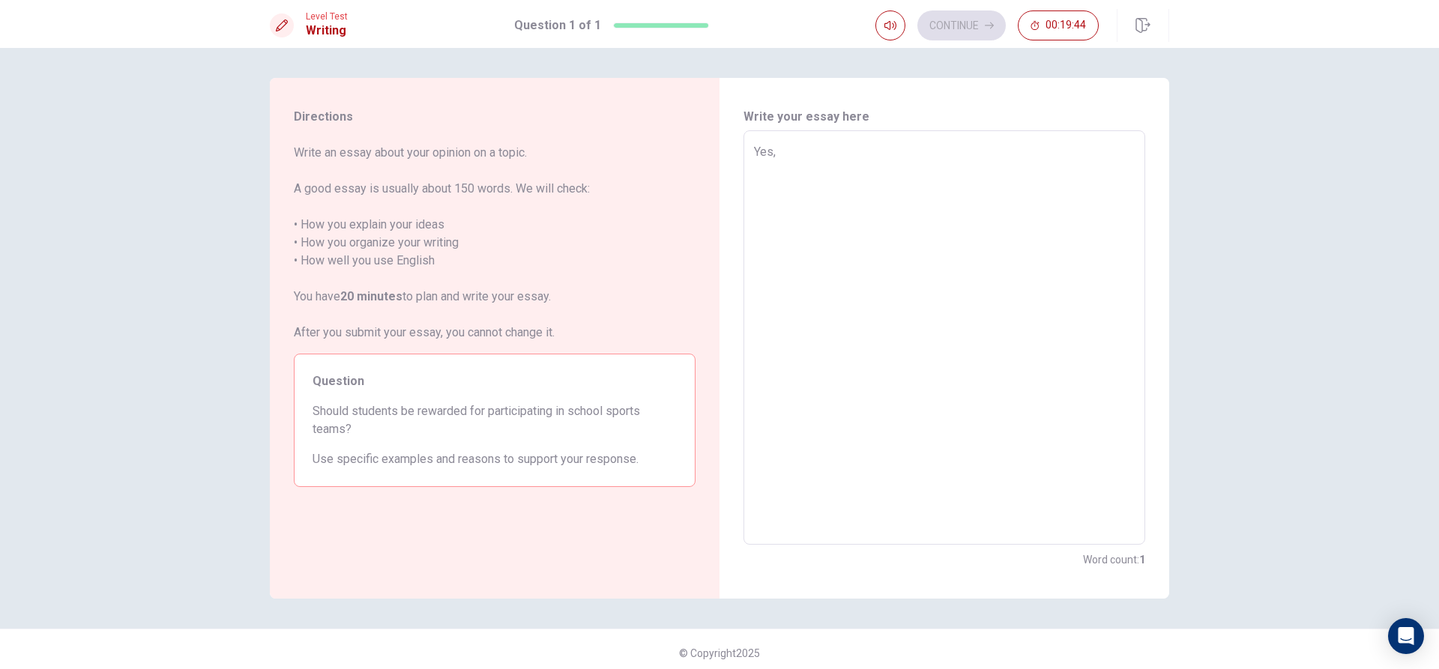
type textarea "x"
type textarea "Yes, I"
type textarea "x"
type textarea "Yes, I"
type textarea "x"
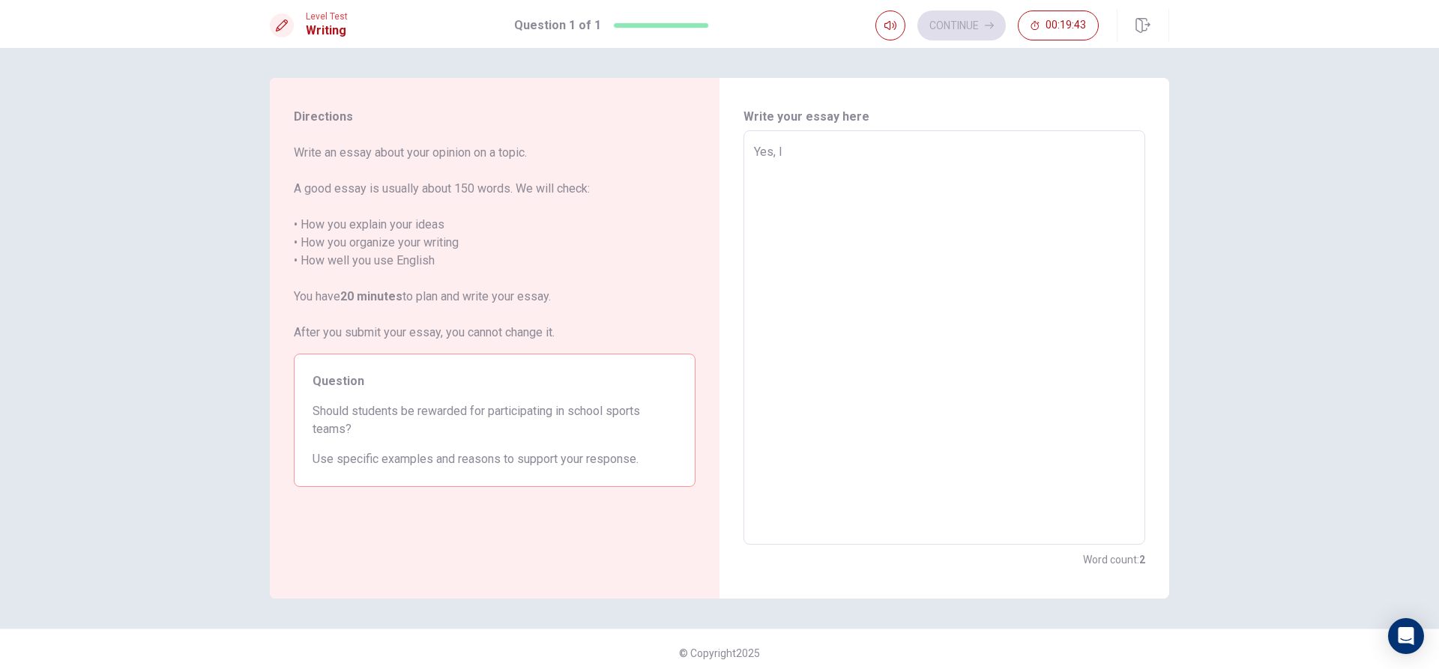
type textarea "Yes, I t"
type textarea "x"
type textarea "Yes, I th"
type textarea "x"
type textarea "Yes, I thi"
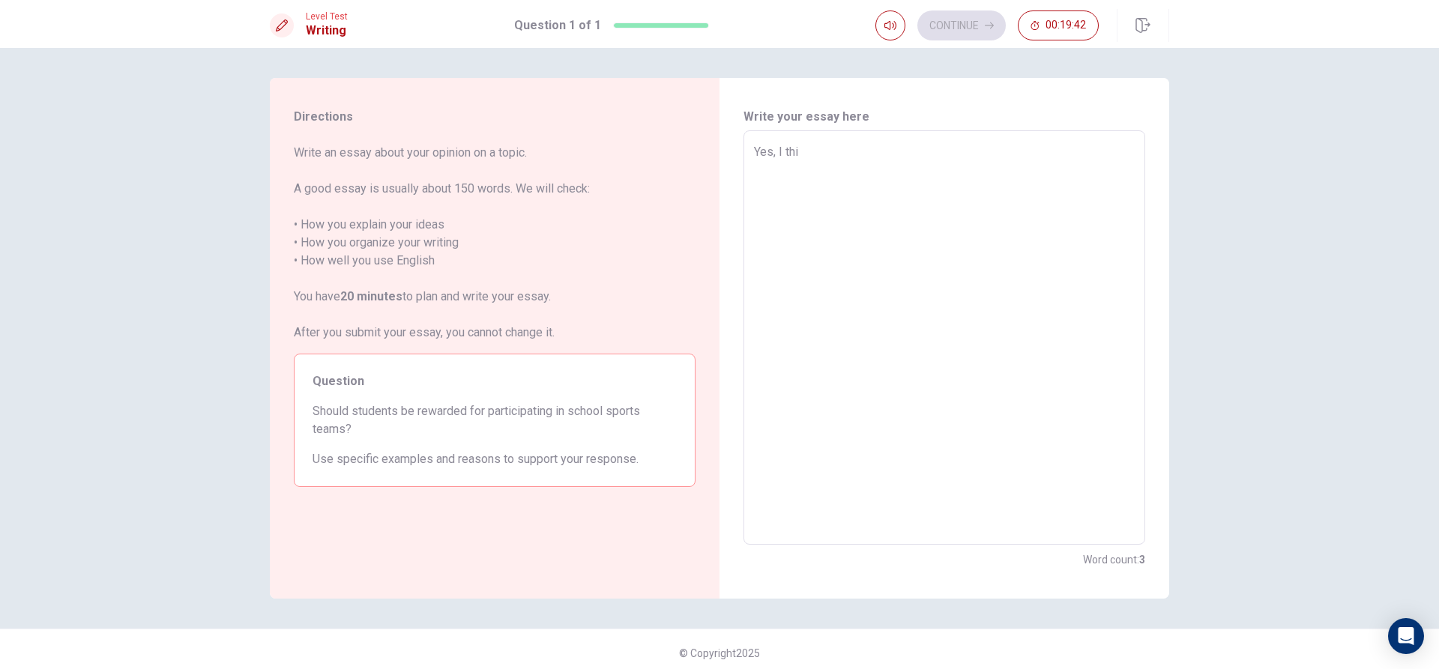
type textarea "x"
type textarea "Yes, I thin"
type textarea "x"
type textarea "Yes, I think"
type textarea "x"
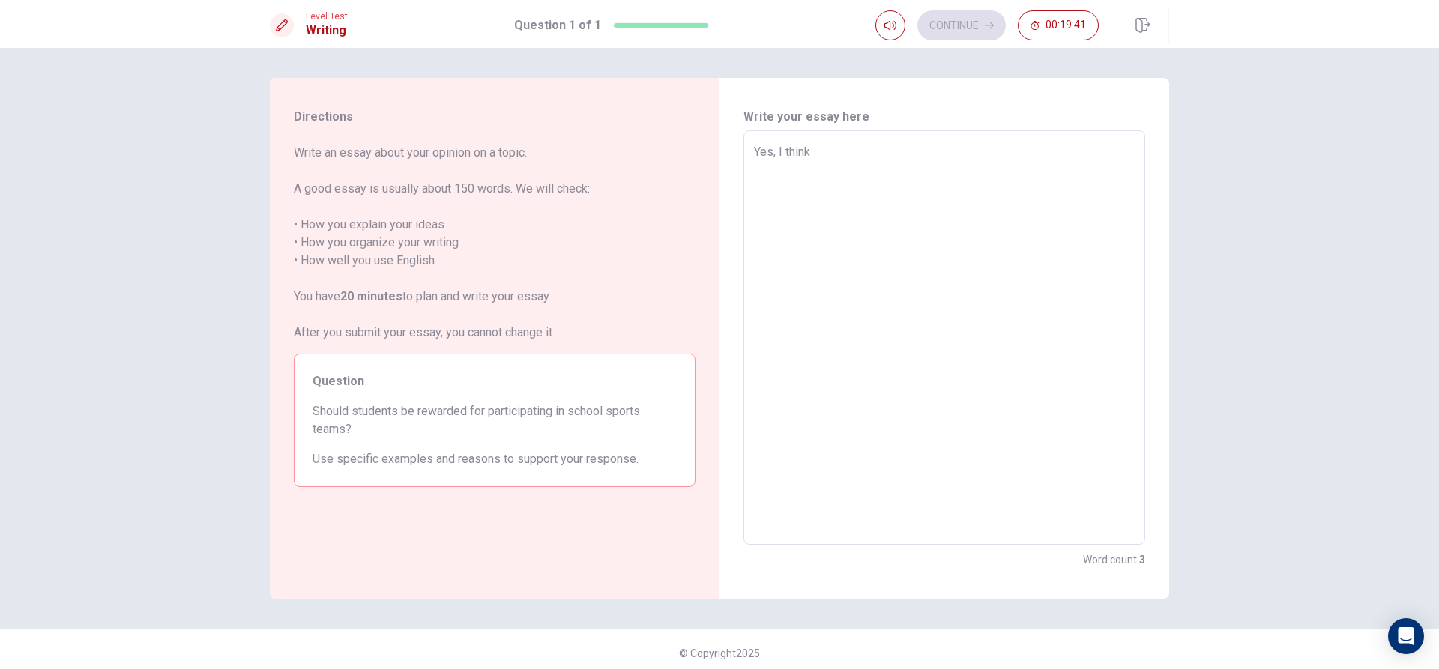
type textarea "Yes, I think"
type textarea "x"
type textarea "Yes, I think t"
type textarea "x"
type textarea "Yes, I think th"
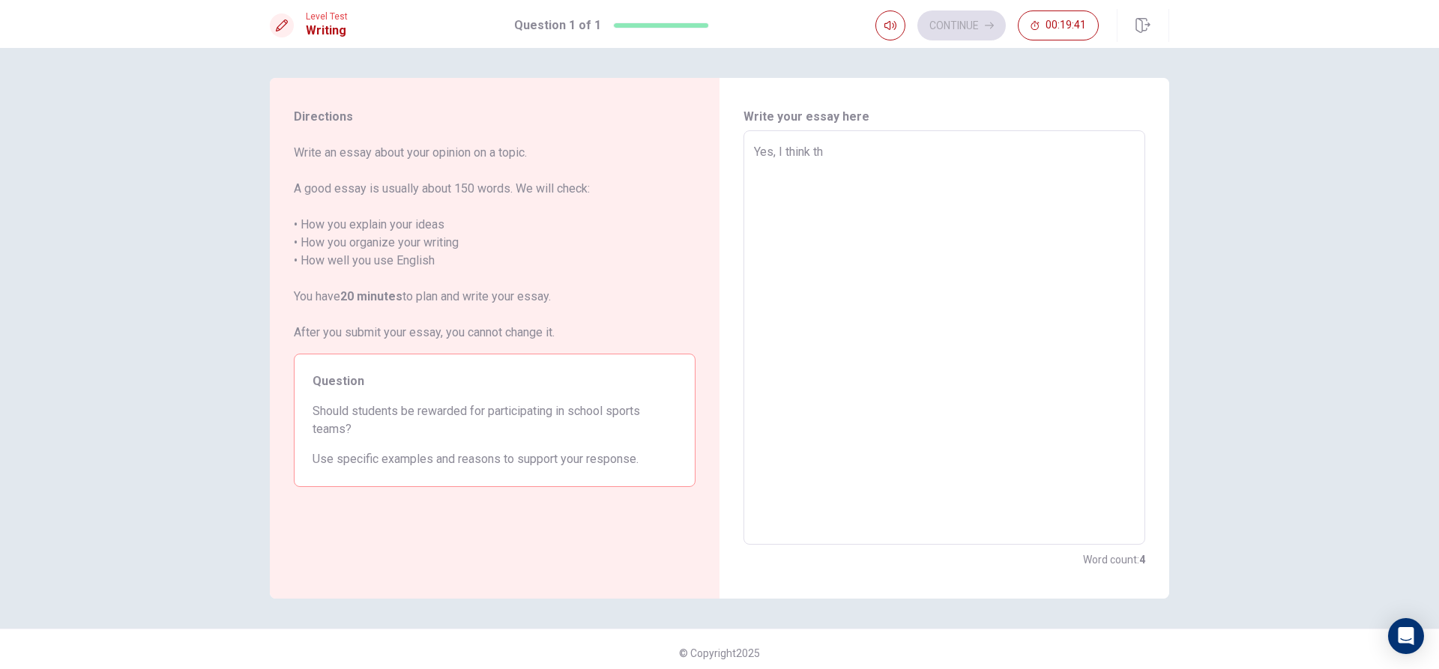
type textarea "x"
type textarea "Yes, I think tha"
type textarea "x"
type textarea "Yes, I think that"
type textarea "x"
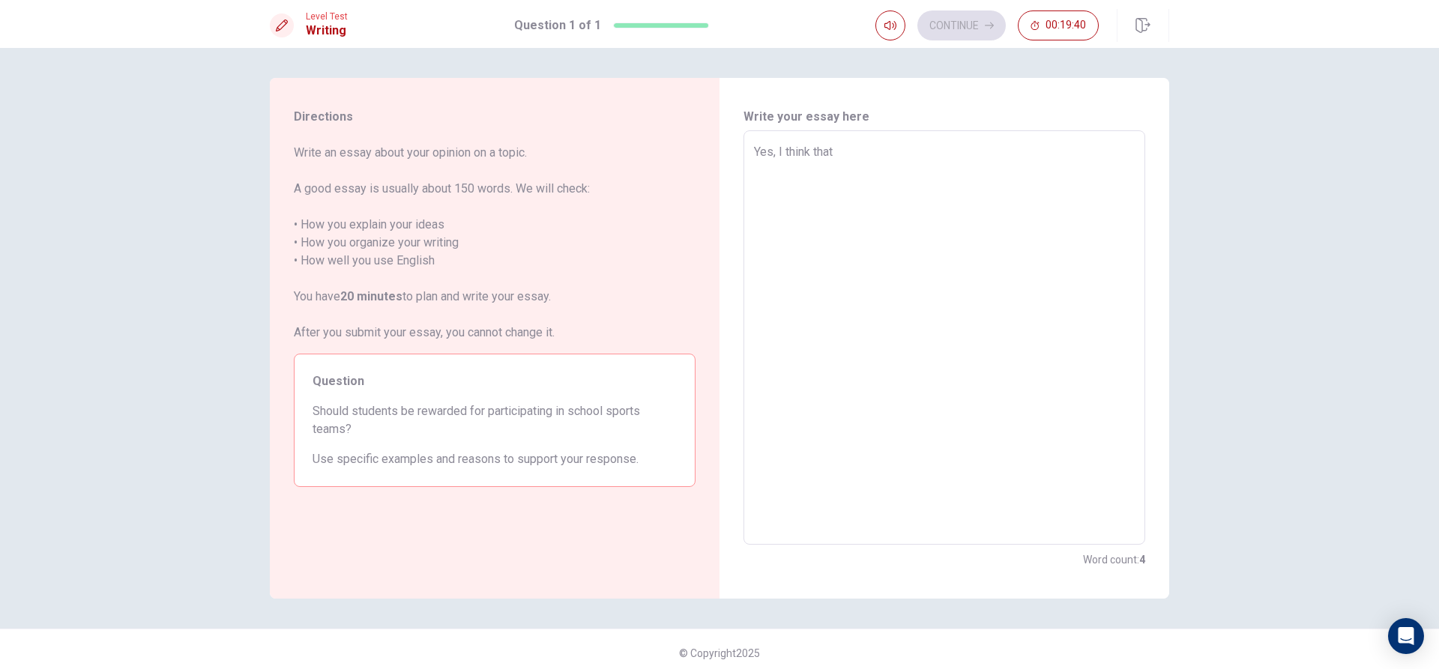
type textarea "Yes, I think that"
type textarea "x"
type textarea "Yes, I think that s"
type textarea "x"
type textarea "Yes, I think that st"
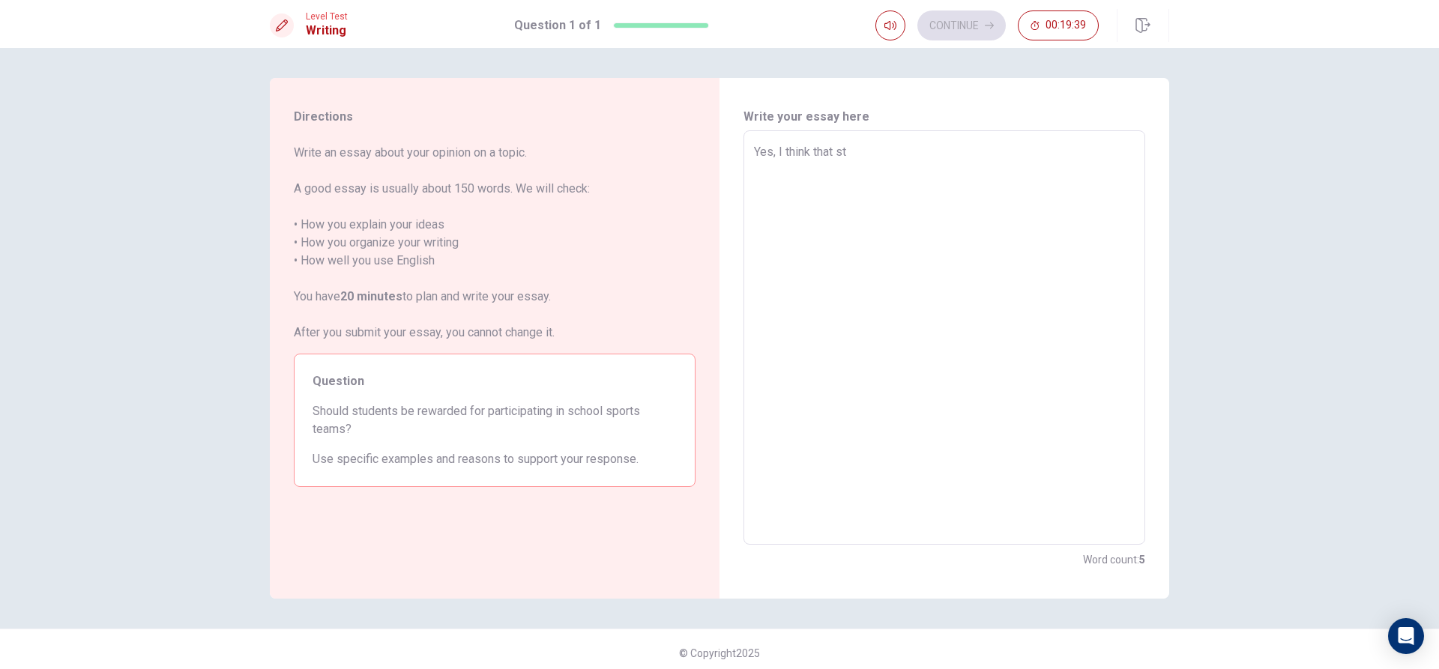
type textarea "x"
type textarea "Yes, I think that stu"
type textarea "x"
type textarea "Yes, I think that stud"
type textarea "x"
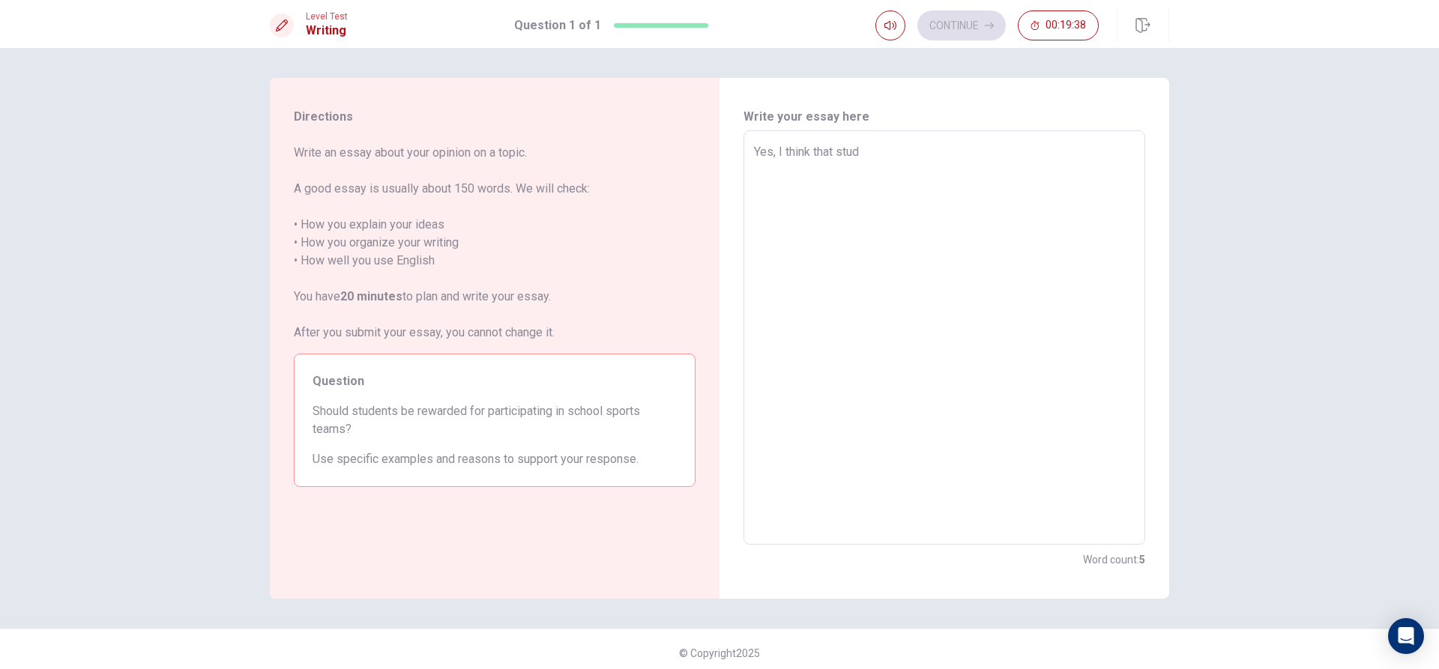
type textarea "Yes, I think that stude"
type textarea "x"
type textarea "Yes, I think that studen"
type textarea "x"
type textarea "Yes, I think that [PERSON_NAME]"
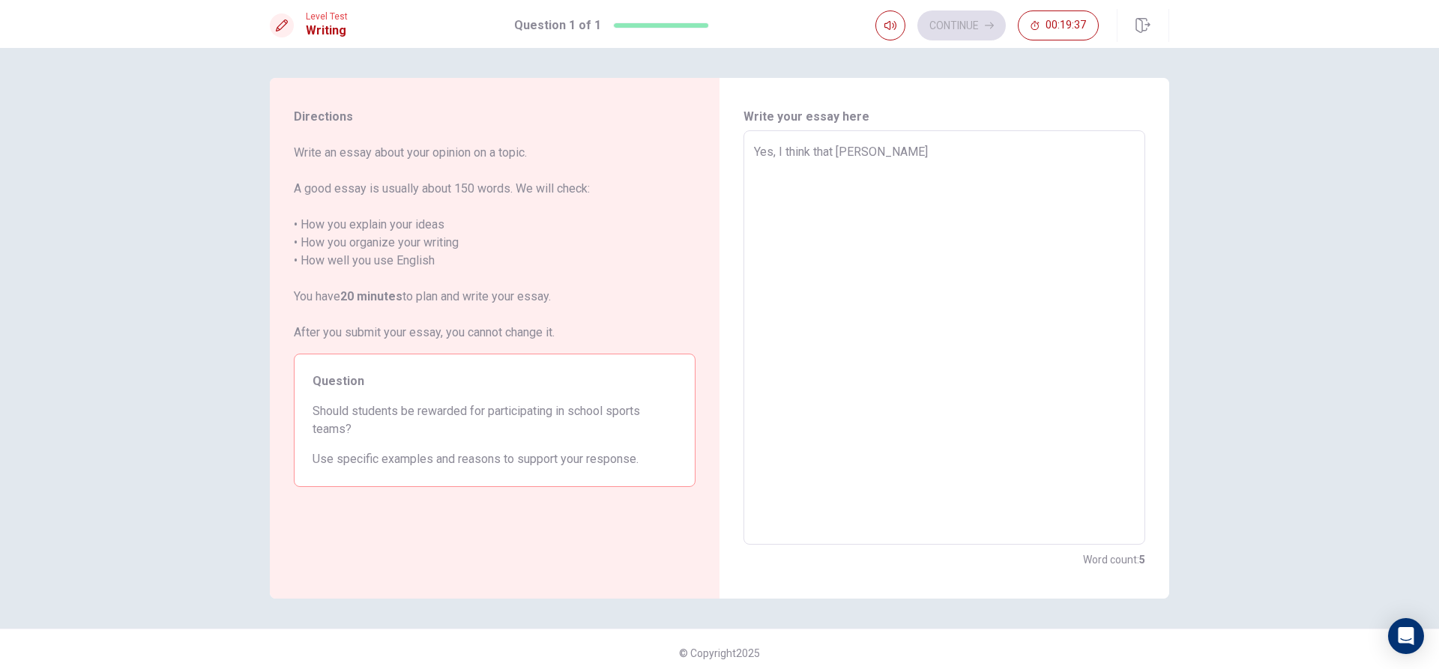
type textarea "x"
type textarea "Yes, I think that studen"
type textarea "x"
type textarea "Yes, I think that student"
type textarea "x"
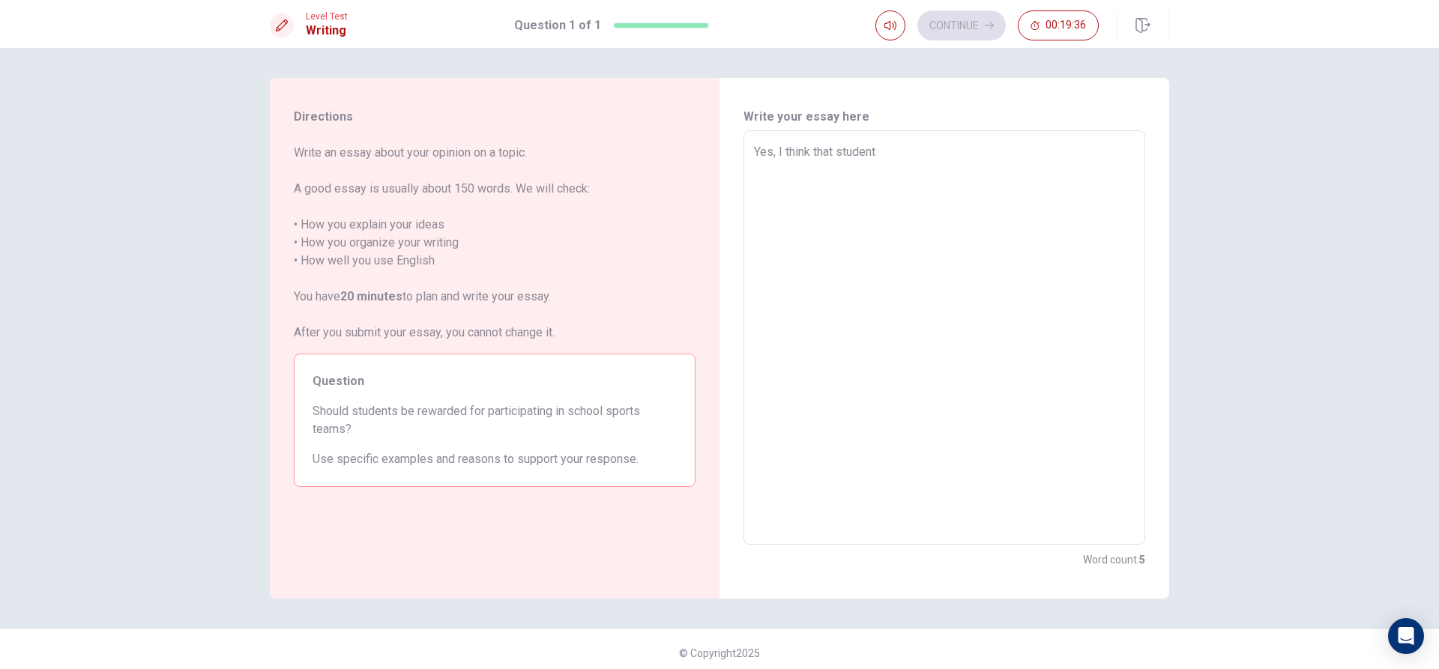
type textarea "Yes, I think that students"
type textarea "x"
type textarea "Yes, I think that students"
type textarea "x"
type textarea "Yes, I think that students s"
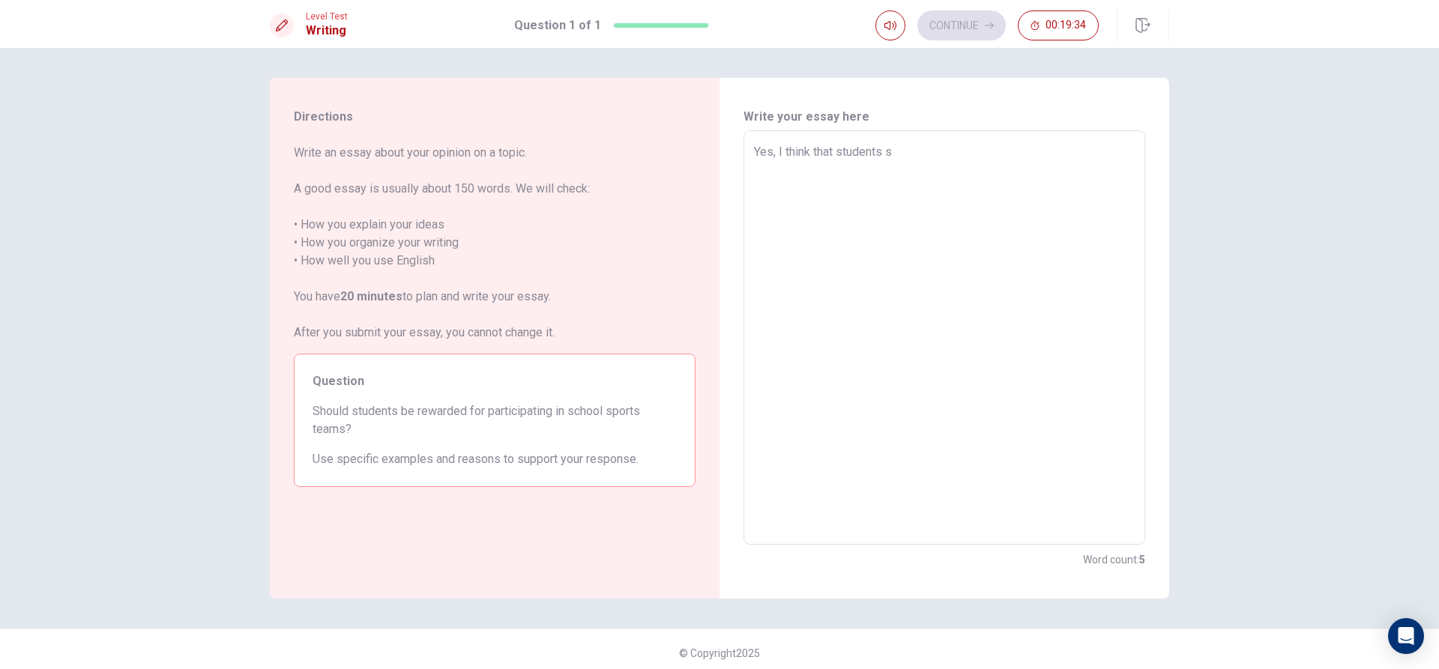
type textarea "x"
type textarea "Yes, I think that students sh"
type textarea "x"
type textarea "Yes, I think that students [PERSON_NAME]"
type textarea "x"
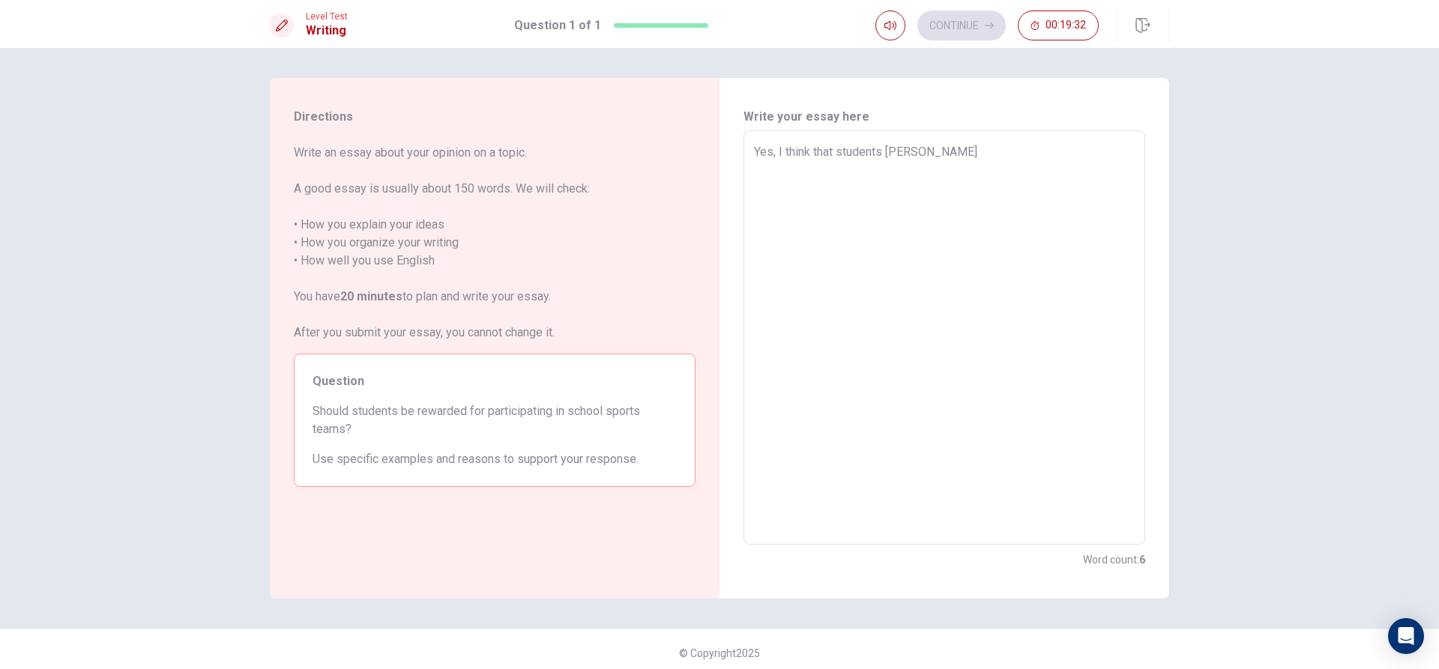
type textarea "Yes, I think that students shul"
type textarea "x"
type textarea "Yes, I think that students [PERSON_NAME]"
type textarea "x"
type textarea "Yes, I think that students [PERSON_NAME]"
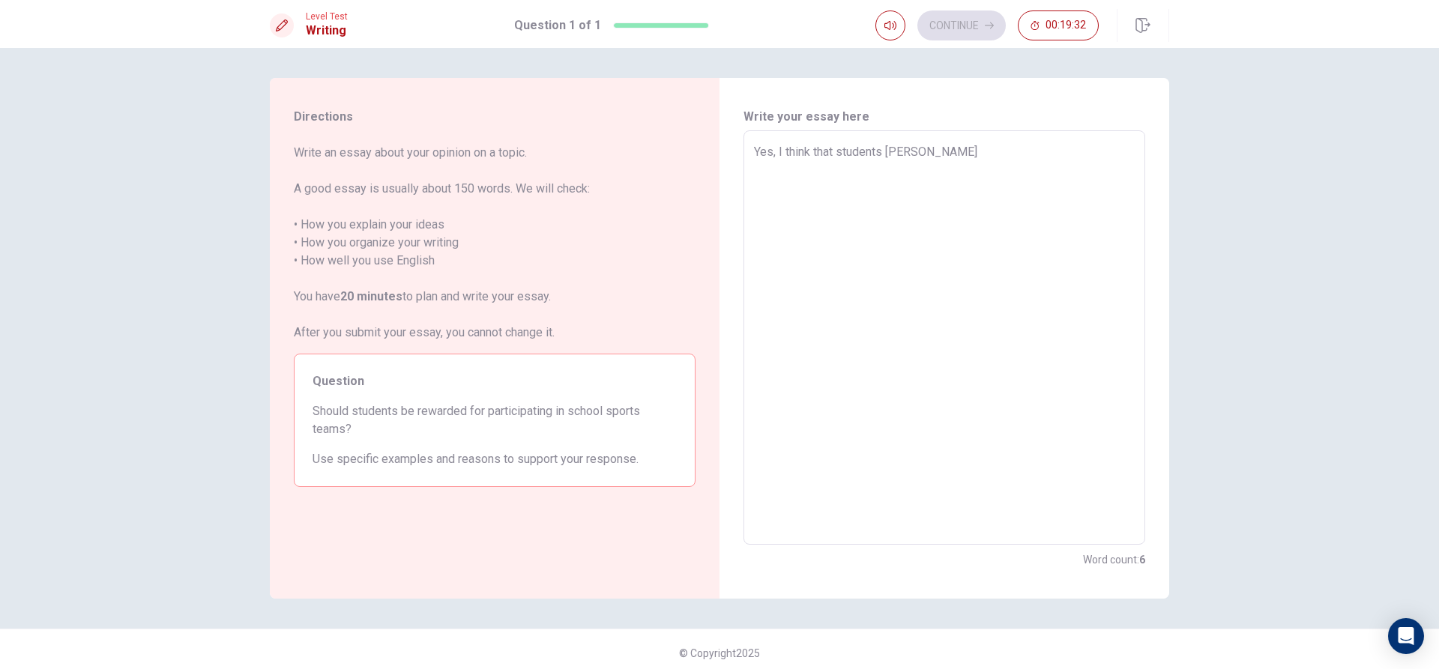
type textarea "x"
type textarea "Yes, I think that students [PERSON_NAME]"
type textarea "x"
type textarea "Yes, I think that students shuld be"
type textarea "x"
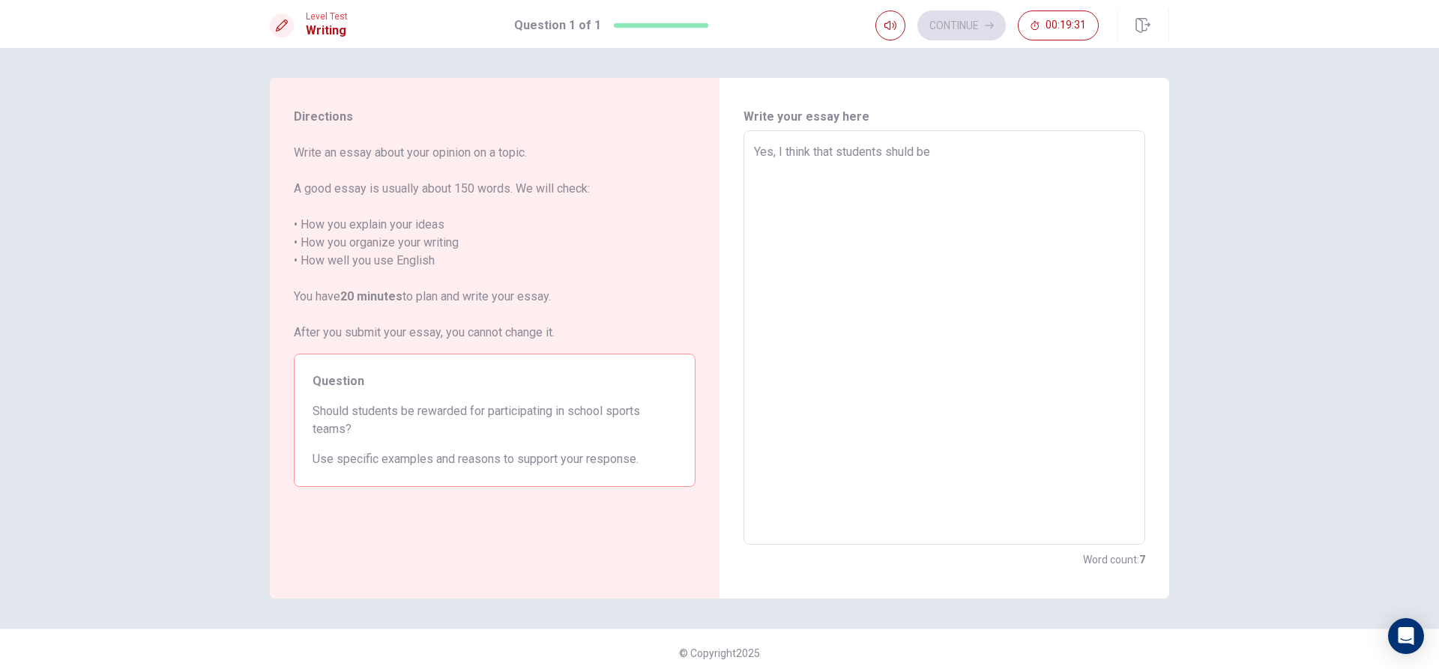
type textarea "Yes, I think that students shuld be"
type textarea "x"
type textarea "Yes, I think that students shuld be a"
type textarea "x"
type textarea "Yes, I think that students shuld be aw"
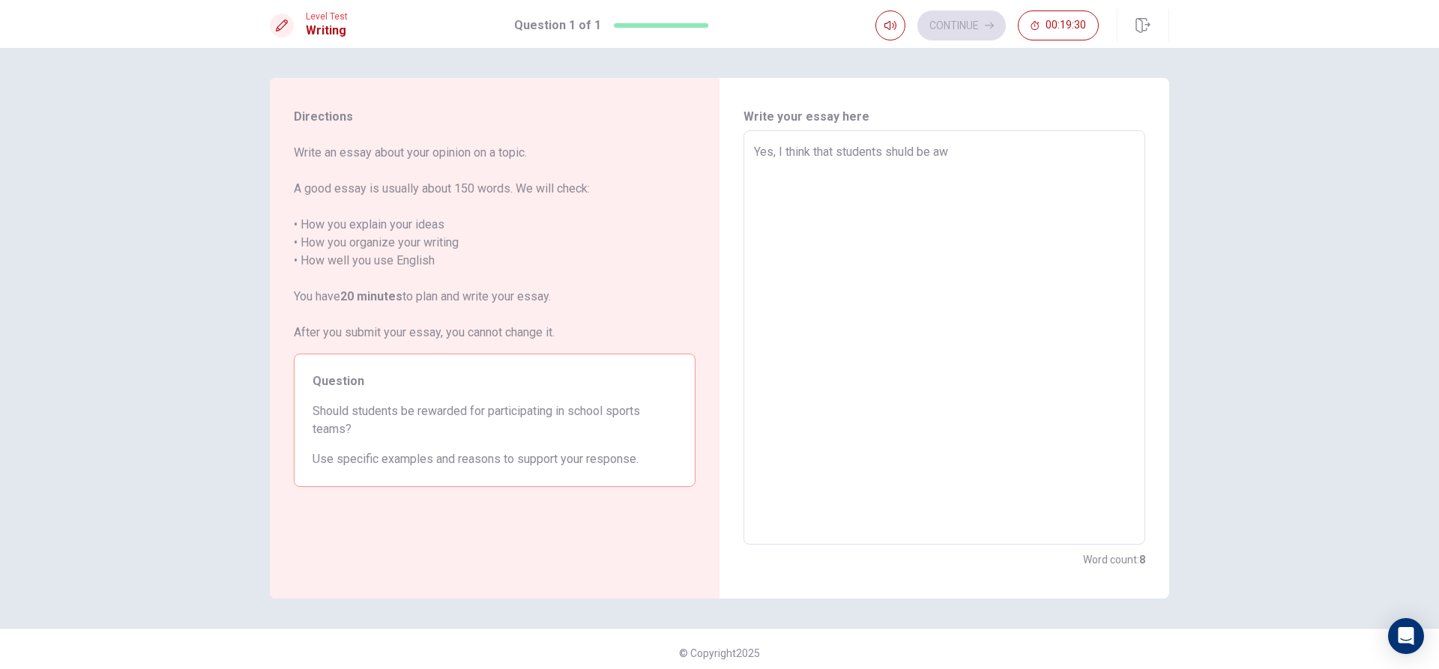
type textarea "x"
type textarea "Yes, I think that students shuld be awa"
type textarea "x"
type textarea "Yes, I think that students shuld be awar"
type textarea "x"
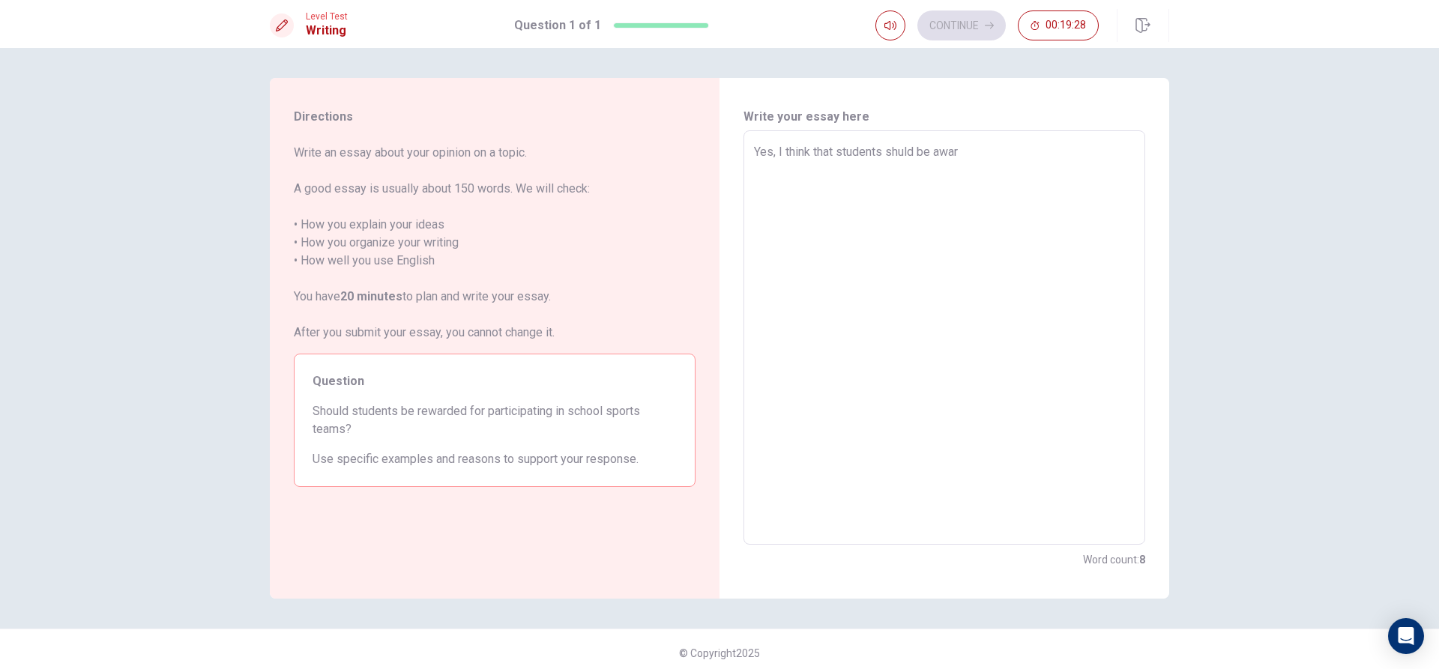
type textarea "Yes, I think that students shuld be award"
type textarea "x"
type textarea "Yes, I think that students [PERSON_NAME] awarde"
type textarea "x"
type textarea "Yes, I think that students shuld be awarded"
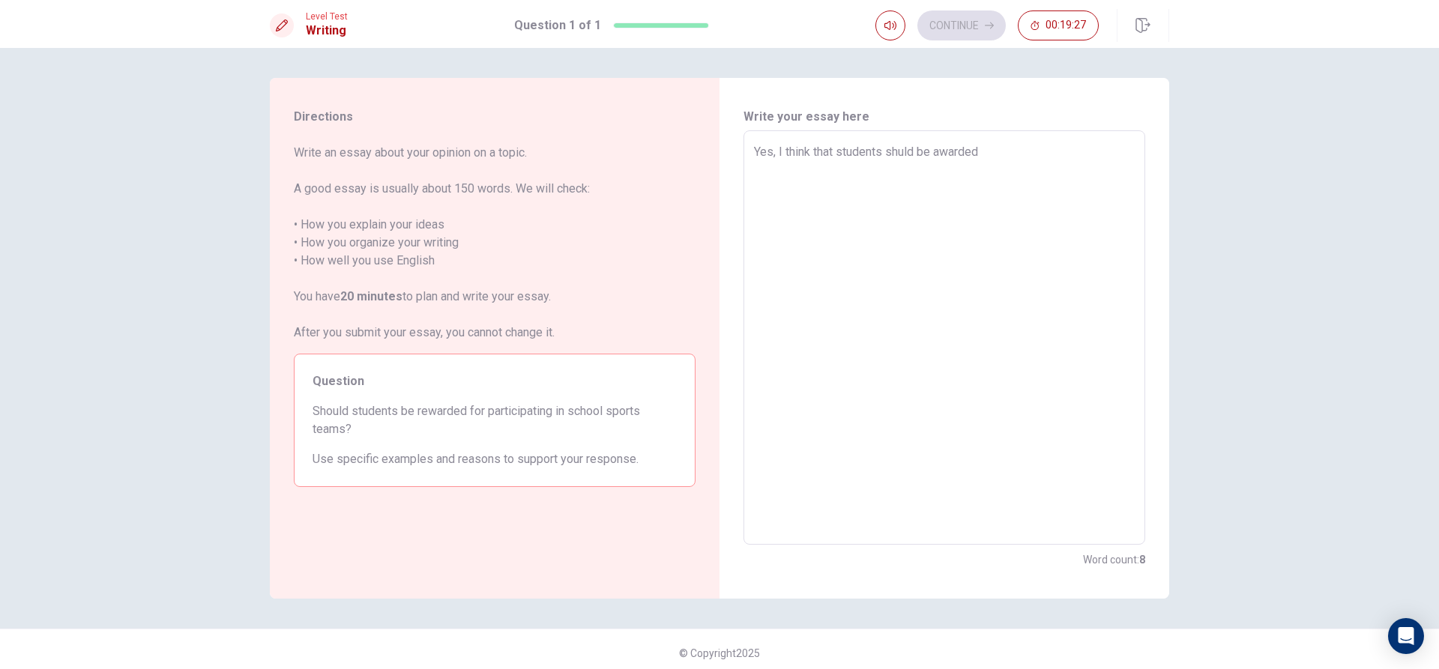
type textarea "x"
type textarea "Yes, I think that students shuld be awarded"
type textarea "x"
type textarea "Yes, I think that students shuld be awarded f"
type textarea "x"
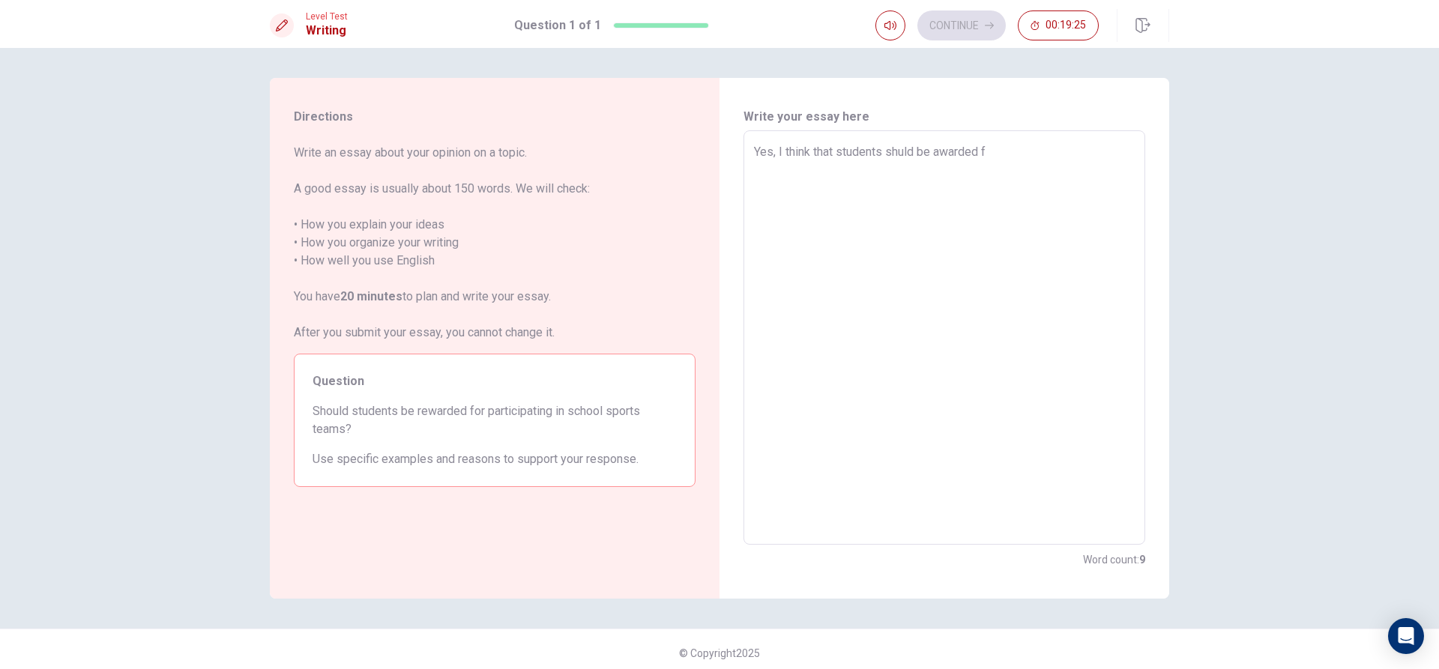
type textarea "Yes, I think that students shuld be awarded fo"
type textarea "x"
type textarea "Yes, I think that students shuld be awarded for"
type textarea "x"
type textarea "Yes, I think that students shuld be awarded for"
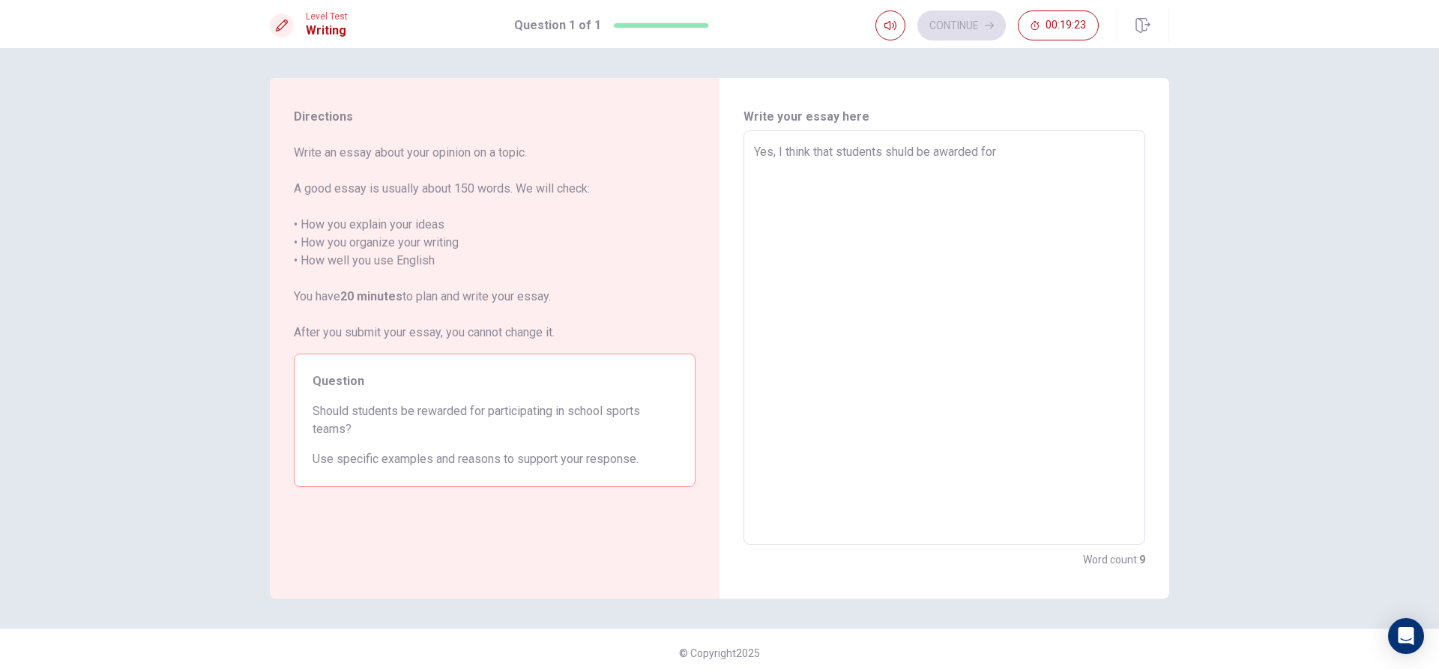
type textarea "x"
type textarea "Yes, I think that students [PERSON_NAME] be awarded for s"
type textarea "x"
type textarea "Yes, I think that students shuld be awarded for sc"
type textarea "x"
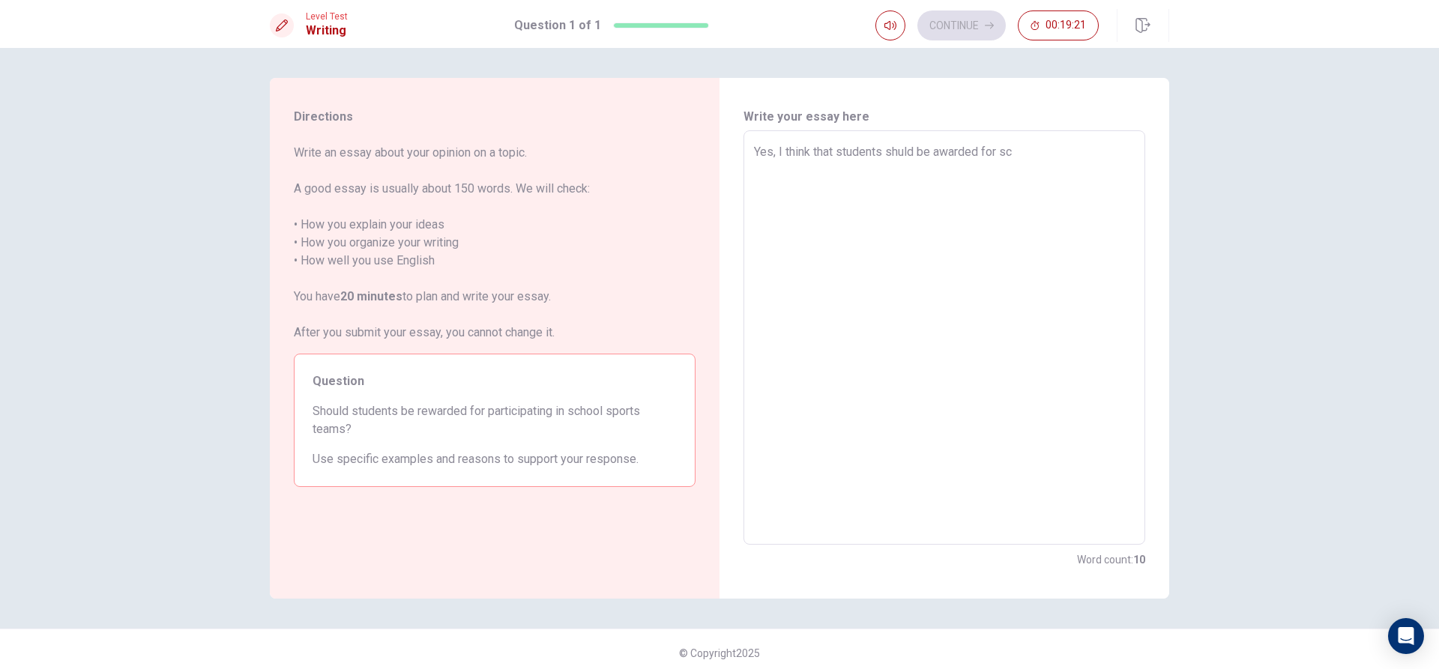
type textarea "Yes, I think that students shuld be awarded for sch"
type textarea "x"
type textarea "Yes, I think that students [PERSON_NAME] be awarded for scho"
type textarea "x"
type textarea "Yes, I think that students shuld be awarded for schoo"
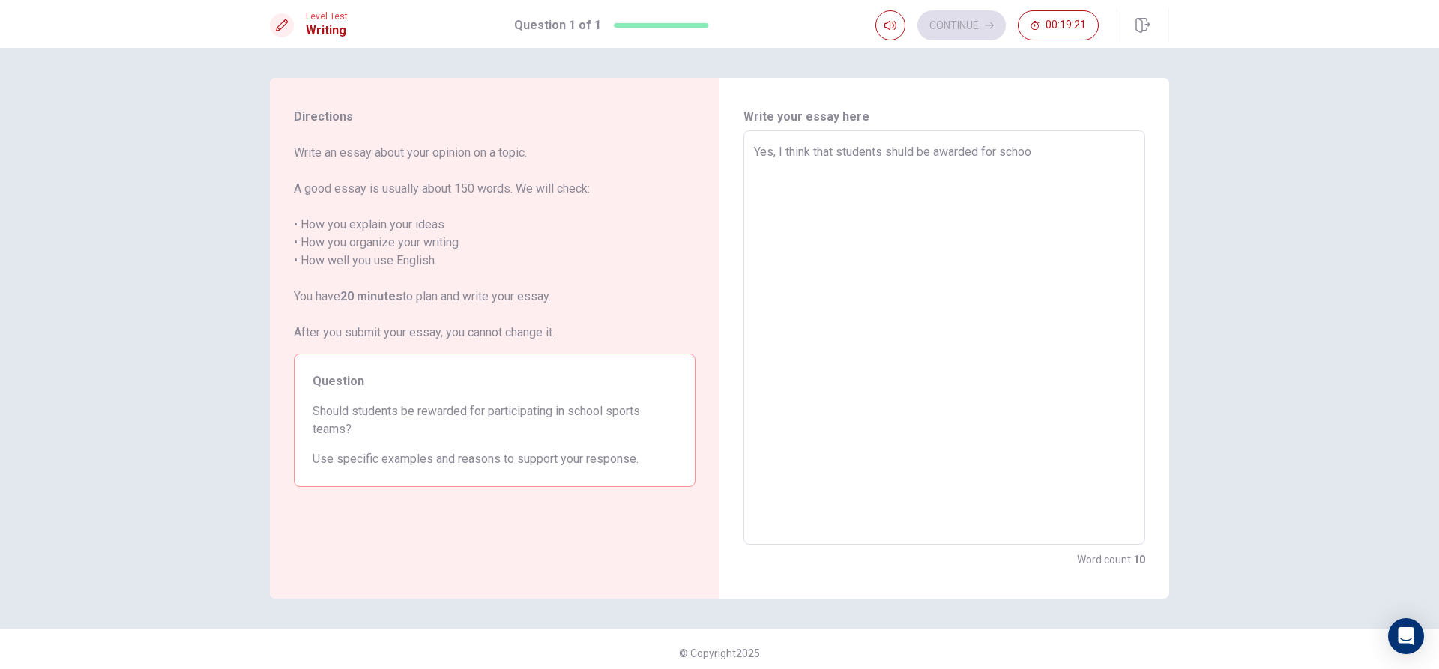
type textarea "x"
type textarea "Yes, I think that students shuld be awarded for school"
type textarea "x"
type textarea "Yes, I think that students shuld be awarded for school"
type textarea "x"
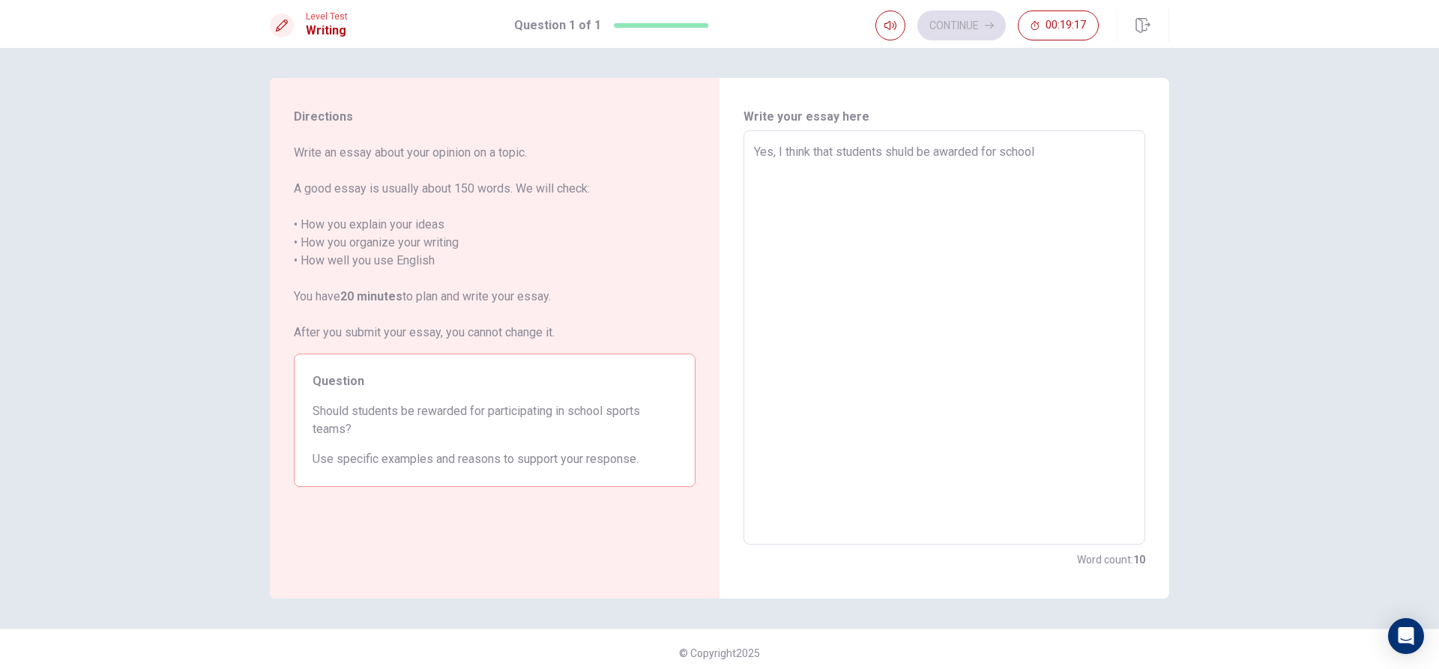
type textarea "Yes, I think that students [PERSON_NAME] be awarded for school s"
type textarea "x"
type textarea "Yes, I think that students [PERSON_NAME] be awarded for school sp"
type textarea "x"
type textarea "Yes, I think that students [PERSON_NAME] be awarded for school spo"
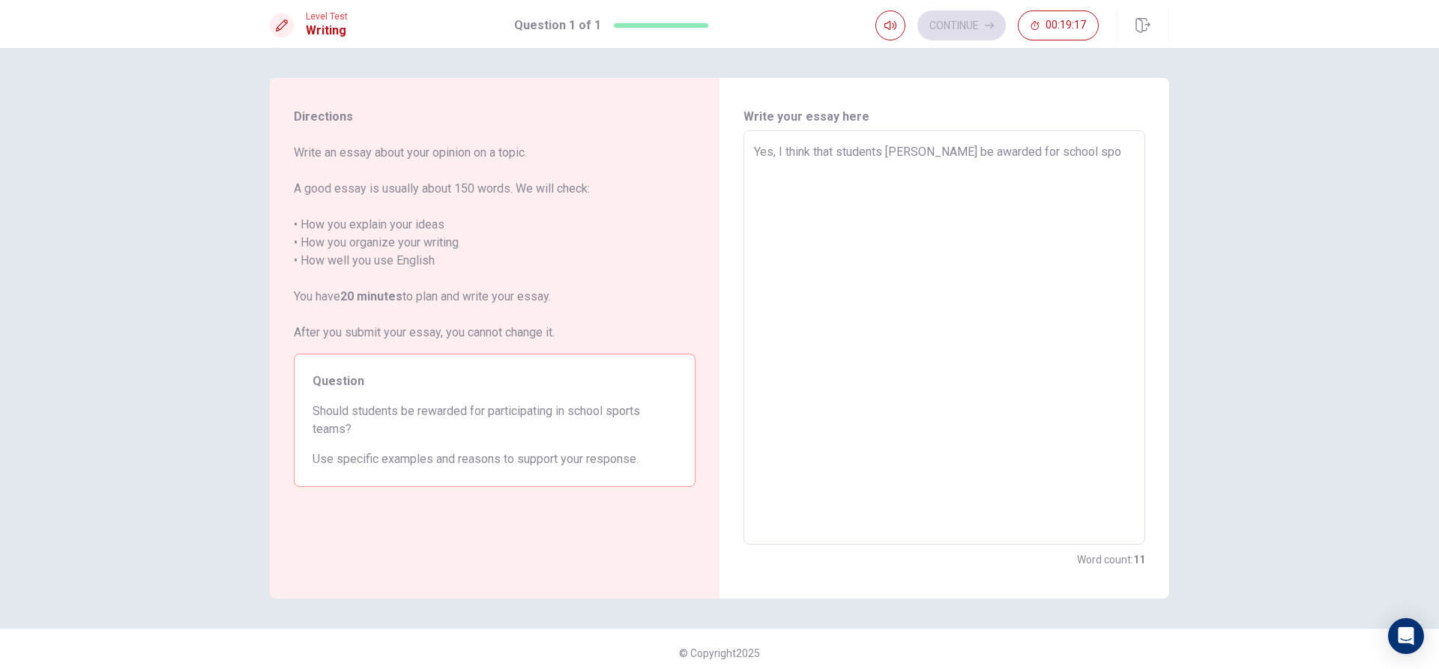
type textarea "x"
type textarea "Yes, I think that students [PERSON_NAME] be awarded for school spor"
type textarea "x"
type textarea "Yes, I think that students [PERSON_NAME] be awarded for school sport"
type textarea "x"
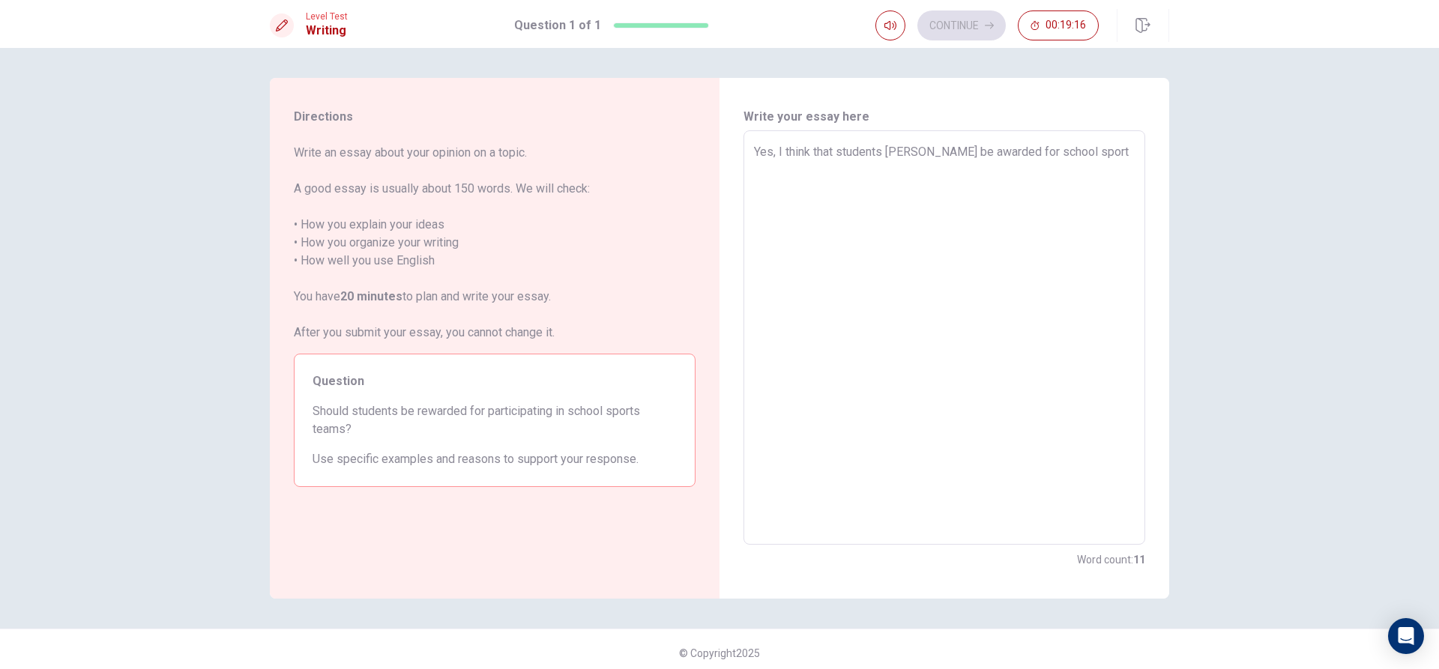
type textarea "Yes, I think that students [PERSON_NAME] be awarded for school sports"
type textarea "x"
type textarea "Yes, I think that students [PERSON_NAME] be awarded for school sports"
type textarea "x"
type textarea "Yes, I think that students [PERSON_NAME] be awarded for school sports a"
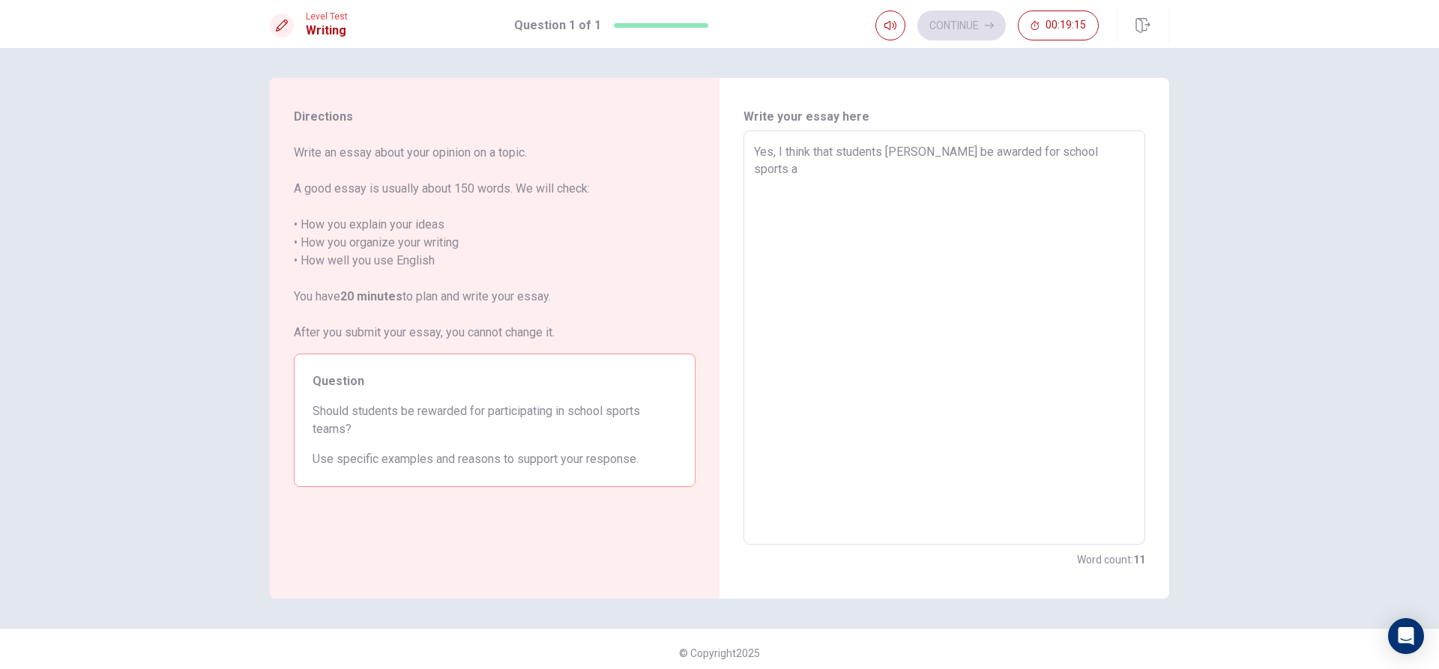
type textarea "x"
type textarea "Yes, I think that students [PERSON_NAME] be awarded for school sports ac"
type textarea "x"
type textarea "Yes, I think that students [PERSON_NAME] be awarded for school sports act"
type textarea "x"
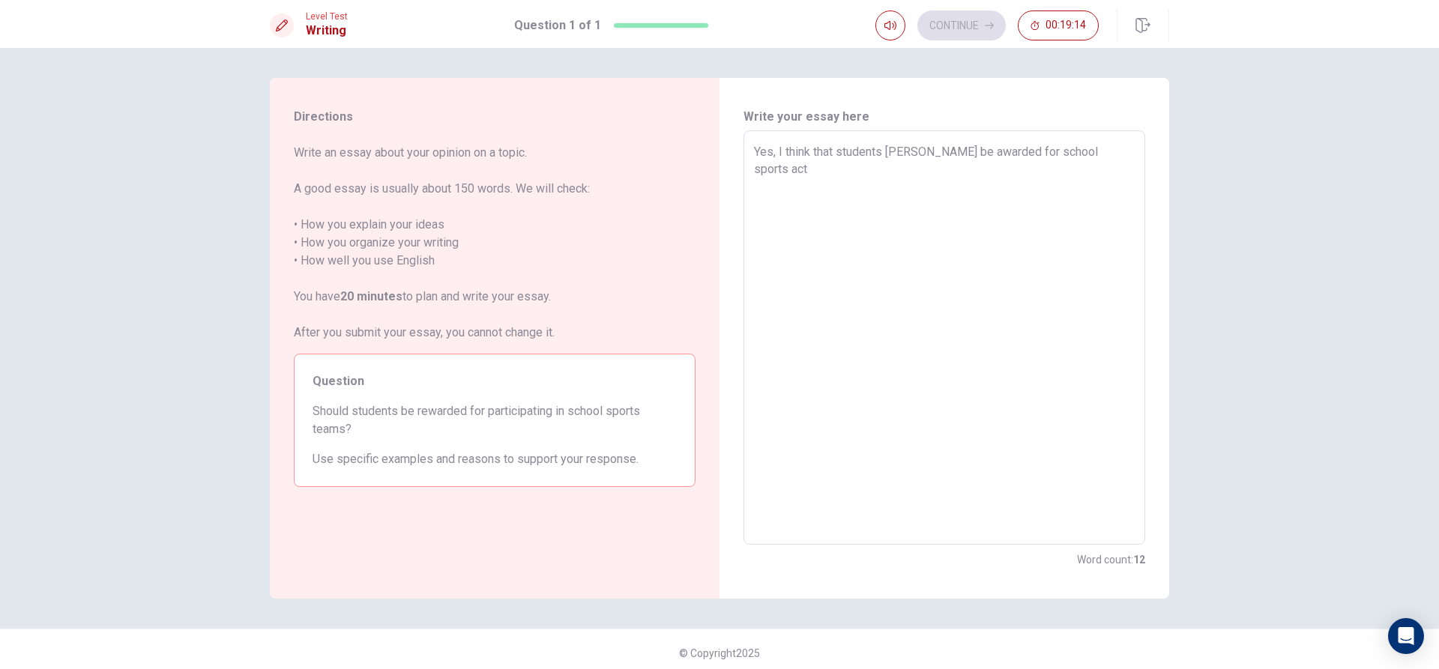
type textarea "Yes, I think that students [PERSON_NAME] be awarded for school sports acti"
type textarea "x"
type textarea "Yes, I think that students [PERSON_NAME] be awarded for school sports activ"
type textarea "x"
type textarea "Yes, I think that students [PERSON_NAME] be awarded for school sports activi"
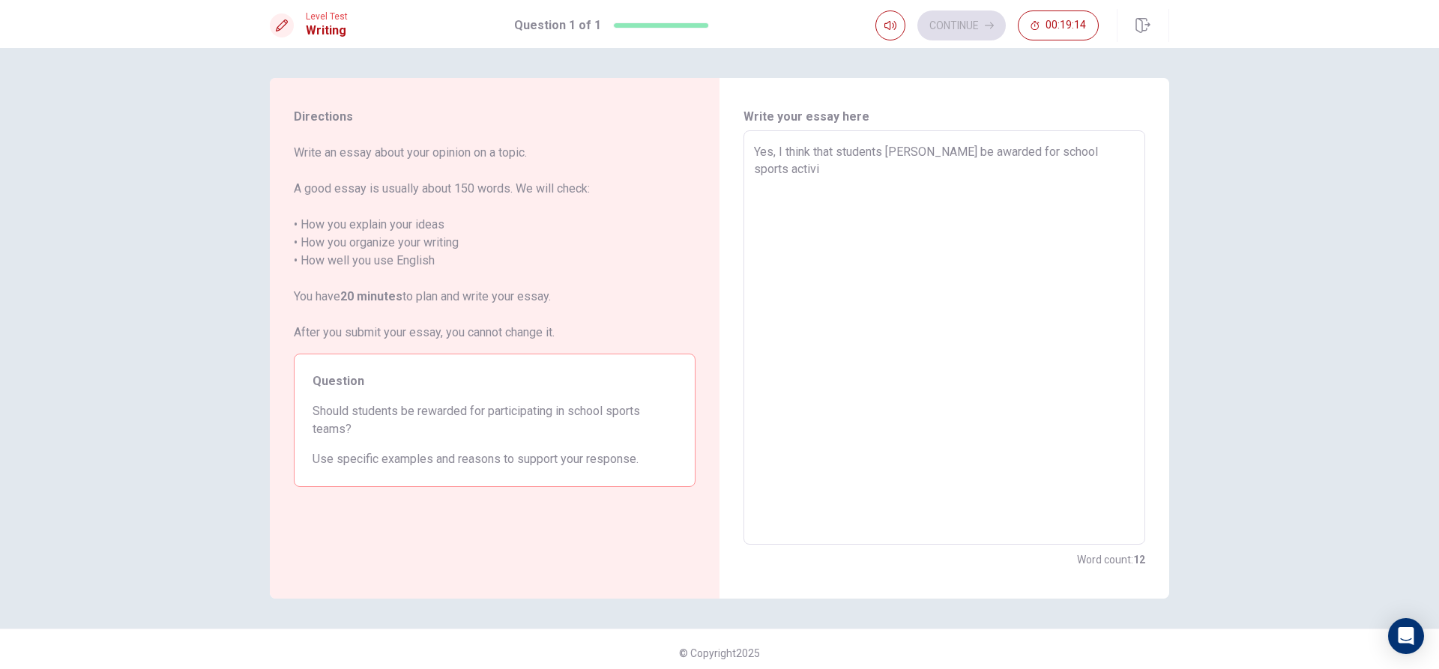
type textarea "x"
type textarea "Yes, I think that students [PERSON_NAME] be awarded for school sports activiy"
type textarea "x"
type textarea "Yes, I think that students [PERSON_NAME] be awarded for school sports activi"
type textarea "x"
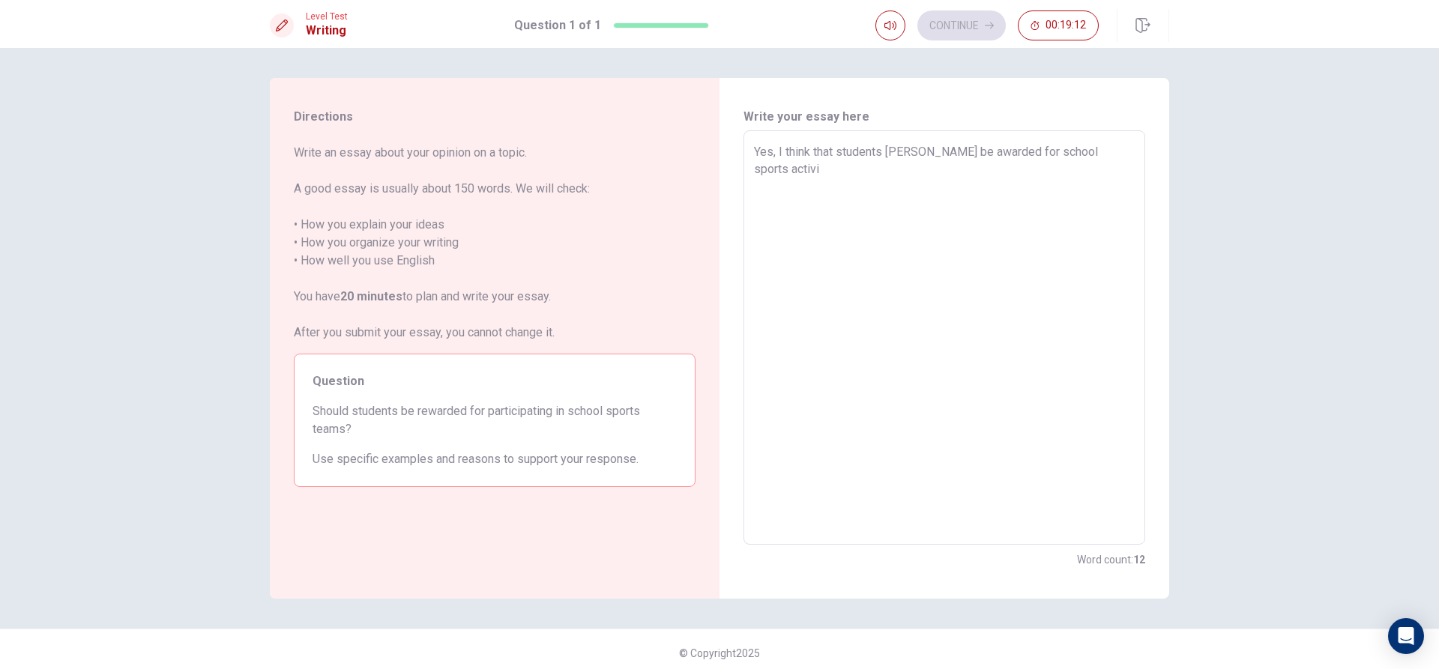
type textarea "Yes, I think that students [PERSON_NAME] be awarded for school sports activit"
type textarea "x"
type textarea "Yes, I think that students [PERSON_NAME] be awarded for school sports activiti"
type textarea "x"
type textarea "Yes, I think that students [PERSON_NAME] be awarded for school sports activitie"
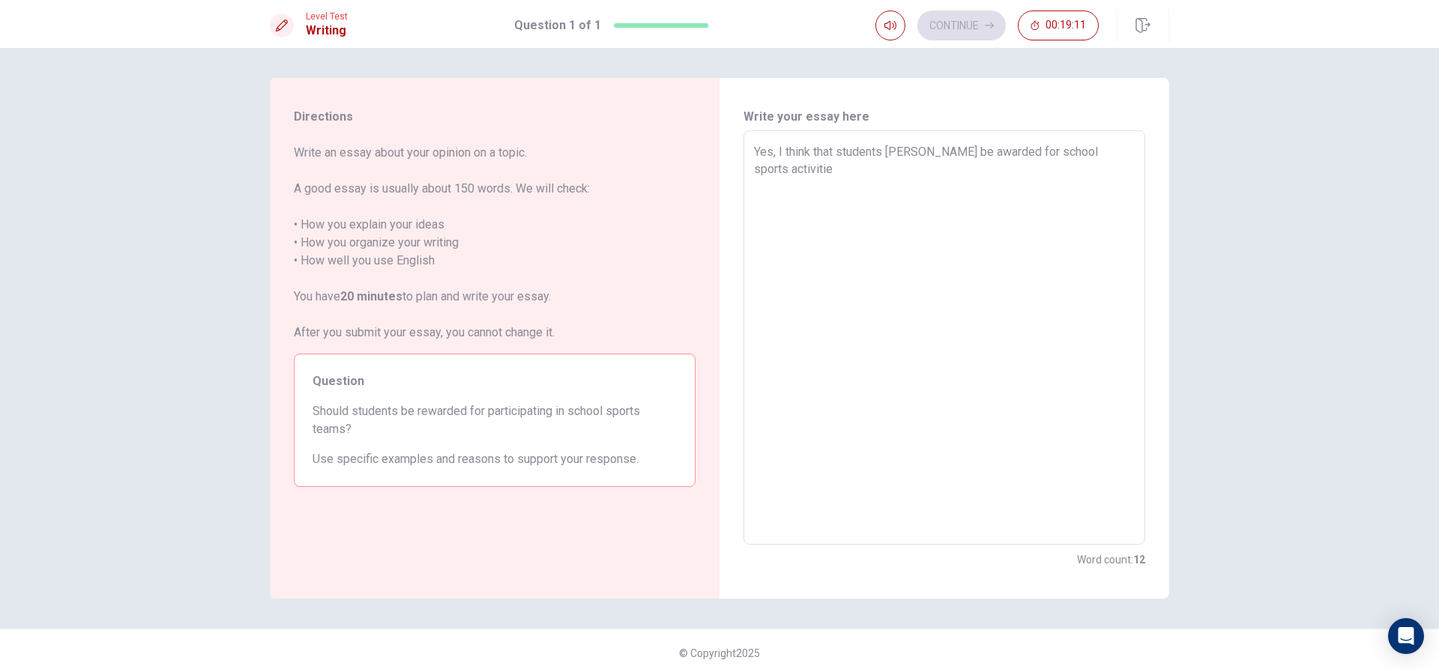
type textarea "x"
type textarea "Yes, I think that students [PERSON_NAME] be awarded for school sports activities"
type textarea "x"
type textarea "Yes, I think that students [PERSON_NAME] be awarded for school sports activities"
type textarea "x"
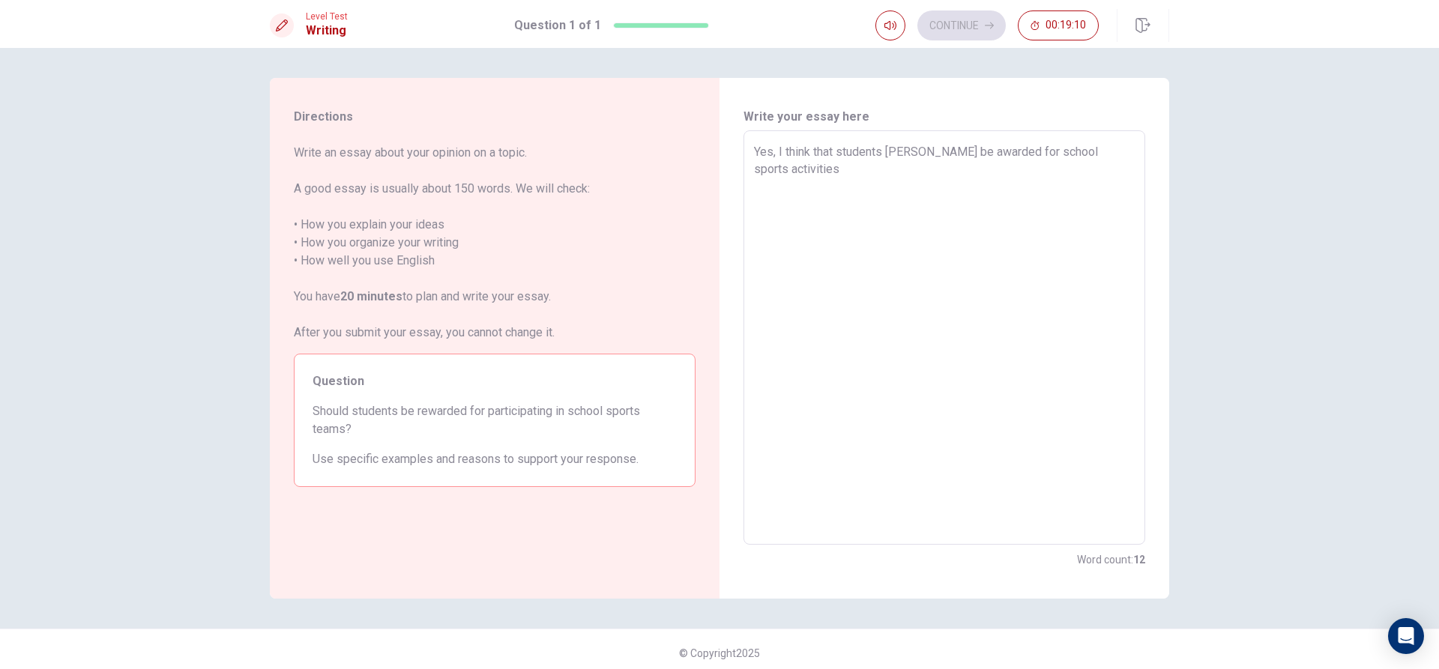
type textarea "Yes, I think that students [PERSON_NAME] be awarded for school sports activitie…"
type textarea "x"
type textarea "Yes, I think that students [PERSON_NAME] be awarded for school sports activitie…"
type textarea "x"
type textarea "Yes, I think that students [PERSON_NAME] be awarded for school sports activitie…"
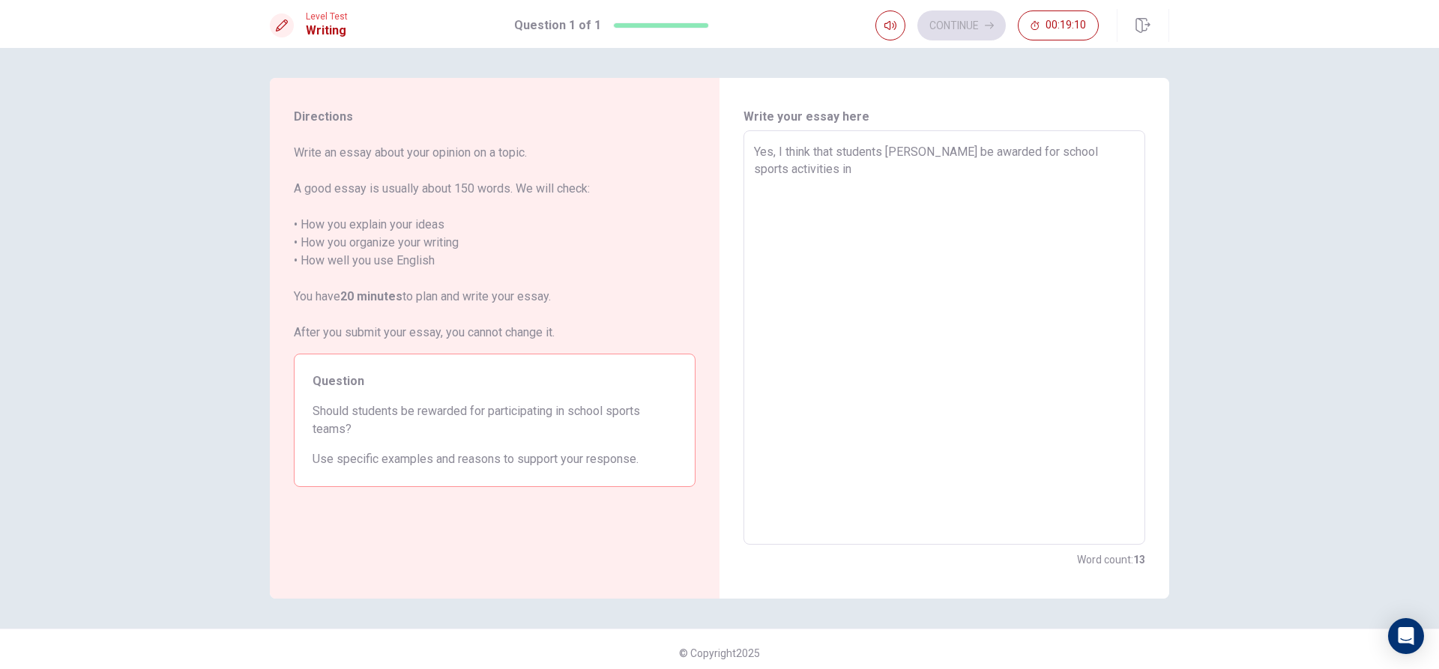
type textarea "x"
type textarea "Yes, I think that students [PERSON_NAME] be awarded for school sports activitie…"
type textarea "x"
type textarea "Yes, I think that students [PERSON_NAME] be awarded for school sports activitie…"
type textarea "x"
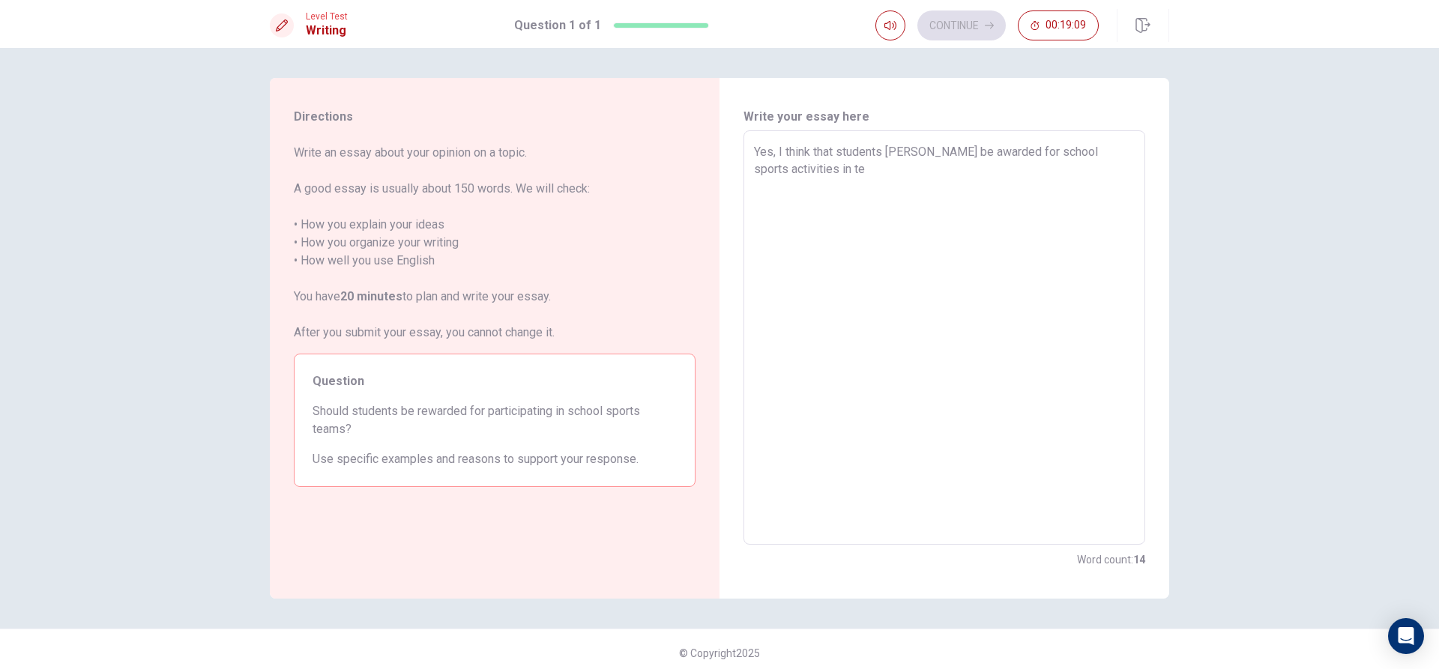
type textarea "Yes, I think that students [PERSON_NAME] be awarded for school sports activitie…"
type textarea "x"
type textarea "Yes, I think that students [PERSON_NAME] be awarded for school sports activitie…"
type textarea "x"
type textarea "Yes, I think that students shuld be awarded for school sports activities in tea…"
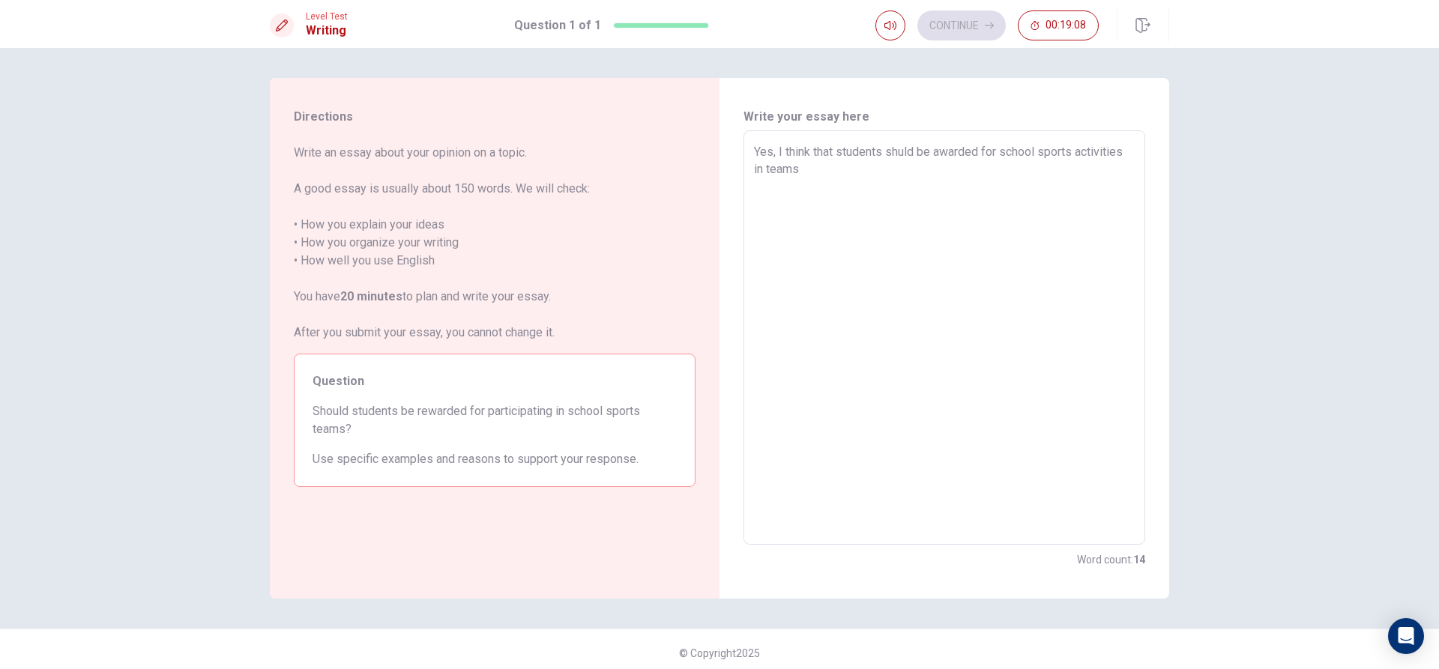
type textarea "x"
type textarea "Yes, I think that students shuld be awarded for school sports activities in tea…"
type textarea "x"
type textarea "Yes, I think that students shuld be awarded for school sports activities in tea…"
type textarea "x"
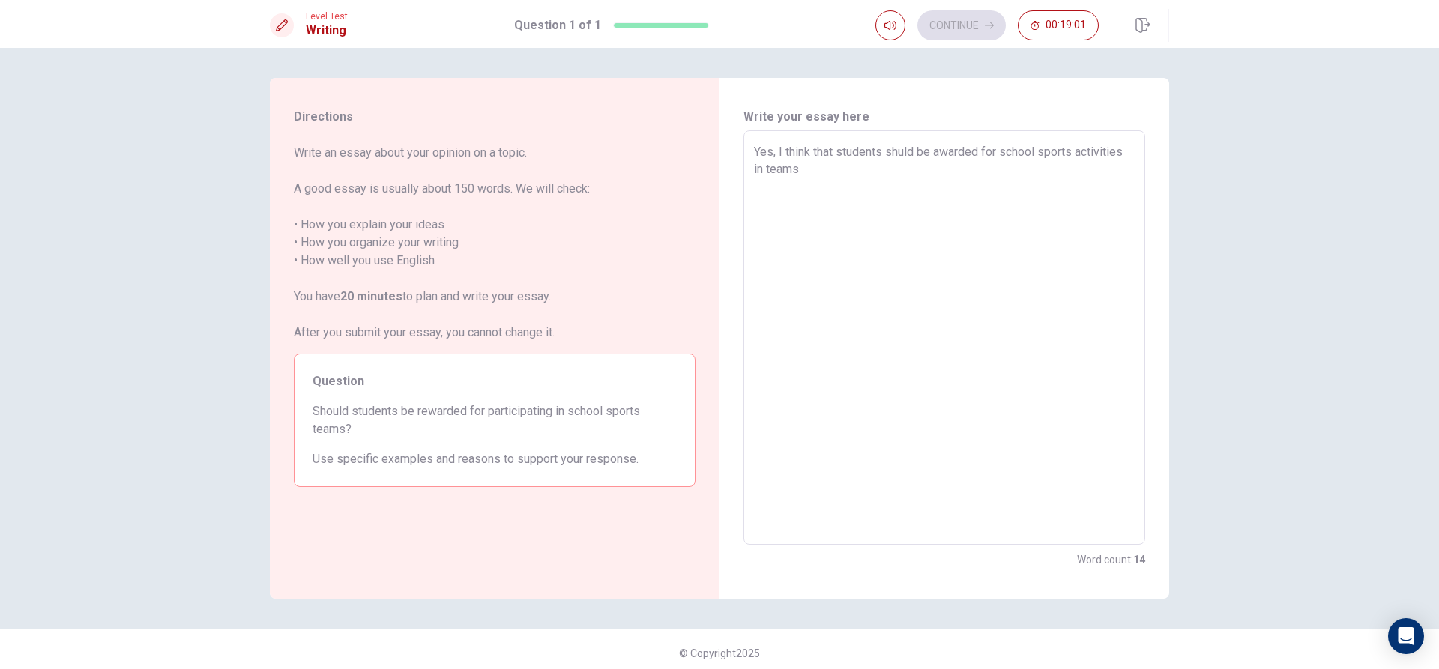
type textarea "Yes, I think that students shuld be awarded for school sports activities in tea…"
type textarea "x"
type textarea "Yes, I think that students [PERSON_NAME] be awarded for school sports activitie…"
type textarea "x"
type textarea "Yes, I think that students shuld be awarded for school sports activities in tea…"
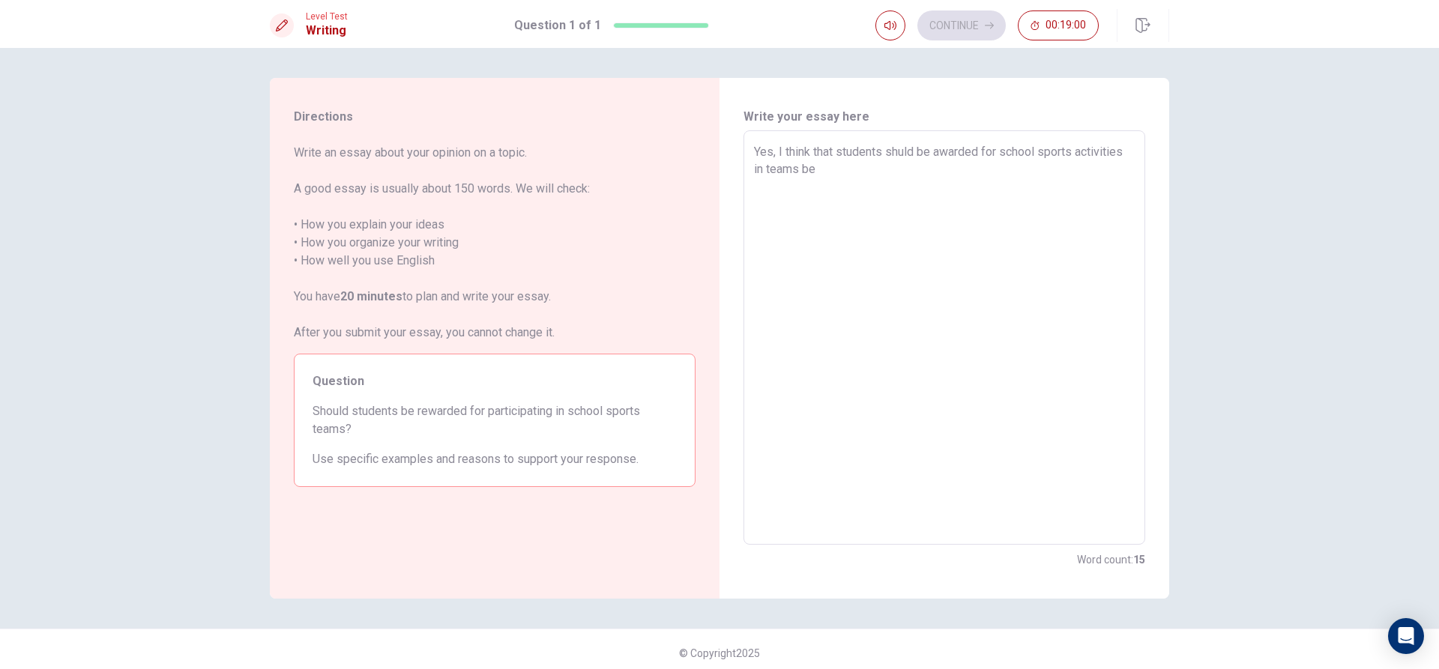
type textarea "x"
type textarea "Yes, I think that students [PERSON_NAME] be awarded for school sports activitie…"
type textarea "x"
type textarea "Yes, I think that students shuld be awarded for school sports activities in tea…"
type textarea "x"
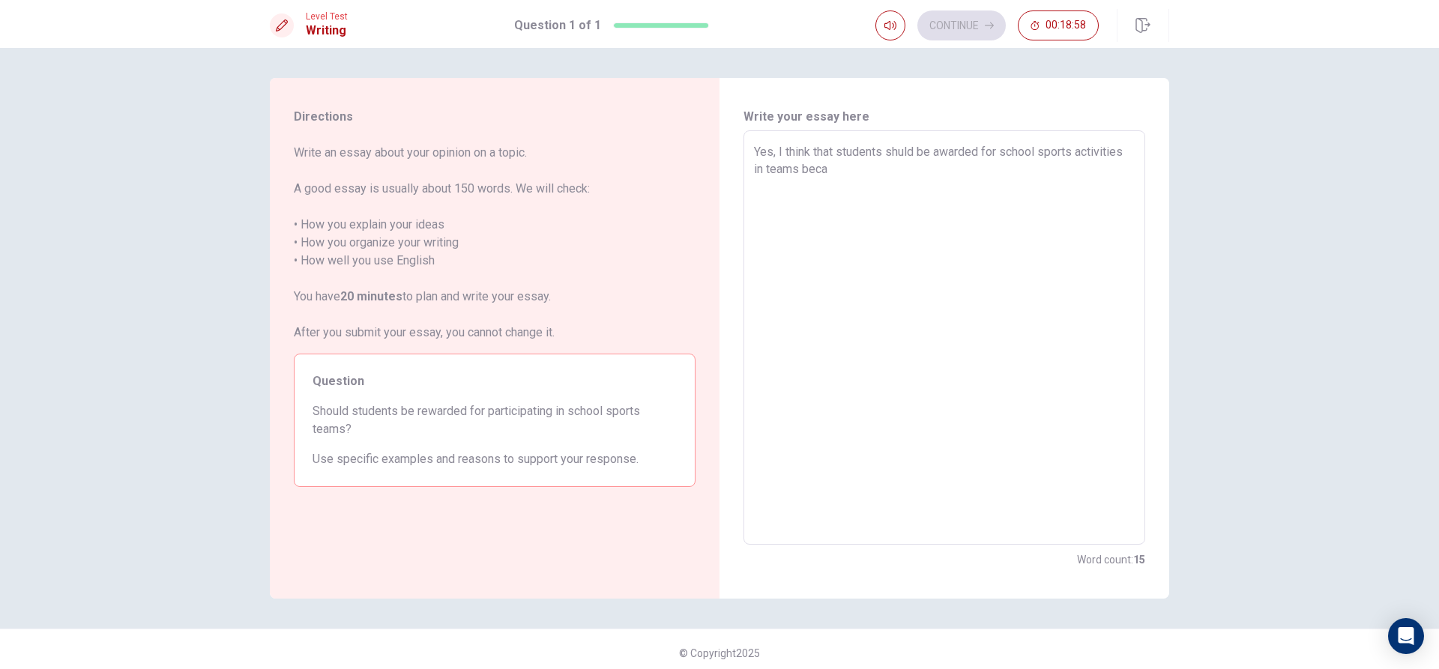
type textarea "Yes, I think that students [PERSON_NAME] be awarded for school sports activitie…"
type textarea "x"
type textarea "Yes, I think that students [PERSON_NAME] be awarded for school sports activitie…"
type textarea "x"
type textarea "Yes, I think that students shuld be awarded for school sports activities in tea…"
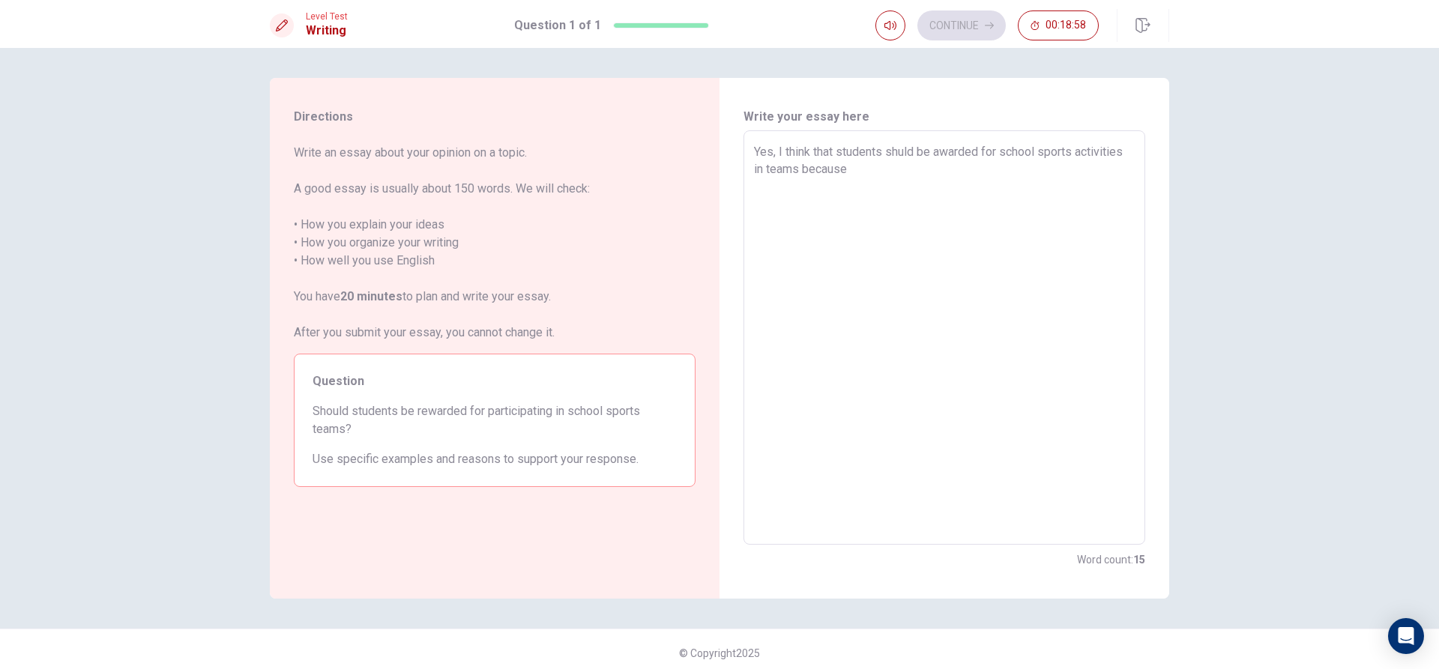
type textarea "x"
type textarea "Yes, I think that students shuld be awarded for school sports activities in tea…"
type textarea "x"
type textarea "Yes, I think that students shuld be awarded for school sports activities in tea…"
type textarea "x"
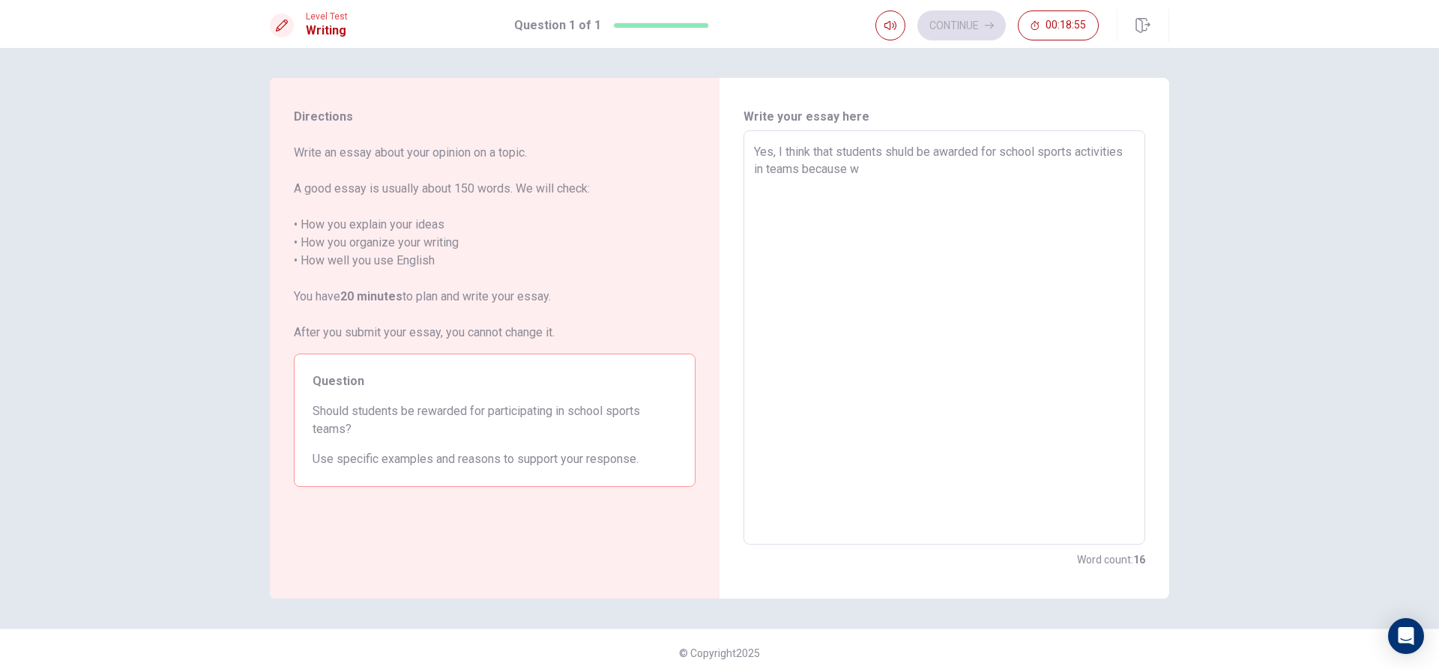
type textarea "Yes, I think that students shuld be awarded for school sports activities in tea…"
type textarea "x"
type textarea "Yes, I think that students shuld be awarded for school sports activities in tea…"
type textarea "x"
type textarea "Yes, I think that students [PERSON_NAME] be awarded for school sports activitie…"
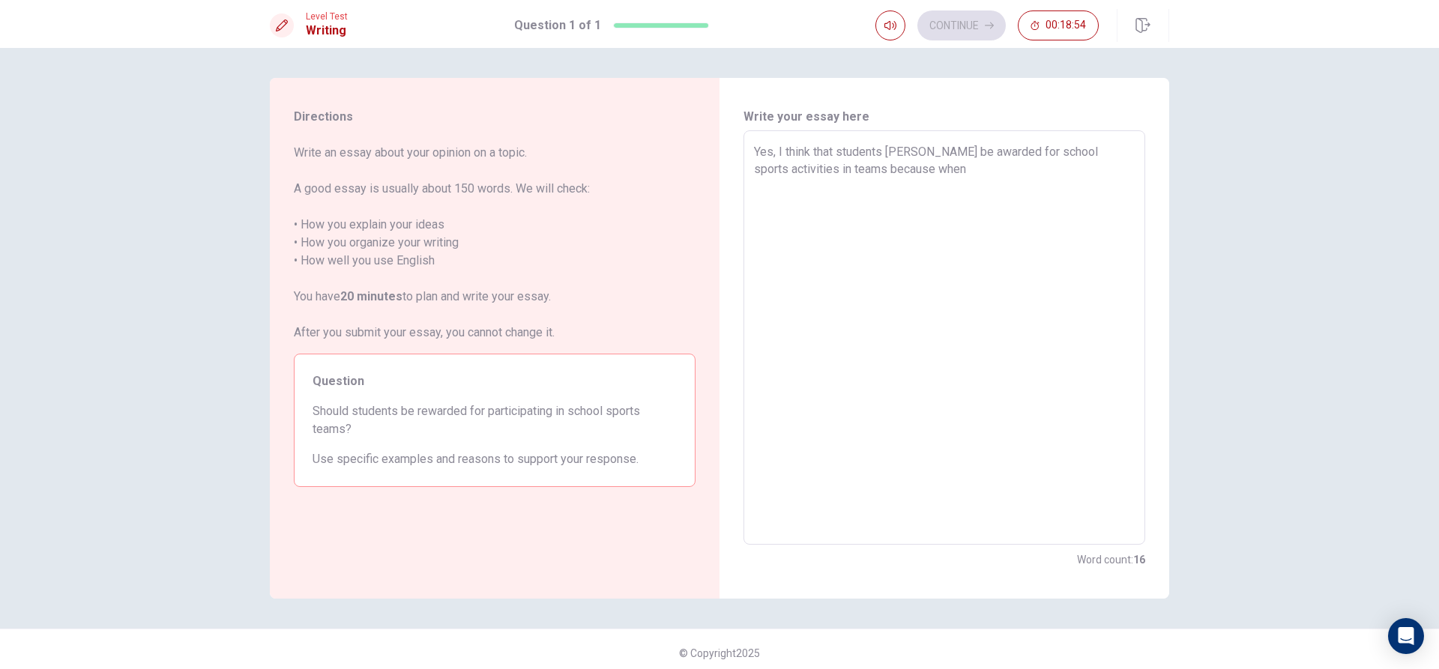
type textarea "x"
click at [851, 187] on textarea "Yes, I think that students [PERSON_NAME] be awarded for school sports activitie…" at bounding box center [944, 338] width 381 height 390
click at [1005, 190] on textarea "Yes, I think that students [PERSON_NAME] be awarded for school sports activitie…" at bounding box center [944, 338] width 381 height 390
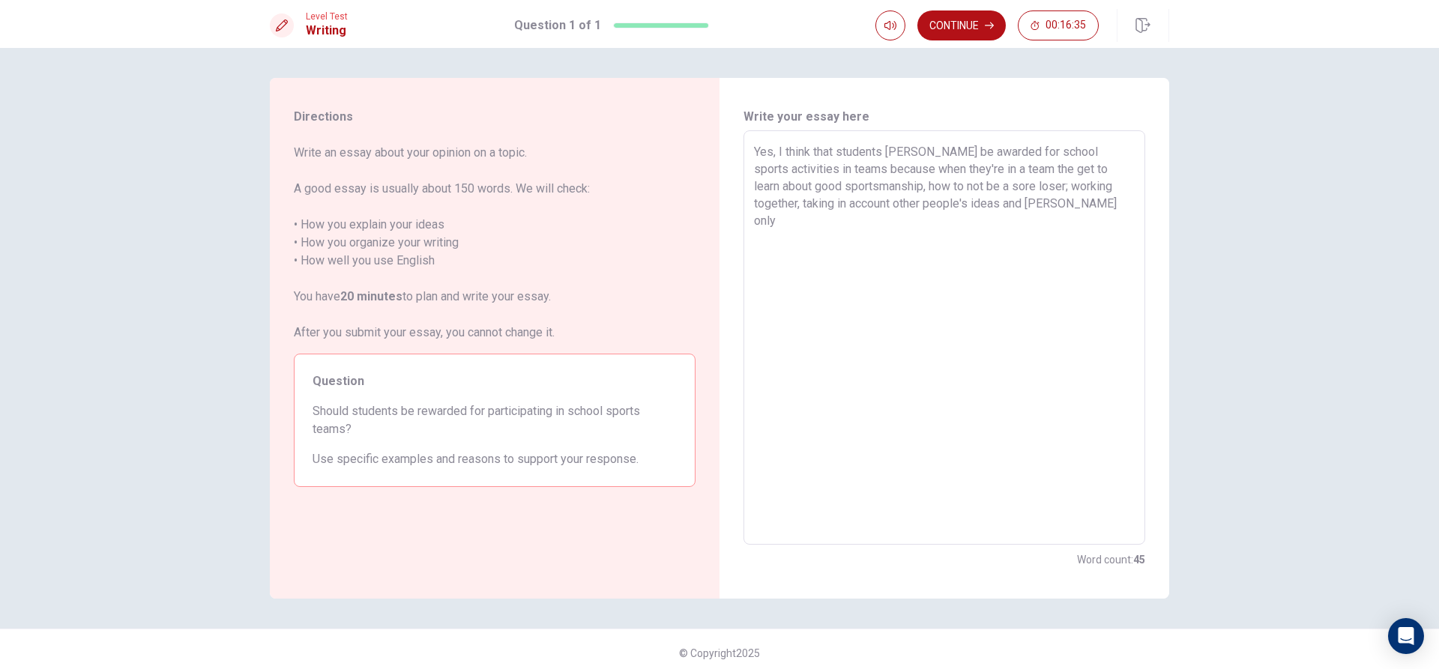
click at [947, 205] on textarea "Yes, I think that students [PERSON_NAME] be awarded for school sports activitie…" at bounding box center [944, 338] width 381 height 390
click at [949, 202] on textarea "Yes, I think that students [PERSON_NAME] be awarded for school sports activitie…" at bounding box center [944, 338] width 381 height 390
click at [1034, 208] on textarea "Yes, I think that students [PERSON_NAME] be awarded for school sports activitie…" at bounding box center [944, 338] width 381 height 390
click at [896, 154] on textarea "Yes, I think that students [PERSON_NAME] be awarded for school sports activitie…" at bounding box center [944, 338] width 381 height 390
click at [896, 223] on textarea "Yes, I think that students should be awarded for school sports activities in te…" at bounding box center [944, 338] width 381 height 390
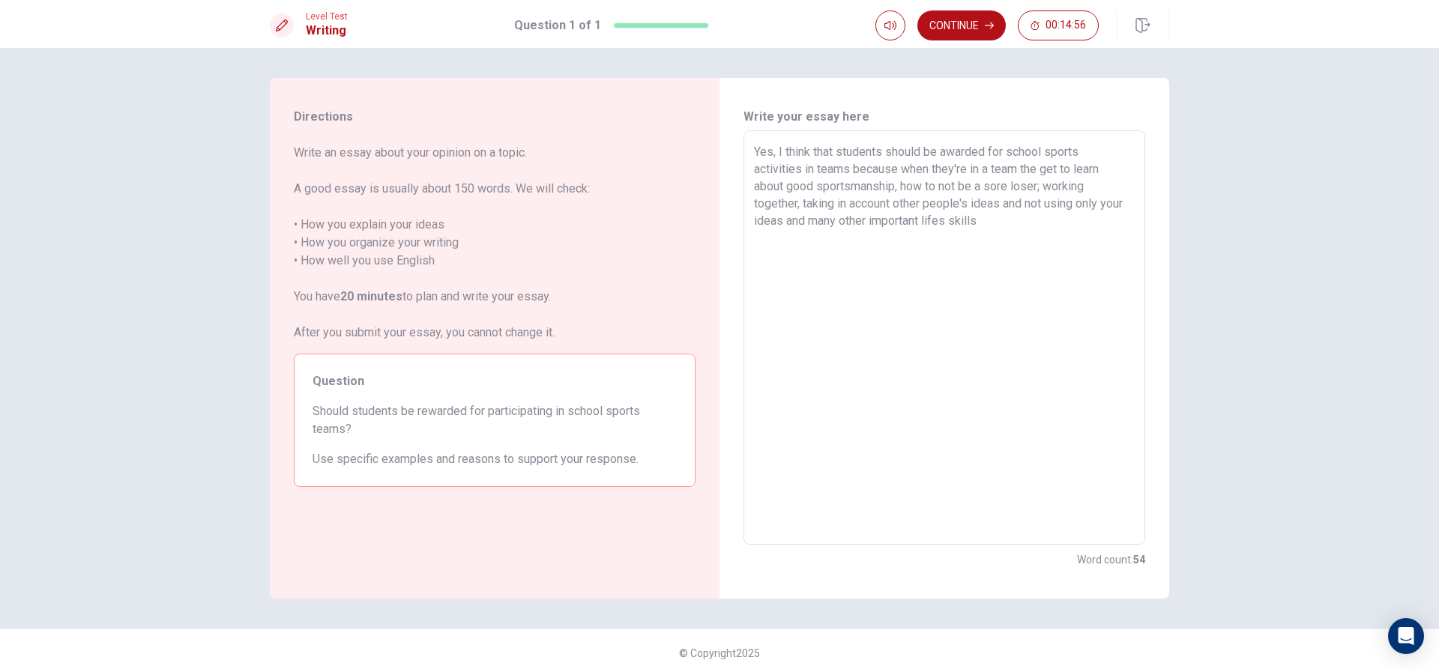
click at [973, 220] on textarea "Yes, I think that students should be awarded for school sports activities in te…" at bounding box center [944, 338] width 381 height 390
drag, startPoint x: 766, startPoint y: 246, endPoint x: 777, endPoint y: 247, distance: 11.3
click at [767, 246] on textarea "Yes, I think that students should be awarded for school sports activities in te…" at bounding box center [944, 338] width 381 height 390
click at [1025, 228] on textarea "Yes, I think that students should be awarded for school sports activities in te…" at bounding box center [944, 338] width 381 height 390
click at [794, 250] on textarea "Yes, I think that students should be awarded for school sports activities in te…" at bounding box center [944, 338] width 381 height 390
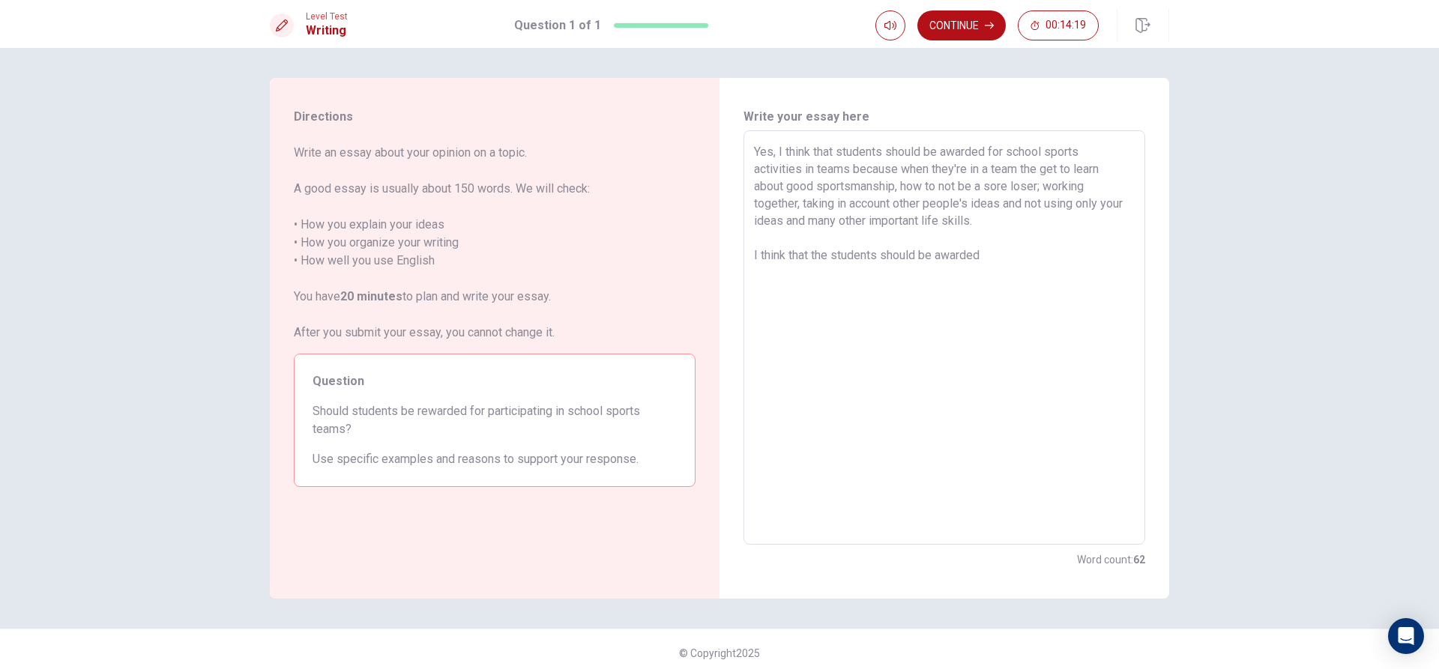
click at [990, 254] on textarea "Yes, I think that students should be awarded for school sports activities in te…" at bounding box center [944, 338] width 381 height 390
click at [934, 272] on textarea "Yes, I think that students should be awarded for school sports activities in te…" at bounding box center [944, 338] width 381 height 390
click at [1079, 274] on textarea "Yes, I think that students should be awarded for school sports activities in te…" at bounding box center [944, 338] width 381 height 390
click at [848, 169] on textarea "Yes, I think that students should be awarded for school sports activities in te…" at bounding box center [944, 338] width 381 height 390
click at [1062, 293] on textarea "Yes, I think that students should be awarded for school sports activities in te…" at bounding box center [944, 338] width 381 height 390
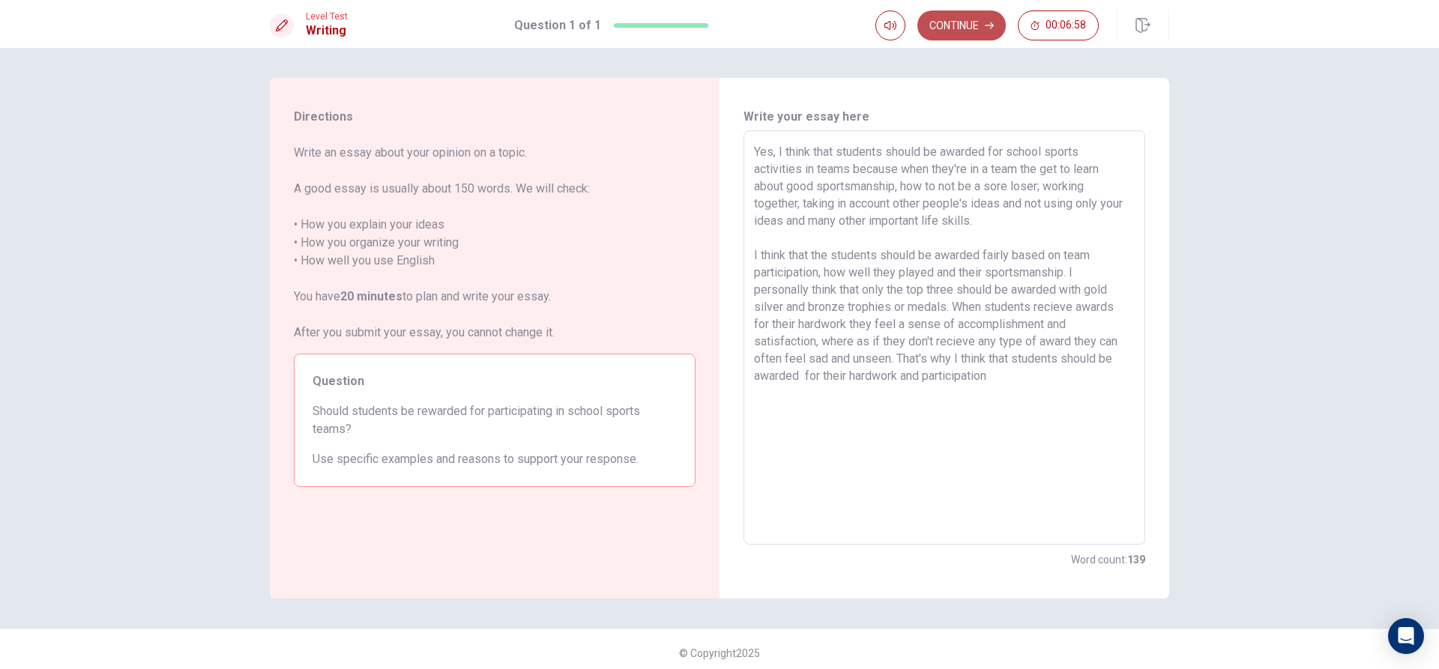
click at [954, 22] on button "Continue" at bounding box center [961, 25] width 88 height 30
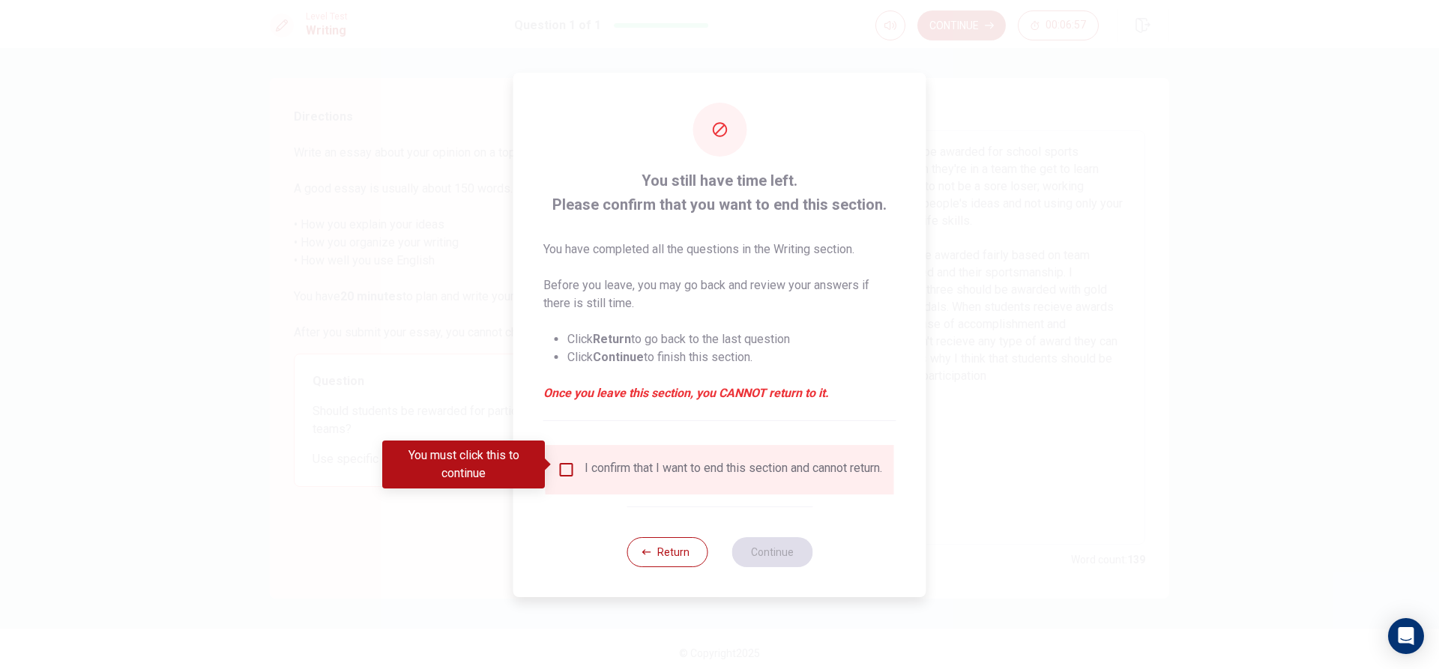
click at [560, 466] on input "You must click this to continue" at bounding box center [567, 470] width 18 height 18
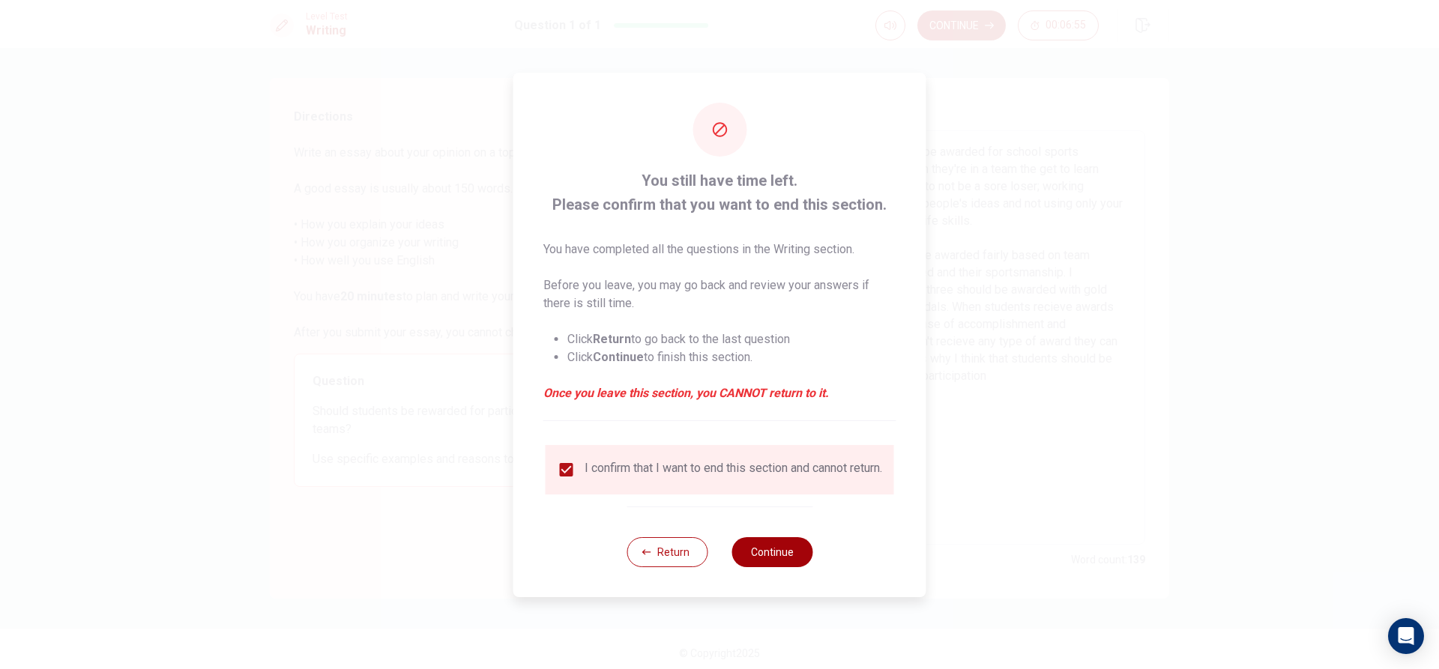
click at [759, 564] on button "Continue" at bounding box center [772, 552] width 81 height 30
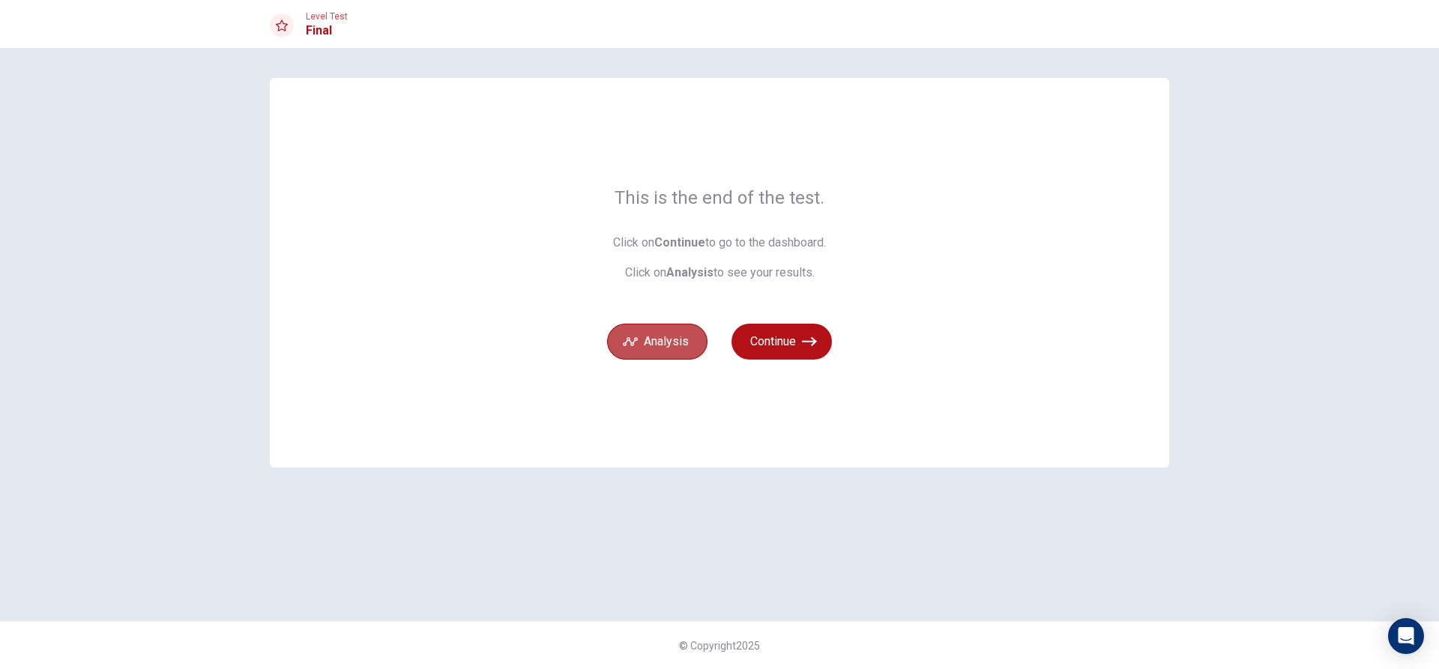
click at [692, 348] on button "Analysis" at bounding box center [657, 342] width 100 height 36
